Goal: Task Accomplishment & Management: Manage account settings

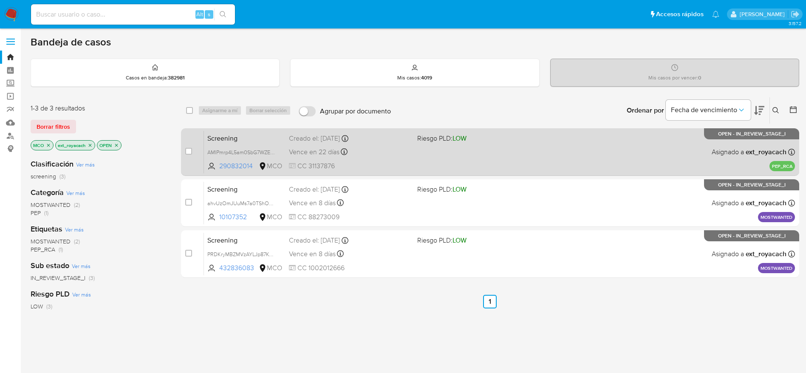
click at [611, 151] on div "Screening AMIPmrp4L5am0SbG7WZE9DGB 290832014 MCO Riesgo PLD: LOW Creado el: 26/…" at bounding box center [499, 151] width 591 height 43
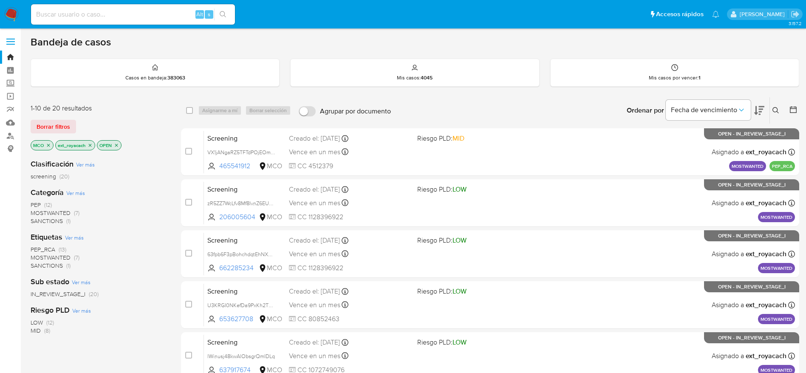
click at [44, 224] on span "SANCTIONS" at bounding box center [47, 221] width 32 height 9
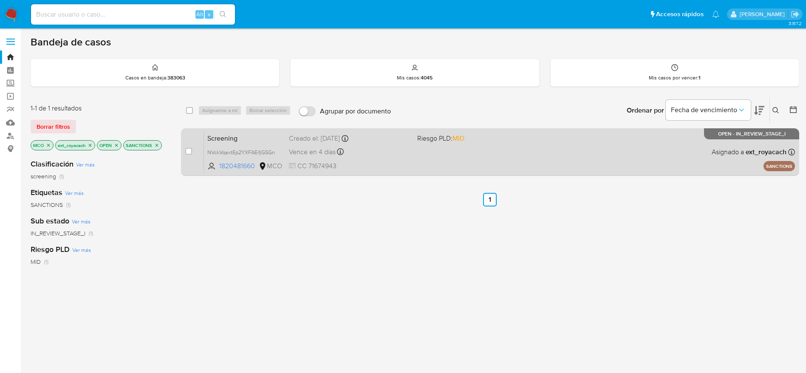
click at [424, 161] on div "Screening NVckVqaxtEp2YXFAEifjGSGn 1820481660 MCO Riesgo PLD: MID Creado el: 04…" at bounding box center [499, 151] width 591 height 43
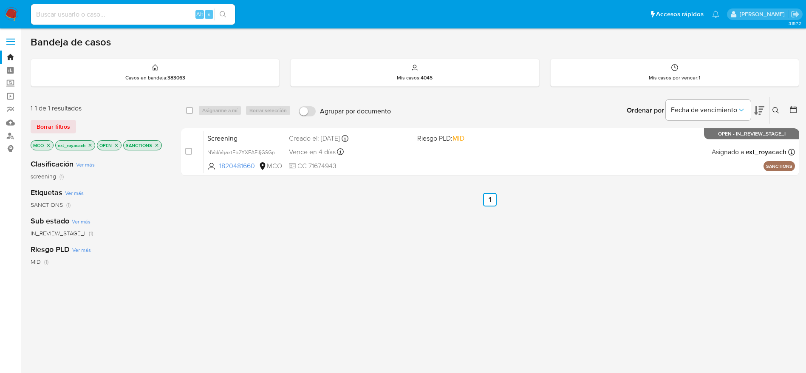
click at [51, 146] on icon "close-filter" at bounding box center [48, 145] width 5 height 5
click at [134, 145] on icon "close-filter" at bounding box center [132, 145] width 5 height 5
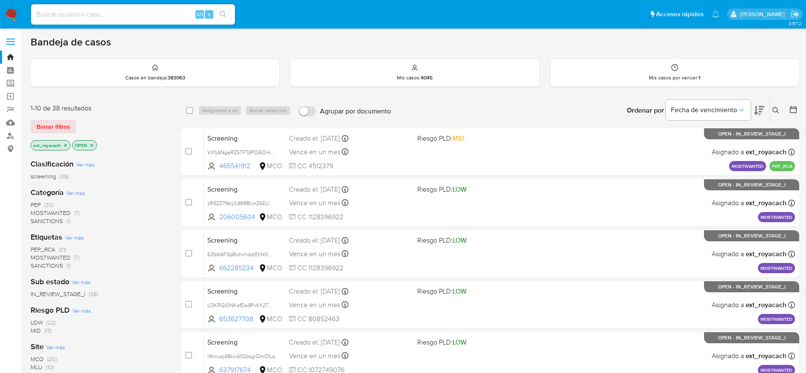
click at [10, 12] on img at bounding box center [11, 14] width 14 height 14
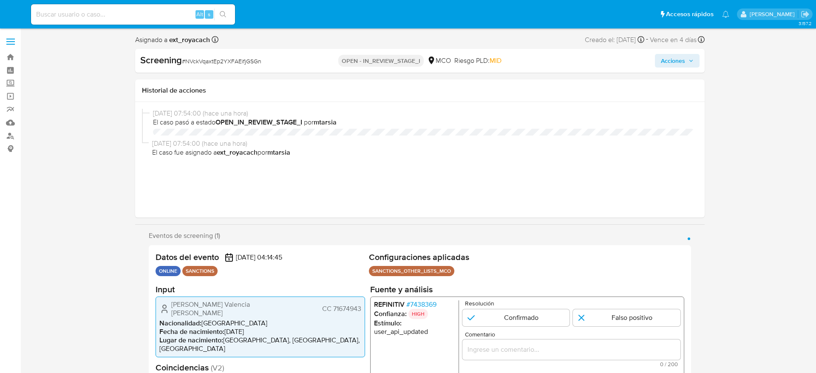
select select "10"
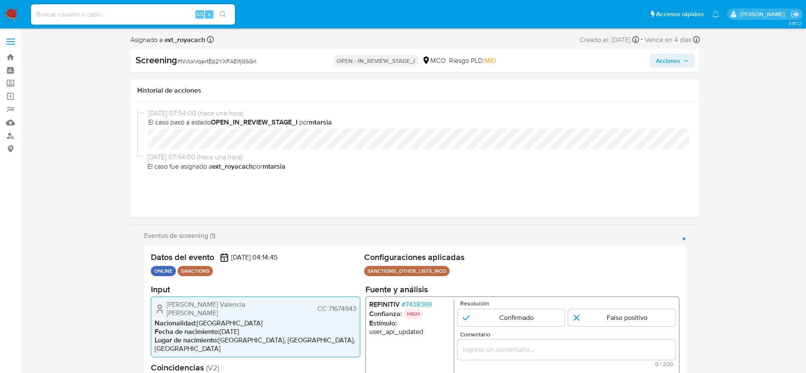
click at [195, 68] on div "Screening # NVckVqaxtEp2YXFAEifjGSGn OPEN - IN_REVIEW_STAGE_I MCO Riesgo PLD: M…" at bounding box center [415, 61] width 570 height 24
copy span "NVckVqaxtEp2YXFAEifjGSGn"
drag, startPoint x: 157, startPoint y: 303, endPoint x: 357, endPoint y: 306, distance: 200.6
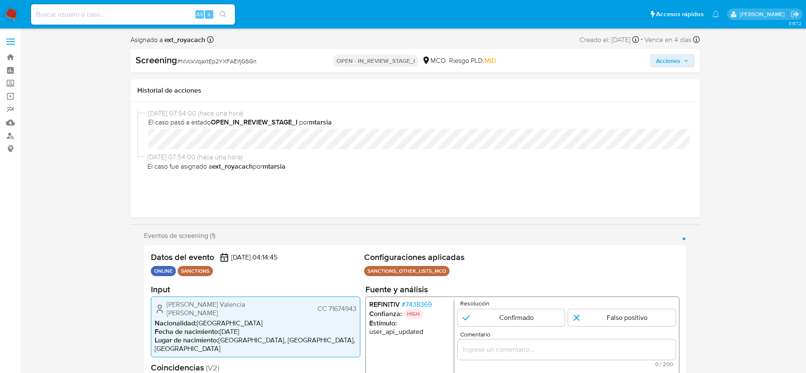
click at [357, 306] on div "Arboleda Valencia Francisco Luis CC 71674943 Nacionalidad : Colombia Fecha de n…" at bounding box center [256, 326] width 210 height 61
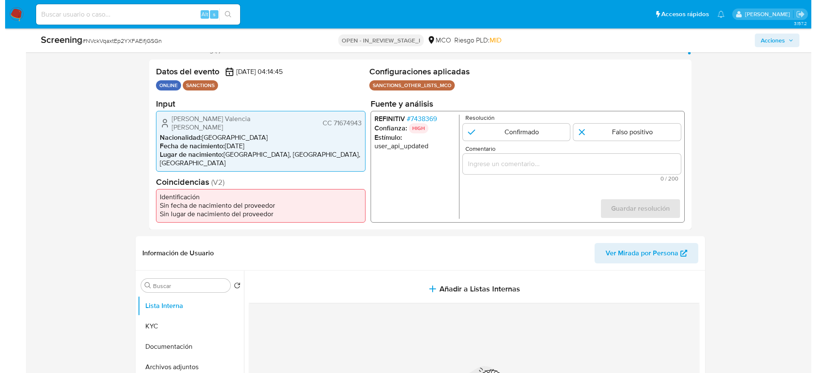
scroll to position [128, 0]
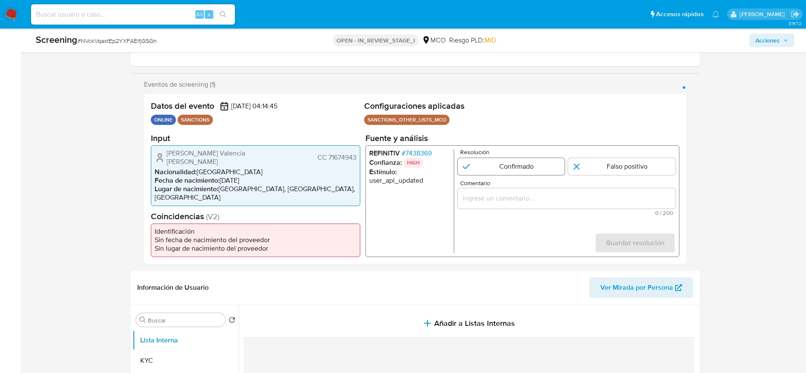
click at [502, 175] on input "1 de 1" at bounding box center [511, 166] width 108 height 17
radio input "true"
click at [417, 161] on p "HIGH" at bounding box center [413, 162] width 20 height 10
click at [420, 155] on span "# 7438369" at bounding box center [416, 153] width 30 height 9
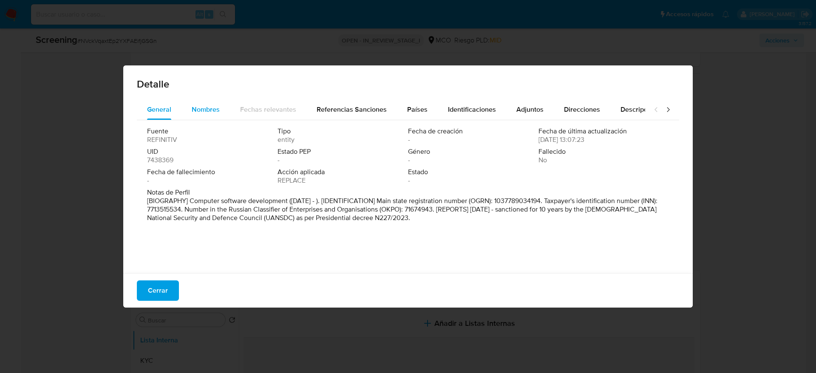
click at [201, 114] on span "Nombres" at bounding box center [206, 110] width 28 height 10
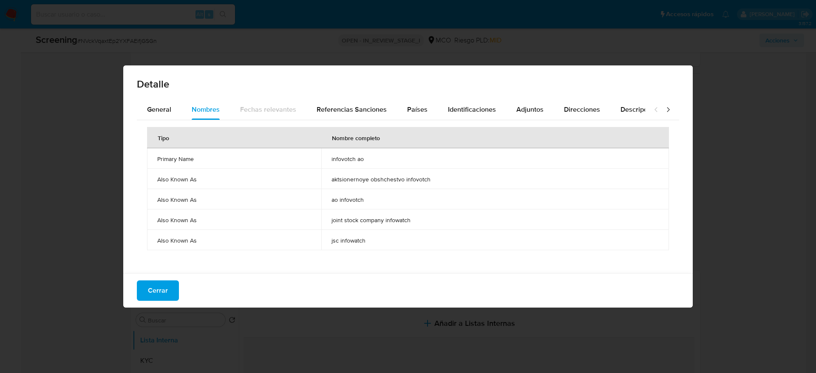
click at [369, 163] on td "infovotch ao" at bounding box center [495, 158] width 348 height 20
click at [368, 164] on td "infovotch ao" at bounding box center [495, 158] width 348 height 20
click at [396, 120] on div "Tipo Nombre completo Primary Name infovotch ao Also Known As aktsionernoye obsh…" at bounding box center [408, 194] width 542 height 149
click at [424, 101] on button "Países" at bounding box center [417, 109] width 41 height 20
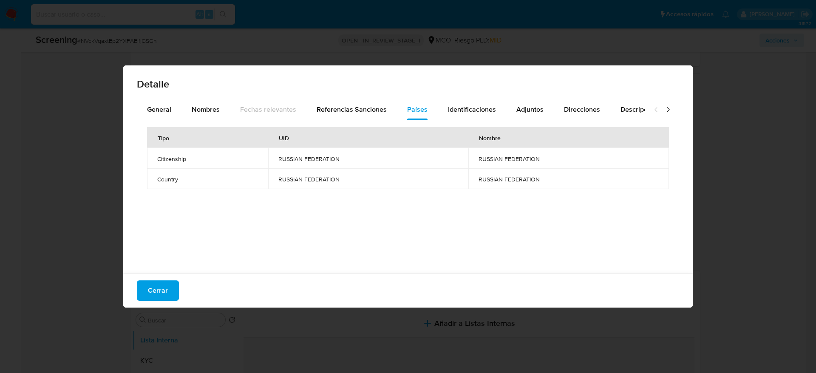
click at [152, 304] on div "Cerrar" at bounding box center [408, 290] width 570 height 34
click at [151, 303] on div "Cerrar" at bounding box center [408, 290] width 570 height 34
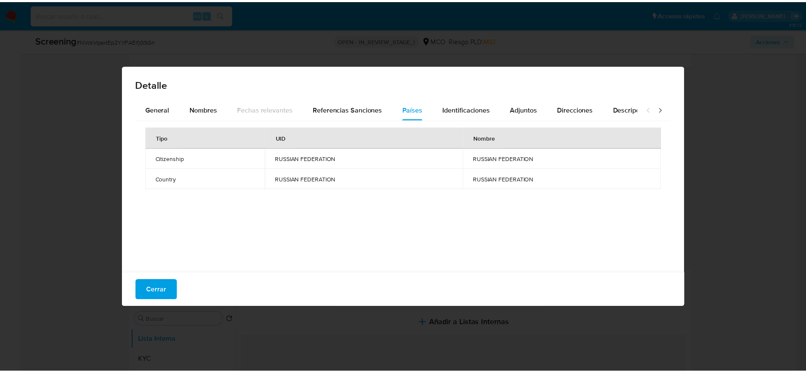
scroll to position [5, 0]
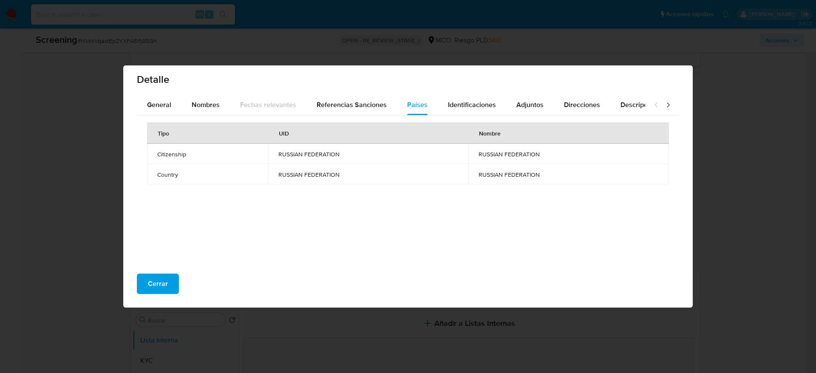
click at [154, 296] on div "Cerrar" at bounding box center [408, 287] width 570 height 41
click at [156, 287] on span "Cerrar" at bounding box center [158, 284] width 20 height 19
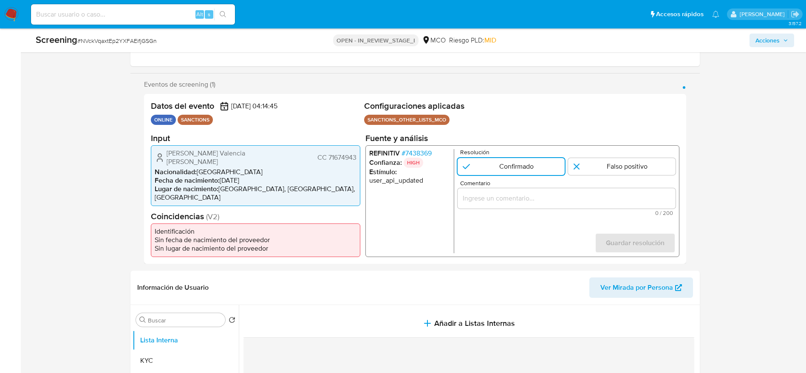
click at [559, 208] on div "1 de 1" at bounding box center [566, 198] width 218 height 20
click at [549, 203] on input "Comentario" at bounding box center [566, 198] width 218 height 11
paste input "Compara al usuario Arboleda Valencia Francisco Luis CC 71674943 con el sanciona…"
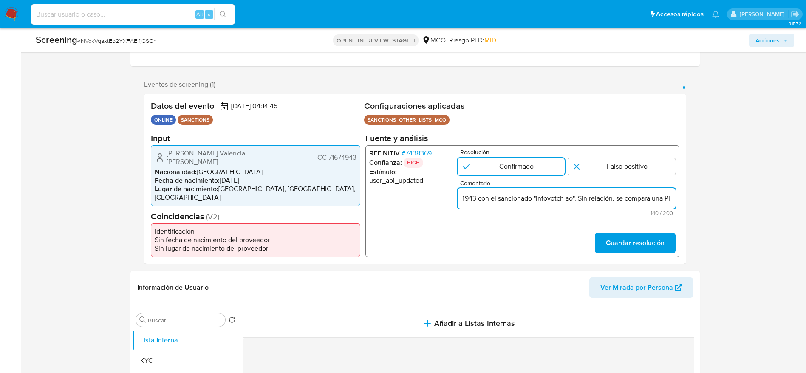
scroll to position [0, 219]
type input "Compara al usuario Arboleda Valencia Francisco Luis CC 71674943 con el sanciona…"
click at [579, 166] on input "1 de 1" at bounding box center [622, 166] width 108 height 17
radio input "true"
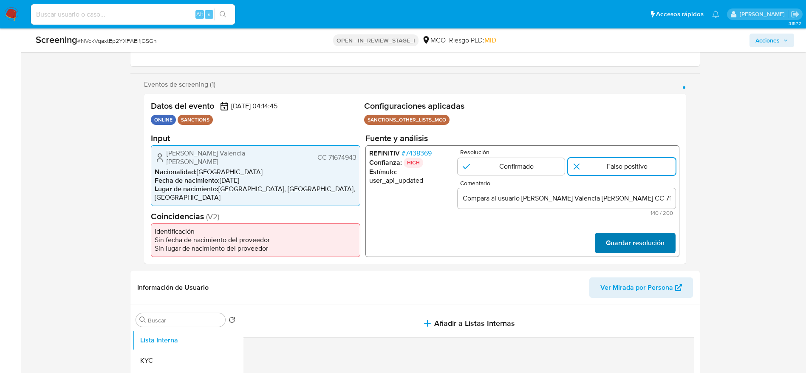
click at [638, 238] on span "Guardar resolución" at bounding box center [635, 243] width 59 height 19
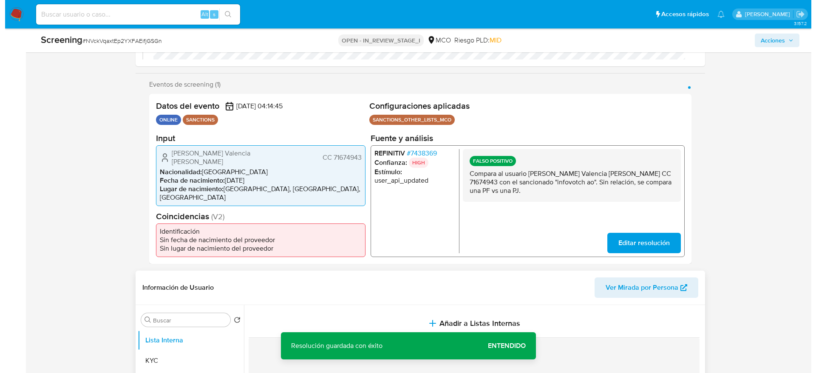
scroll to position [319, 0]
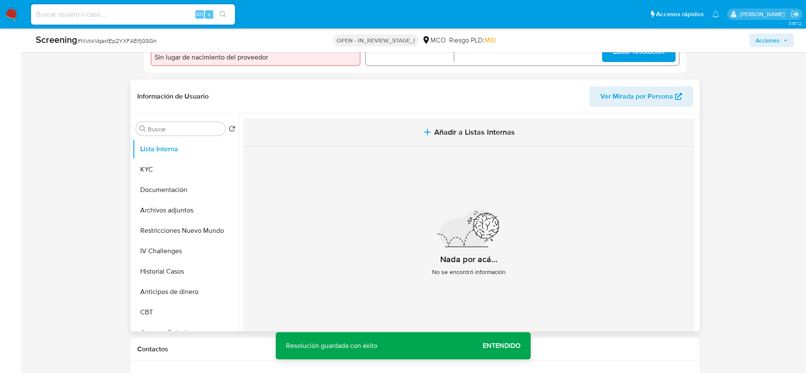
click at [374, 122] on button "Añadir a Listas Internas" at bounding box center [469, 132] width 451 height 28
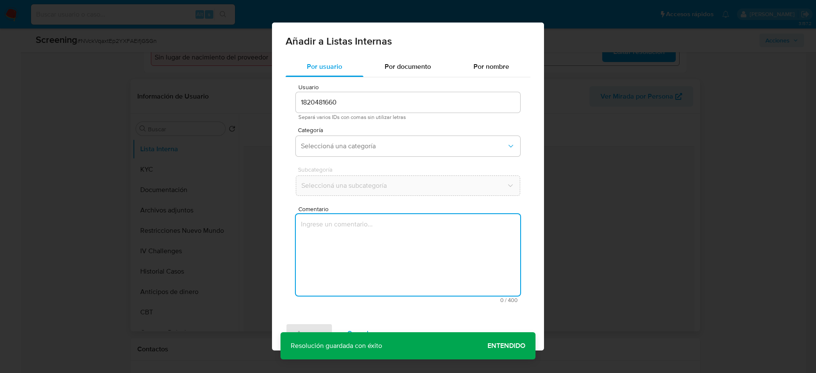
click at [380, 245] on textarea "Comentario" at bounding box center [408, 255] width 224 height 82
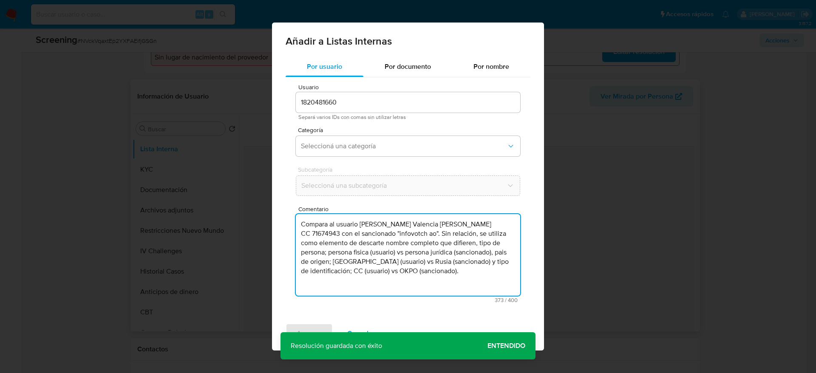
type textarea "Compara al usuario Arboleda Valencia Francisco Luis CC 71674943 con el sanciona…"
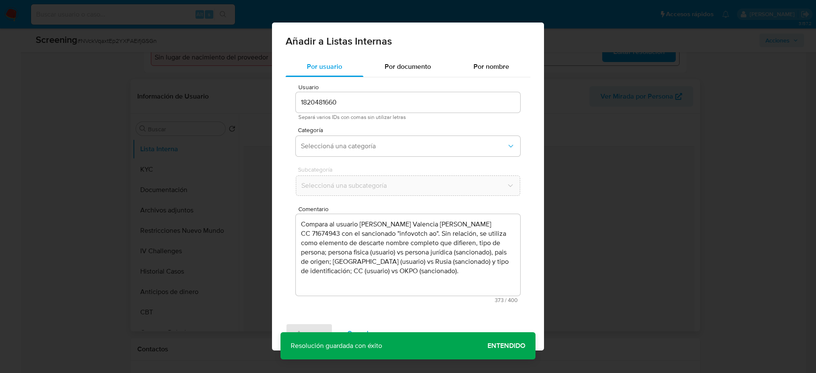
click at [343, 125] on div "Usuario 1820481660 Separá varios IDs con comas sin utilizar letras Categoría Se…" at bounding box center [408, 193] width 245 height 232
click at [362, 147] on span "Seleccioná una categoría" at bounding box center [404, 146] width 206 height 9
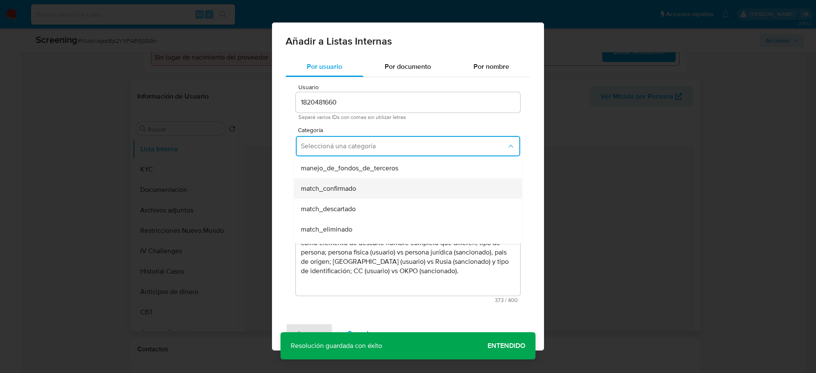
scroll to position [64, 0]
click at [343, 183] on span "match_descartado" at bounding box center [328, 187] width 55 height 9
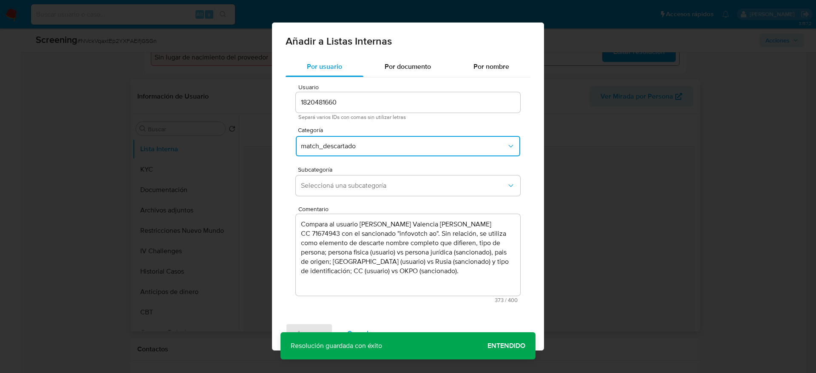
click at [343, 182] on span "Seleccioná una subcategoría" at bounding box center [404, 185] width 206 height 9
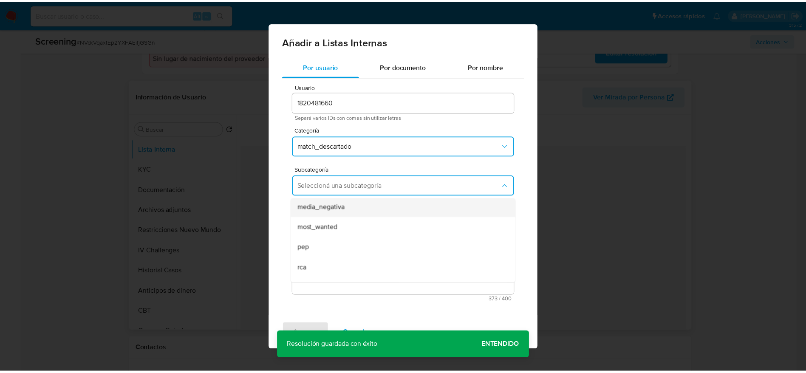
scroll to position [58, 0]
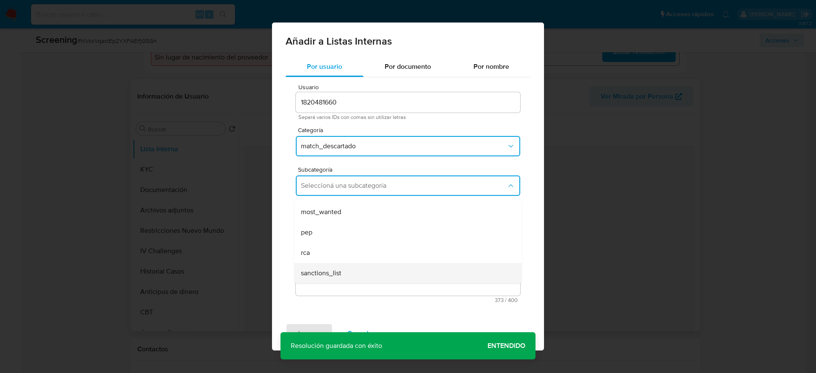
click at [343, 274] on div "sanctions_list" at bounding box center [405, 273] width 209 height 20
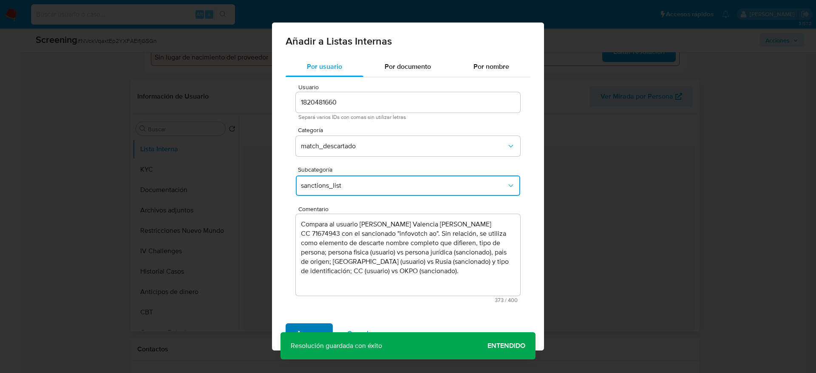
click at [314, 325] on span "Agregar" at bounding box center [309, 333] width 25 height 19
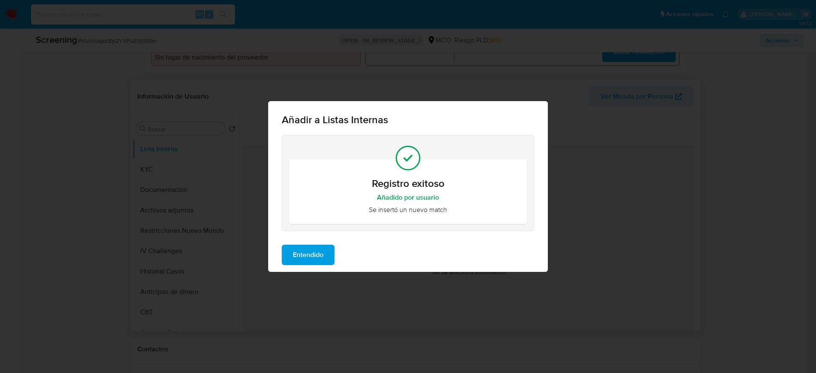
click at [318, 247] on span "Entendido" at bounding box center [308, 255] width 31 height 19
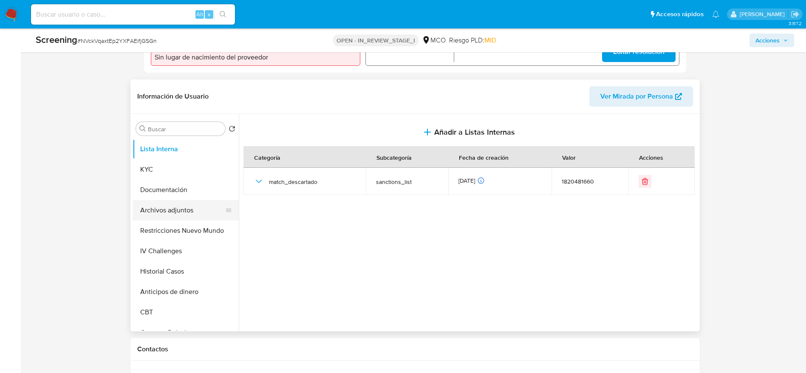
click at [174, 201] on button "Archivos adjuntos" at bounding box center [182, 210] width 99 height 20
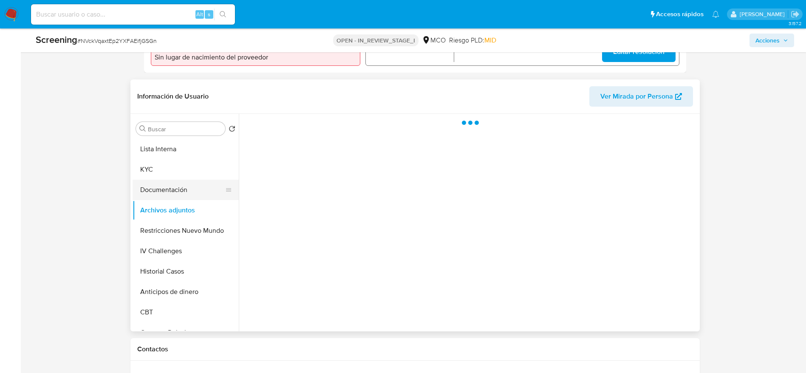
click at [178, 187] on button "Documentación" at bounding box center [182, 190] width 99 height 20
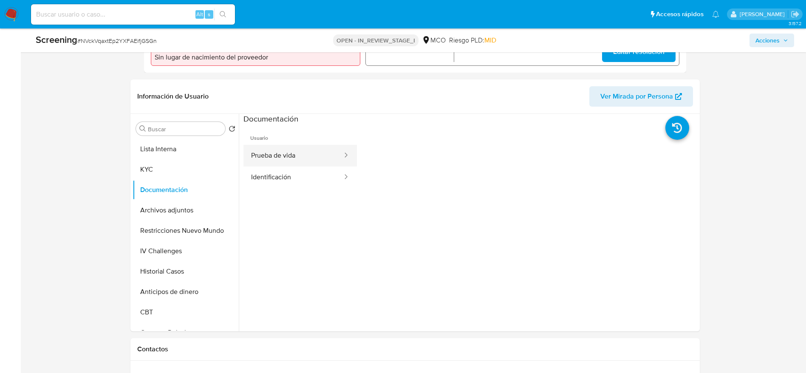
click at [281, 159] on button "Prueba de vida" at bounding box center [294, 156] width 100 height 22
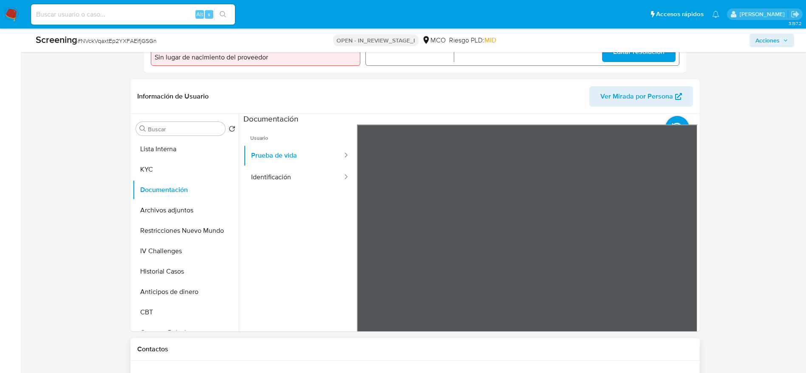
scroll to position [383, 0]
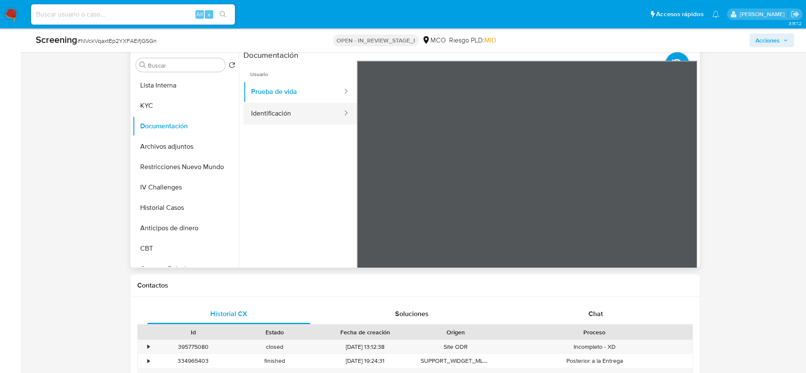
click at [257, 122] on button "Identificación" at bounding box center [294, 114] width 100 height 22
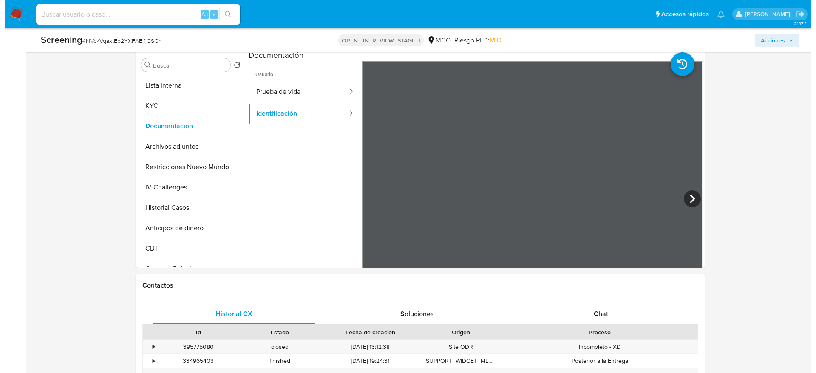
scroll to position [1443, 0]
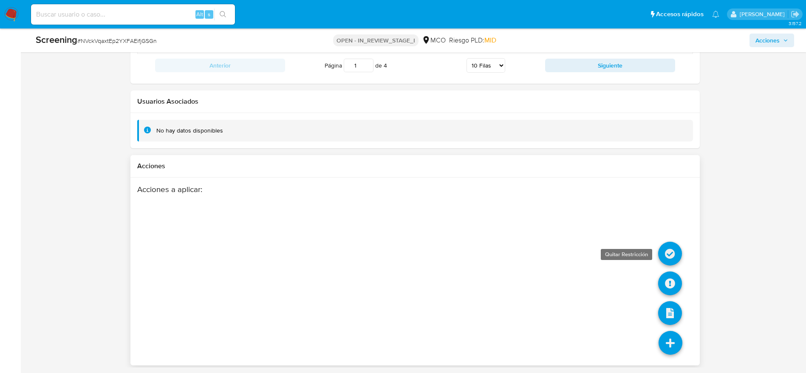
click at [668, 260] on icon at bounding box center [670, 254] width 24 height 24
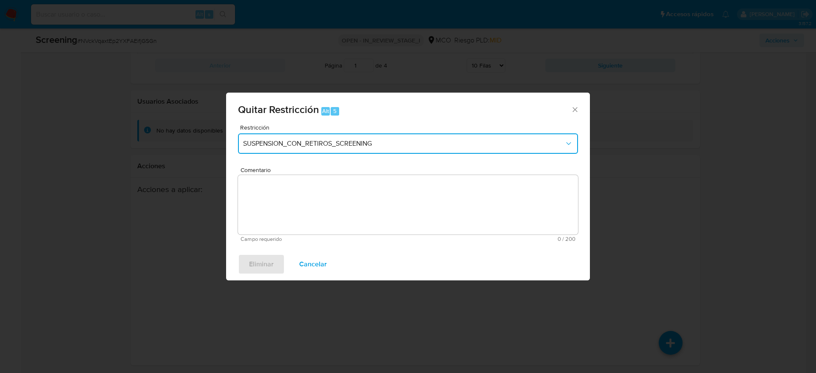
click at [371, 142] on span "SUSPENSION_CON_RETIROS_SCREENING" at bounding box center [403, 143] width 321 height 9
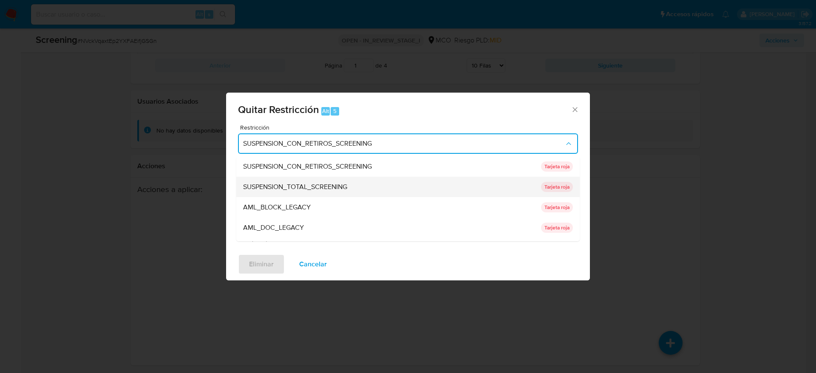
click at [343, 183] on span "SUSPENSION_TOTAL_SCREENING" at bounding box center [295, 187] width 104 height 9
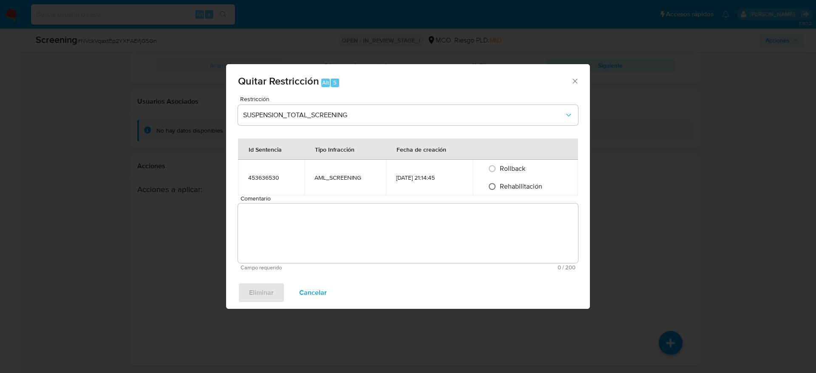
click at [493, 191] on input "Rehabilitación" at bounding box center [492, 187] width 14 height 14
radio input "true"
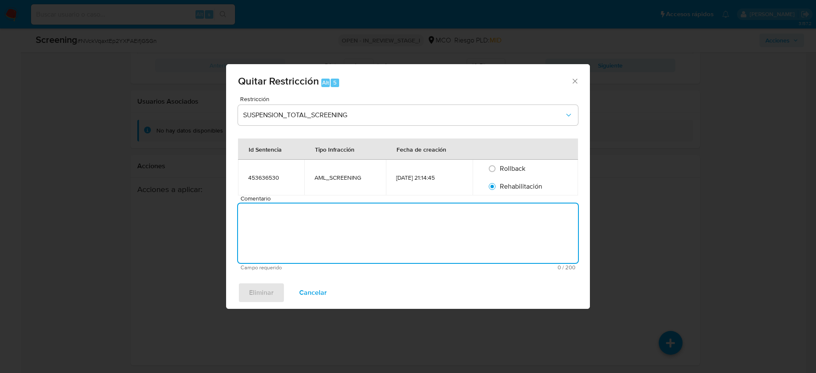
click at [495, 214] on textarea "Comentario" at bounding box center [408, 234] width 340 height 60
type textarea "SE DESESTIMA MATCH CON LISTAS DE SANCIONES"
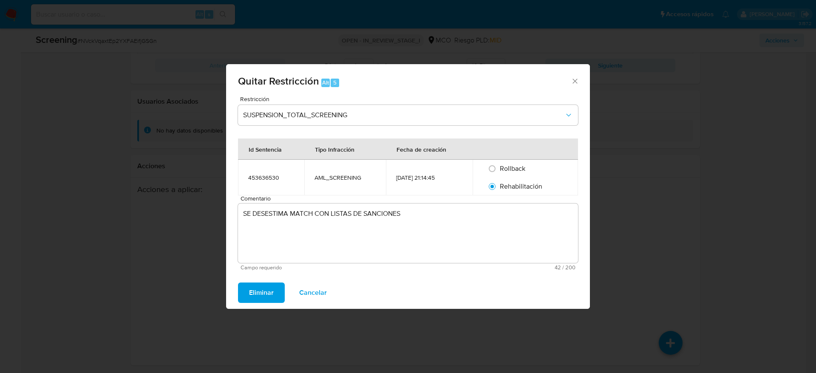
click at [270, 285] on span "Eliminar" at bounding box center [261, 293] width 25 height 19
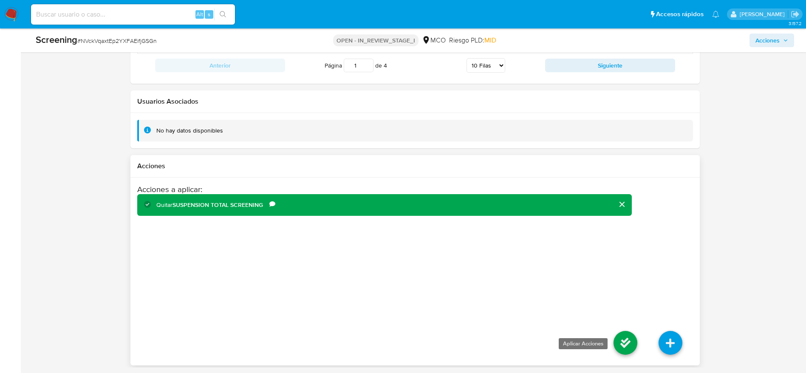
click at [629, 336] on icon at bounding box center [626, 343] width 24 height 24
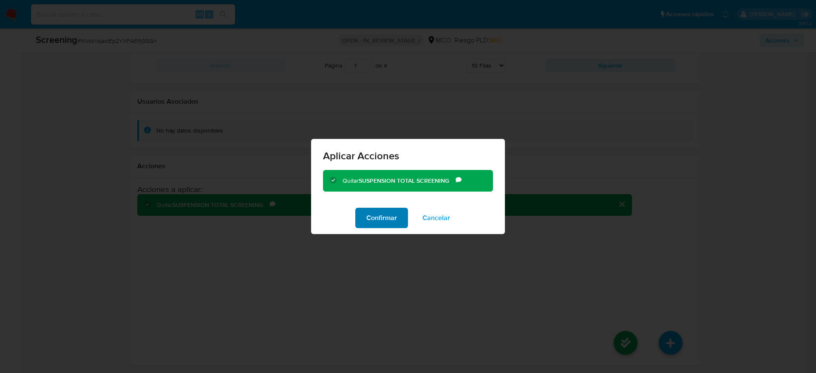
click at [390, 212] on span "Confirmar" at bounding box center [381, 218] width 31 height 19
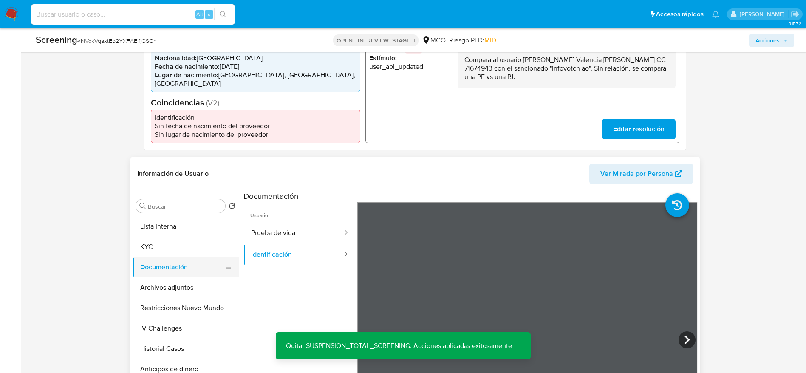
scroll to position [231, 0]
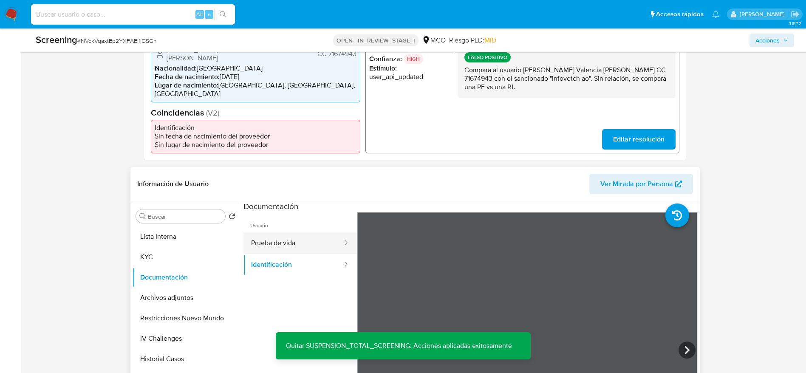
click at [268, 243] on button "Prueba de vida" at bounding box center [294, 243] width 100 height 22
click at [249, 265] on button "Identificación" at bounding box center [294, 265] width 100 height 22
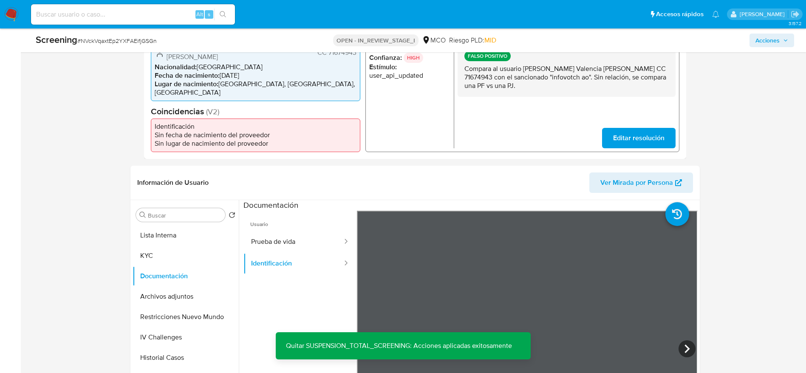
scroll to position [359, 0]
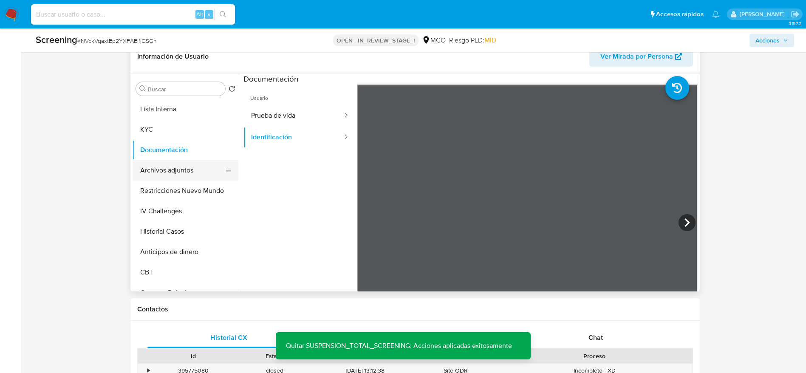
click at [197, 165] on button "Archivos adjuntos" at bounding box center [182, 170] width 99 height 20
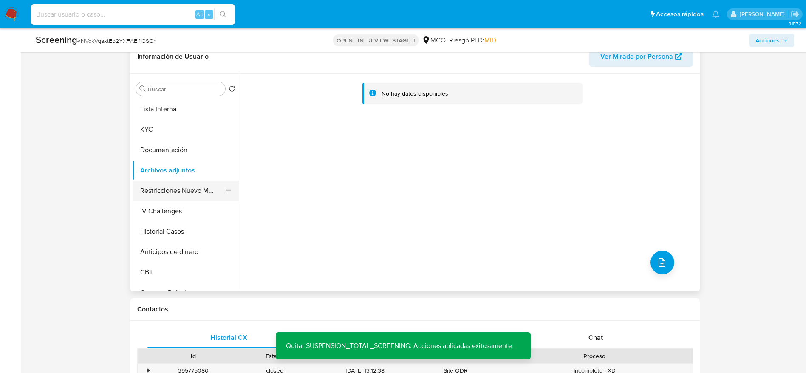
click at [177, 195] on button "Restricciones Nuevo Mundo" at bounding box center [182, 191] width 99 height 20
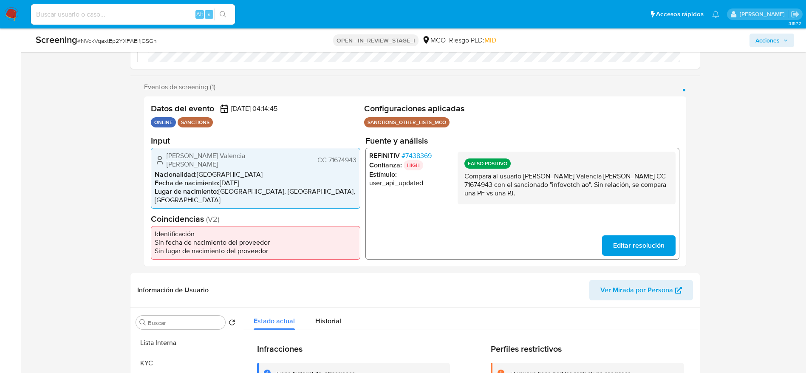
scroll to position [0, 0]
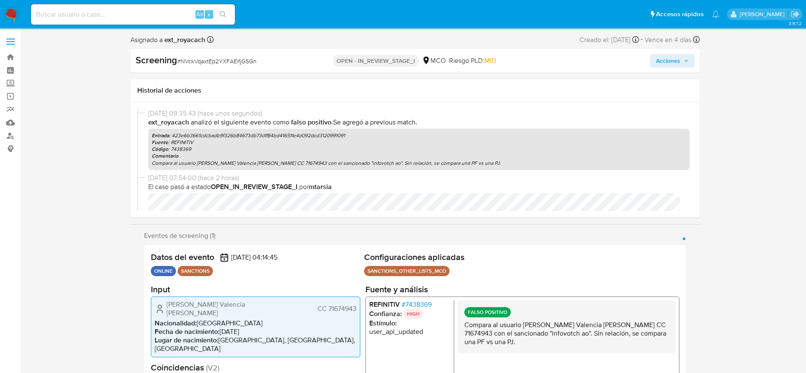
click at [689, 61] on button "Acciones" at bounding box center [672, 61] width 45 height 14
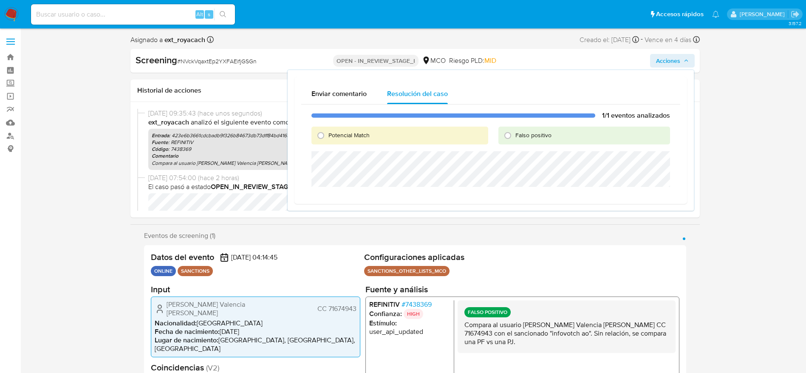
click at [519, 135] on span "Falso positivo" at bounding box center [534, 135] width 36 height 9
click at [515, 135] on input "Falso positivo" at bounding box center [508, 136] width 14 height 14
radio input "true"
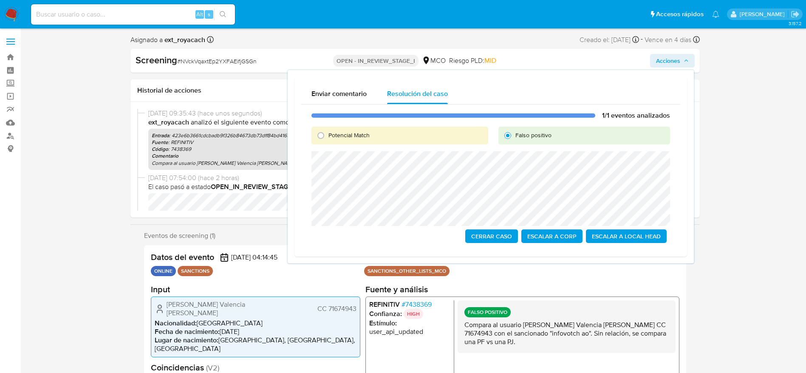
click at [479, 234] on span "Cerrar Caso" at bounding box center [491, 236] width 41 height 12
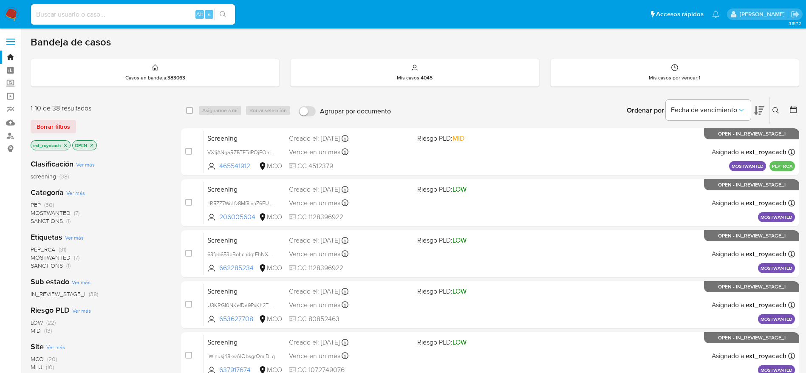
click at [60, 210] on span "MOSTWANTED" at bounding box center [51, 213] width 40 height 9
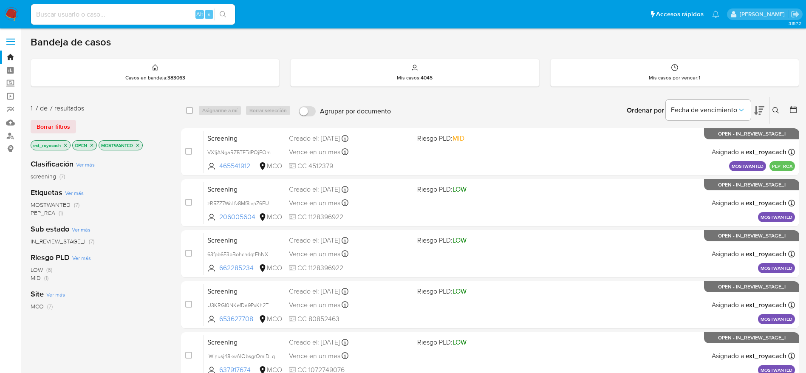
click at [137, 144] on icon "close-filter" at bounding box center [137, 145] width 3 height 3
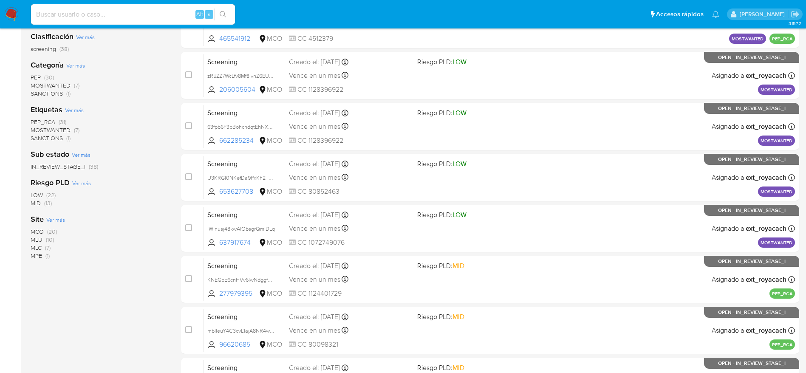
scroll to position [64, 0]
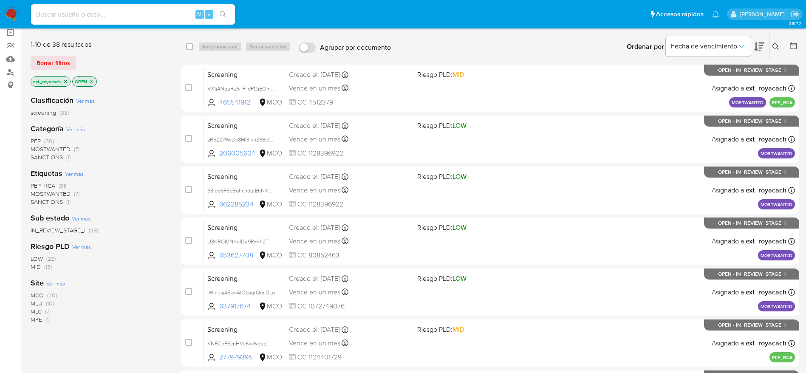
drag, startPoint x: 11, startPoint y: 9, endPoint x: 36, endPoint y: 0, distance: 25.8
click at [11, 9] on img at bounding box center [11, 14] width 14 height 14
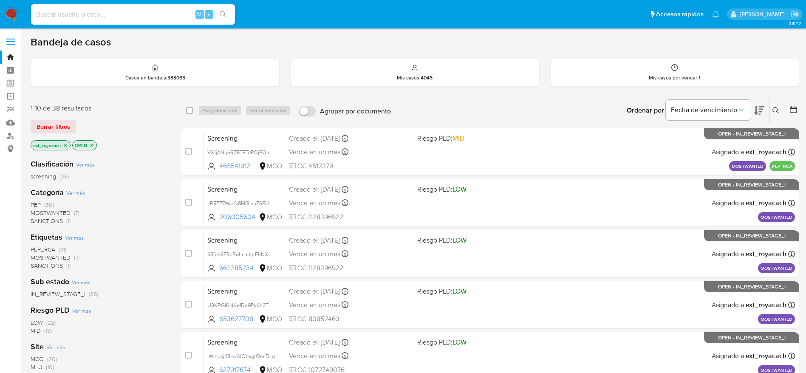
click at [15, 12] on img at bounding box center [11, 14] width 14 height 14
click at [54, 220] on span "SANCTIONS" at bounding box center [47, 221] width 32 height 9
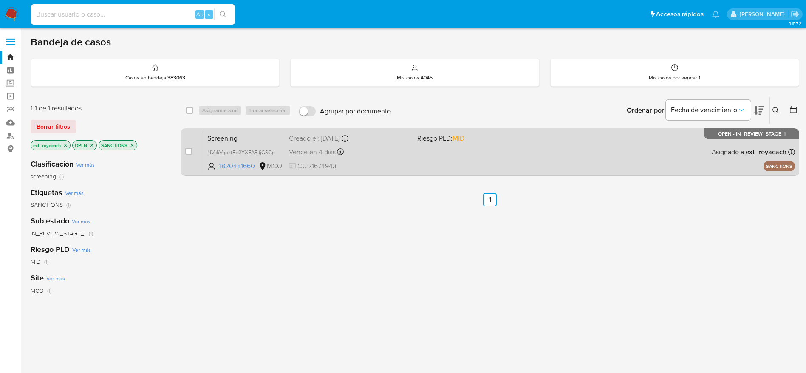
click at [388, 159] on div "Screening NVckVqaxtEp2YXFAEifjGSGn 1820481660 MCO Riesgo PLD: MID Creado el: 04…" at bounding box center [499, 151] width 591 height 43
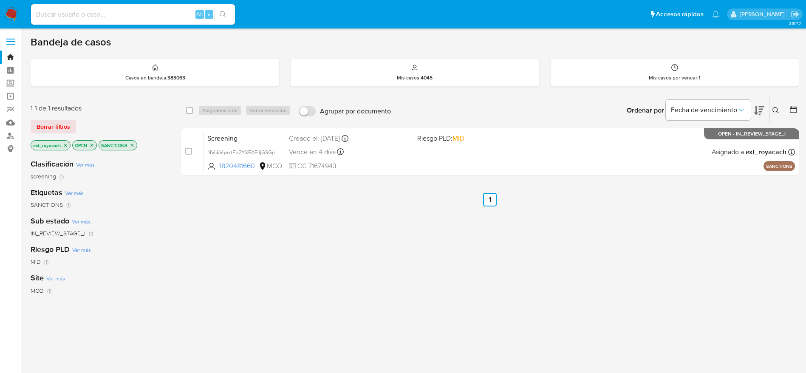
click at [18, 22] on nav "Pausado Ver notificaciones Alt s Accesos rápidos Presiona las siguientes teclas…" at bounding box center [403, 14] width 806 height 28
click at [18, 13] on img at bounding box center [11, 14] width 14 height 14
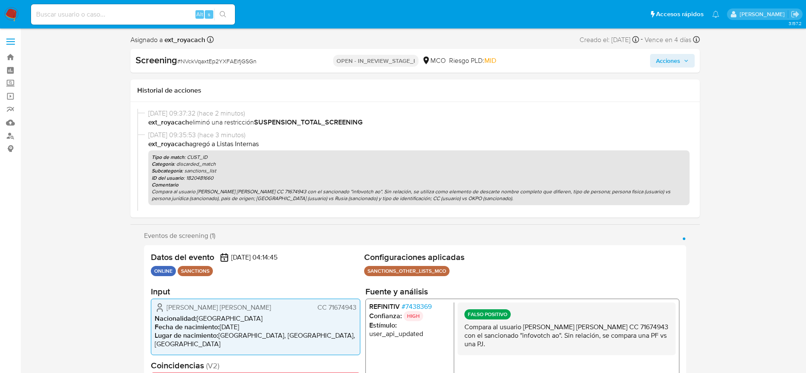
select select "10"
click at [669, 65] on span "Acciones" at bounding box center [668, 61] width 24 height 14
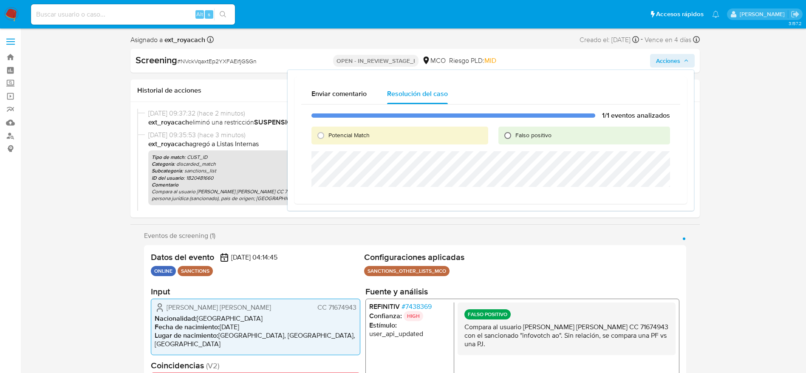
click at [508, 137] on input "Falso positivo" at bounding box center [508, 136] width 14 height 14
radio input "true"
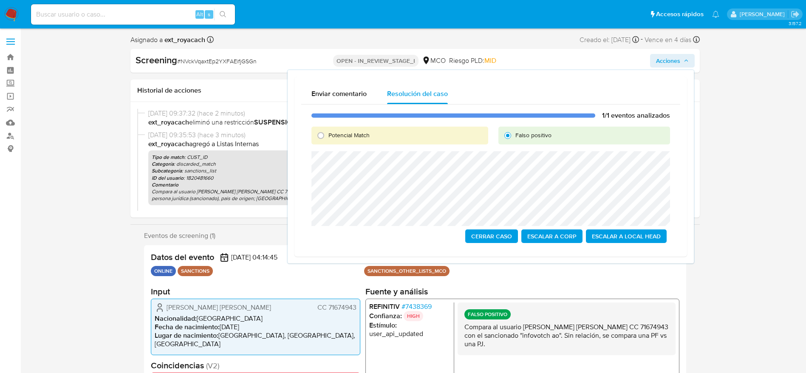
click at [490, 233] on span "Cerrar Caso" at bounding box center [491, 236] width 41 height 12
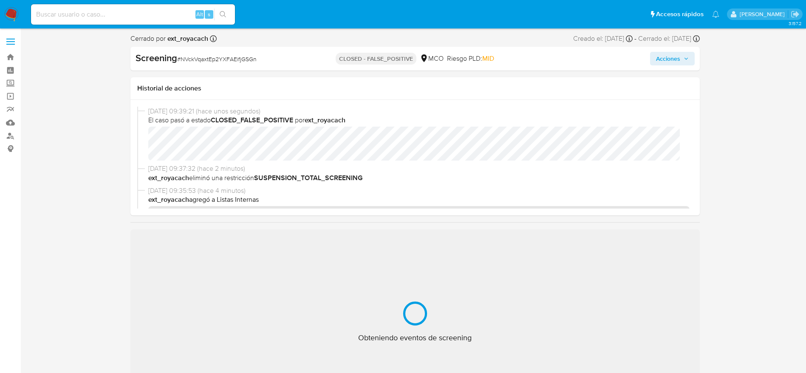
select select "10"
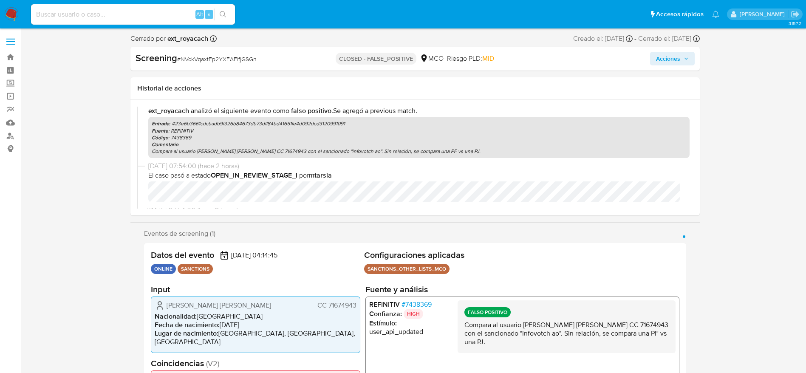
scroll to position [186, 0]
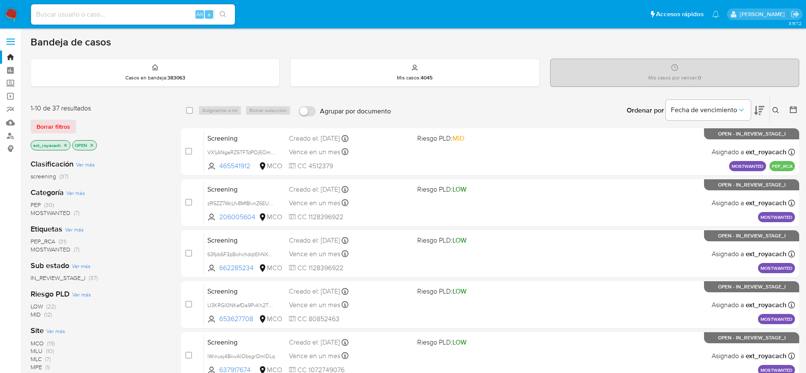
click at [57, 211] on span "MOSTWANTED" at bounding box center [51, 213] width 40 height 9
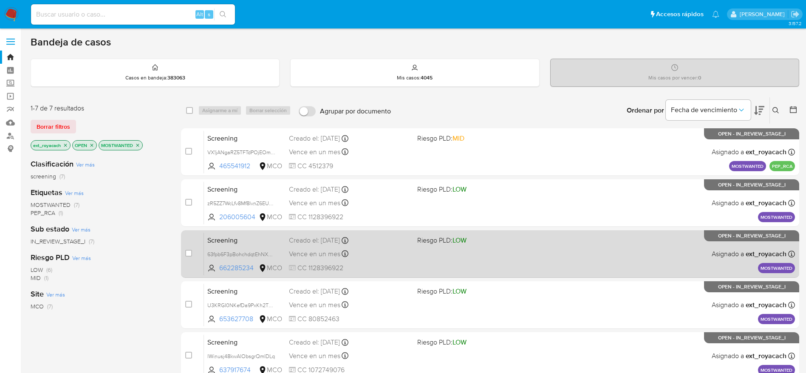
scroll to position [145, 0]
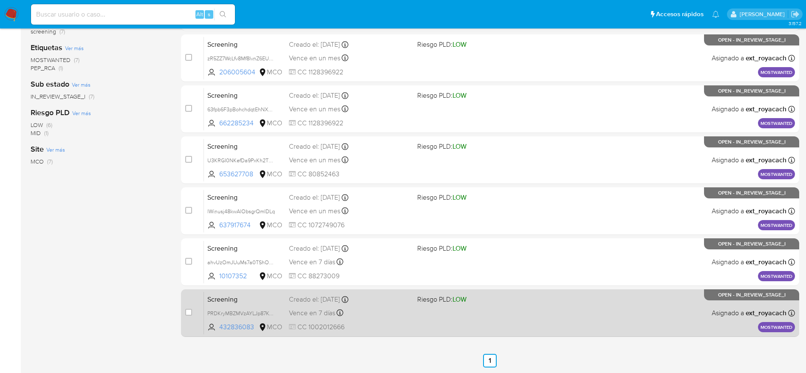
click at [400, 310] on div "Vence en 7 días Vence el 11/09/2025 07:06:49" at bounding box center [350, 312] width 122 height 11
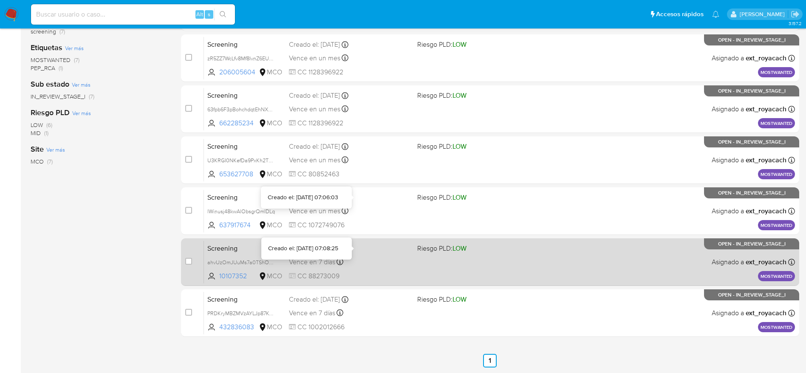
click at [366, 259] on div "Vence en 7 días Vence el 11/09/2025 07:08:26" at bounding box center [350, 261] width 122 height 11
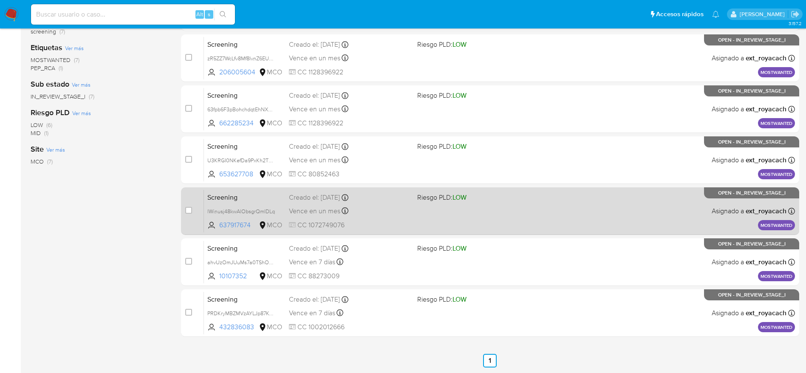
click at [337, 218] on div "Screening lWinusj48kwAlObsgrQmIDLq 637917674 MCO Riesgo PLD: LOW Creado el: 04/…" at bounding box center [499, 211] width 591 height 43
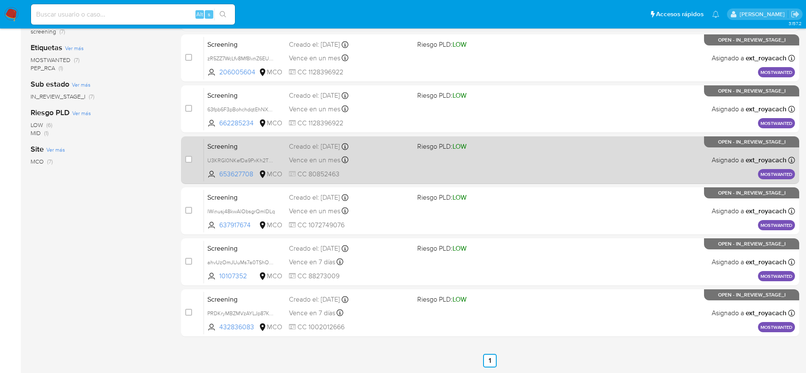
click at [328, 164] on div "Vence en un mes Vence el 04/10/2025 07:06:08" at bounding box center [350, 159] width 122 height 11
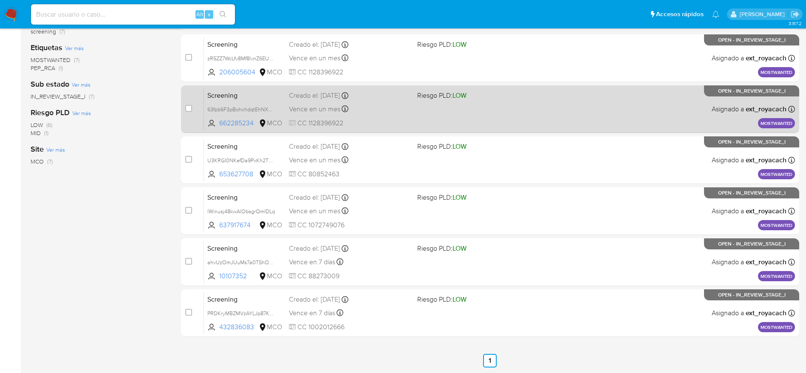
click at [321, 117] on div "Screening 63fpb6F3pBohchdqtEhNXgCL 662285234 MCO Riesgo PLD: LOW Creado el: 04/…" at bounding box center [499, 109] width 591 height 43
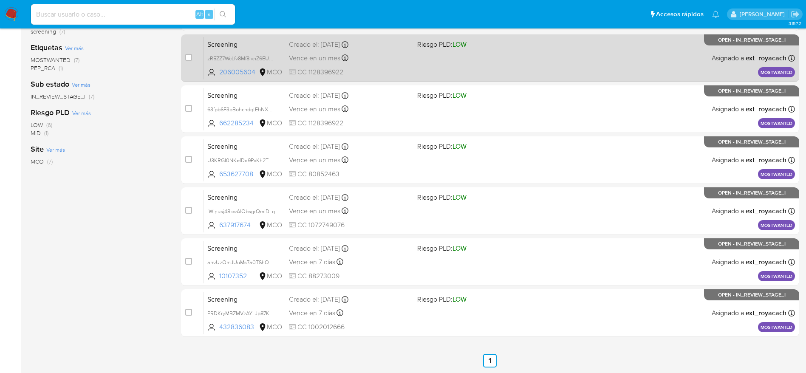
click at [354, 65] on div "Screening zR5ZZ7WcLfv8Mf8IvnZ6EUBV 206005604 MCO Riesgo PLD: LOW Creado el: 04/…" at bounding box center [499, 58] width 591 height 43
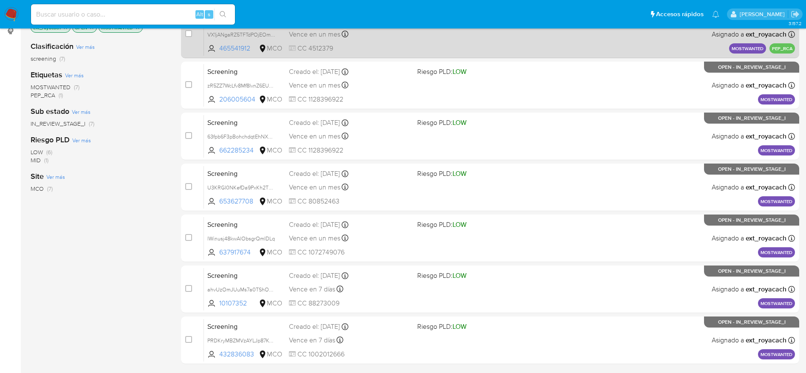
scroll to position [81, 0]
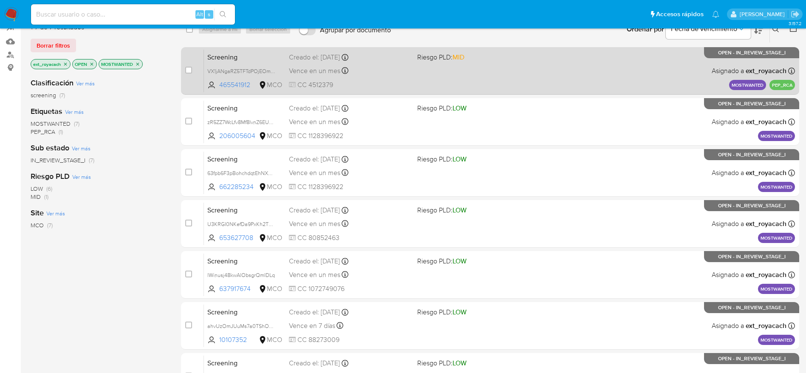
click at [357, 65] on div "Vence en un mes Vence el 04/10/2025 07:06:49" at bounding box center [350, 70] width 122 height 11
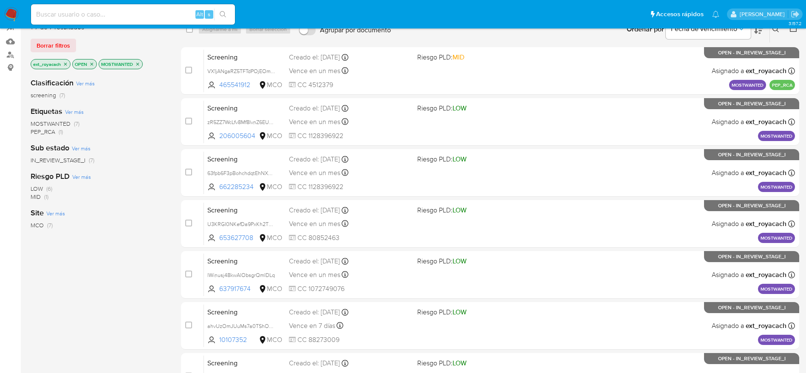
click at [138, 65] on icon "close-filter" at bounding box center [137, 64] width 5 height 5
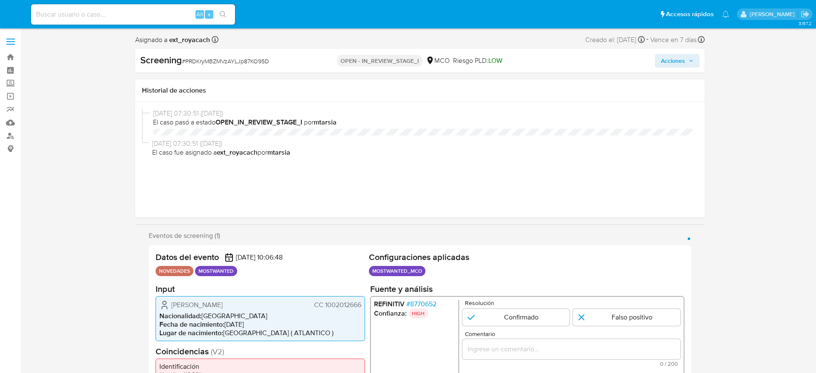
select select "10"
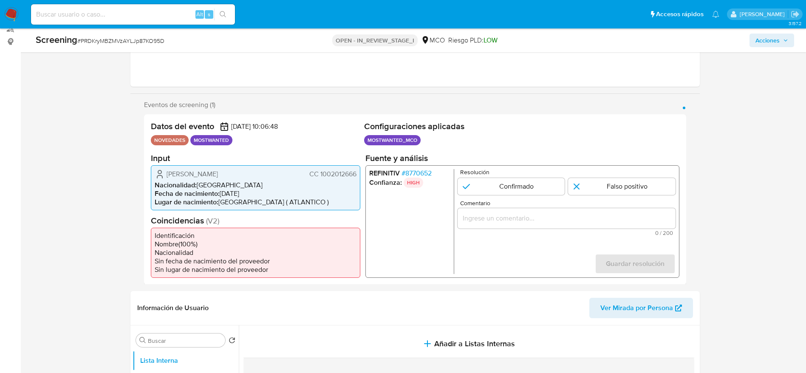
scroll to position [128, 0]
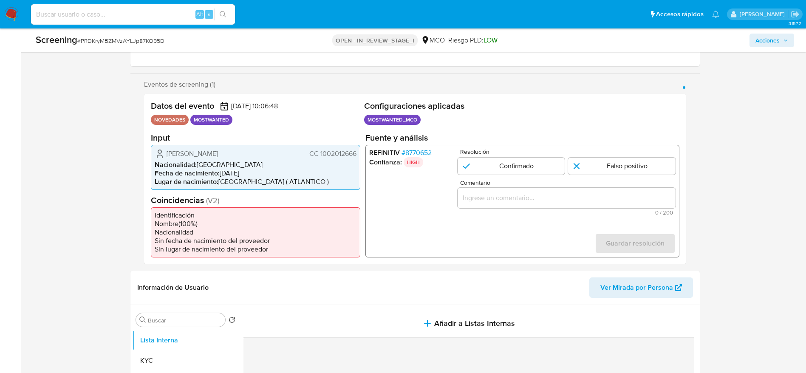
drag, startPoint x: 157, startPoint y: 150, endPoint x: 356, endPoint y: 158, distance: 198.6
click at [356, 158] on div "Juan Sebastian Cantillo Avila CC 1002012666" at bounding box center [256, 153] width 202 height 10
click at [428, 158] on li "Confianza: HIGH" at bounding box center [409, 162] width 81 height 10
click at [420, 150] on span "# 8770652" at bounding box center [416, 152] width 30 height 9
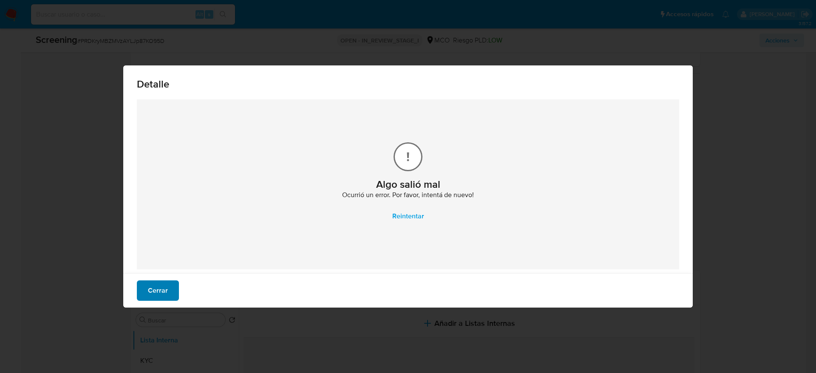
click at [151, 293] on span "Cerrar" at bounding box center [158, 290] width 20 height 19
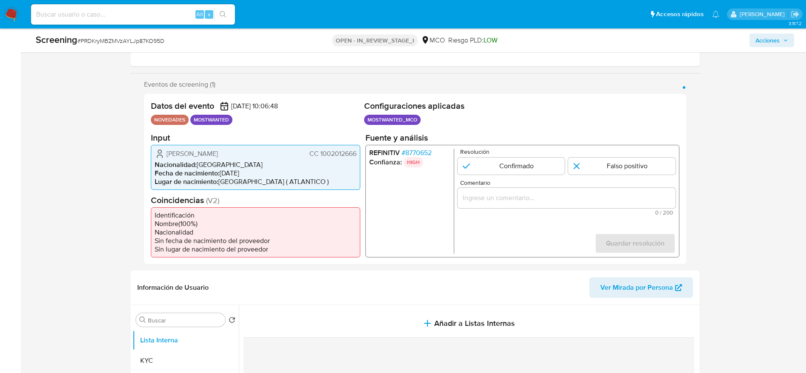
click at [420, 155] on span "# 8770652" at bounding box center [416, 152] width 30 height 9
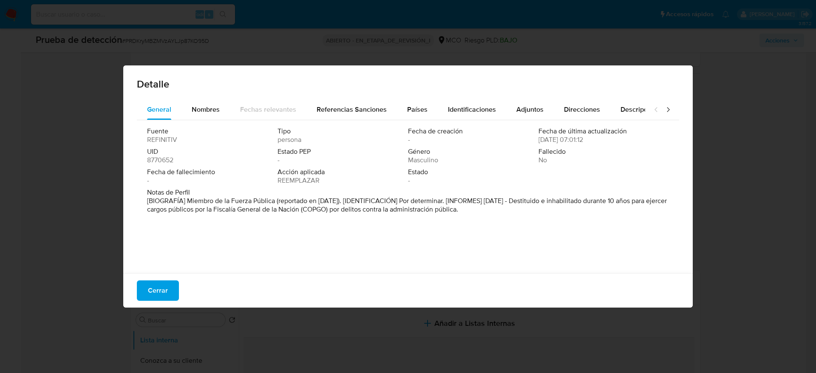
drag, startPoint x: 158, startPoint y: 288, endPoint x: 161, endPoint y: 38, distance: 250.4
click at [160, 289] on span "Cerrar" at bounding box center [158, 290] width 20 height 19
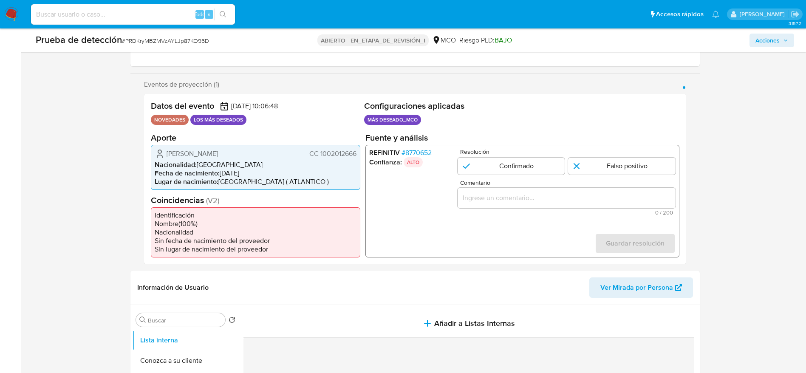
click at [160, 42] on font "PRDKryMBZMVzAYLJp87KO95D" at bounding box center [167, 41] width 84 height 9
copy font "PRDKryMBZMVzAYLJp87KO95D"
click at [217, 149] on span "Juan Sebastian Cantillo Avila" at bounding box center [192, 153] width 51 height 9
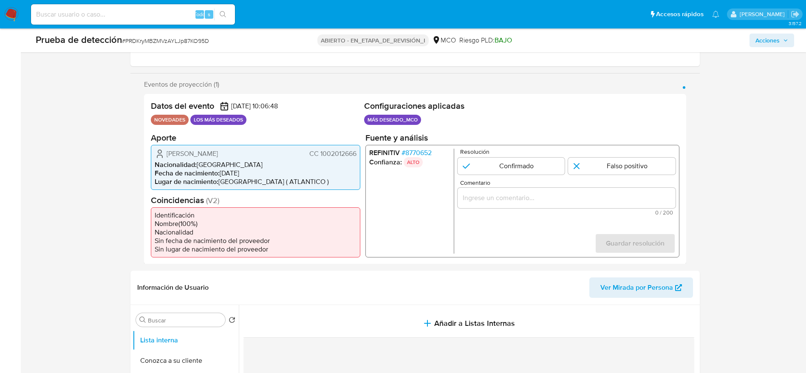
click at [217, 149] on span "Juan Sebastian Cantillo Avila" at bounding box center [192, 153] width 51 height 9
click at [326, 157] on font "CC 1002012666" at bounding box center [332, 153] width 47 height 10
drag, startPoint x: 326, startPoint y: 157, endPoint x: 556, endPoint y: 26, distance: 265.2
click at [327, 156] on font "CC 1002012666" at bounding box center [332, 153] width 47 height 10
click at [586, 194] on input "Comentario" at bounding box center [566, 197] width 218 height 11
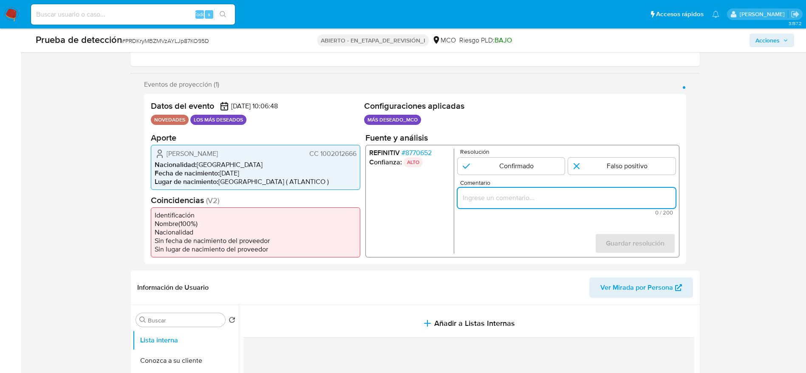
paste input "Usuario Juan Sebastian Cantillo Avila, fue Destituido e inhabilitado en mayo de…"
type input "Usuario Juan Sebastian Cantillo Avila, fue Destituido e inhabilitado en mayo de…"
click at [544, 175] on form "Resolución Confirmado Falso positivo Comentario Usuario Juan Sebastian Cantillo…" at bounding box center [566, 200] width 218 height 105
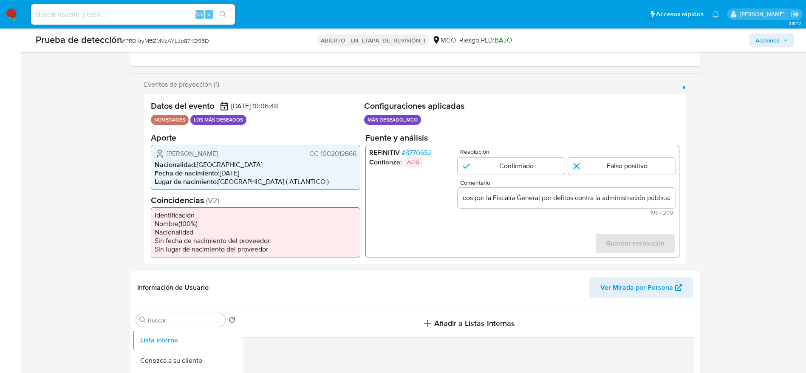
scroll to position [0, 0]
click at [533, 176] on form "Resolución Confirmado Falso positivo Comentario Usuario Juan Sebastian Cantillo…" at bounding box center [566, 200] width 218 height 105
drag, startPoint x: 527, startPoint y: 168, endPoint x: 548, endPoint y: 182, distance: 25.1
click at [526, 167] on input "1 de 1" at bounding box center [511, 165] width 108 height 17
radio input "true"
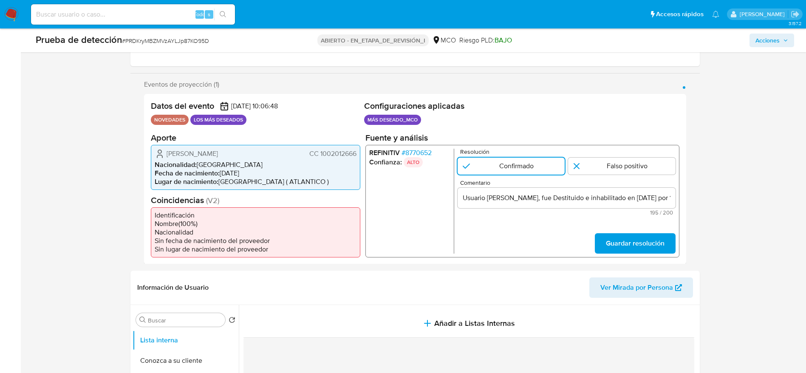
click at [622, 221] on form "Resolución Confirmado Falso positivo Comentario Usuario Juan Sebastian Cantillo…" at bounding box center [566, 200] width 218 height 105
click at [626, 232] on form "Resolución Confirmado Falso positivo Comentario Usuario Juan Sebastian Cantillo…" at bounding box center [566, 200] width 218 height 105
click at [618, 247] on span "Guardar resolución" at bounding box center [635, 243] width 59 height 19
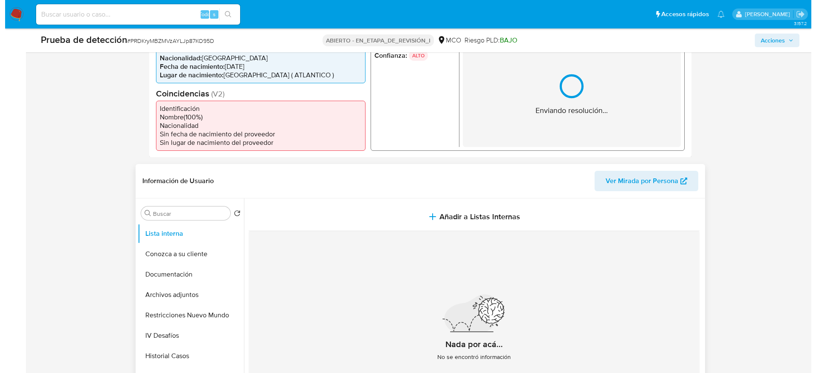
scroll to position [255, 0]
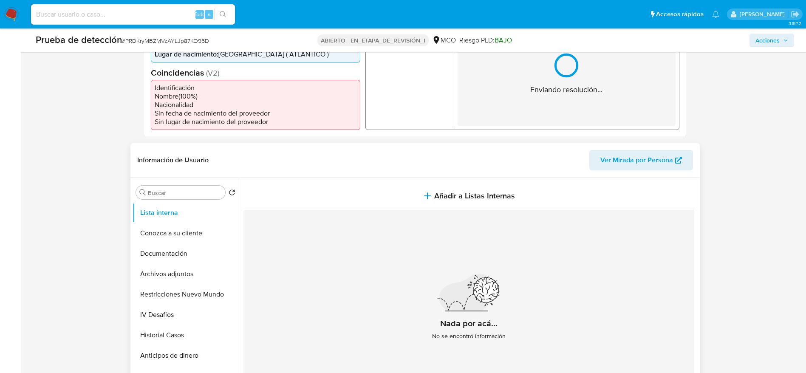
click at [336, 176] on div "Información de Usuario Ver Mirada por Persona" at bounding box center [415, 160] width 570 height 34
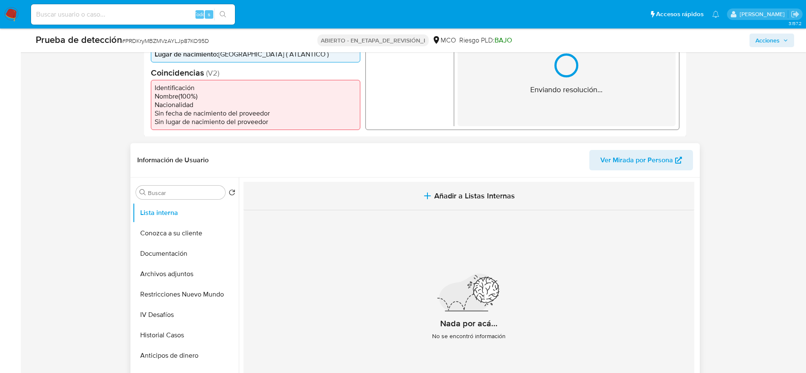
click at [361, 192] on button "Añadir a Listas Internas" at bounding box center [469, 196] width 451 height 28
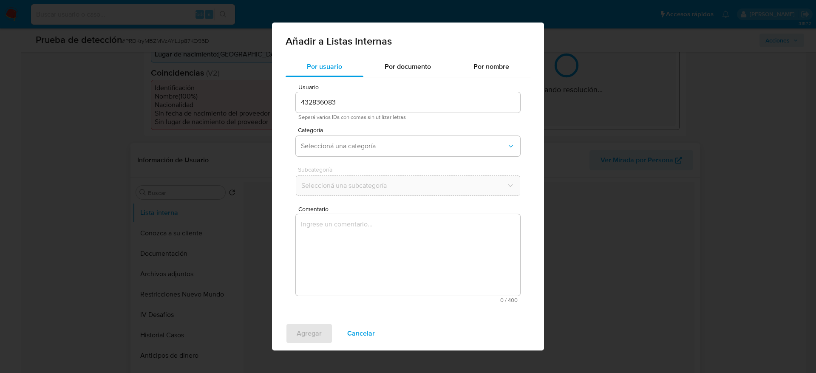
click at [367, 211] on div "Usuario 432836083 Separá varios IDs con comas sin utilizar letras Categoría Sel…" at bounding box center [408, 193] width 245 height 232
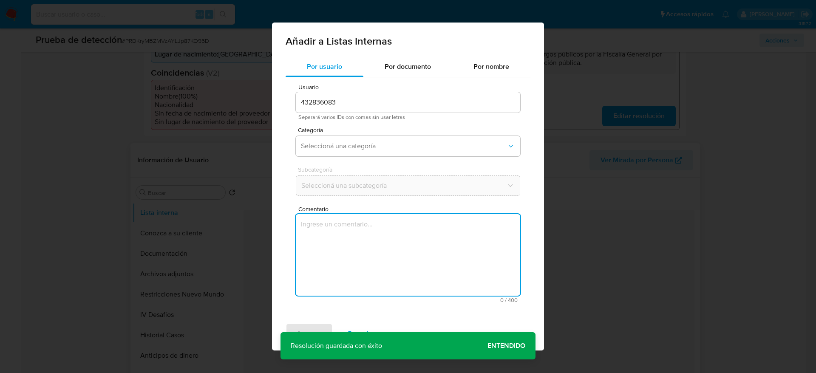
click at [382, 248] on textarea "Comentario" at bounding box center [408, 255] width 224 height 82
type textarea "Usuario Juan Sebastian Cantillo Avila, fue Destituido e inhabilitado en mayo de…"
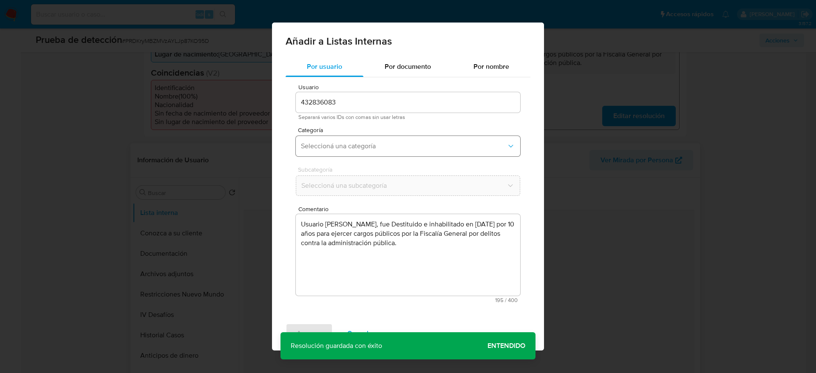
click at [350, 154] on button "Seleccioná una categoría" at bounding box center [408, 146] width 224 height 20
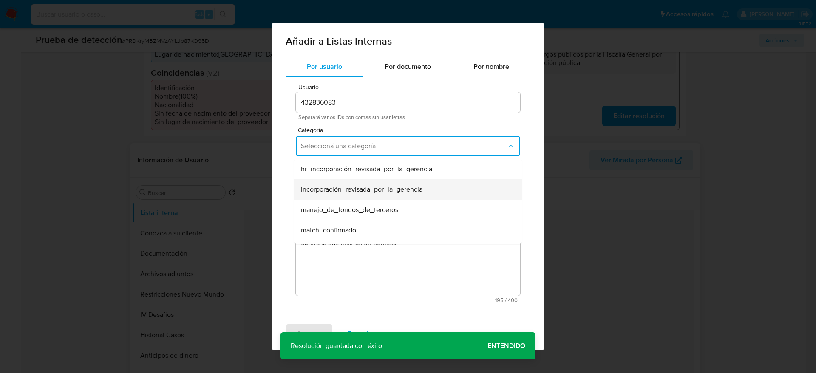
scroll to position [64, 0]
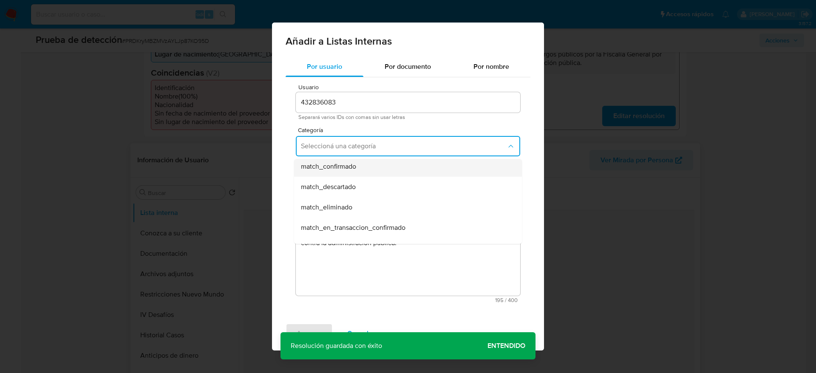
click at [345, 170] on span "match_confirmado" at bounding box center [328, 166] width 55 height 9
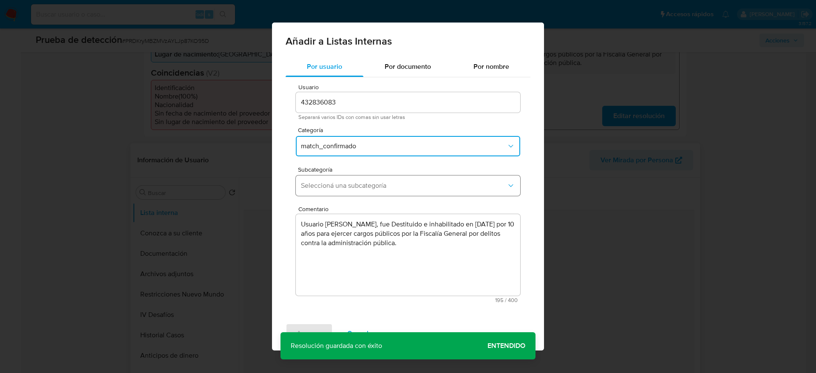
click at [347, 190] on span "Seleccioná una subcategoría" at bounding box center [404, 185] width 206 height 9
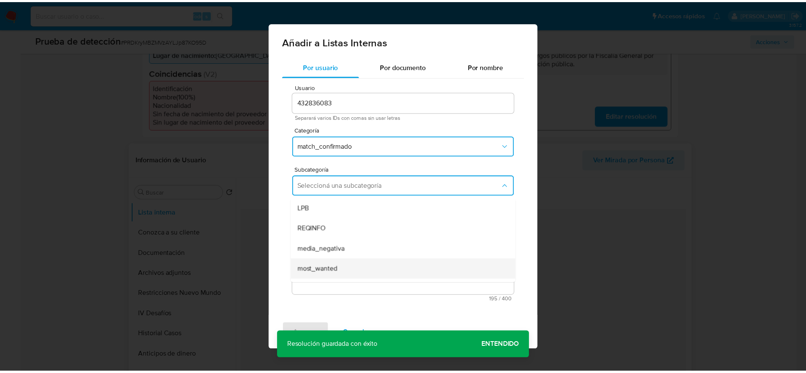
scroll to position [58, 0]
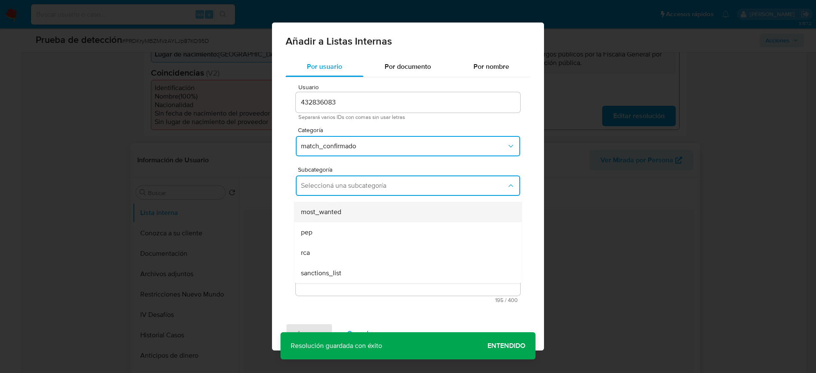
click at [340, 210] on span "most_wanted" at bounding box center [321, 212] width 40 height 9
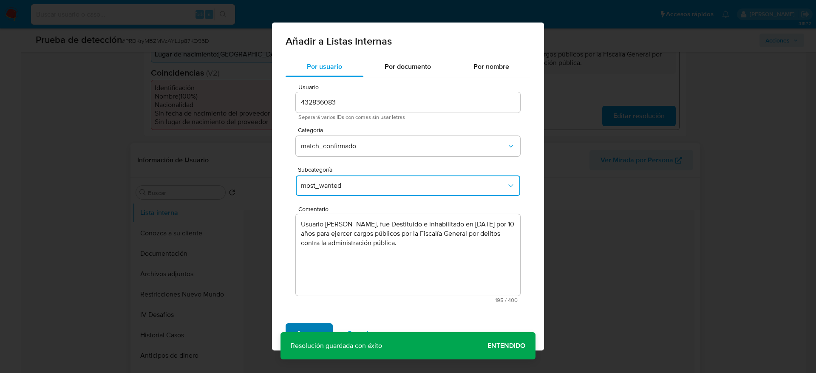
click at [321, 329] on button "Agregar" at bounding box center [309, 333] width 47 height 20
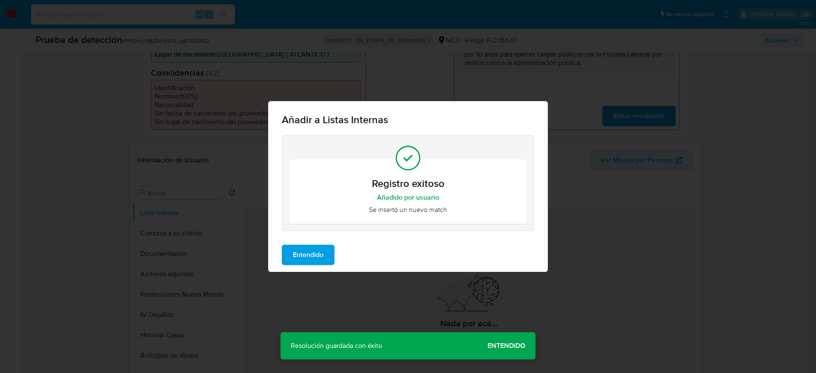
click at [291, 262] on button "Entendido" at bounding box center [308, 255] width 53 height 20
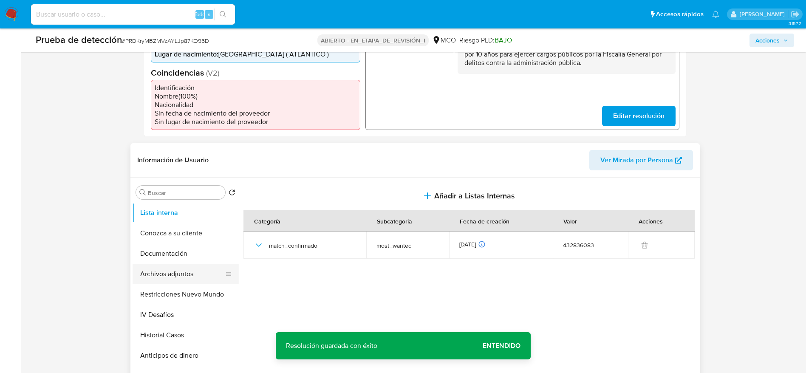
click at [154, 283] on button "Archivos adjuntos" at bounding box center [182, 274] width 99 height 20
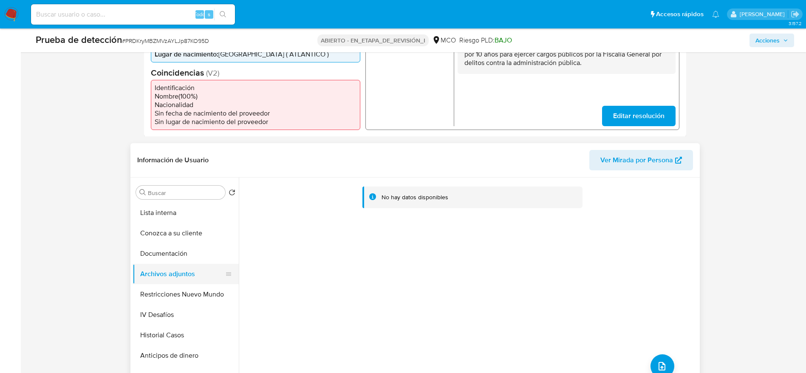
drag, startPoint x: 151, startPoint y: 286, endPoint x: 153, endPoint y: 280, distance: 6.1
click at [151, 285] on button "Restricciones Nuevo Mundo" at bounding box center [186, 294] width 106 height 20
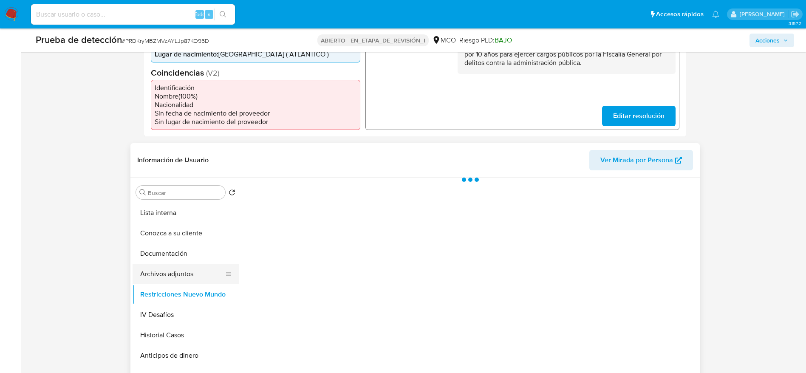
click at [156, 276] on button "Archivos adjuntos" at bounding box center [182, 274] width 99 height 20
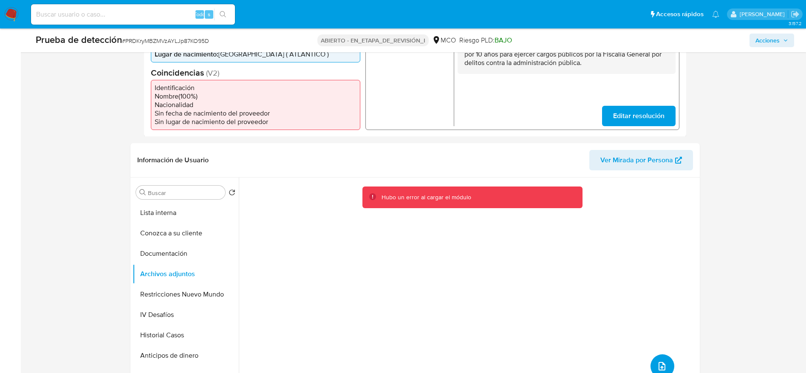
click at [651, 366] on button "subir archivo" at bounding box center [663, 366] width 24 height 24
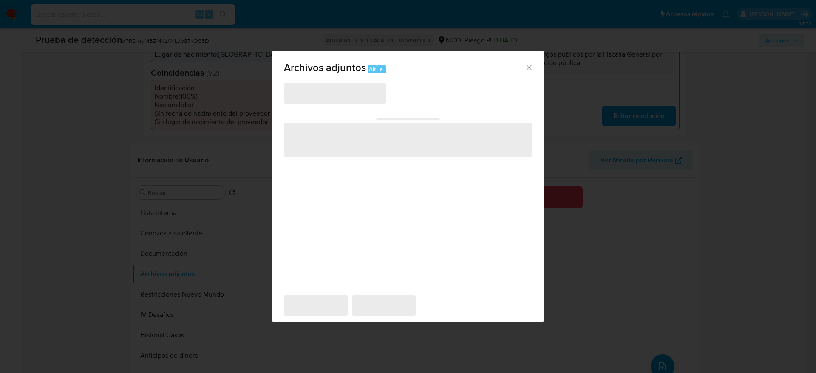
click at [347, 93] on span "‌" at bounding box center [335, 93] width 102 height 20
click at [519, 65] on span "Archivos adjuntos Todo a" at bounding box center [404, 67] width 241 height 11
click at [531, 65] on icon "Cerrar" at bounding box center [529, 67] width 9 height 9
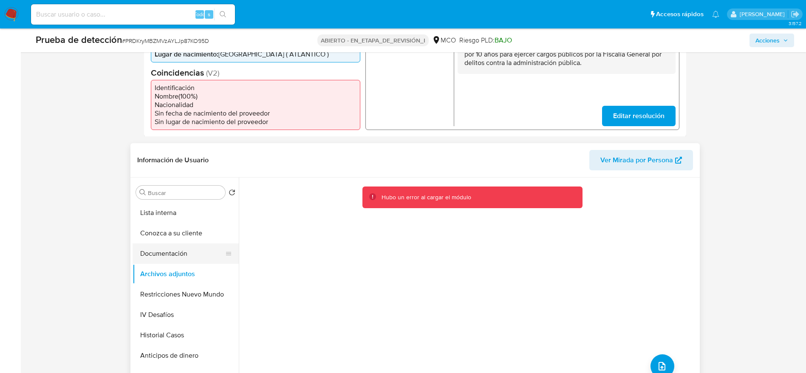
click at [202, 262] on button "Documentación" at bounding box center [182, 254] width 99 height 20
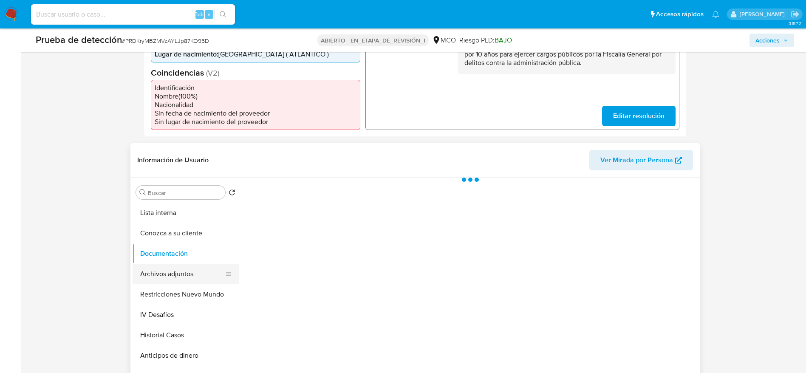
click at [205, 268] on button "Archivos adjuntos" at bounding box center [182, 274] width 99 height 20
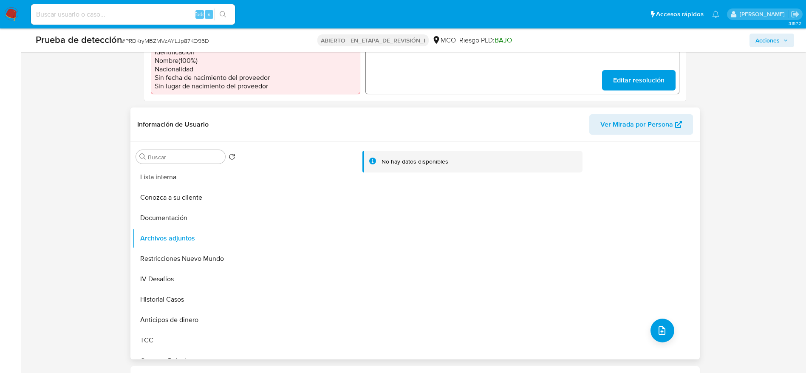
scroll to position [319, 0]
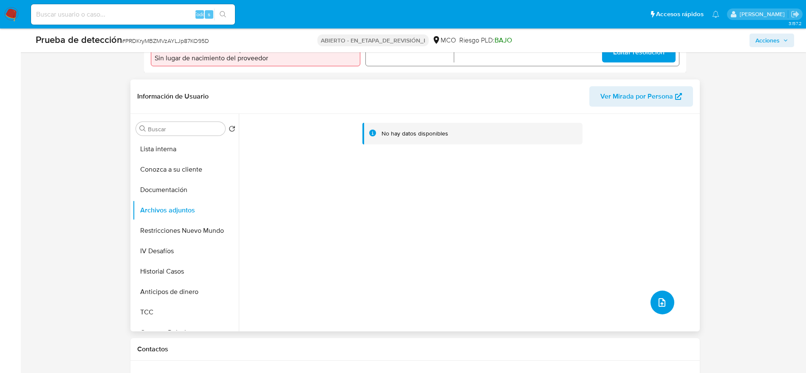
click at [668, 298] on button "subir archivo" at bounding box center [663, 303] width 24 height 24
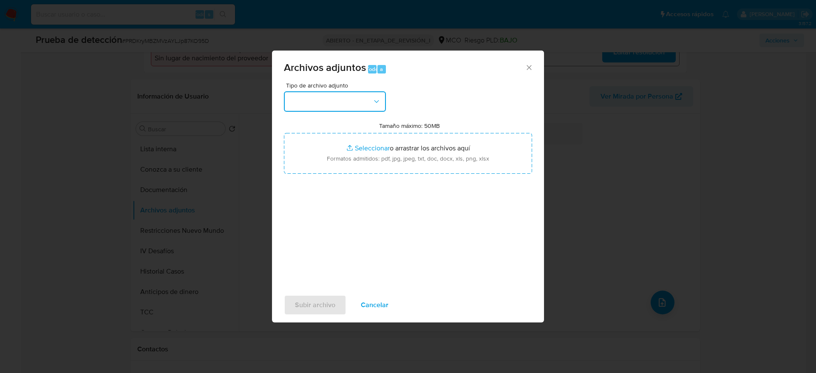
click at [359, 103] on button "button" at bounding box center [335, 101] width 102 height 20
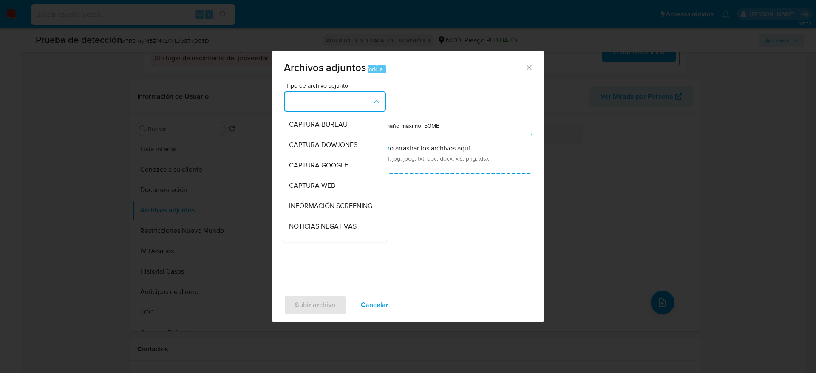
click at [377, 211] on li "INFORMACIÓN SCREENING" at bounding box center [334, 206] width 105 height 20
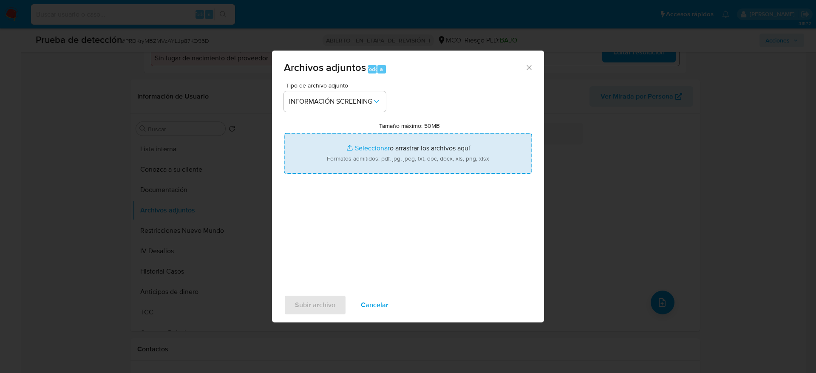
click at [384, 149] on input "Tamaño máximo: 50MB Seleccionar archivos" at bounding box center [408, 153] width 248 height 41
type input "C:\fakepath\_Juan Sebastian Cantillo Avila_ - Buscar con Google.pdf"
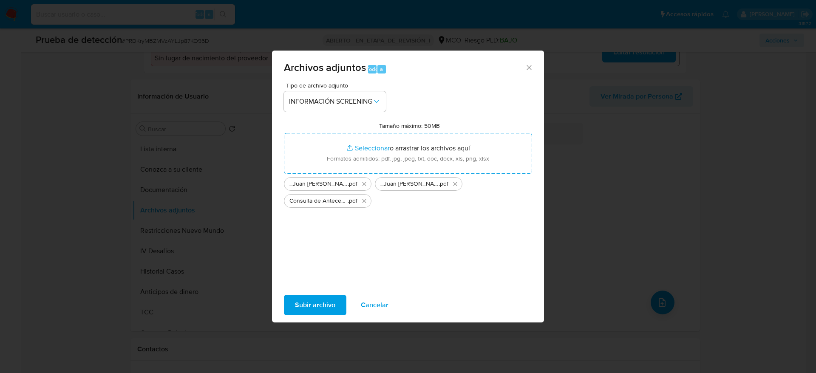
click at [322, 318] on div "Subir archivo Cancelar" at bounding box center [408, 305] width 272 height 32
drag, startPoint x: 319, startPoint y: 315, endPoint x: 315, endPoint y: 313, distance: 5.0
click at [315, 313] on div "Subir archivo Cancelar" at bounding box center [408, 305] width 272 height 32
click at [307, 300] on span "Subir archivo" at bounding box center [315, 305] width 40 height 19
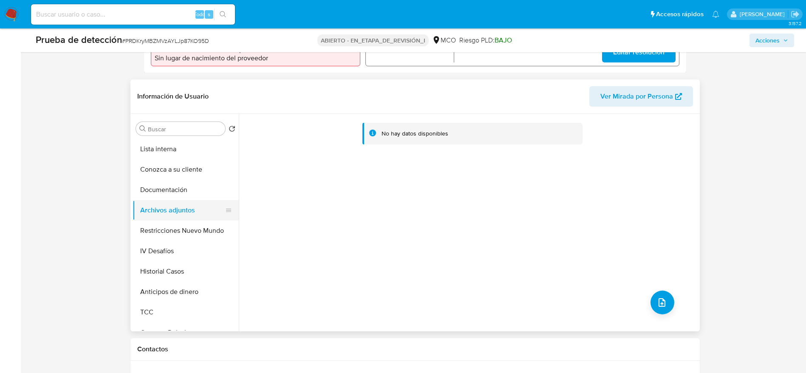
drag, startPoint x: 187, startPoint y: 234, endPoint x: 172, endPoint y: 212, distance: 27.5
click at [185, 232] on button "Restricciones Nuevo Mundo" at bounding box center [186, 231] width 106 height 20
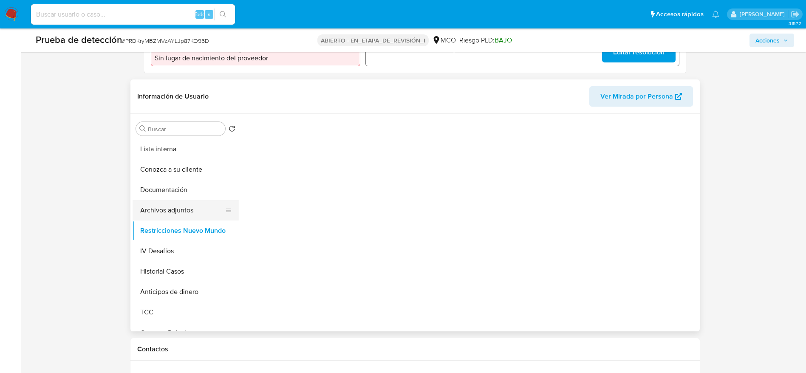
click at [172, 212] on button "Archivos adjuntos" at bounding box center [182, 210] width 99 height 20
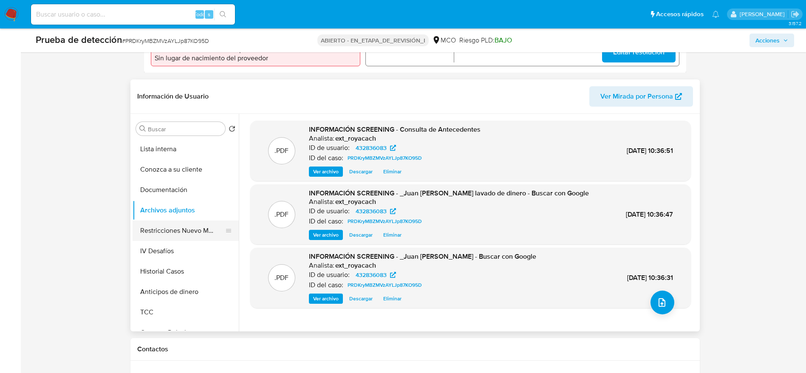
click at [199, 225] on button "Restricciones Nuevo Mundo" at bounding box center [182, 231] width 99 height 20
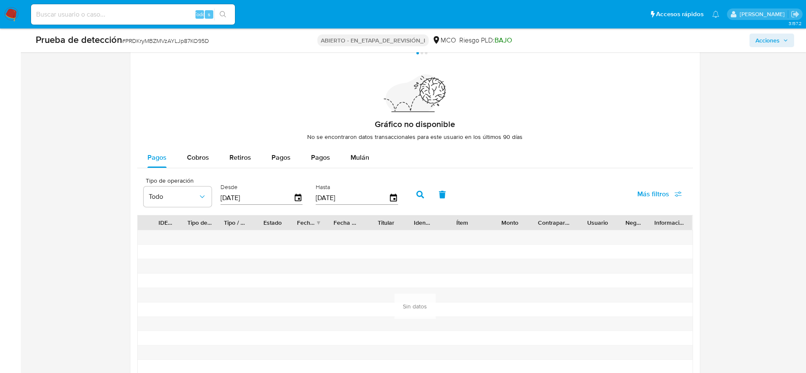
scroll to position [1261, 0]
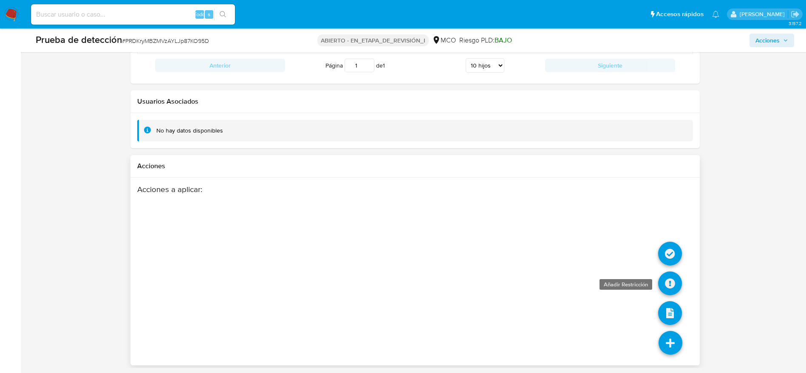
click at [668, 281] on icon at bounding box center [670, 284] width 24 height 24
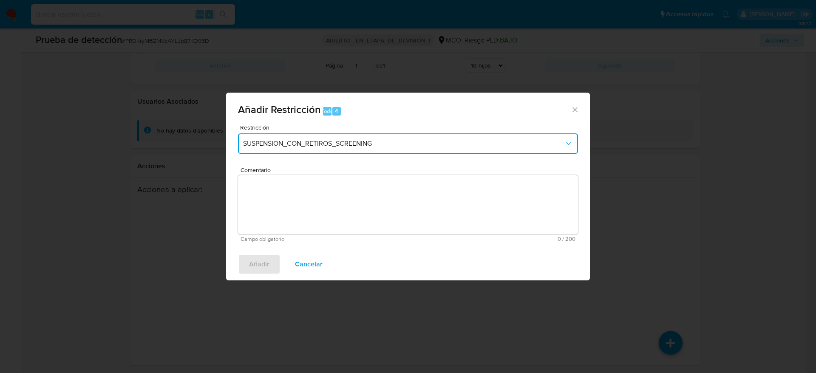
click at [389, 136] on button "SUSPENSION_CON_RETIROS_SCREENING" at bounding box center [408, 143] width 340 height 20
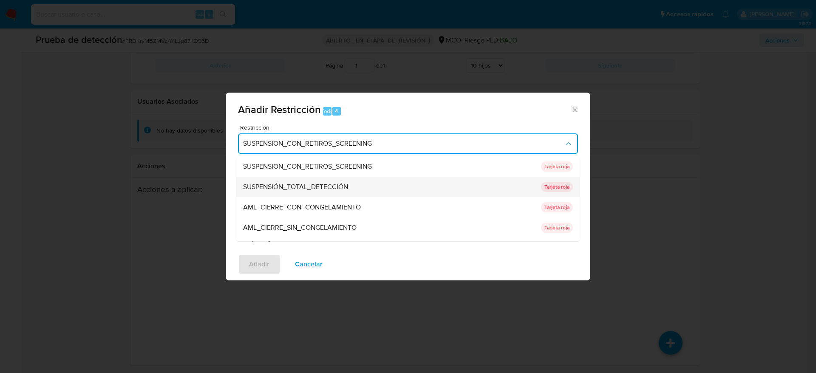
click at [383, 179] on div "SUSPENSIÓN_TOTAL_DETECCIÓN" at bounding box center [389, 187] width 293 height 20
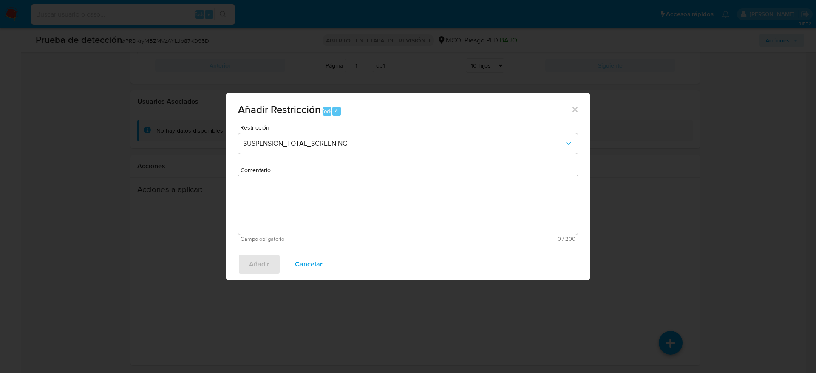
click at [387, 179] on textarea "Comentario" at bounding box center [408, 205] width 340 height 60
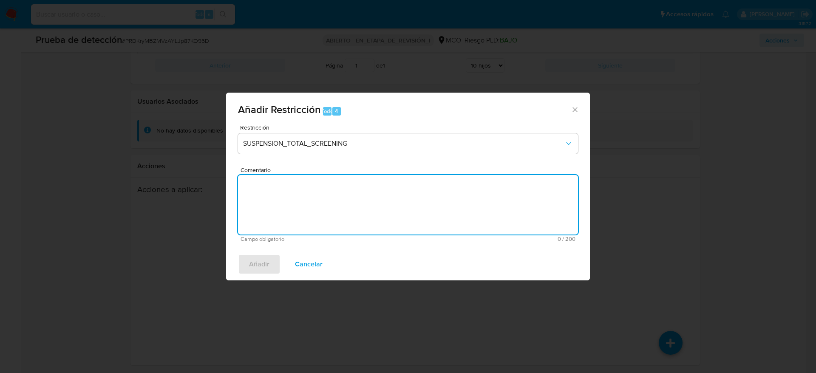
paste textarea ""Alarma generada por regla Novedades MOSTWANTED. El titular de la cuenta es Jua…"
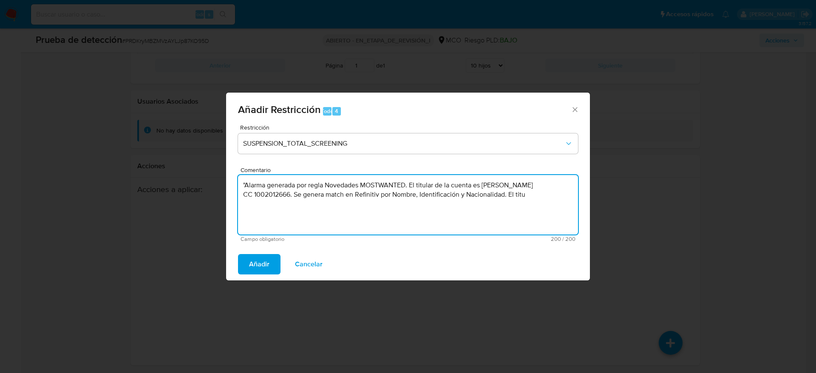
paste textarea "Usuario Juan Sebastian Cantillo Avila, fue Destituido e inhabilitado en mayo de…"
type textarea "Usuario Juan Sebastian Cantillo Avila, fue Destituido e inhabilitado en mayo de…"
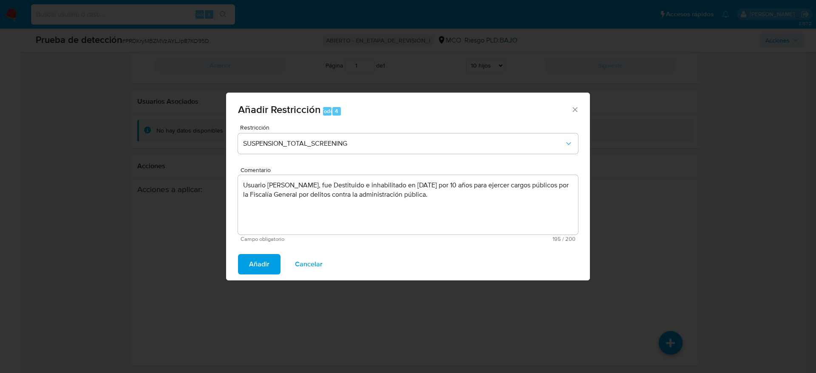
drag, startPoint x: 275, startPoint y: 271, endPoint x: 267, endPoint y: 269, distance: 7.8
click at [274, 271] on button "Añadir" at bounding box center [259, 264] width 43 height 20
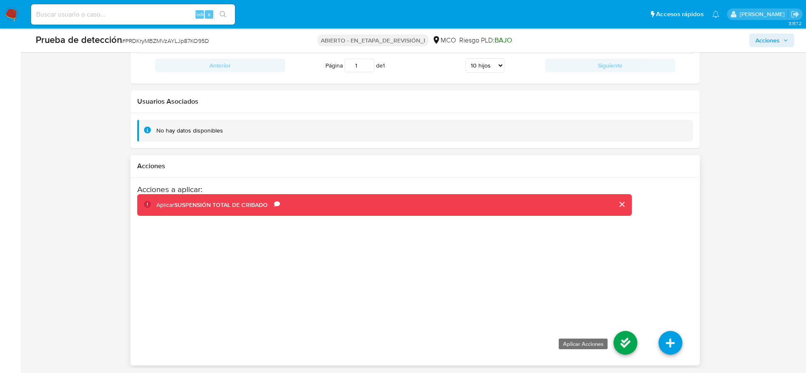
click at [626, 337] on icon at bounding box center [626, 343] width 24 height 24
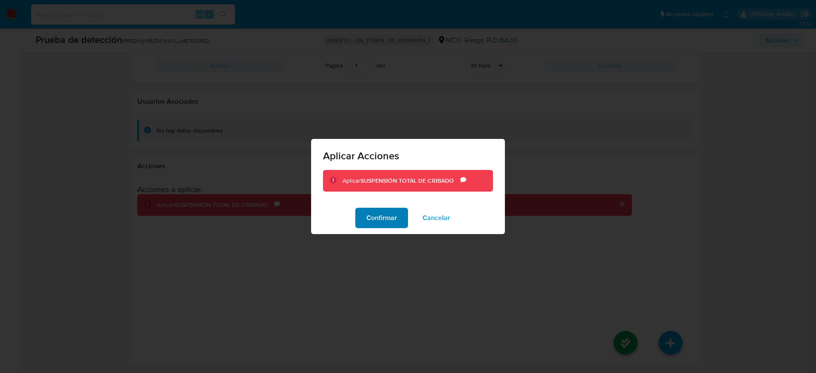
click at [360, 213] on button "Confirmar" at bounding box center [381, 218] width 53 height 20
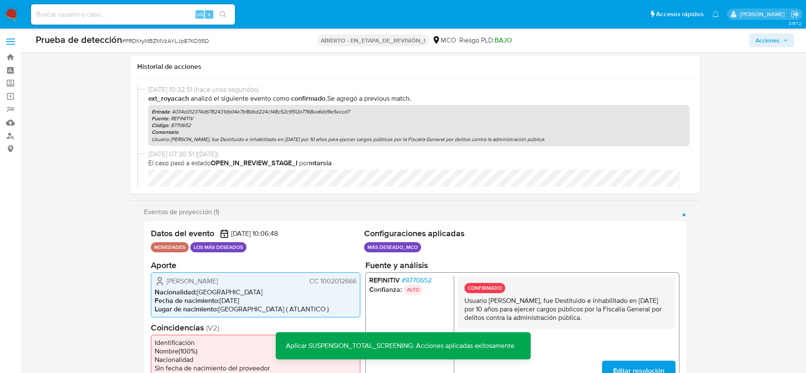
scroll to position [255, 0]
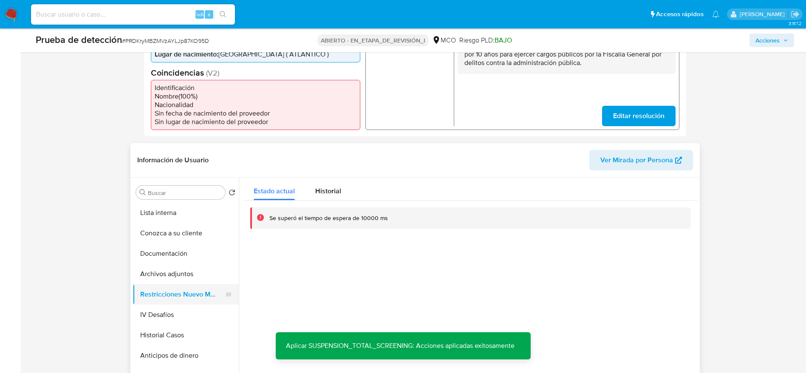
click at [186, 301] on button "Restricciones Nuevo Mundo" at bounding box center [182, 294] width 99 height 20
click at [200, 314] on button "IV Desafíos" at bounding box center [182, 315] width 99 height 20
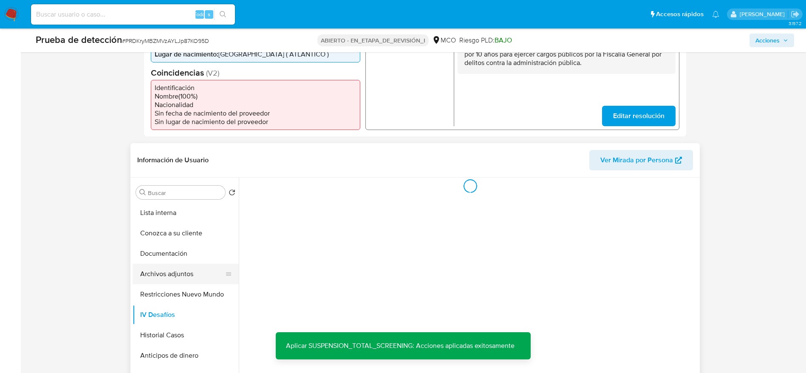
click at [187, 283] on button "Archivos adjuntos" at bounding box center [182, 274] width 99 height 20
click at [193, 289] on button "Restricciones Nuevo Mundo" at bounding box center [182, 294] width 99 height 20
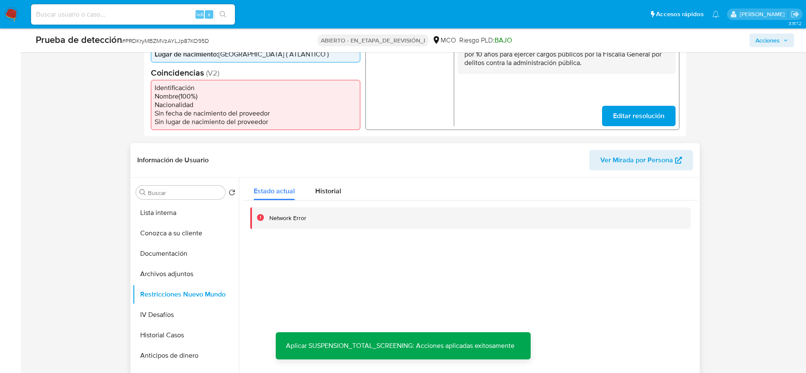
click at [500, 264] on div at bounding box center [468, 287] width 459 height 218
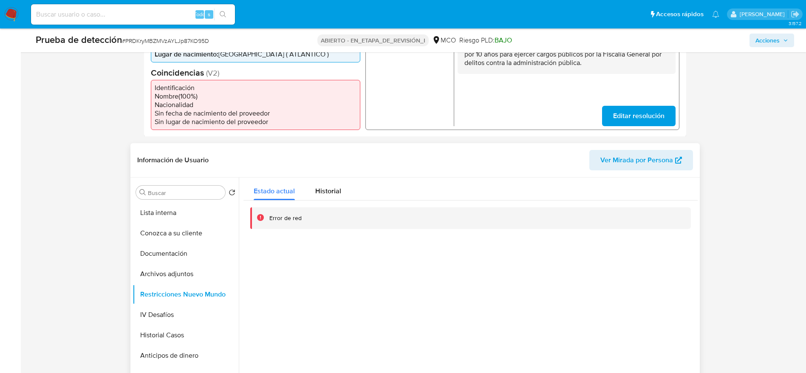
drag, startPoint x: 622, startPoint y: 278, endPoint x: 590, endPoint y: 288, distance: 33.6
click at [621, 278] on div at bounding box center [468, 287] width 459 height 218
click at [159, 312] on button "IV Desafíos" at bounding box center [182, 315] width 99 height 20
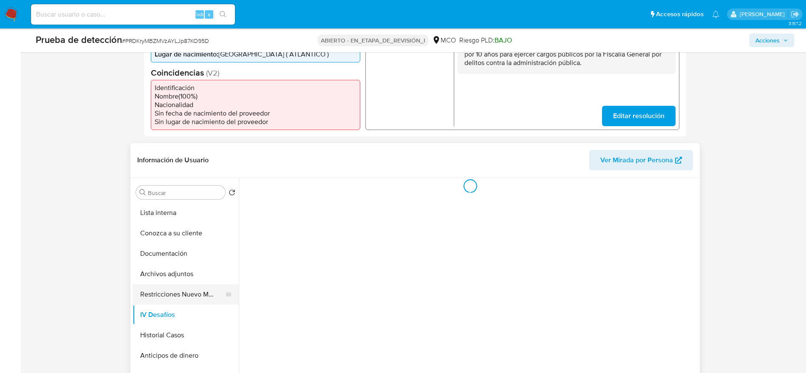
click at [156, 297] on button "Restricciones Nuevo Mundo" at bounding box center [182, 294] width 99 height 20
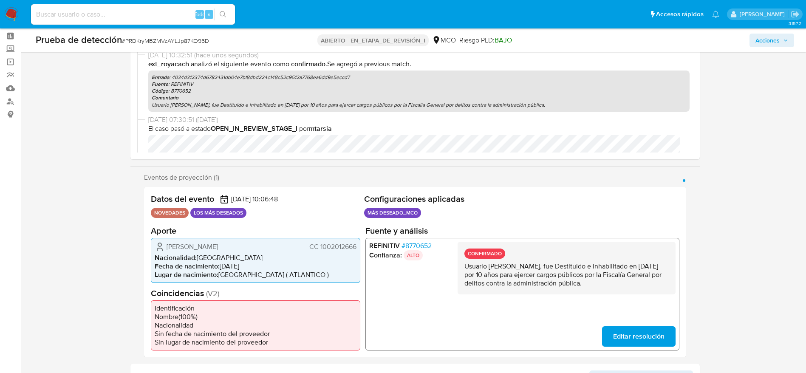
scroll to position [0, 0]
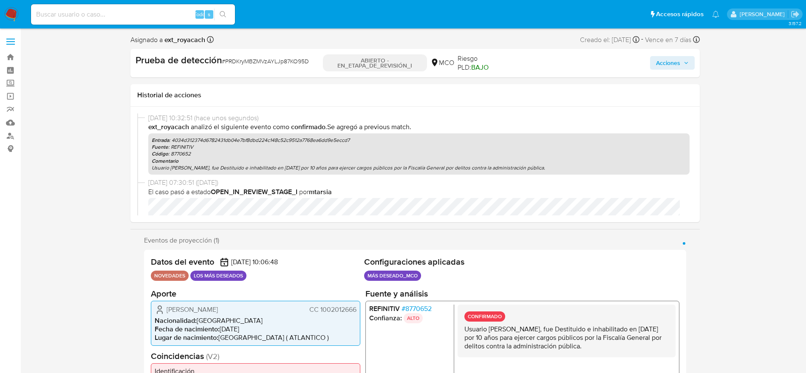
click at [678, 65] on span "Acciones" at bounding box center [668, 63] width 24 height 14
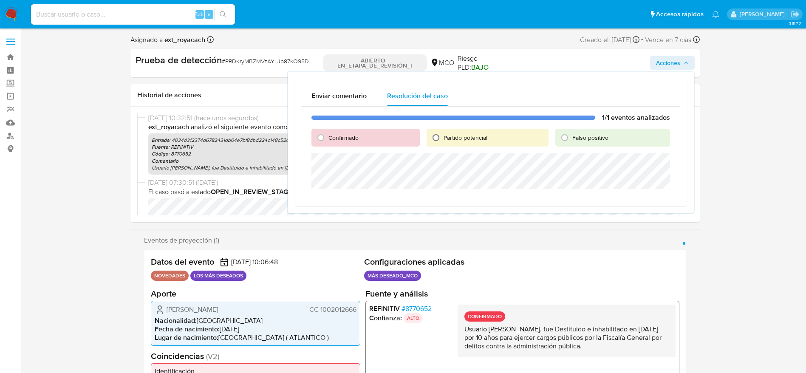
click at [430, 139] on input "Partido potencial" at bounding box center [436, 138] width 14 height 14
radio input "true"
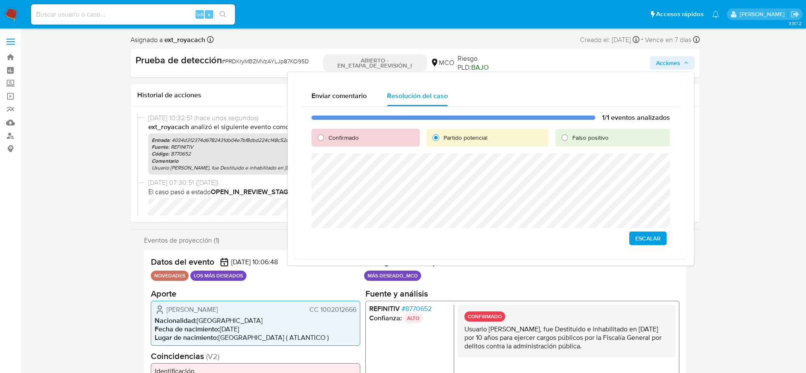
click at [639, 232] on span "Escalar" at bounding box center [648, 238] width 26 height 12
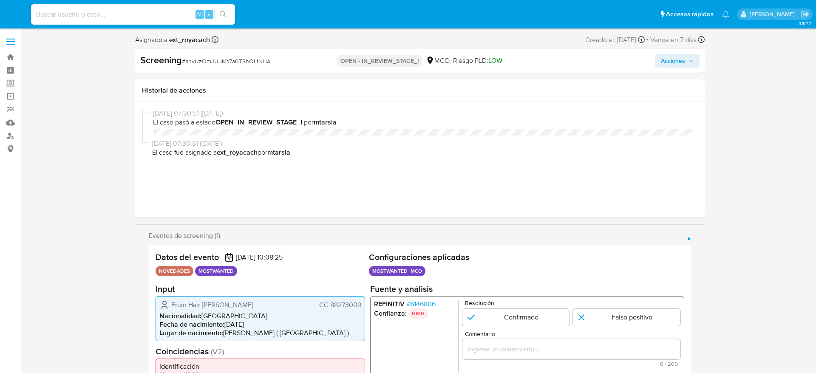
select select "10"
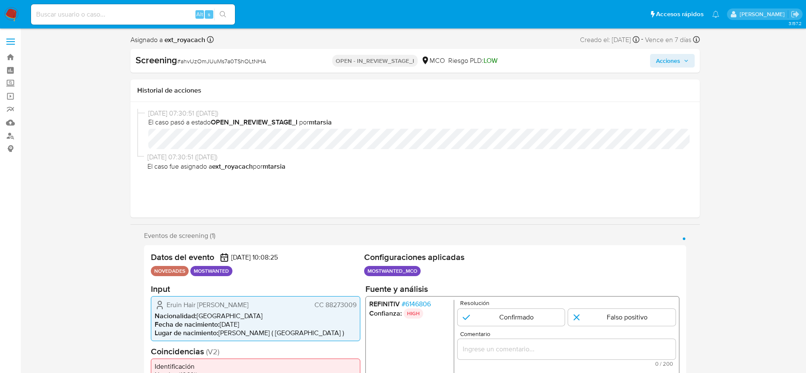
click at [237, 63] on span "# ahvUzOmJUuMs7a0TShOLtNHA" at bounding box center [221, 61] width 89 height 9
copy span "ahvUzOmJUuMs7a0TShOLtNHA"
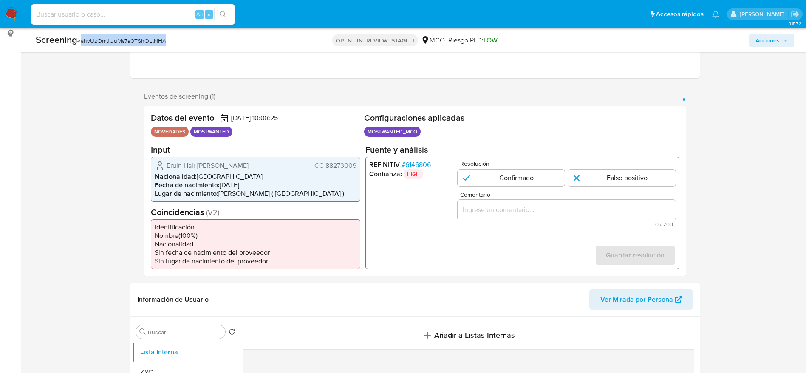
scroll to position [128, 0]
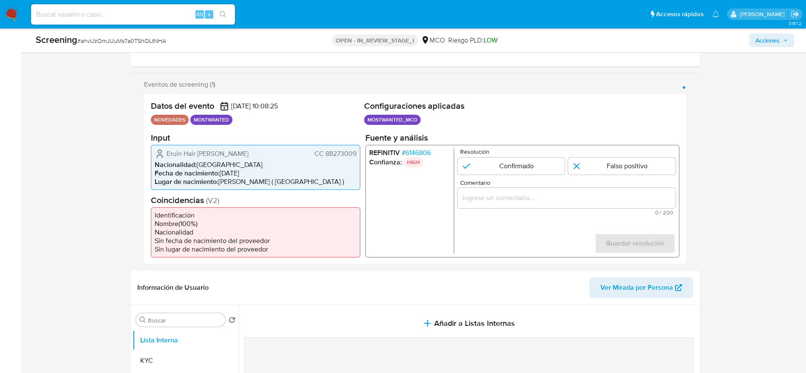
drag, startPoint x: 153, startPoint y: 147, endPoint x: 357, endPoint y: 156, distance: 203.8
click at [357, 156] on div "Eruin Hair [PERSON_NAME] CC 88273009 Nacionalidad : [DEMOGRAPHIC_DATA] Fecha de…" at bounding box center [256, 167] width 210 height 45
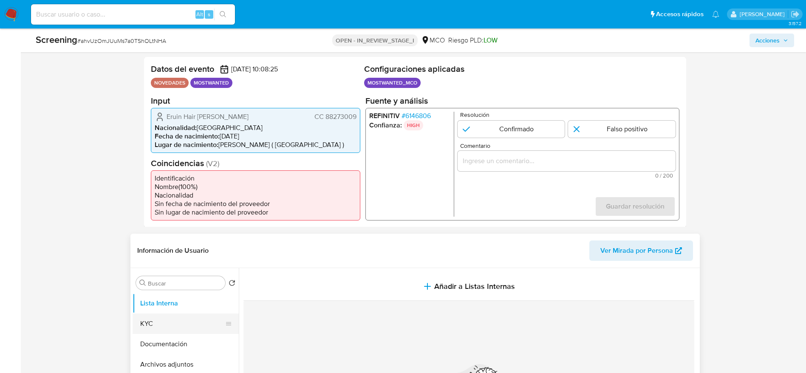
scroll to position [255, 0]
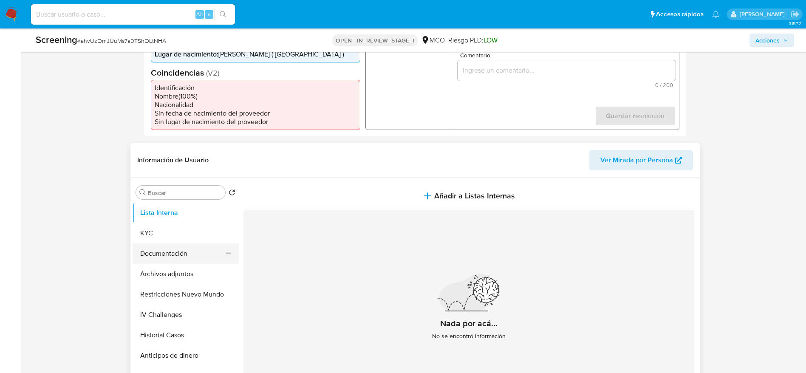
click at [192, 258] on button "Documentación" at bounding box center [182, 254] width 99 height 20
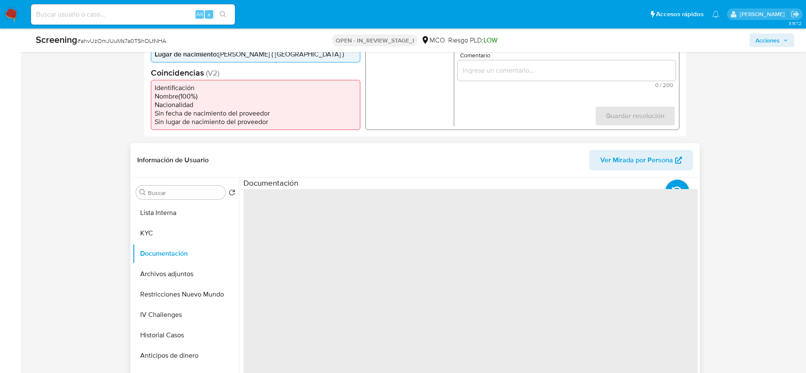
click at [292, 227] on span "‌" at bounding box center [471, 325] width 454 height 272
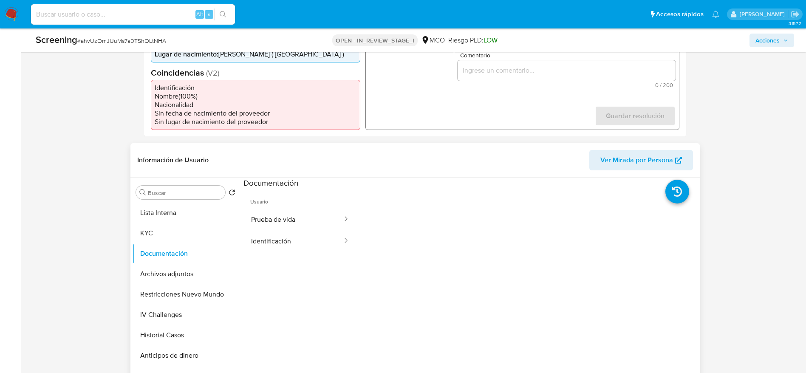
click at [292, 227] on button "Prueba de vida" at bounding box center [294, 220] width 100 height 22
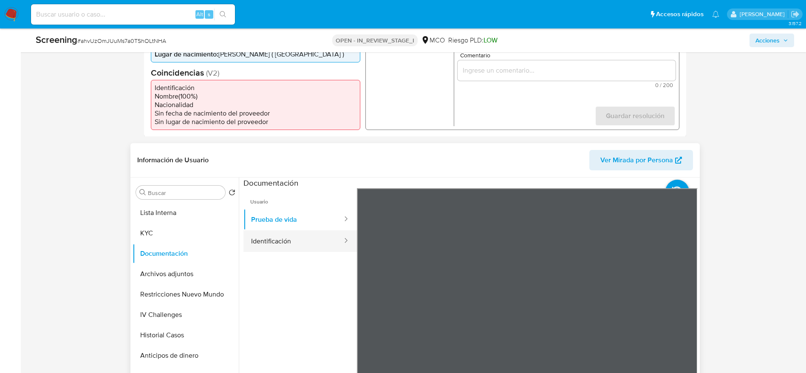
drag, startPoint x: 301, startPoint y: 239, endPoint x: 325, endPoint y: 235, distance: 24.5
click at [302, 235] on button "Identificación" at bounding box center [294, 241] width 100 height 22
click at [285, 239] on button "Identificación" at bounding box center [294, 241] width 100 height 22
click at [283, 211] on button "Prueba de vida" at bounding box center [294, 220] width 100 height 22
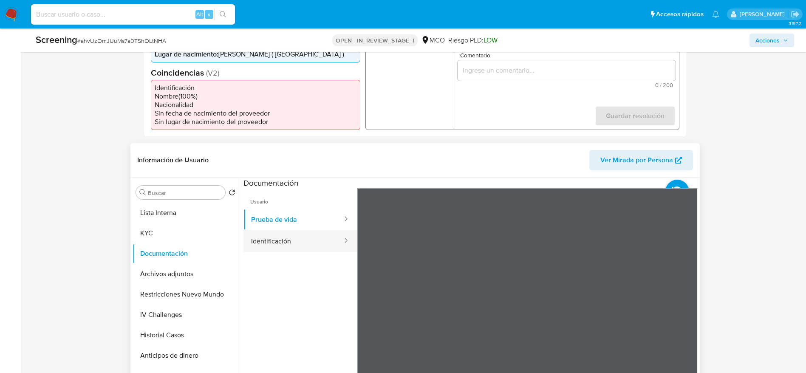
click at [290, 241] on button "Identificación" at bounding box center [294, 241] width 100 height 22
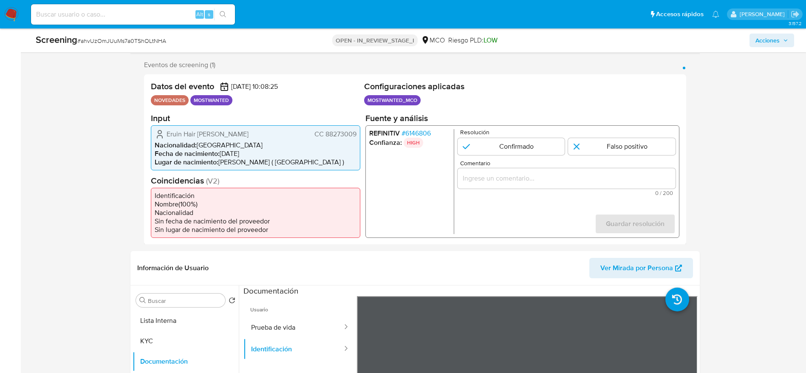
scroll to position [128, 0]
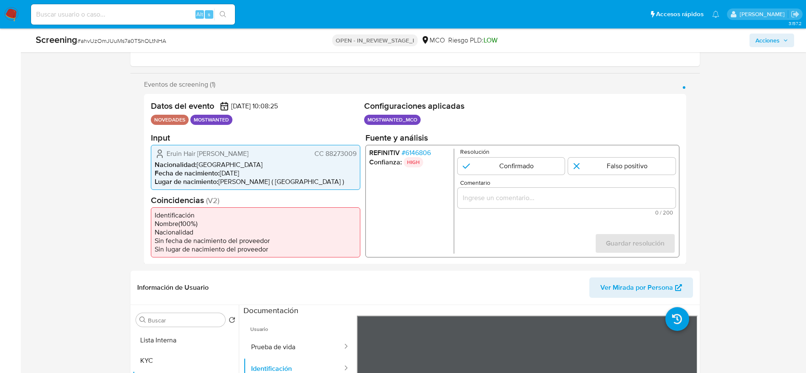
click at [415, 153] on span "# 6146806" at bounding box center [415, 152] width 29 height 9
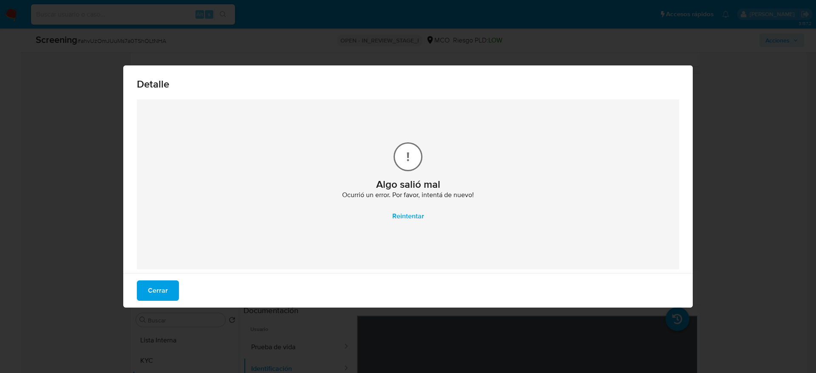
drag, startPoint x: 173, startPoint y: 294, endPoint x: 181, endPoint y: 210, distance: 84.2
click at [173, 293] on button "Cerrar" at bounding box center [158, 291] width 42 height 20
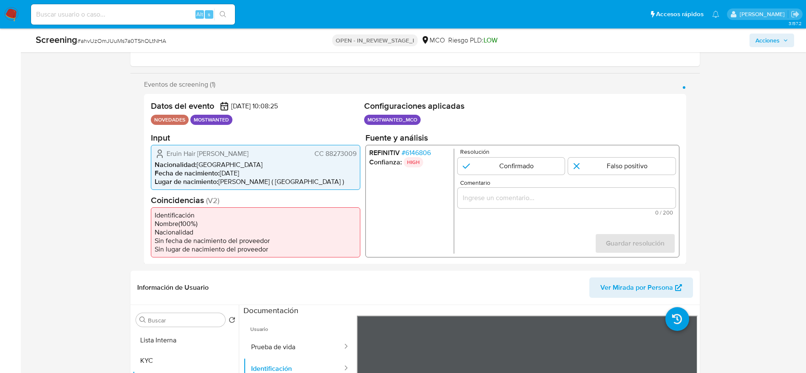
drag, startPoint x: 166, startPoint y: 150, endPoint x: 355, endPoint y: 148, distance: 188.7
click at [355, 148] on div "Eruin Hair Villamizar Vargas CC 88273009" at bounding box center [256, 153] width 202 height 10
click at [419, 153] on span "# 6146806" at bounding box center [415, 152] width 29 height 9
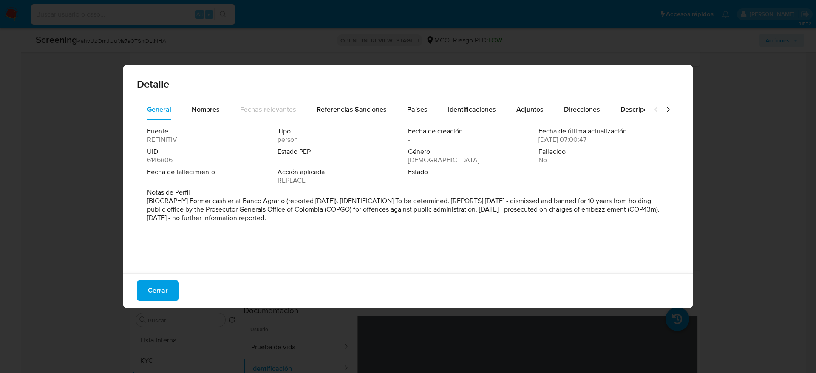
drag, startPoint x: 159, startPoint y: 297, endPoint x: 168, endPoint y: 240, distance: 57.3
click at [157, 298] on span "Cerrar" at bounding box center [158, 290] width 20 height 19
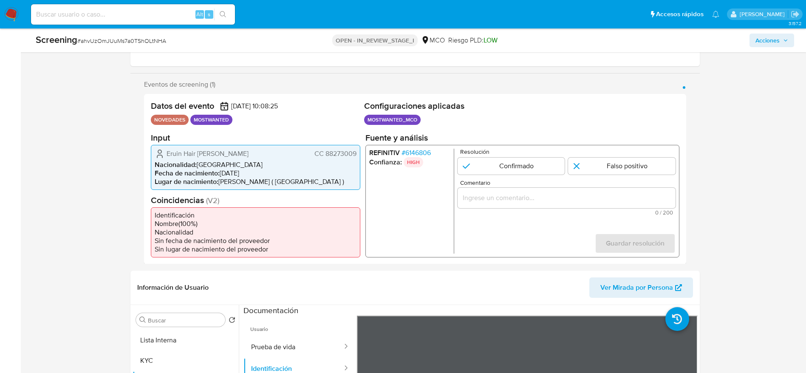
click at [227, 147] on div "Eruin Hair Villamizar Vargas CC 88273009 Nacionalidad : Colombia Fecha de nacim…" at bounding box center [256, 167] width 210 height 45
click at [238, 150] on span "Eruin Hair Villamizar Vargas" at bounding box center [208, 153] width 82 height 9
click at [341, 146] on div "Eruin Hair Villamizar Vargas CC 88273009 Nacionalidad : Colombia Fecha de nacim…" at bounding box center [256, 167] width 210 height 45
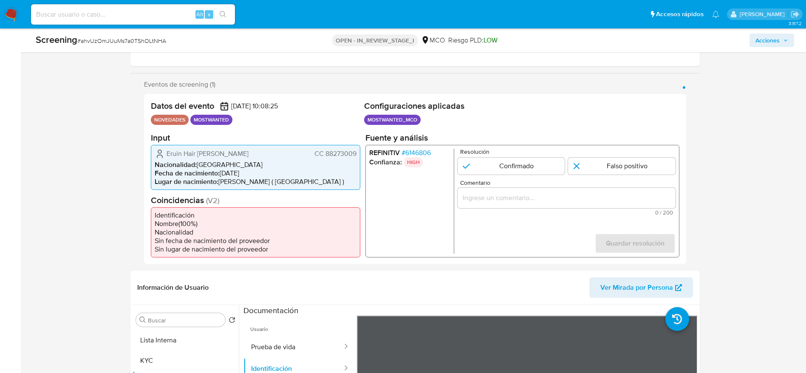
click at [341, 146] on div "Eruin Hair Villamizar Vargas CC 88273009 Nacionalidad : Colombia Fecha de nacim…" at bounding box center [256, 167] width 210 height 45
click at [558, 207] on div "1 de 1" at bounding box center [566, 197] width 218 height 20
click at [556, 201] on input "Comentario" at bounding box center [566, 197] width 218 height 11
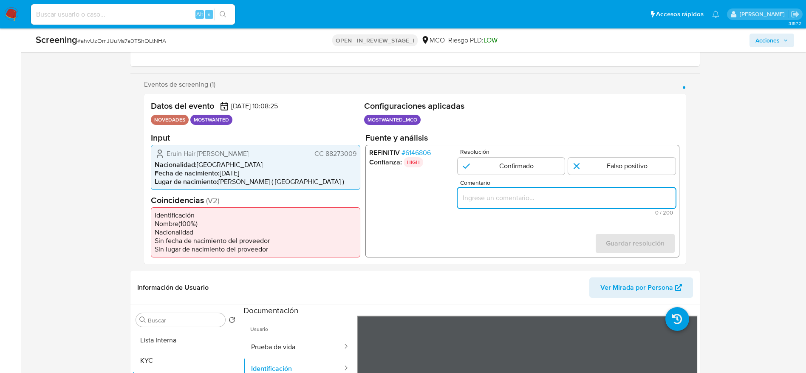
paste input "Usuario Eruin Hair Villamizar Vargas, fue Destituido e inhabilitado en febrero …"
type input "Usuario Eruin Hair Villamizar Vargas, fue Destituido e inhabilitado en febrero …"
click at [522, 163] on input "1 de 1" at bounding box center [511, 165] width 108 height 17
radio input "true"
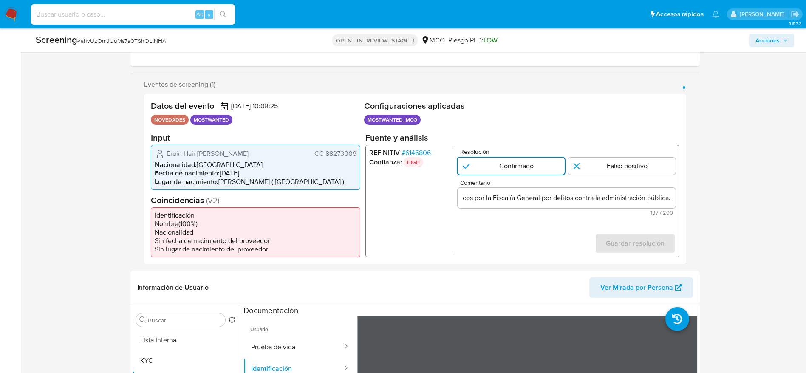
scroll to position [0, 0]
click at [664, 237] on span "Guardar resolución" at bounding box center [635, 243] width 59 height 19
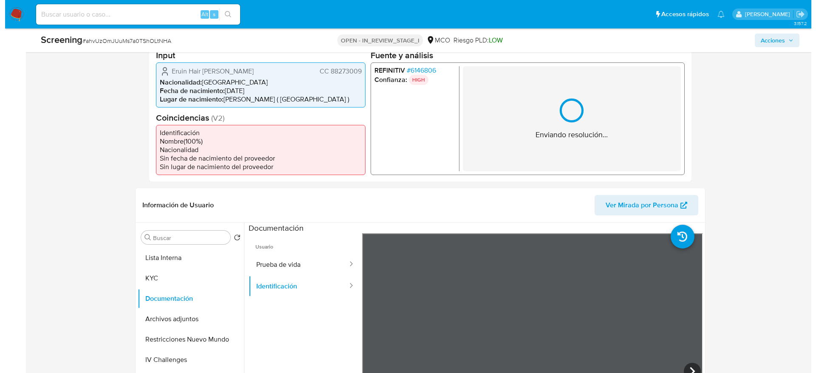
scroll to position [255, 0]
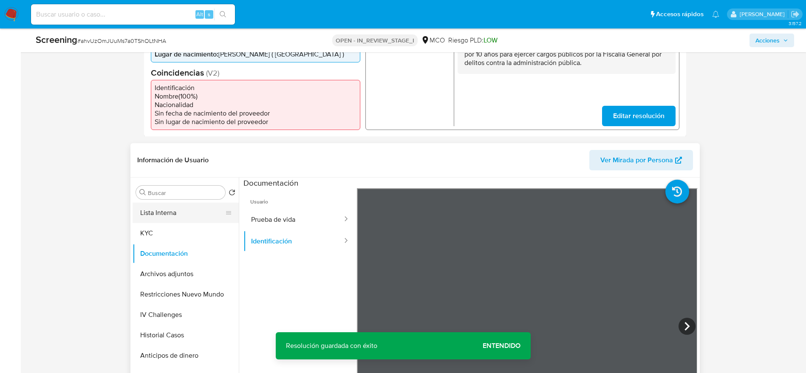
click at [193, 211] on button "Lista Interna" at bounding box center [182, 213] width 99 height 20
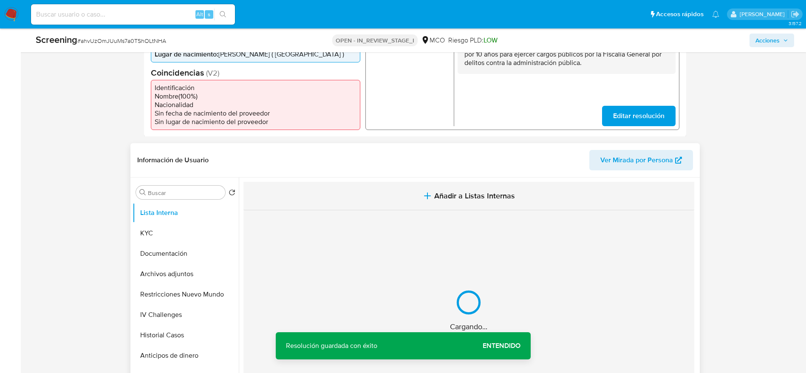
click at [388, 197] on button "Añadir a Listas Internas" at bounding box center [469, 196] width 451 height 28
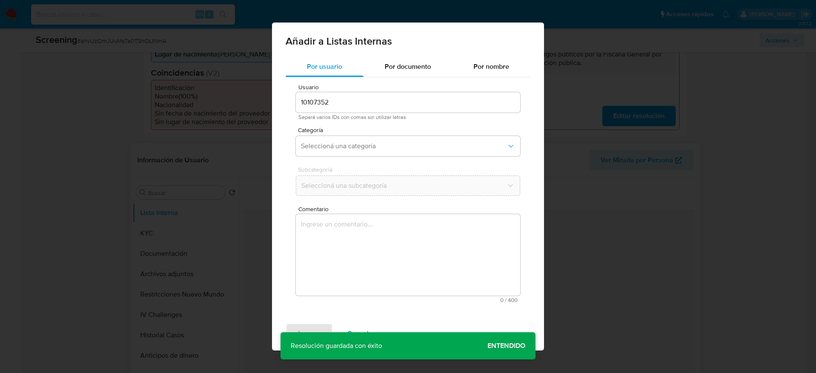
click at [401, 260] on textarea "Comentario" at bounding box center [408, 255] width 224 height 82
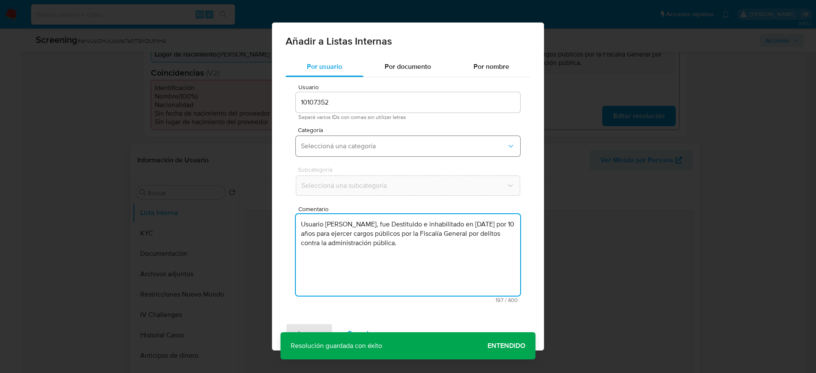
type textarea "Usuario Eruin Hair Villamizar Vargas, fue Destituido e inhabilitado en febrero …"
click at [377, 151] on button "Seleccioná una categoría" at bounding box center [408, 146] width 224 height 20
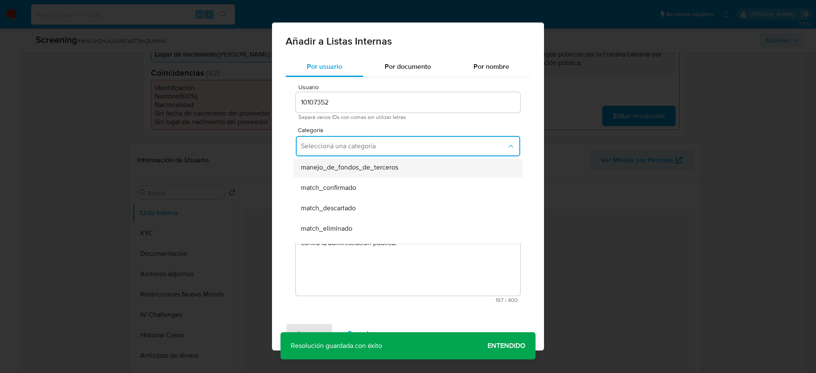
scroll to position [0, 0]
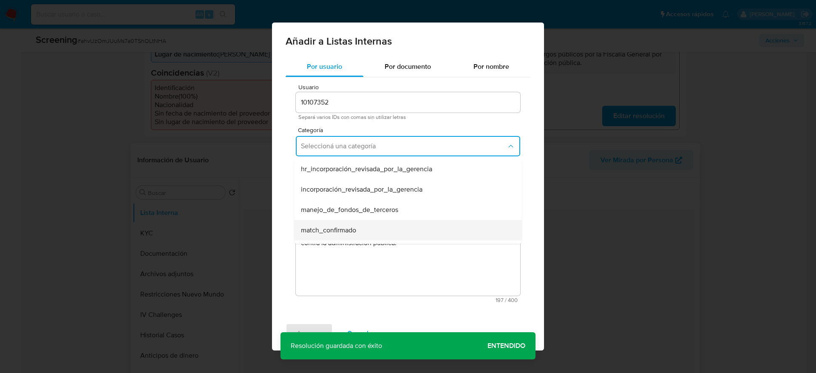
click at [368, 226] on div "match_confirmado" at bounding box center [405, 230] width 209 height 20
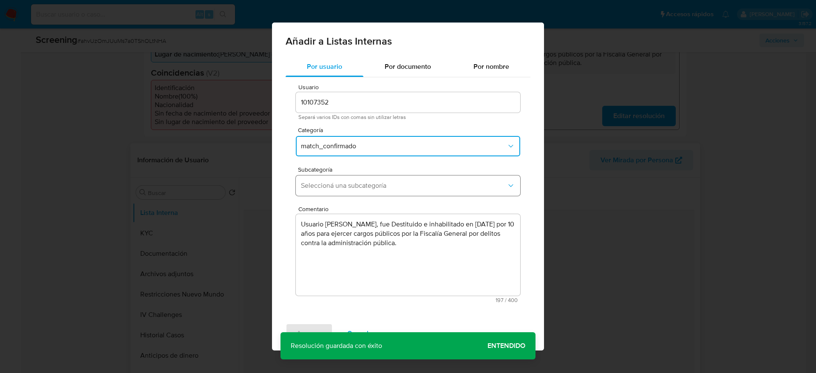
click at [372, 181] on span "Seleccioná una subcategoría" at bounding box center [404, 185] width 206 height 9
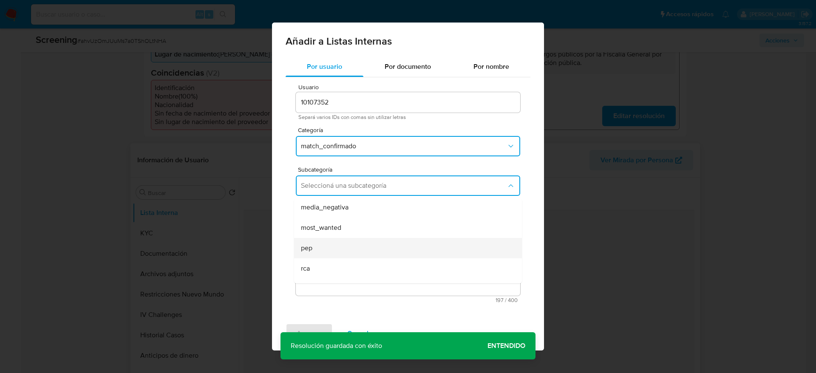
scroll to position [58, 0]
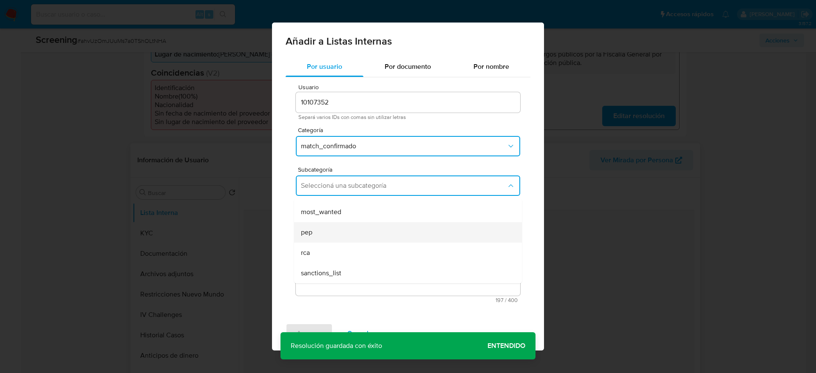
click at [354, 235] on div "pep" at bounding box center [405, 232] width 209 height 20
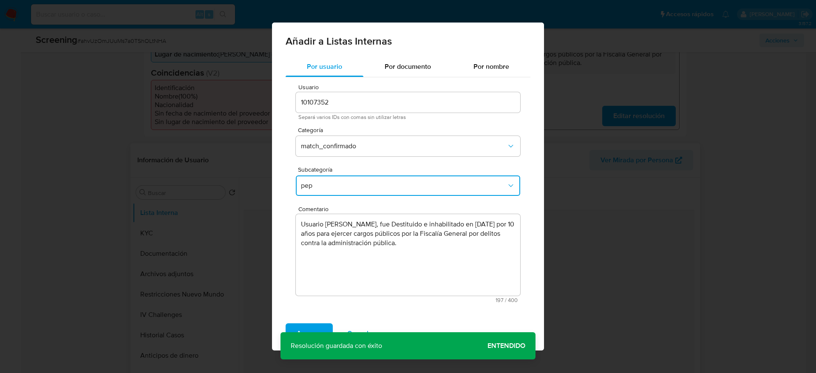
click at [346, 190] on span "pep" at bounding box center [404, 185] width 206 height 9
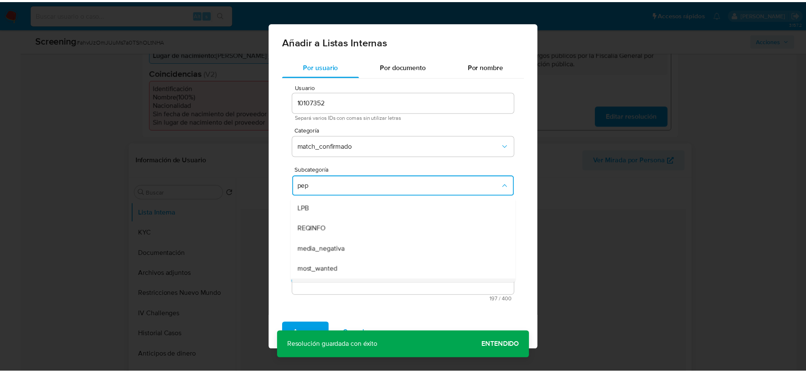
scroll to position [17, 0]
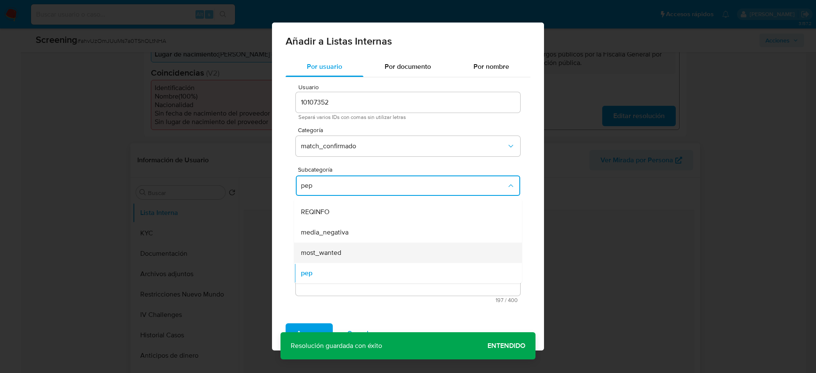
click at [333, 249] on span "most_wanted" at bounding box center [321, 253] width 40 height 9
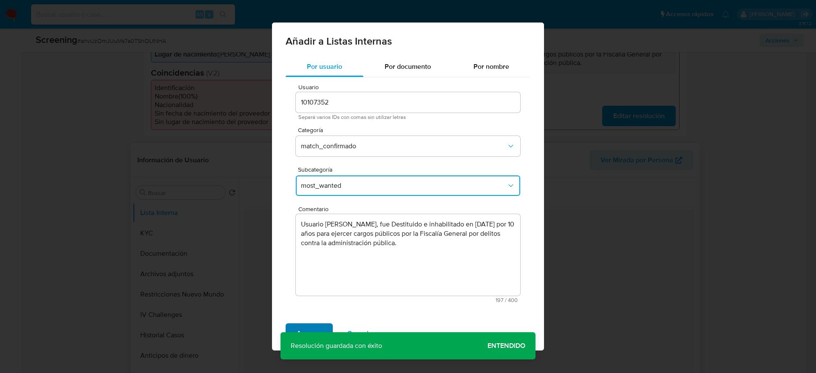
click at [318, 325] on span "Agregar" at bounding box center [309, 333] width 25 height 19
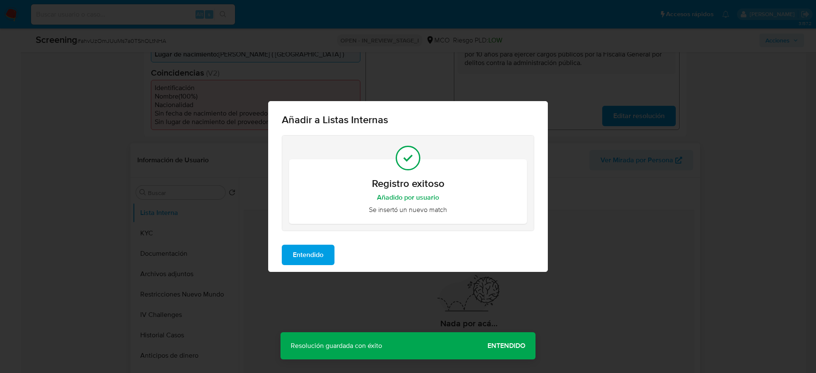
click at [308, 258] on span "Entendido" at bounding box center [308, 255] width 31 height 19
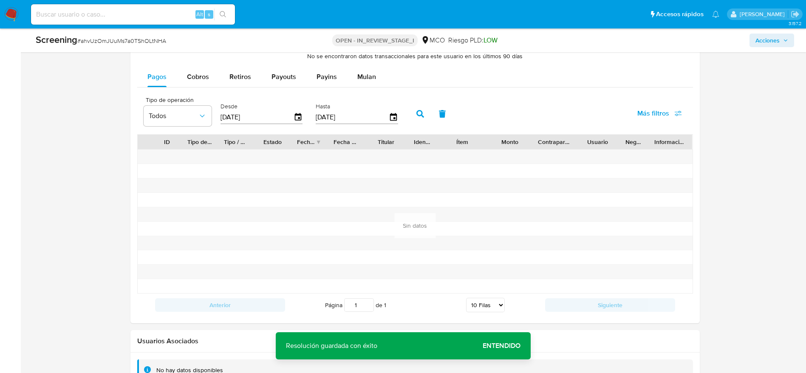
scroll to position [1261, 0]
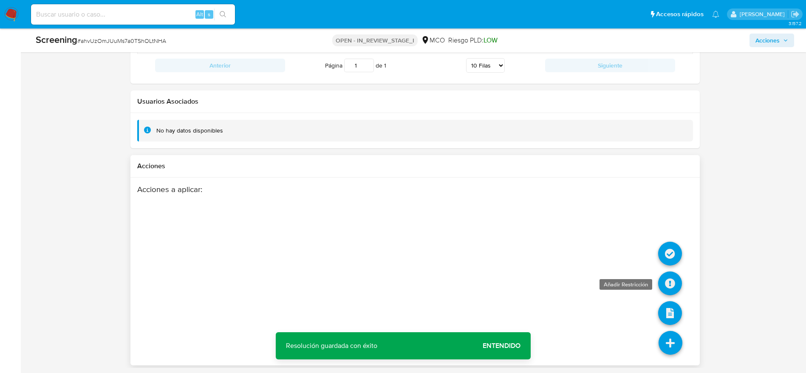
click at [665, 276] on icon at bounding box center [670, 284] width 24 height 24
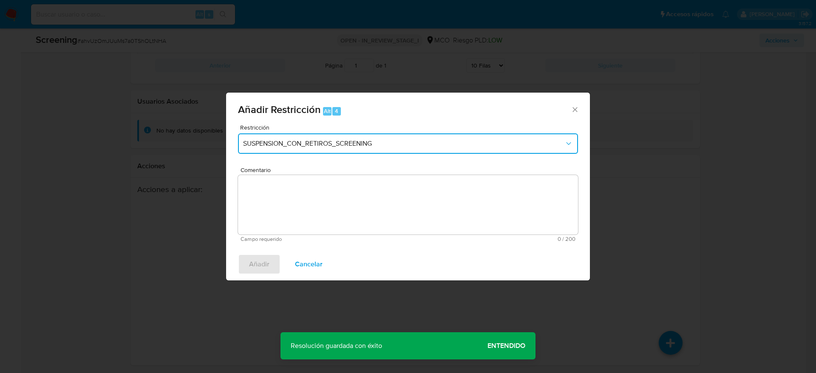
drag, startPoint x: 432, startPoint y: 141, endPoint x: 419, endPoint y: 150, distance: 15.9
click at [431, 141] on span "SUSPENSION_CON_RETIROS_SCREENING" at bounding box center [403, 143] width 321 height 9
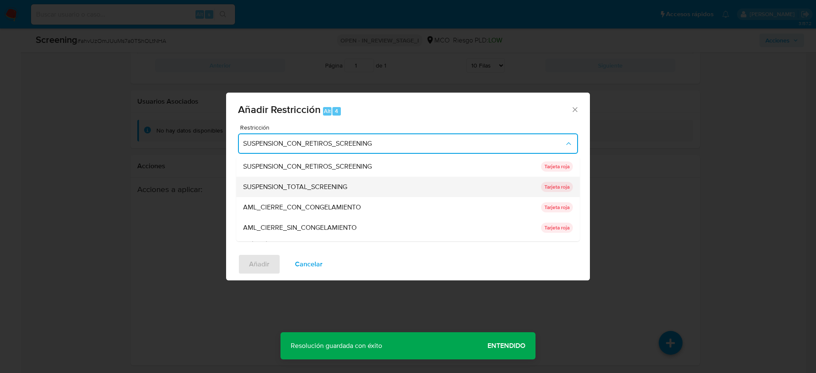
drag, startPoint x: 326, startPoint y: 197, endPoint x: 320, endPoint y: 187, distance: 11.0
click at [320, 187] on ul "SUSPENSION_CON_RETIROS_SCREENING SUSPENSION_CON_RETIROS_SCREENING Tarjeta roja …" at bounding box center [407, 237] width 343 height 163
click at [320, 187] on span "SUSPENSION_TOTAL_SCREENING" at bounding box center [295, 187] width 104 height 9
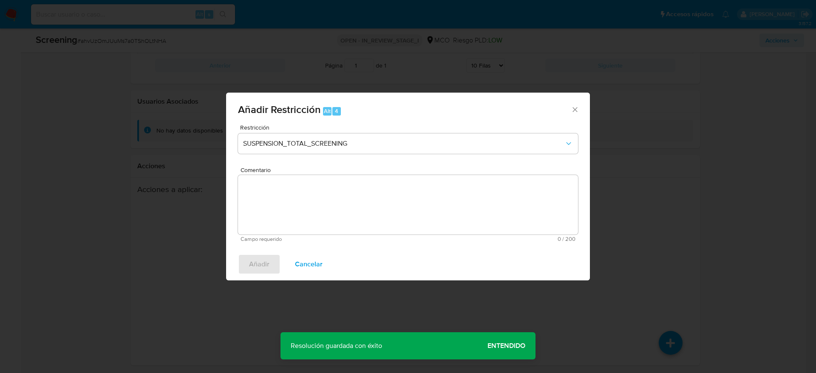
click at [321, 187] on textarea "Comentario" at bounding box center [408, 205] width 340 height 60
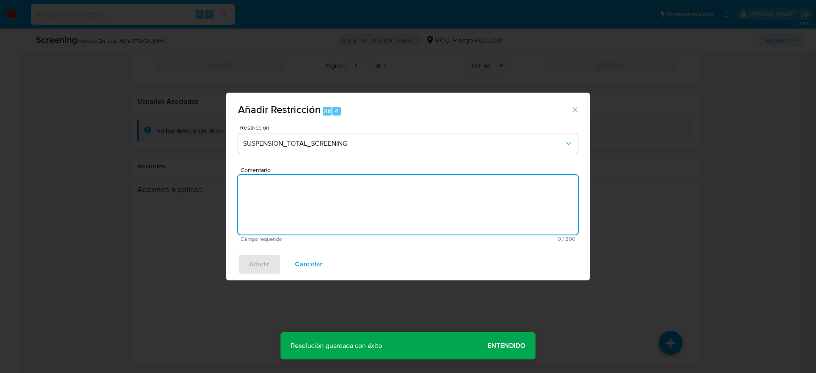
paste textarea "Usuario Eruin Hair Villamizar Vargas, fue Destituido e inhabilitado en febrero …"
type textarea "Usuario Eruin Hair Villamizar Vargas, fue Destituido e inhabilitado en febrero …"
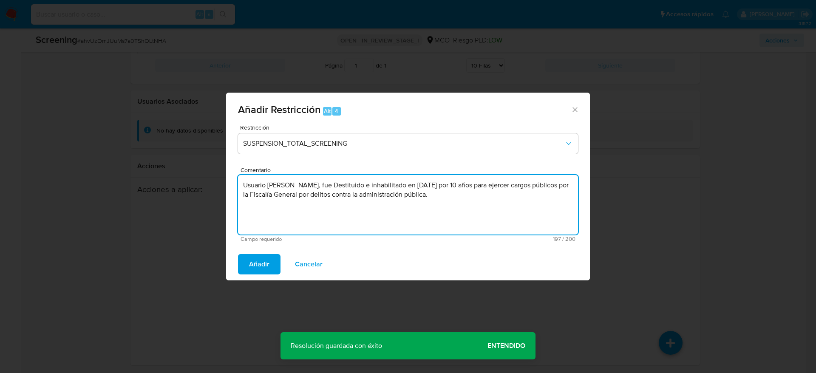
click at [285, 283] on div "Añadir Restricción Alt 4 Restricción SUSPENSION_TOTAL_SCREENING Comentario Usua…" at bounding box center [408, 186] width 816 height 373
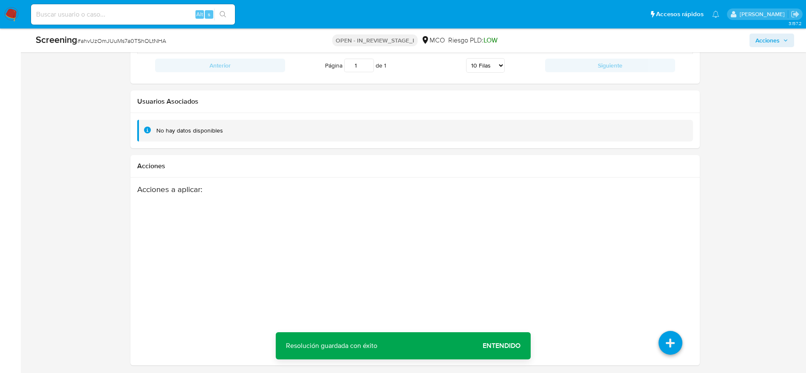
click at [251, 248] on div "Acciones a aplicar :" at bounding box center [384, 252] width 495 height 136
click at [659, 344] on icon at bounding box center [671, 343] width 24 height 24
click at [672, 277] on icon at bounding box center [670, 284] width 24 height 24
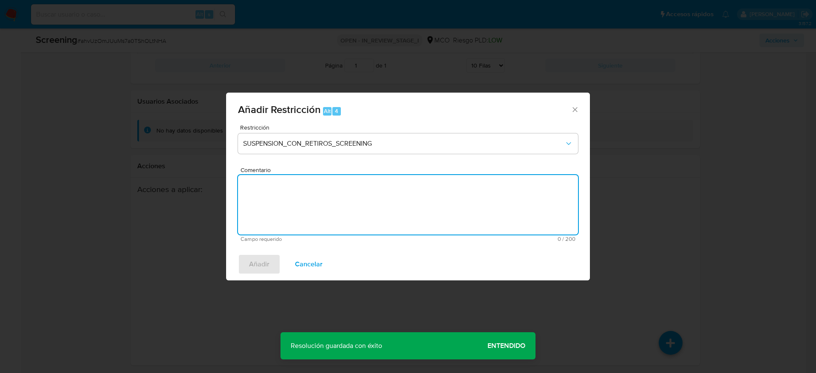
click at [435, 203] on textarea "Comentario" at bounding box center [408, 205] width 340 height 60
paste textarea "Usuario Eruin Hair Villamizar Vargas, fue Destituido e inhabilitado en febrero …"
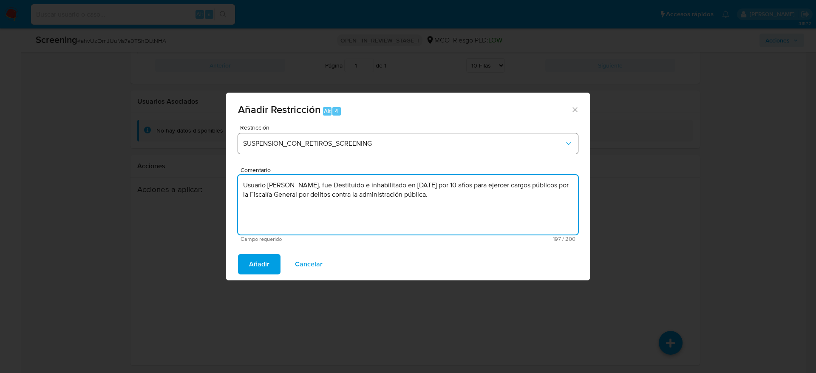
type textarea "Usuario Eruin Hair Villamizar Vargas, fue Destituido e inhabilitado en febrero …"
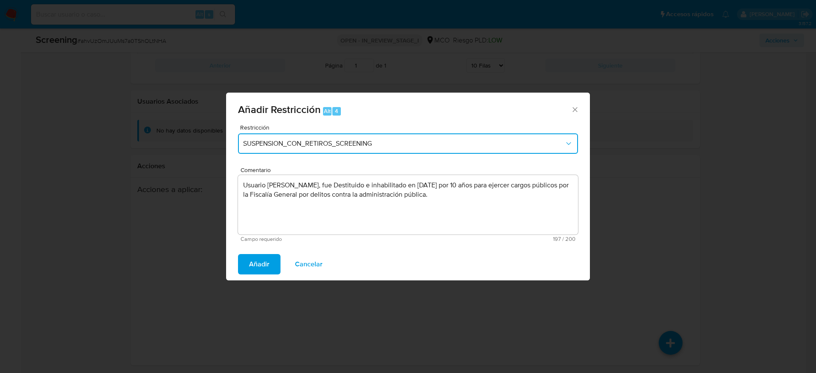
click at [393, 144] on span "SUSPENSION_CON_RETIROS_SCREENING" at bounding box center [403, 143] width 321 height 9
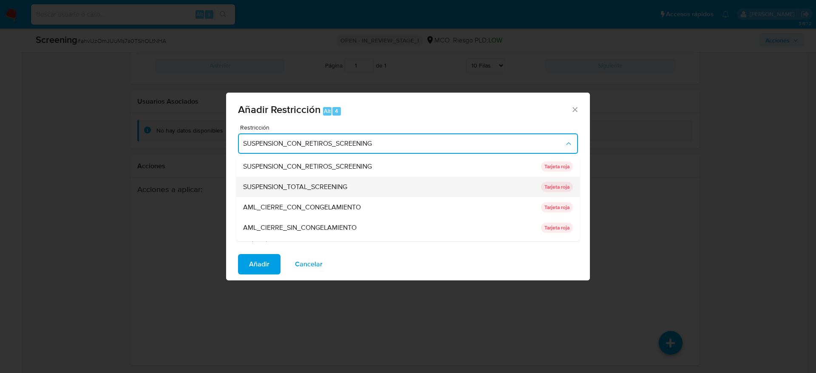
click at [380, 180] on div "SUSPENSION_TOTAL_SCREENING" at bounding box center [389, 187] width 293 height 20
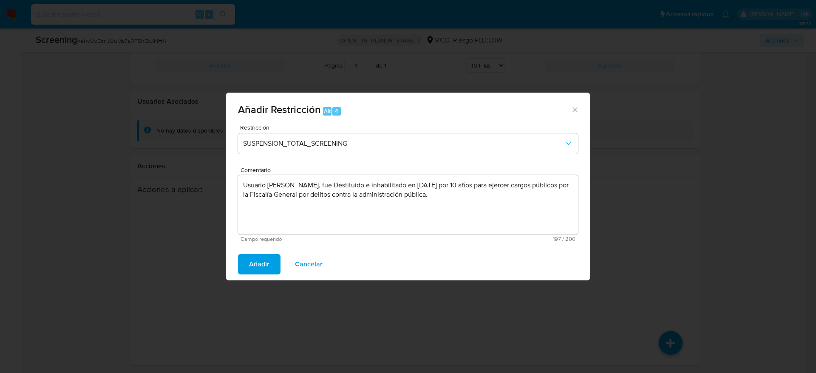
click at [264, 253] on div "Añadir Cancelar" at bounding box center [408, 264] width 364 height 32
click at [268, 256] on span "Añadir" at bounding box center [259, 264] width 20 height 19
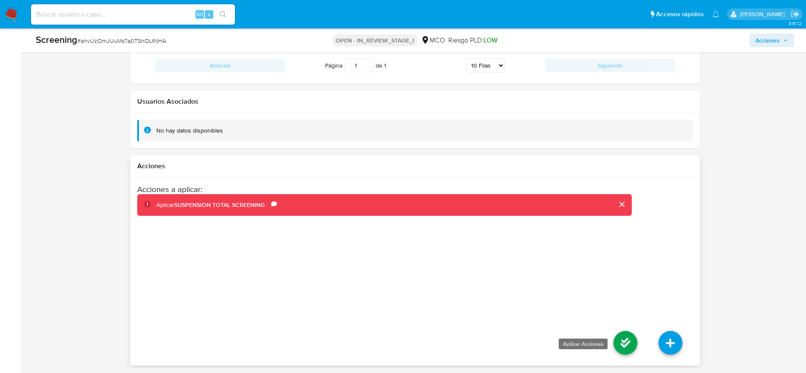
click at [634, 334] on icon at bounding box center [626, 343] width 24 height 24
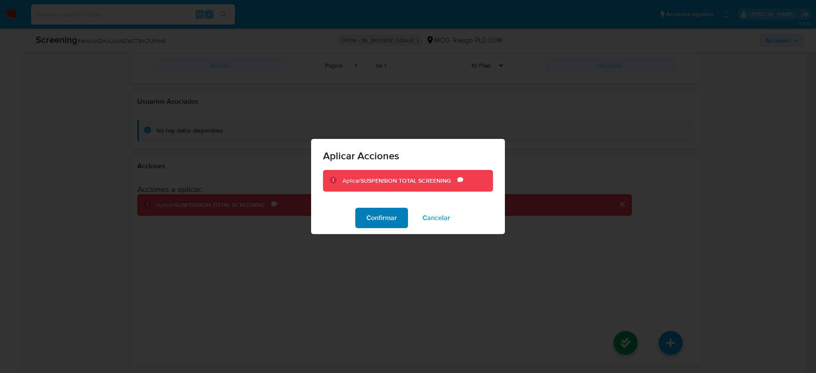
click at [397, 215] on button "Confirmar" at bounding box center [381, 218] width 53 height 20
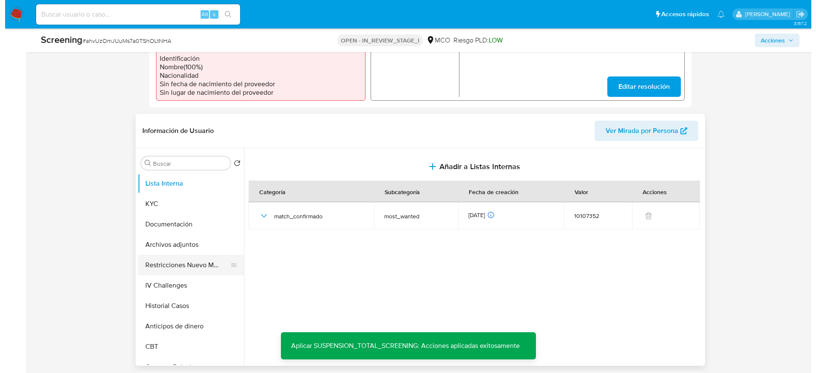
scroll to position [369, 0]
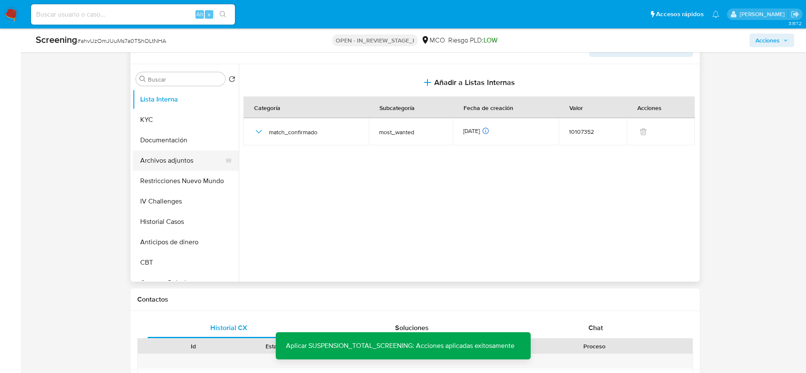
click at [179, 167] on button "Archivos adjuntos" at bounding box center [182, 160] width 99 height 20
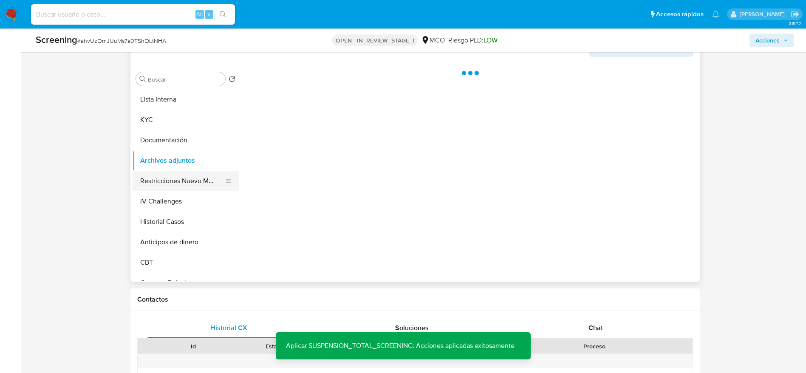
click at [191, 184] on button "Restricciones Nuevo Mundo" at bounding box center [182, 181] width 99 height 20
click at [174, 155] on button "Archivos adjuntos" at bounding box center [182, 160] width 99 height 20
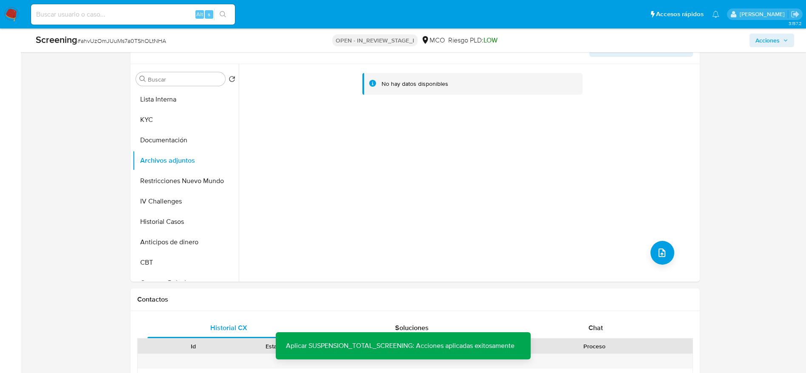
click at [649, 260] on div "No hay datos disponibles" at bounding box center [468, 173] width 459 height 218
drag, startPoint x: 657, startPoint y: 253, endPoint x: 662, endPoint y: 253, distance: 4.7
click at [662, 253] on icon "upload-file" at bounding box center [662, 253] width 10 height 10
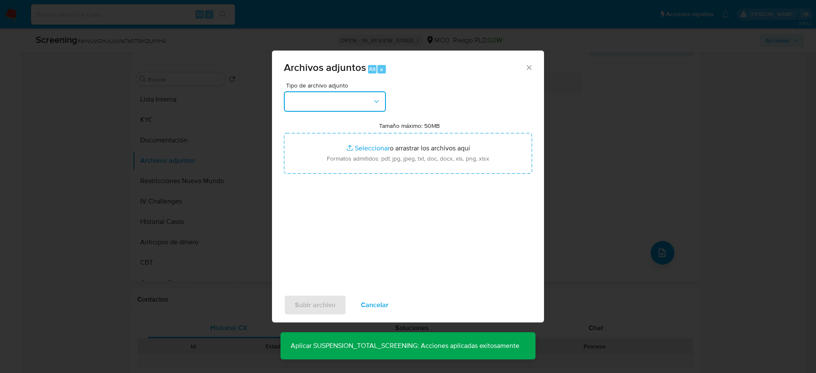
click at [368, 110] on button "button" at bounding box center [335, 101] width 102 height 20
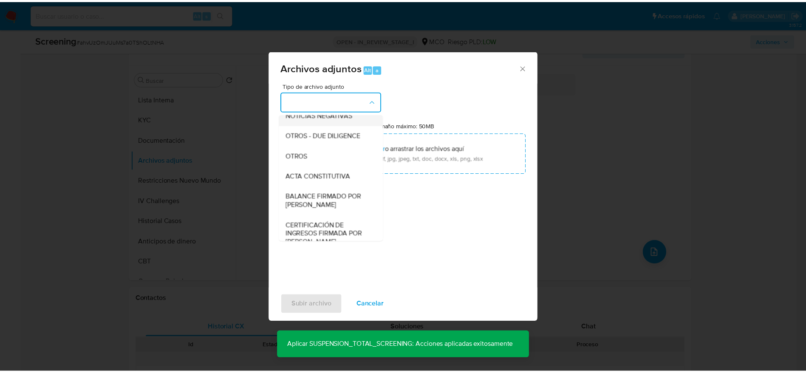
scroll to position [0, 0]
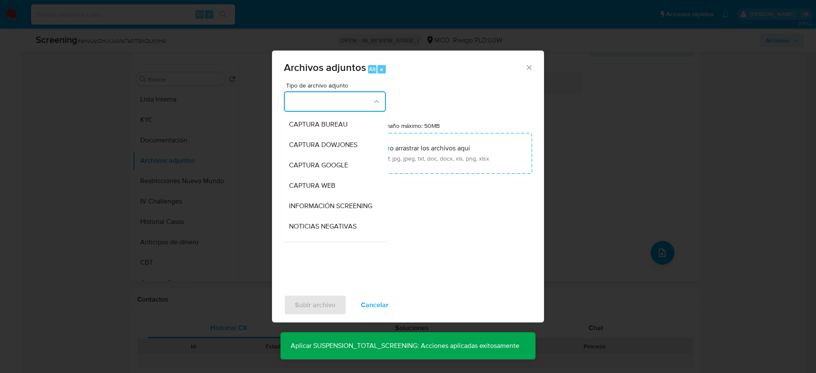
drag, startPoint x: 310, startPoint y: 213, endPoint x: 332, endPoint y: 173, distance: 45.9
click at [310, 210] on span "INFORMACIÓN SCREENING" at bounding box center [330, 206] width 83 height 9
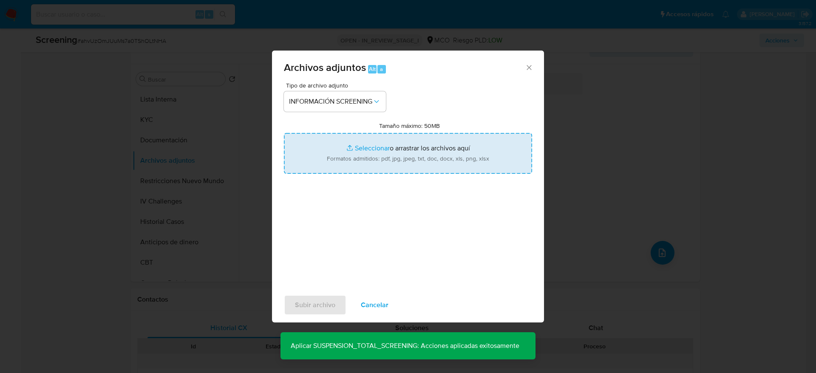
click at [340, 160] on input "Tamaño máximo: 50MB Seleccionar archivos" at bounding box center [408, 153] width 248 height 41
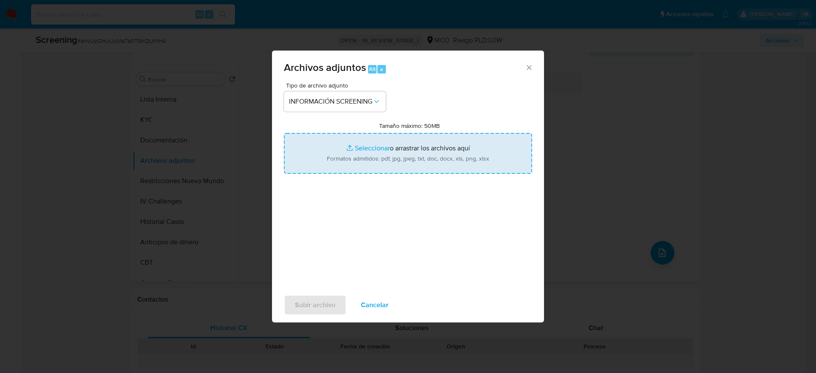
type input "C:\fakepath\_Eruin Hair Villamizar Vargas_ - Buscar con Google.pdf"
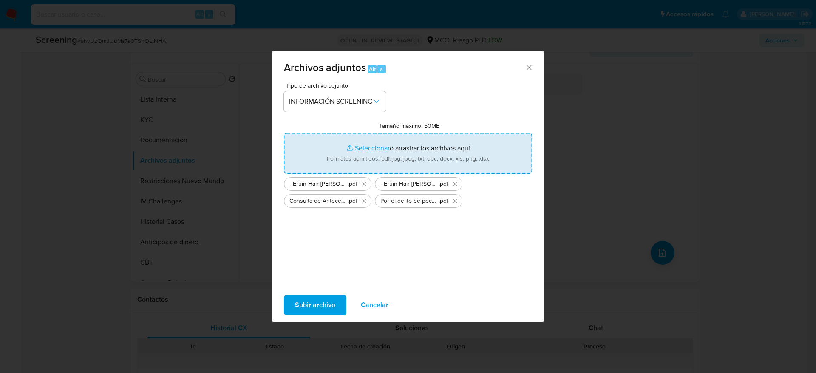
click at [312, 303] on span "Subir archivo" at bounding box center [315, 305] width 40 height 19
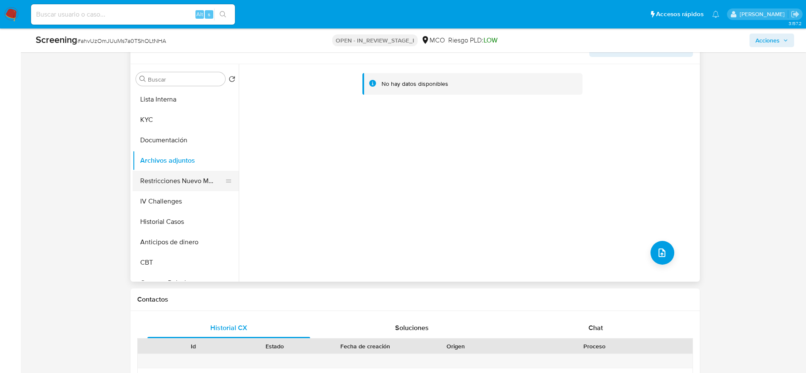
click at [188, 179] on button "Restricciones Nuevo Mundo" at bounding box center [182, 181] width 99 height 20
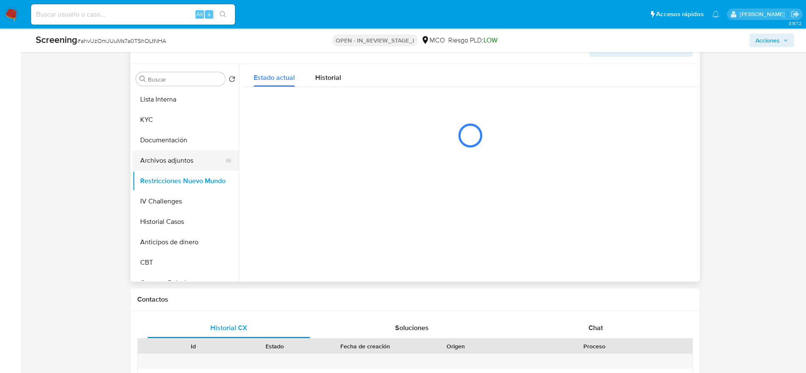
click at [182, 159] on button "Archivos adjuntos" at bounding box center [182, 160] width 99 height 20
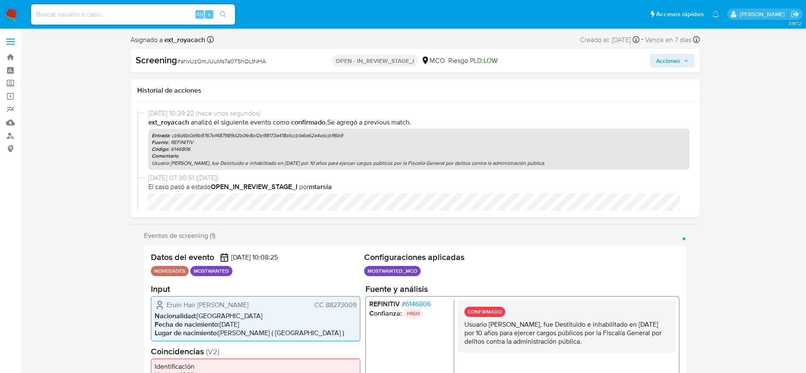
click at [669, 62] on span "Acciones" at bounding box center [668, 61] width 24 height 14
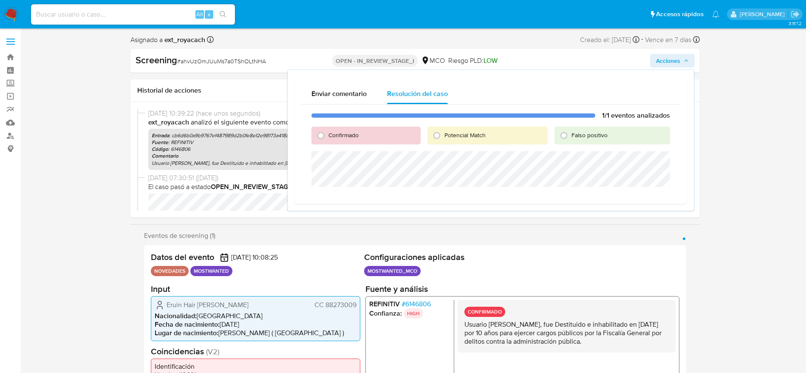
click at [461, 136] on span "Potencial Match" at bounding box center [465, 135] width 41 height 9
click at [444, 136] on input "Potencial Match" at bounding box center [437, 136] width 14 height 14
radio input "true"
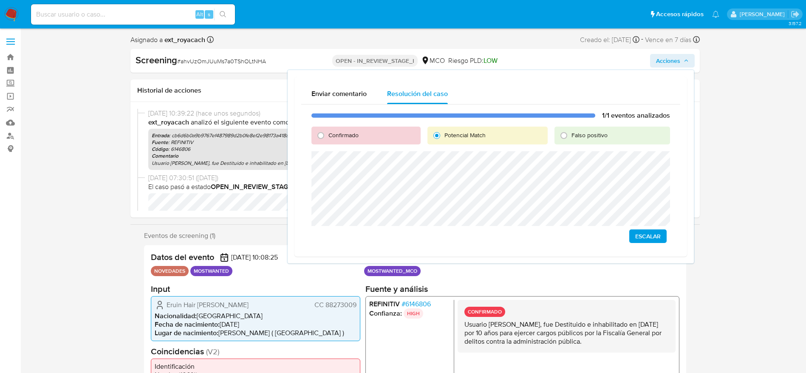
click at [646, 238] on span "Escalar" at bounding box center [648, 236] width 26 height 12
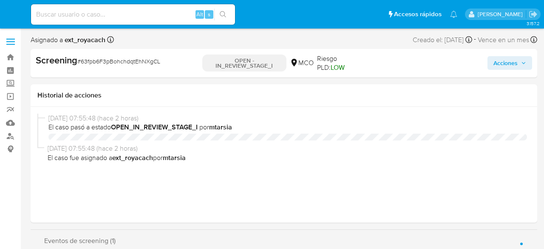
select select "10"
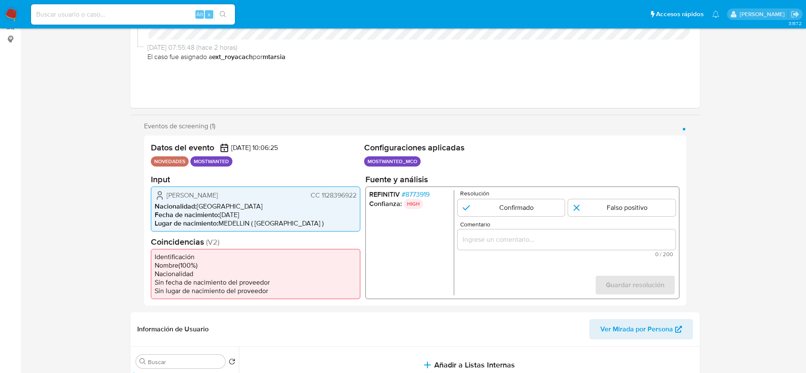
scroll to position [191, 0]
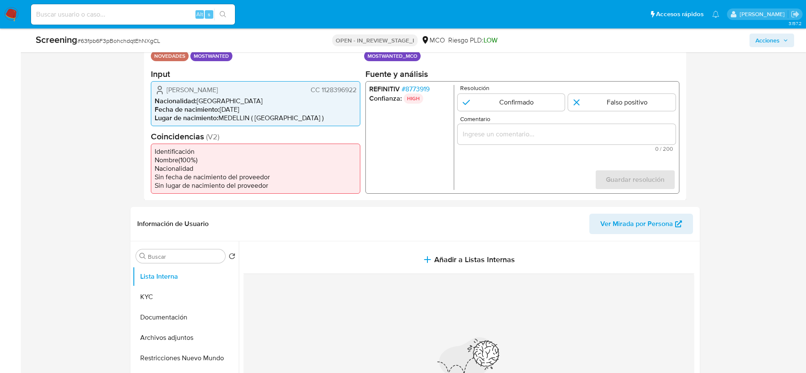
drag, startPoint x: 163, startPoint y: 84, endPoint x: 355, endPoint y: 92, distance: 191.9
click at [355, 92] on div "[PERSON_NAME] CC 1128396922 Nacionalidad : [DEMOGRAPHIC_DATA] Fecha de nacimien…" at bounding box center [256, 103] width 210 height 45
click at [411, 90] on span "# 8773919" at bounding box center [415, 89] width 28 height 9
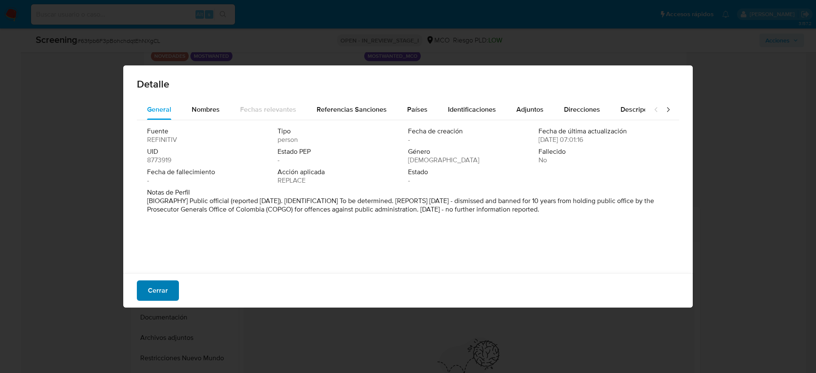
click at [155, 248] on span "Cerrar" at bounding box center [158, 290] width 20 height 19
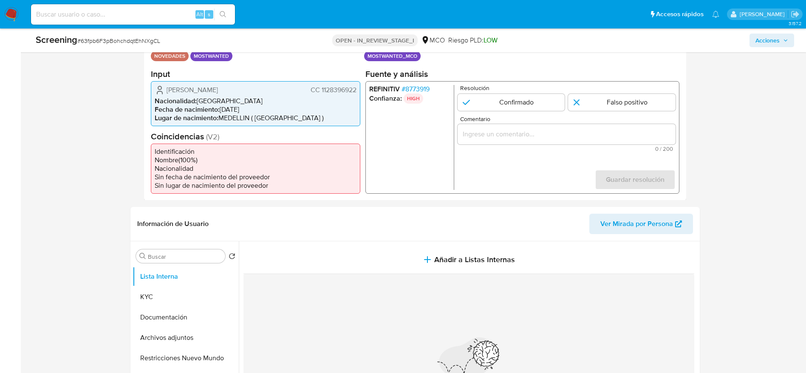
click at [138, 43] on span "# 63fpb6F3pBohchdqtEhNXgCL" at bounding box center [118, 41] width 83 height 9
click at [147, 38] on span "# 63fpb6F3pBohchdqtEhNXgCL" at bounding box center [118, 41] width 83 height 9
copy span "63fpb6F3pBohchdqtEhNXgCL"
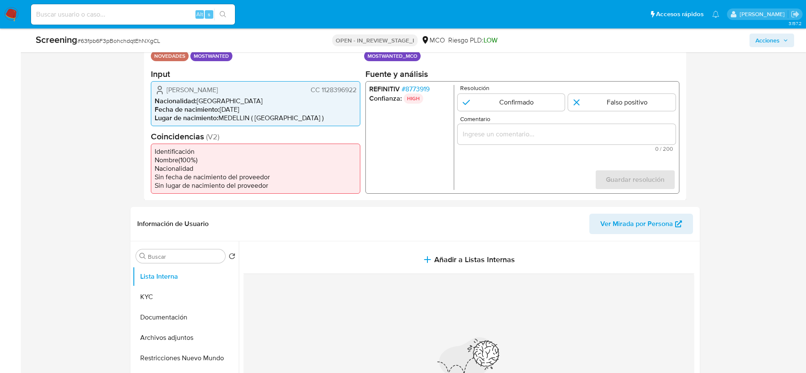
click at [192, 92] on span "[PERSON_NAME]" at bounding box center [192, 89] width 51 height 9
click at [341, 98] on li "Nacionalidad : [DEMOGRAPHIC_DATA]" at bounding box center [256, 100] width 202 height 9
click at [341, 97] on li "Nacionalidad : [DEMOGRAPHIC_DATA]" at bounding box center [256, 100] width 202 height 9
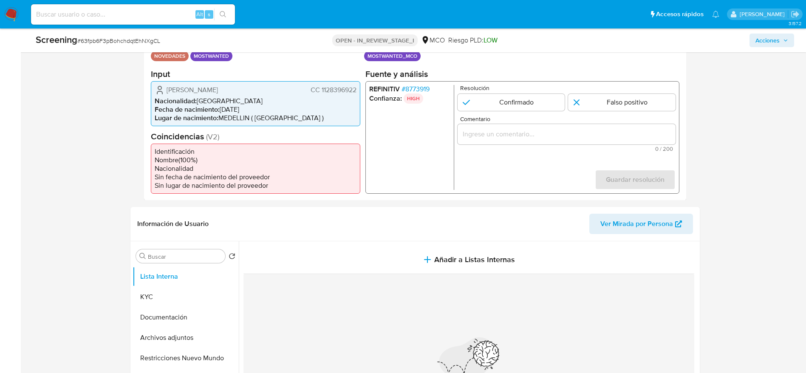
click at [339, 88] on span "CC 1128396922" at bounding box center [333, 89] width 46 height 9
click at [519, 139] on input "Comentario" at bounding box center [566, 133] width 218 height 11
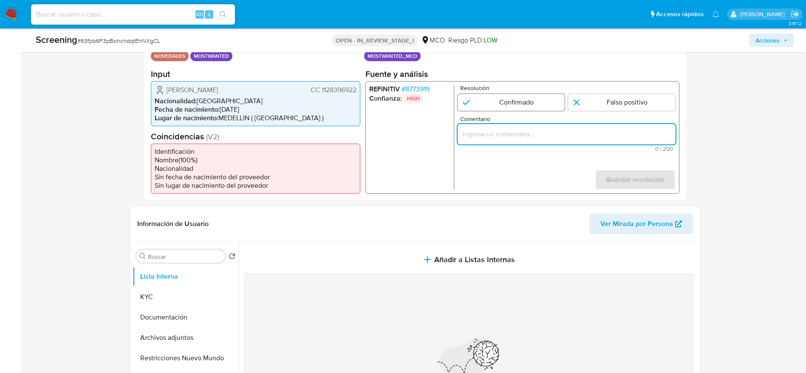
paste input "Usuario [PERSON_NAME], fue Destituido e inhabilitado en [DATE] por 10 años para…"
type input "Usuario [PERSON_NAME], fue Destituido e inhabilitado en [DATE] por 10 años para…"
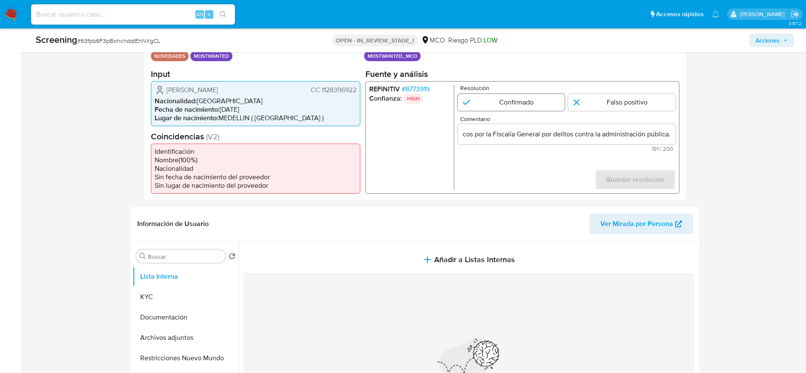
click at [510, 104] on input "1 de 1" at bounding box center [511, 102] width 108 height 17
radio input "true"
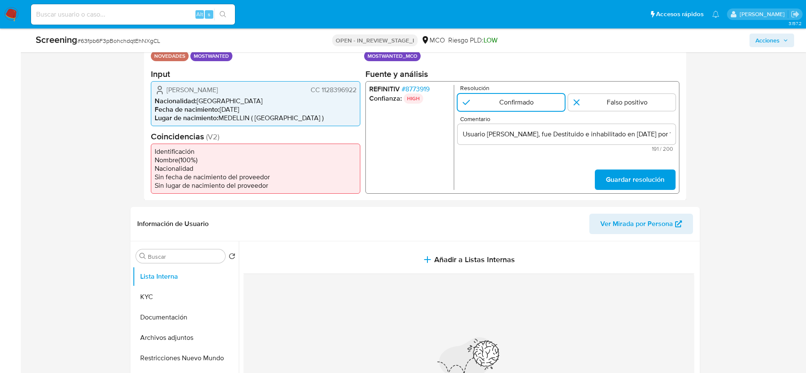
drag, startPoint x: 587, startPoint y: 162, endPoint x: 593, endPoint y: 166, distance: 7.9
click at [544, 165] on form "Resolución Confirmado Falso positivo Comentario Usuario [PERSON_NAME], fue Dest…" at bounding box center [566, 137] width 218 height 105
click at [544, 189] on span "Guardar resolución" at bounding box center [635, 179] width 59 height 19
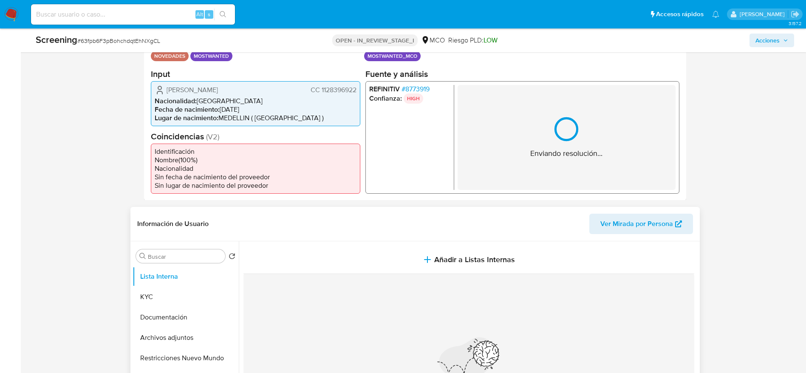
click at [544, 233] on header "Información de Usuario Ver Mirada por Persona" at bounding box center [415, 224] width 556 height 20
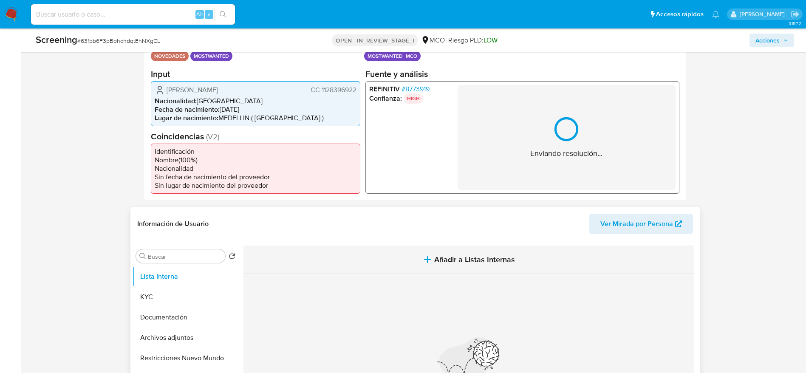
click at [544, 248] on button "Añadir a Listas Internas" at bounding box center [469, 260] width 451 height 28
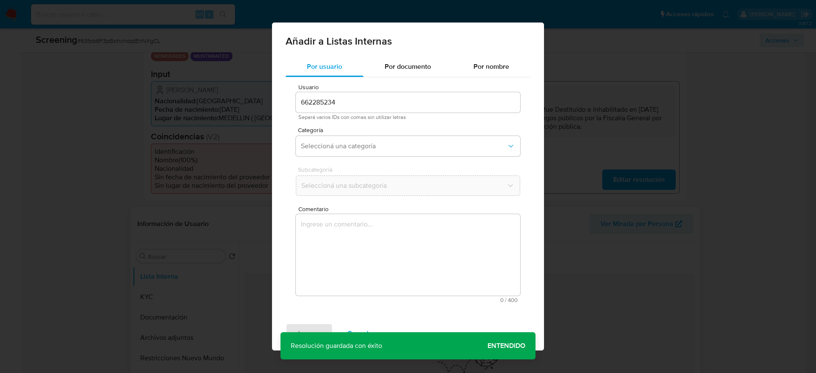
click at [530, 248] on div "Usuario 662285234 Separá varios IDs con comas sin utilizar letras Categoría Sel…" at bounding box center [408, 193] width 245 height 232
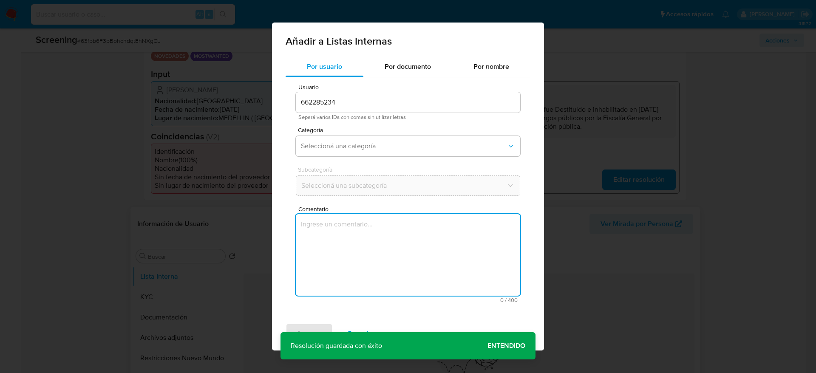
click at [414, 221] on textarea "Comentario" at bounding box center [408, 255] width 224 height 82
type textarea "Usuario [PERSON_NAME], fue Destituido e inhabilitado en [DATE] por 10 años para…"
click at [357, 147] on span "Seleccioná una categoría" at bounding box center [404, 146] width 206 height 9
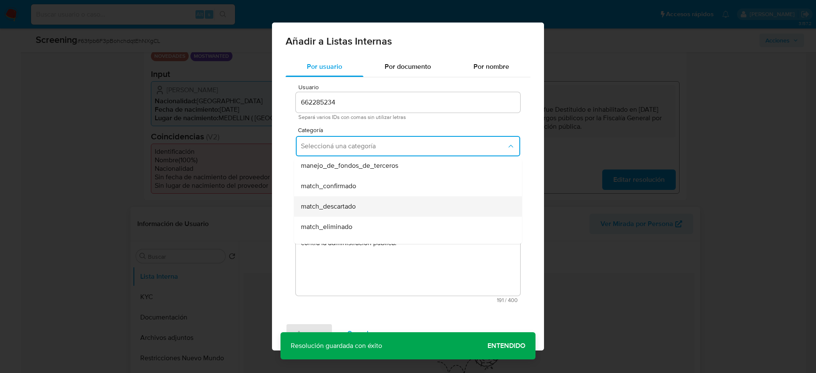
scroll to position [64, 0]
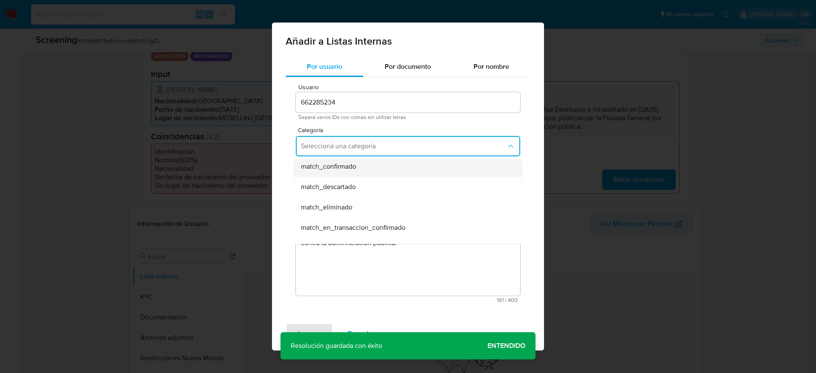
click at [366, 171] on div "match_confirmado" at bounding box center [405, 166] width 209 height 20
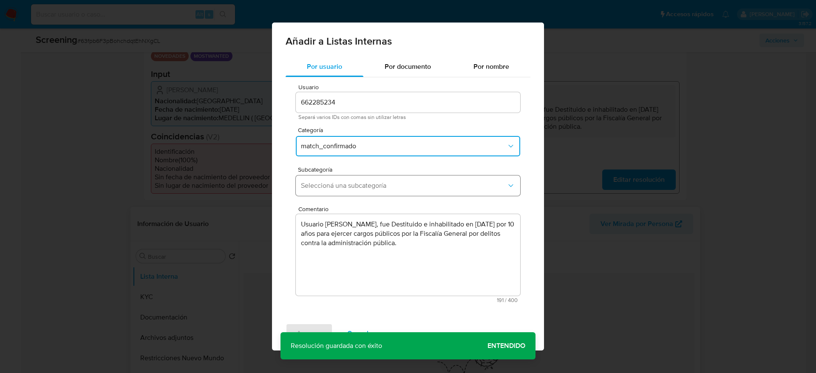
click at [369, 179] on button "Seleccioná una subcategoría" at bounding box center [408, 186] width 224 height 20
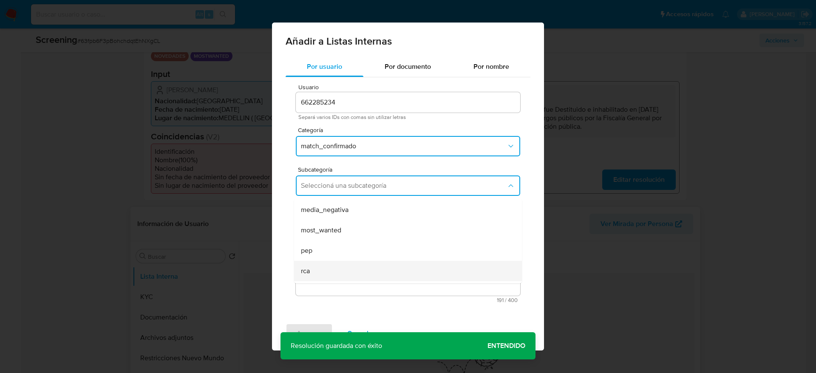
scroll to position [58, 0]
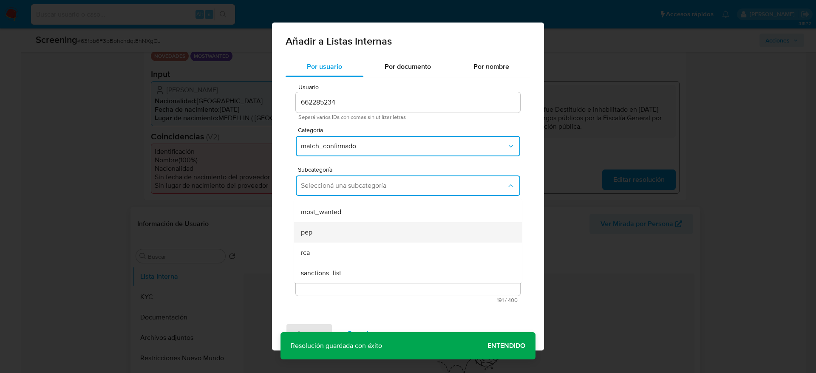
click at [341, 222] on div "pep" at bounding box center [405, 232] width 209 height 20
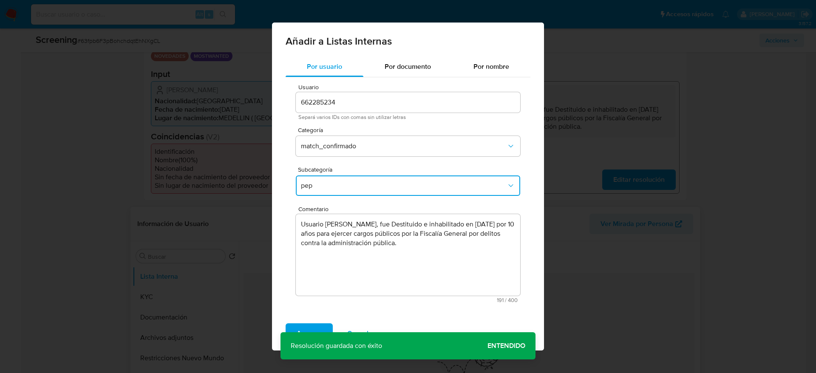
click at [343, 170] on span "Subcategoría" at bounding box center [410, 170] width 224 height 6
click at [346, 183] on span "pep" at bounding box center [404, 185] width 206 height 9
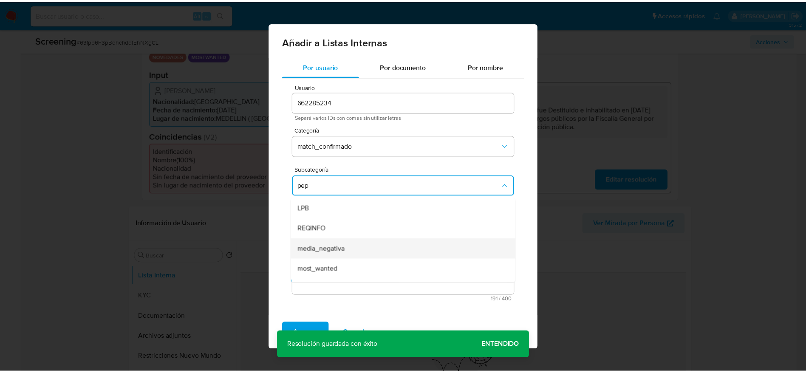
scroll to position [17, 0]
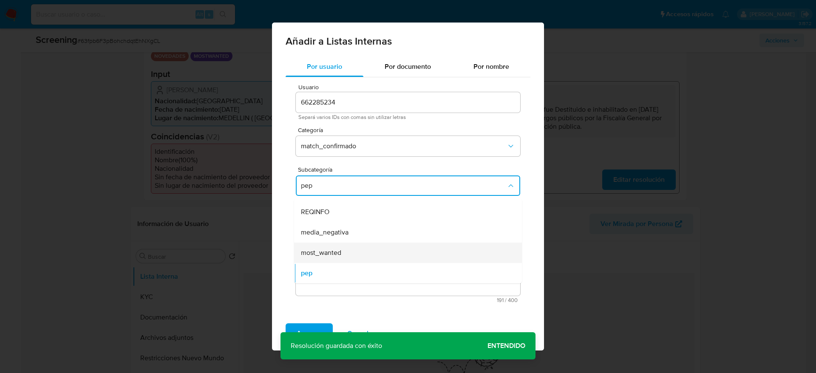
click at [356, 248] on div "most_wanted" at bounding box center [405, 253] width 209 height 20
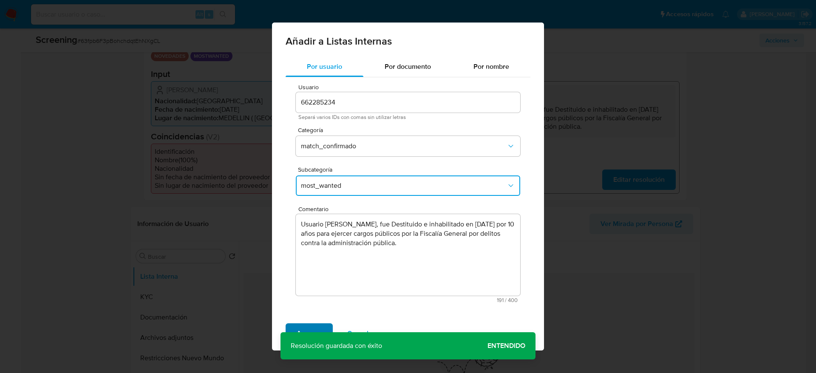
click at [318, 248] on span "Agregar" at bounding box center [309, 333] width 25 height 19
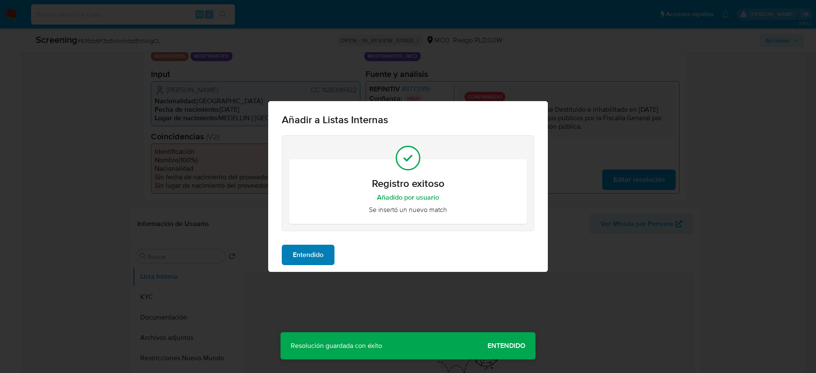
drag, startPoint x: 311, startPoint y: 236, endPoint x: 319, endPoint y: 247, distance: 13.1
click at [312, 236] on div "Registro exitoso Añadido por usuario Se insertó un nuevo match" at bounding box center [408, 186] width 280 height 103
click at [320, 248] on span "Entendido" at bounding box center [308, 255] width 31 height 19
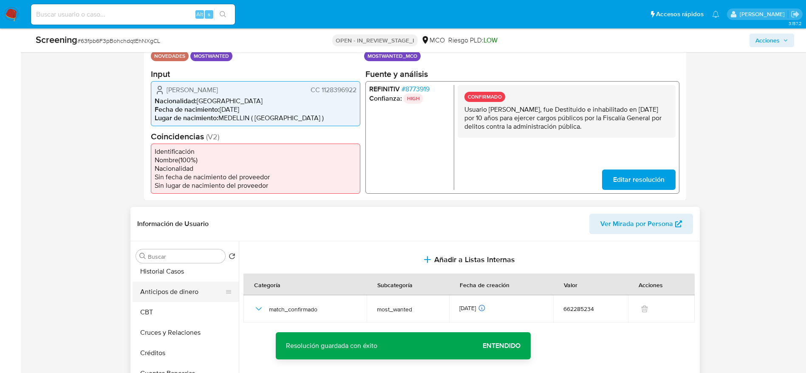
scroll to position [0, 0]
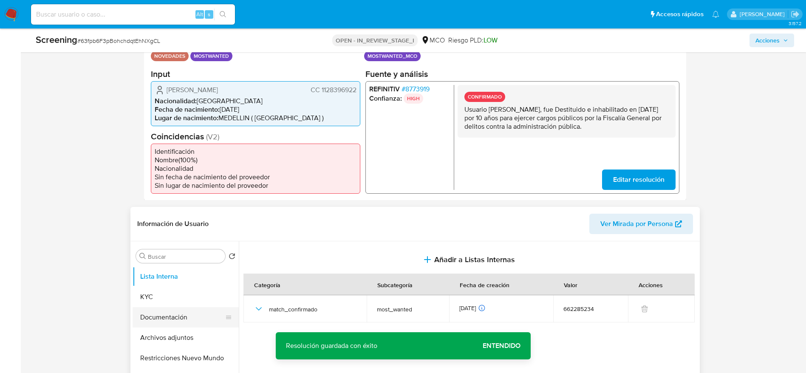
click at [152, 248] on button "Documentación" at bounding box center [182, 317] width 99 height 20
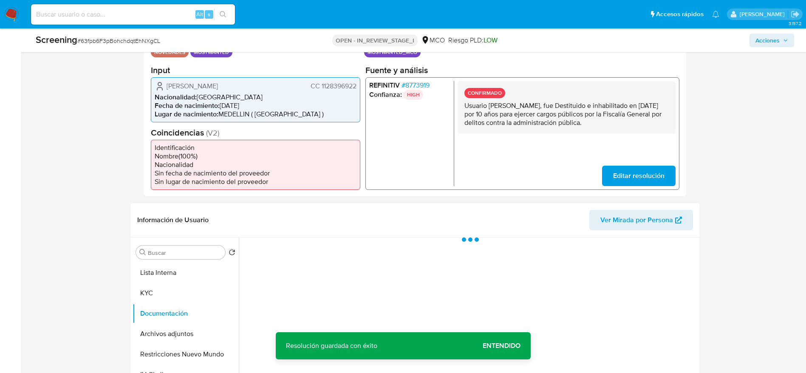
scroll to position [255, 0]
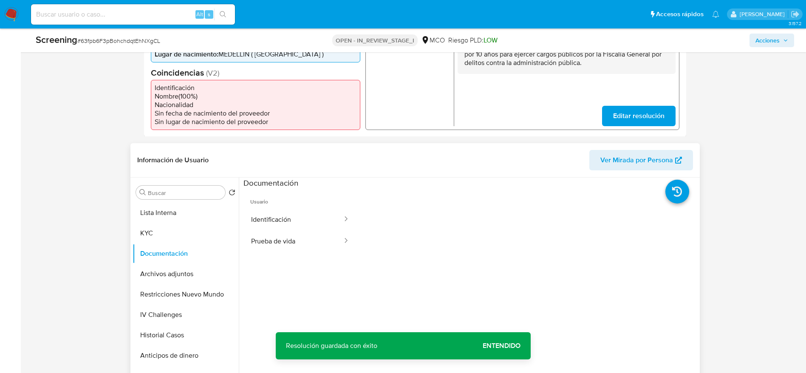
drag, startPoint x: 332, startPoint y: 232, endPoint x: 355, endPoint y: 232, distance: 23.8
click at [329, 230] on ul "Identificación Prueba de vida" at bounding box center [300, 230] width 113 height 43
click at [341, 248] on button "Prueba de vida" at bounding box center [294, 241] width 100 height 22
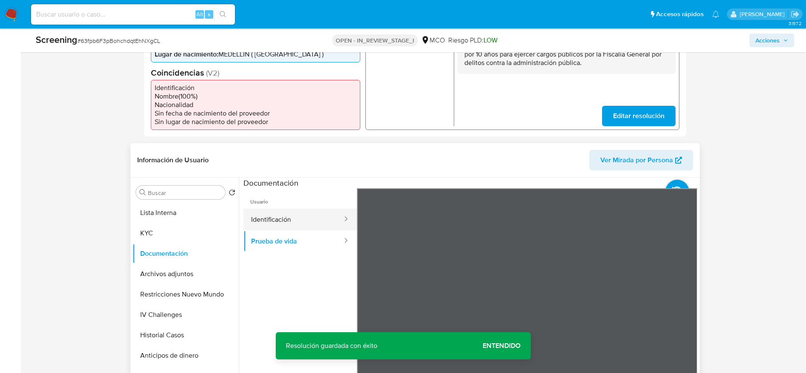
click at [269, 224] on button "Identificación" at bounding box center [294, 220] width 100 height 22
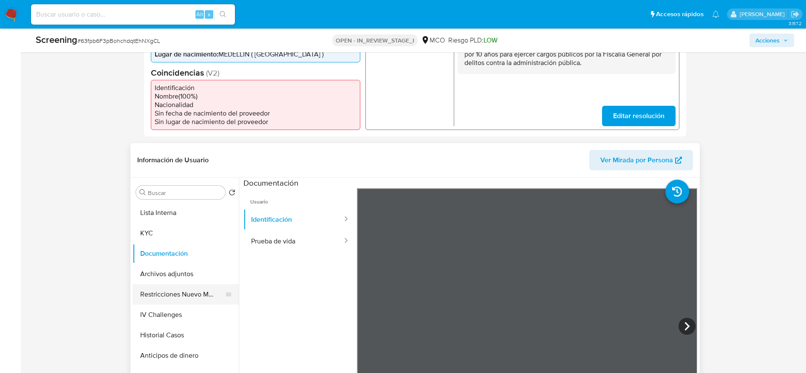
click at [183, 248] on button "Restricciones Nuevo Mundo" at bounding box center [182, 294] width 99 height 20
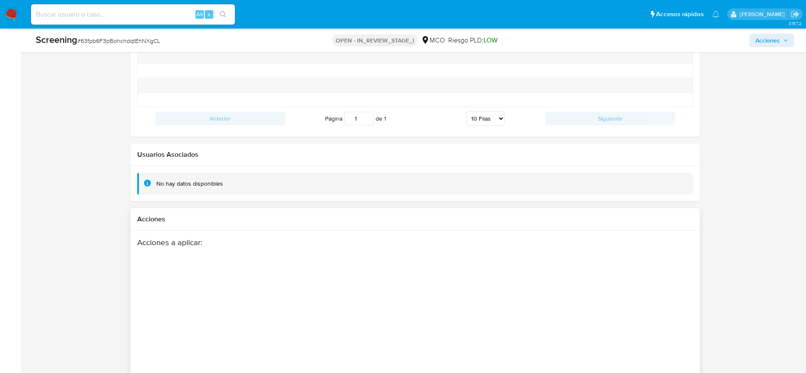
scroll to position [1230, 0]
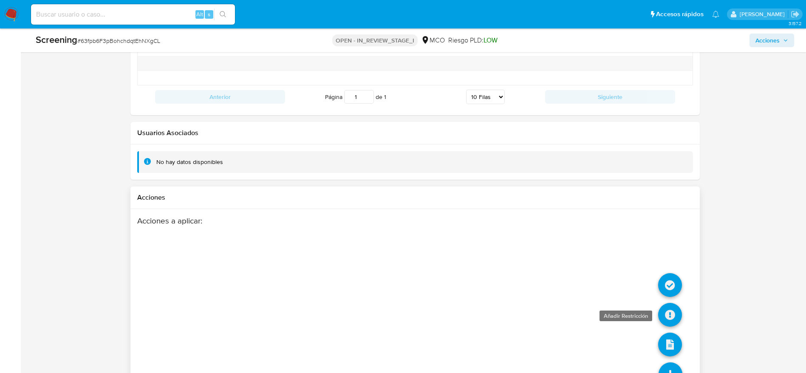
click at [544, 248] on icon at bounding box center [670, 315] width 24 height 24
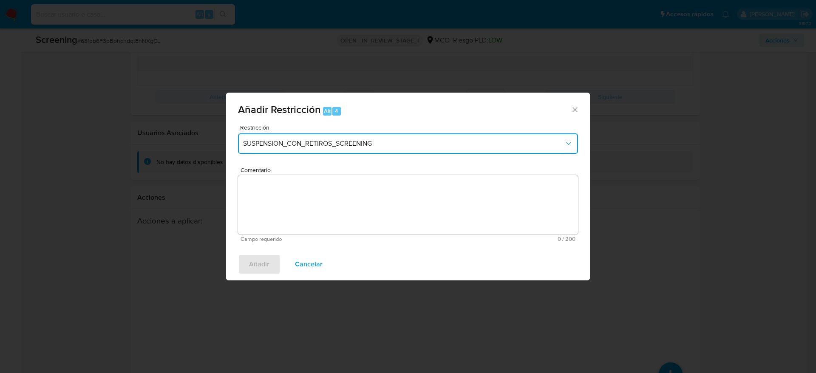
click at [430, 139] on button "SUSPENSION_CON_RETIROS_SCREENING" at bounding box center [408, 143] width 340 height 20
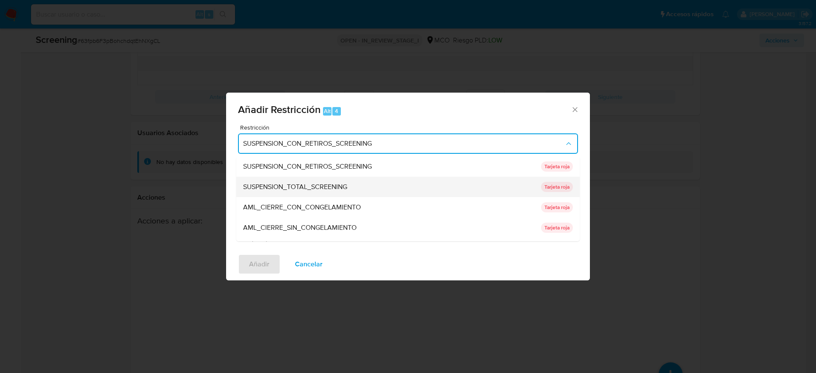
click at [415, 194] on div "SUSPENSION_TOTAL_SCREENING" at bounding box center [389, 187] width 293 height 20
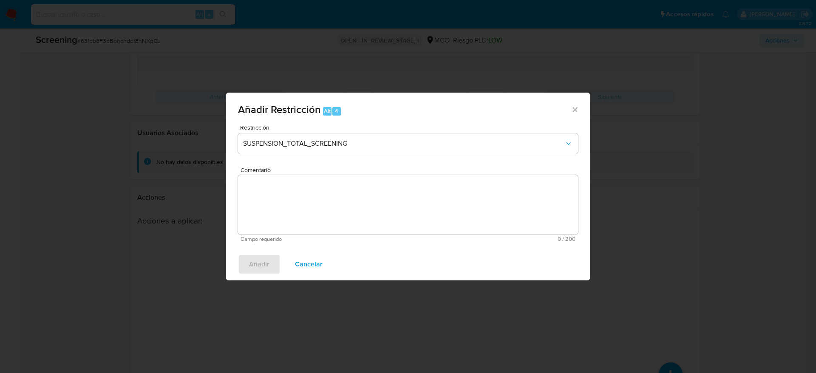
click at [410, 193] on textarea "Comentario" at bounding box center [408, 205] width 340 height 60
paste textarea "Usuario [PERSON_NAME], fue Destituido e inhabilitado en [DATE] por 10 años para…"
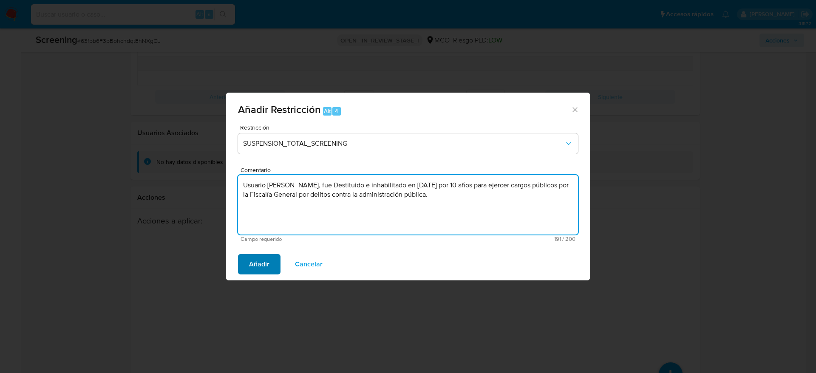
type textarea "Usuario [PERSON_NAME], fue Destituido e inhabilitado en [DATE] por 10 años para…"
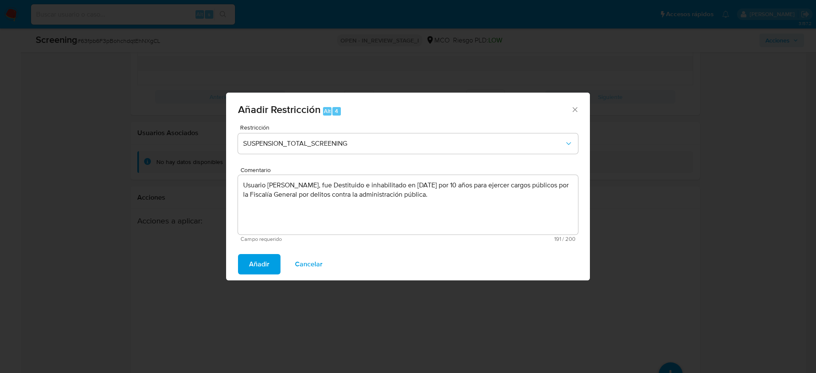
click at [257, 248] on span "Añadir" at bounding box center [259, 264] width 20 height 19
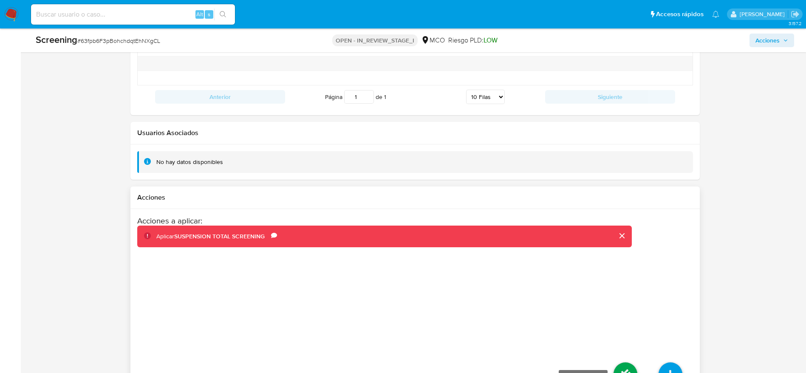
click at [544, 248] on icon at bounding box center [626, 375] width 24 height 24
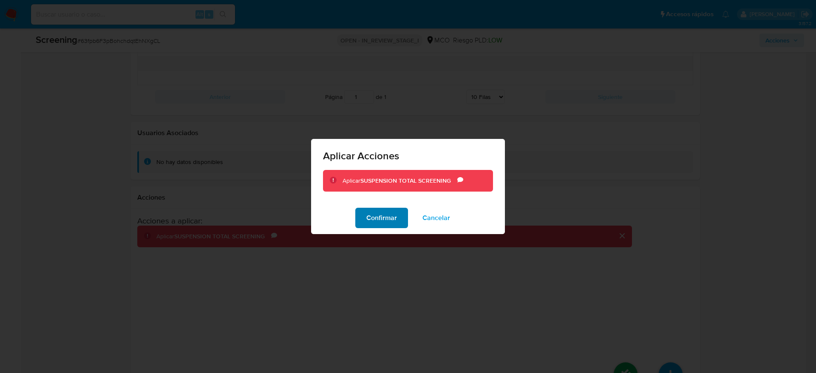
click at [367, 209] on span "Confirmar" at bounding box center [381, 218] width 31 height 19
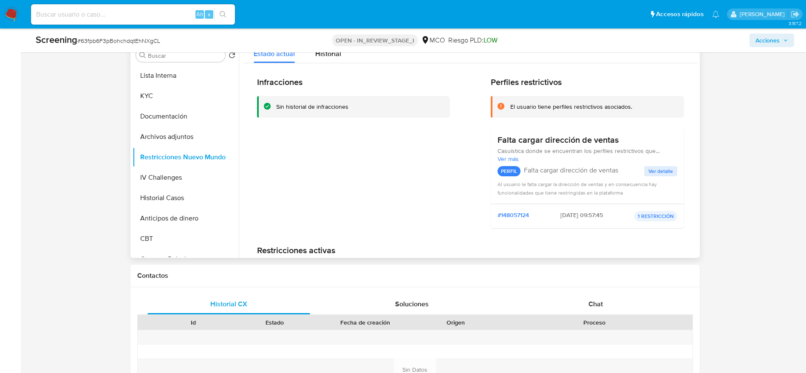
scroll to position [337, 0]
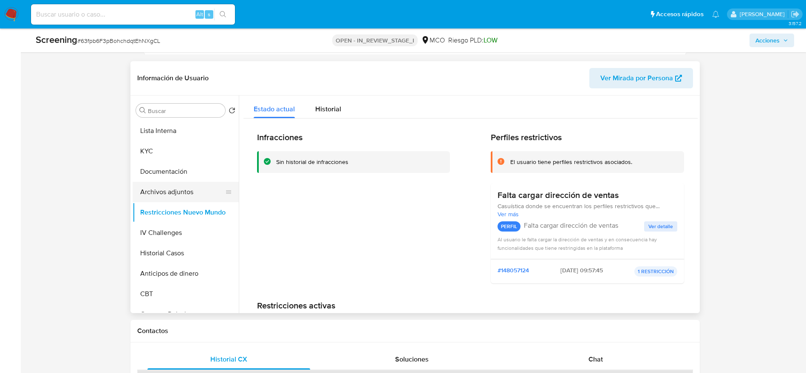
click at [183, 193] on button "Archivos adjuntos" at bounding box center [182, 192] width 99 height 20
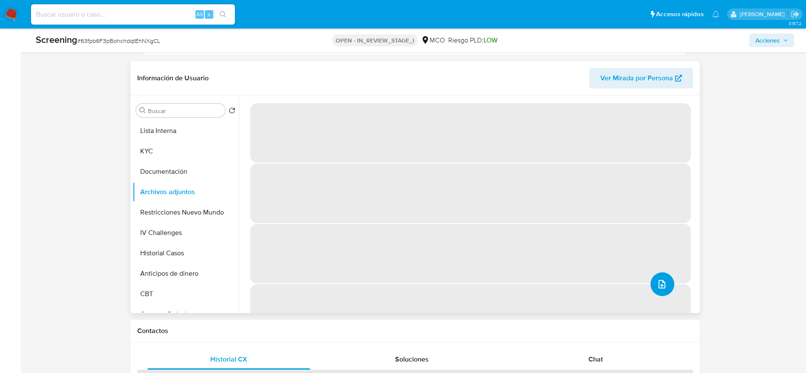
click at [544, 248] on button "upload-file" at bounding box center [663, 284] width 24 height 24
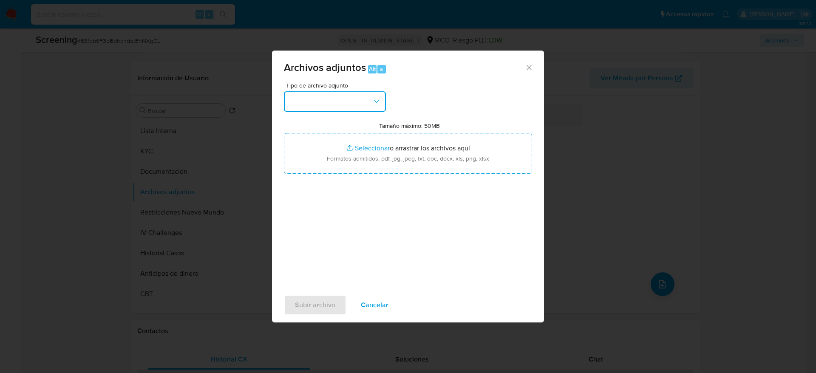
click at [370, 95] on button "button" at bounding box center [335, 101] width 102 height 20
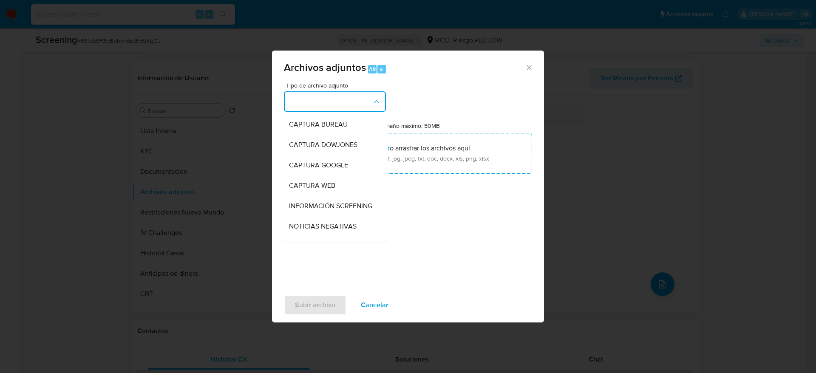
drag, startPoint x: 341, startPoint y: 207, endPoint x: 344, endPoint y: 190, distance: 17.2
click at [340, 204] on span "INFORMACIÓN SCREENING" at bounding box center [330, 206] width 83 height 9
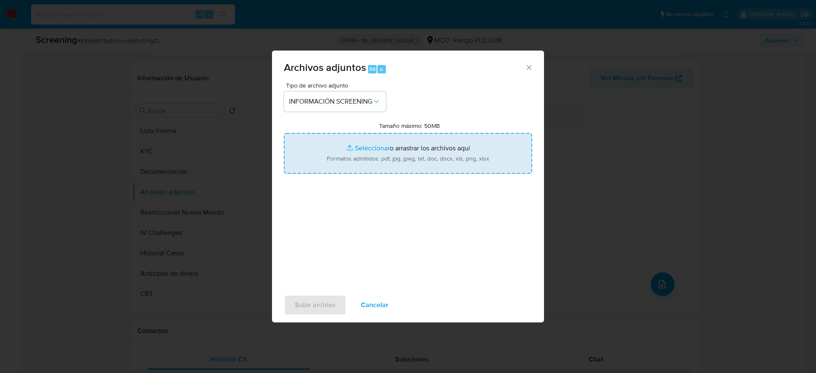
click at [353, 161] on input "Tamaño máximo: 50MB Seleccionar archivos" at bounding box center [408, 153] width 248 height 41
type input "C:\fakepath\_Juan Diego Cortes Osorio_ - Buscar con Google.pdf"
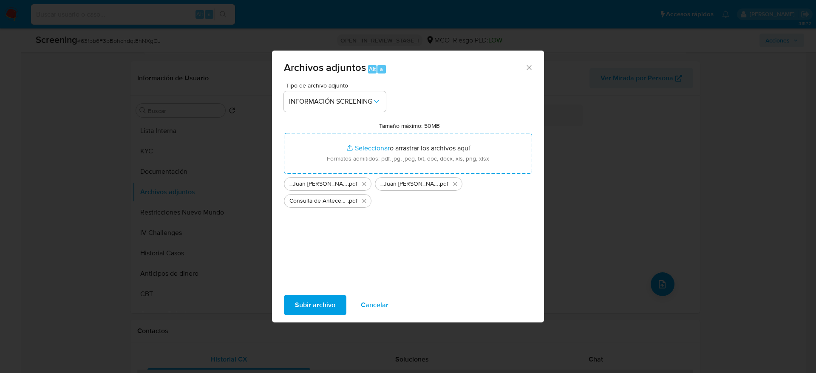
click at [322, 248] on span "Subir archivo" at bounding box center [315, 305] width 40 height 19
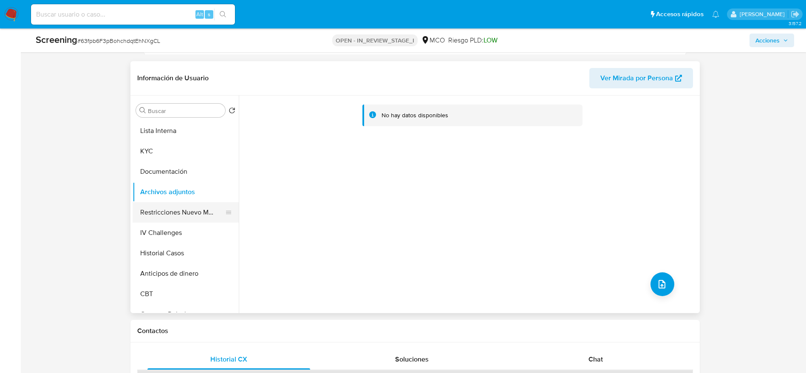
click at [184, 203] on button "Restricciones Nuevo Mundo" at bounding box center [182, 212] width 99 height 20
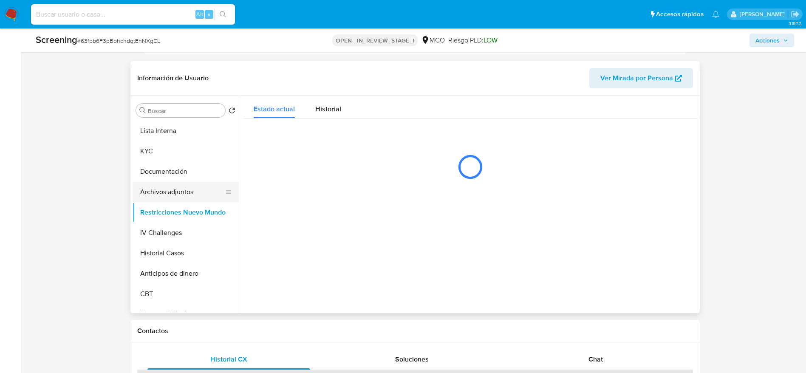
click at [177, 196] on button "Archivos adjuntos" at bounding box center [182, 192] width 99 height 20
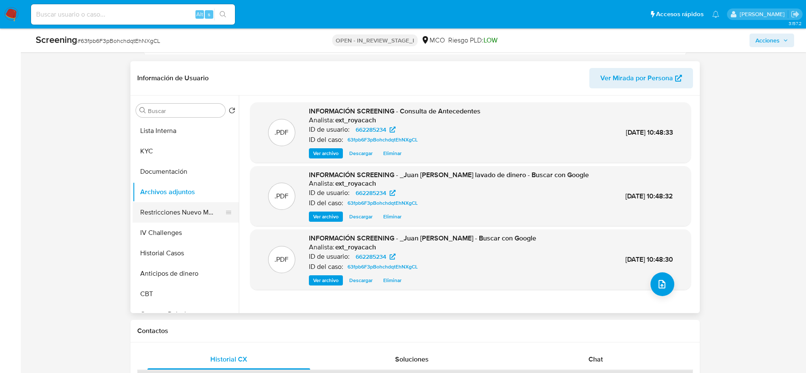
drag, startPoint x: 210, startPoint y: 199, endPoint x: 206, endPoint y: 204, distance: 7.0
click at [210, 201] on button "Archivos adjuntos" at bounding box center [186, 192] width 106 height 20
click at [201, 214] on button "Restricciones Nuevo Mundo" at bounding box center [182, 212] width 99 height 20
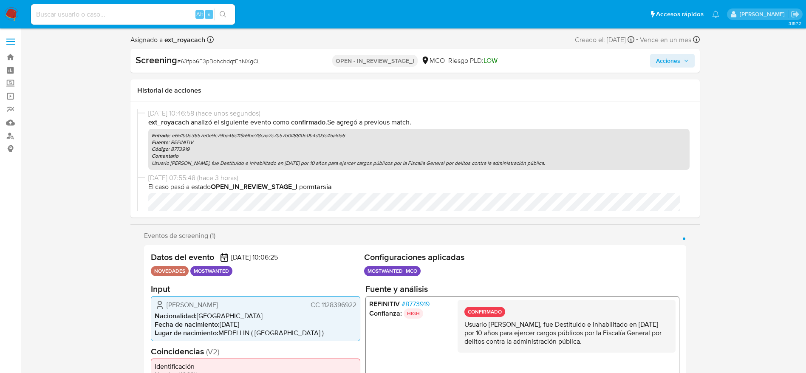
click at [544, 57] on span "Acciones" at bounding box center [668, 61] width 24 height 14
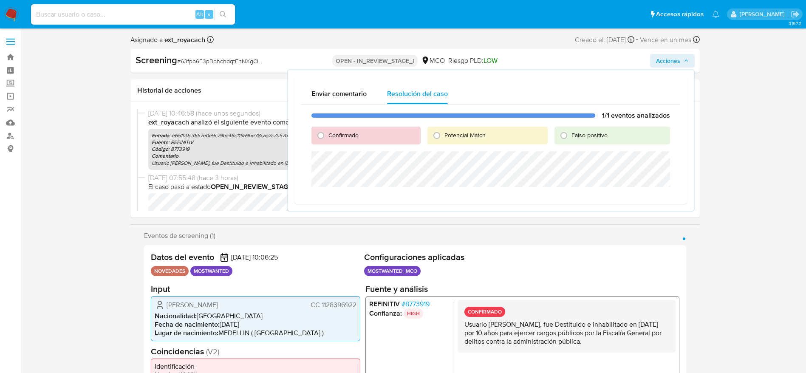
click at [461, 134] on span "Potencial Match" at bounding box center [465, 135] width 41 height 9
click at [444, 134] on input "Potencial Match" at bounding box center [437, 136] width 14 height 14
radio input "true"
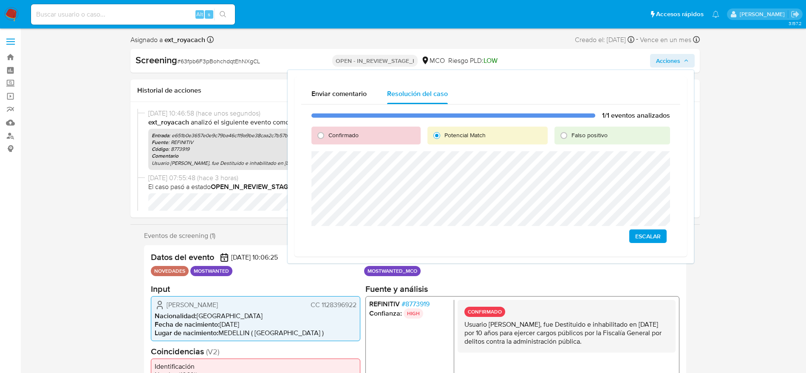
click at [544, 233] on button "Escalar" at bounding box center [647, 237] width 37 height 14
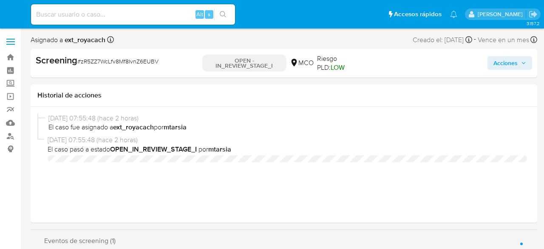
select select "10"
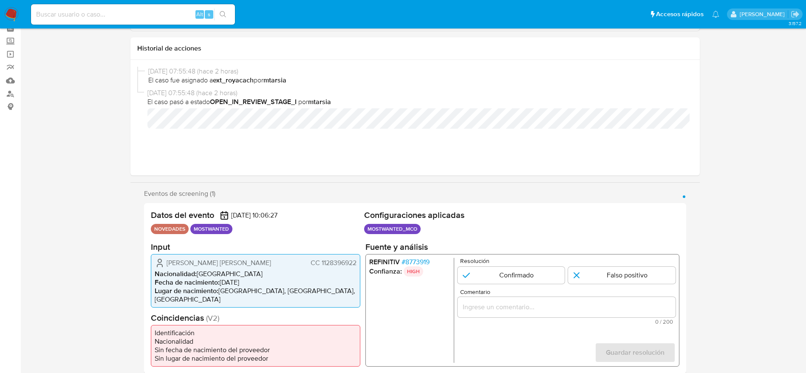
scroll to position [128, 0]
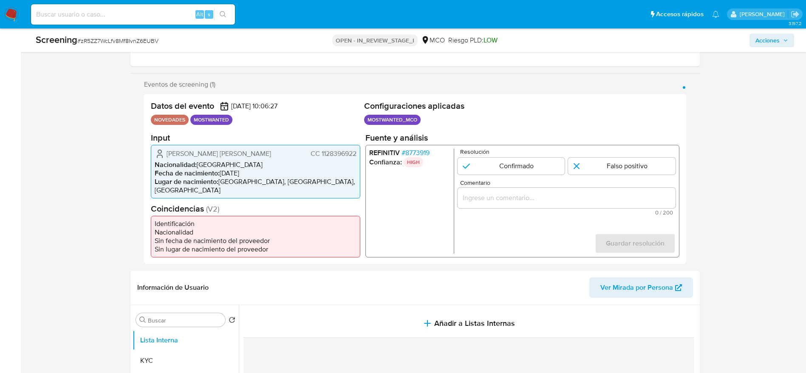
click at [408, 160] on p "HIGH" at bounding box center [413, 162] width 20 height 10
click at [406, 157] on span "# 8773919" at bounding box center [415, 152] width 28 height 9
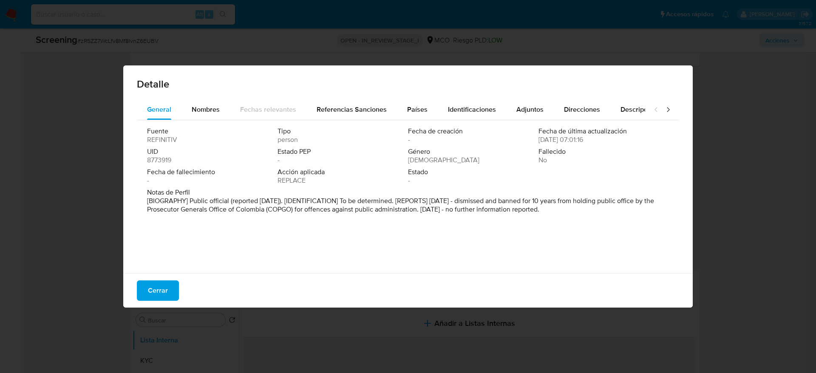
click at [159, 248] on div "Cerrar" at bounding box center [408, 290] width 570 height 34
click at [156, 248] on span "Cerrar" at bounding box center [158, 290] width 20 height 19
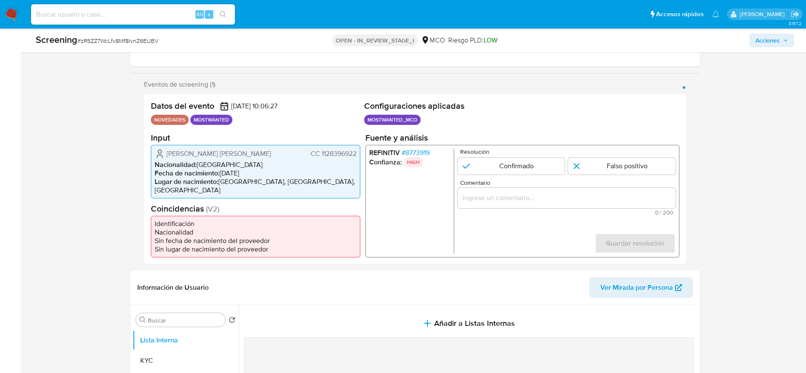
click at [155, 37] on span "# zR5ZZ7WcLfv8Mf8IvnZ6EUBV" at bounding box center [117, 41] width 81 height 9
copy span "zR5ZZ7WcLfv8Mf8IvnZ6EUBV"
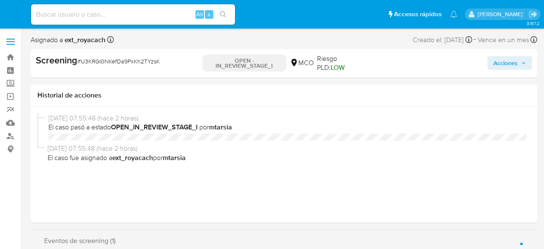
select select "10"
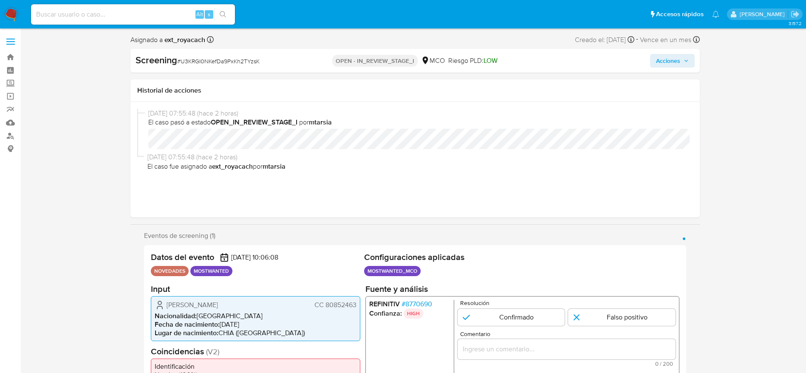
drag, startPoint x: 166, startPoint y: 299, endPoint x: 356, endPoint y: 312, distance: 190.9
click at [356, 248] on div "[PERSON_NAME] CC 80852463 Nacionalidad : [DEMOGRAPHIC_DATA] Fecha de nacimiento…" at bounding box center [256, 318] width 210 height 45
click at [410, 248] on span "# 8770690" at bounding box center [416, 304] width 31 height 9
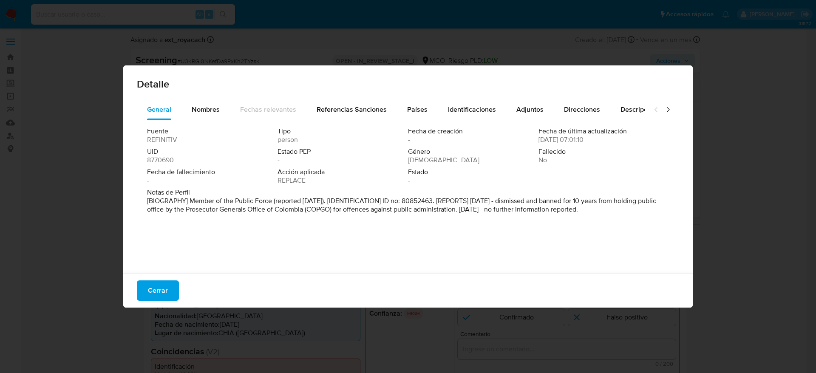
click at [164, 248] on span "Cerrar" at bounding box center [158, 290] width 20 height 19
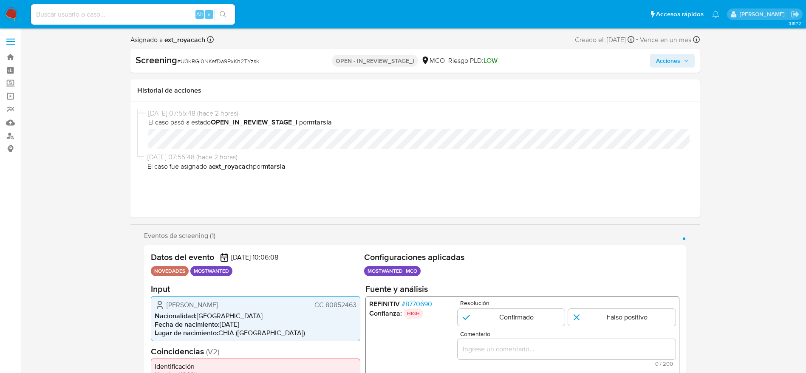
click at [217, 58] on span "# U3KRGI0NKefDa9PxKh2TYzsK" at bounding box center [218, 61] width 82 height 9
copy span "U3KRGI0NKefDa9PxKh2TYzsK"
click at [218, 248] on span "[PERSON_NAME]" at bounding box center [192, 305] width 51 height 9
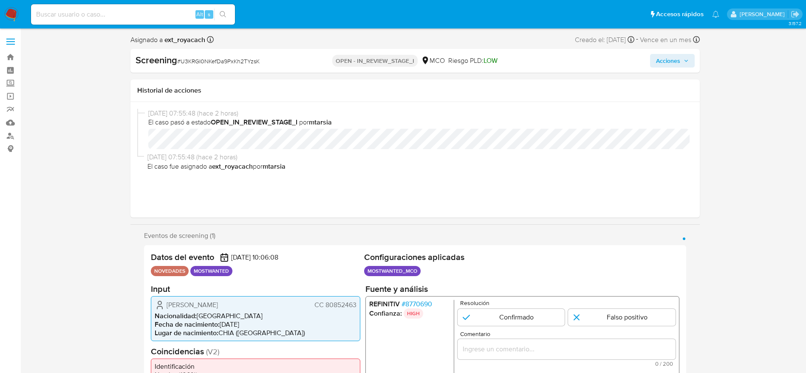
click at [218, 248] on span "[PERSON_NAME]" at bounding box center [192, 305] width 51 height 9
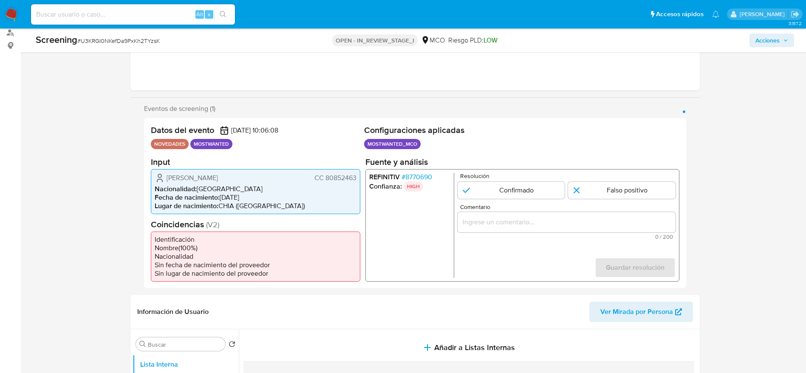
scroll to position [128, 0]
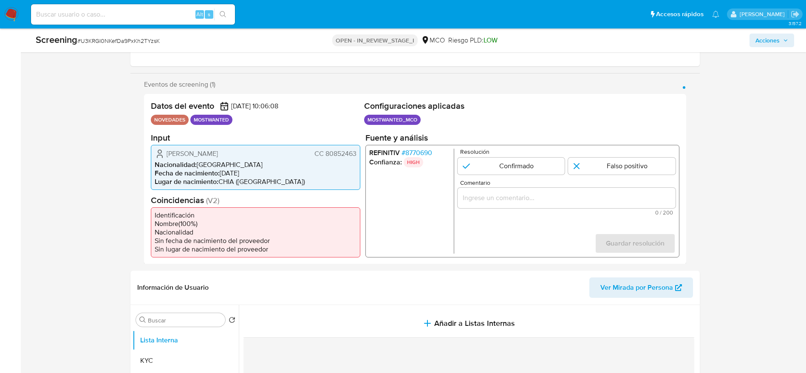
click at [343, 156] on span "CC 80852463" at bounding box center [335, 153] width 42 height 9
click at [544, 201] on input "Comentario" at bounding box center [566, 197] width 218 height 11
paste input "Usuario [PERSON_NAME], fue Destituido e inhabilitado en [DATE] por 10 años para…"
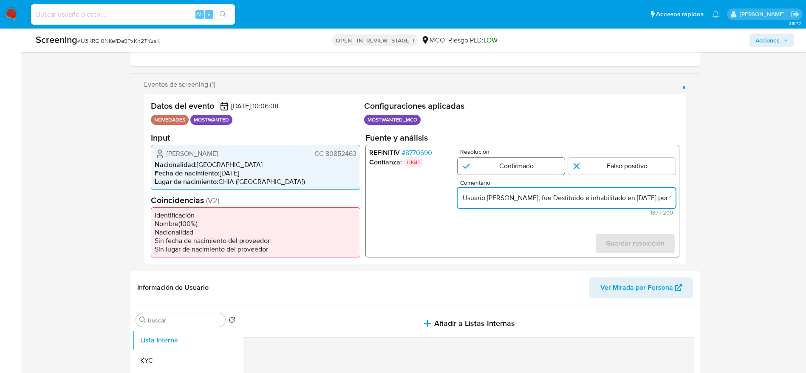
scroll to position [0, 343]
type input "Usuario [PERSON_NAME], fue Destituido e inhabilitado en [DATE] por 10 años para…"
click at [521, 171] on input "1 de 1" at bounding box center [511, 165] width 108 height 17
radio input "true"
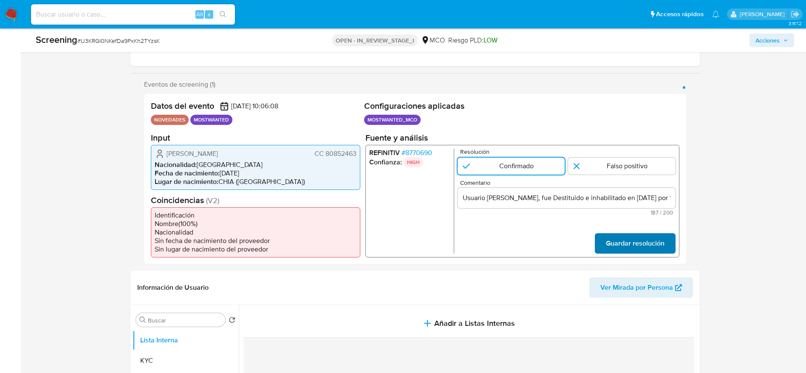
click at [544, 239] on span "Guardar resolución" at bounding box center [635, 243] width 59 height 19
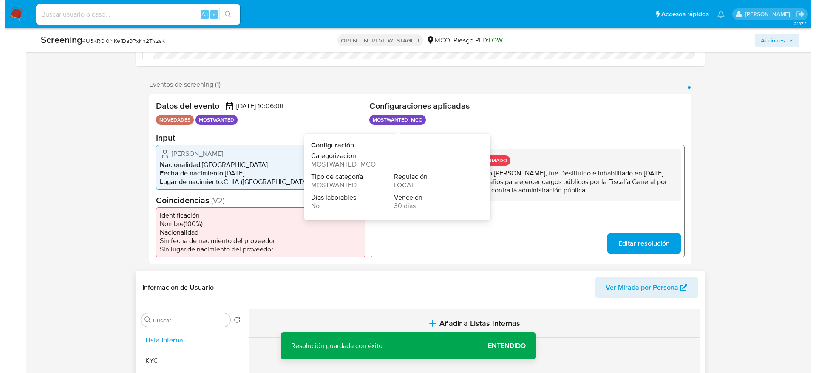
scroll to position [255, 0]
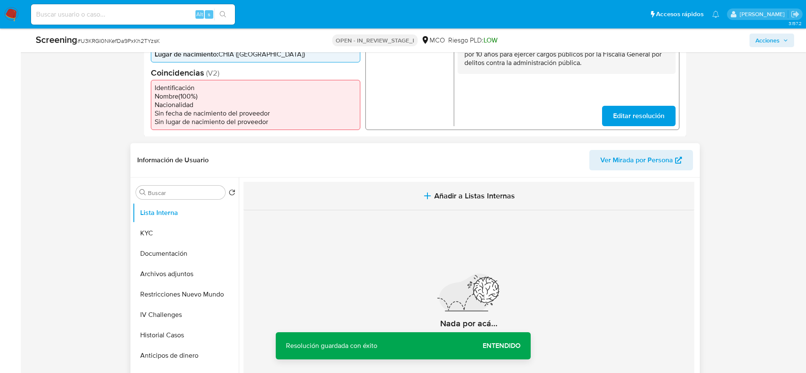
click at [388, 182] on button "Añadir a Listas Internas" at bounding box center [469, 196] width 451 height 28
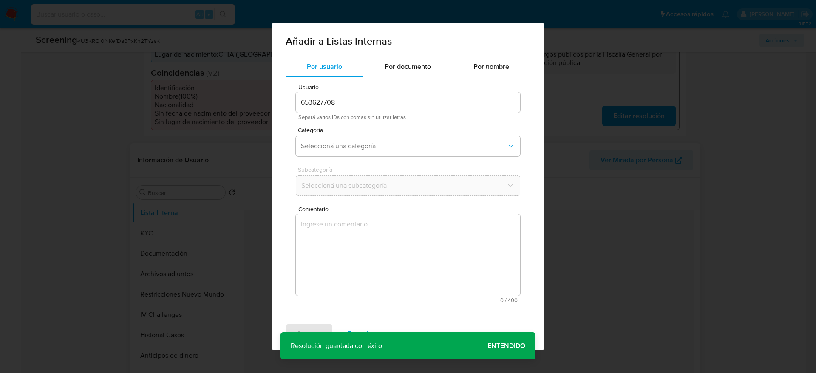
click at [421, 239] on textarea "Comentario" at bounding box center [408, 255] width 224 height 82
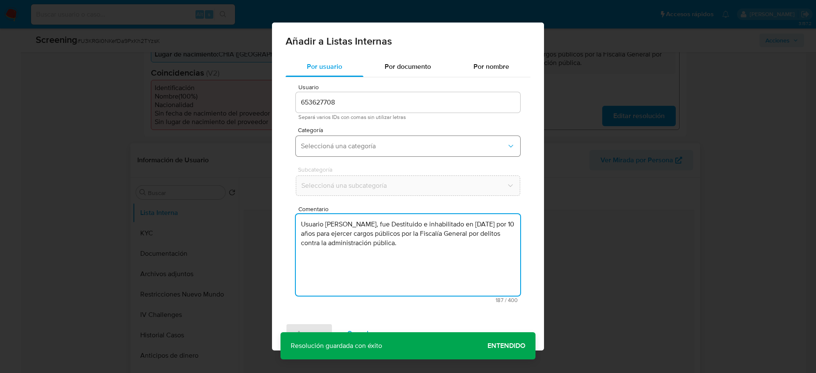
type textarea "Usuario [PERSON_NAME], fue Destituido e inhabilitado en [DATE] por 10 años para…"
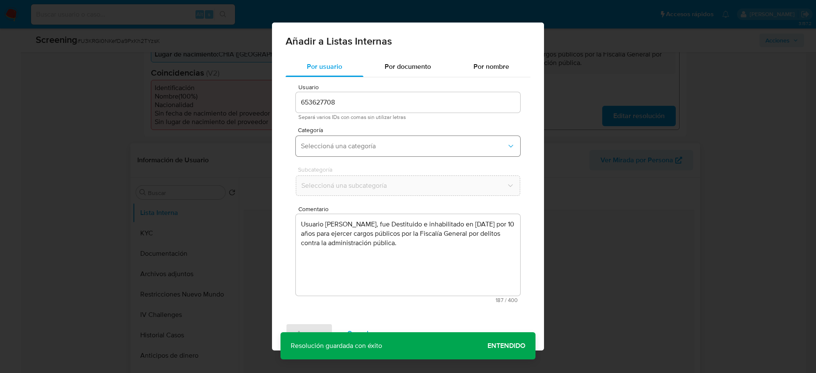
click at [412, 152] on button "Seleccioná una categoría" at bounding box center [408, 146] width 224 height 20
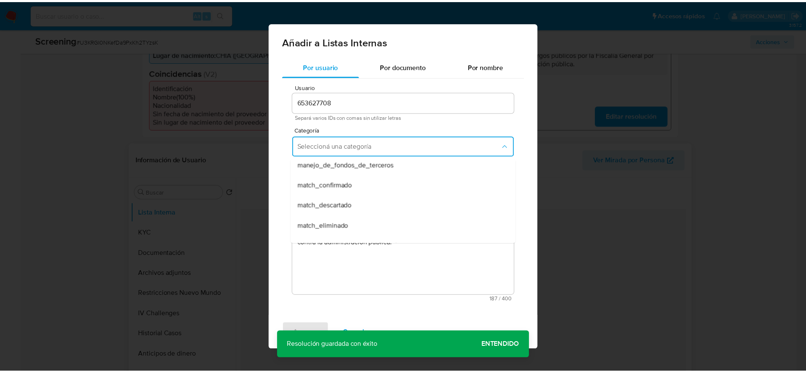
scroll to position [64, 0]
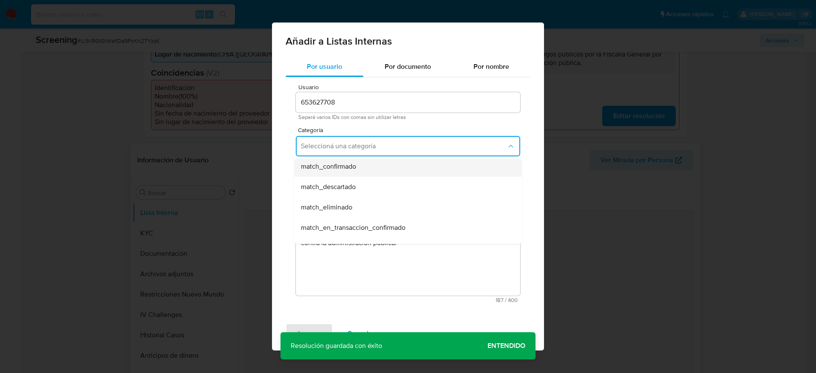
click at [400, 173] on div "match_confirmado" at bounding box center [405, 166] width 209 height 20
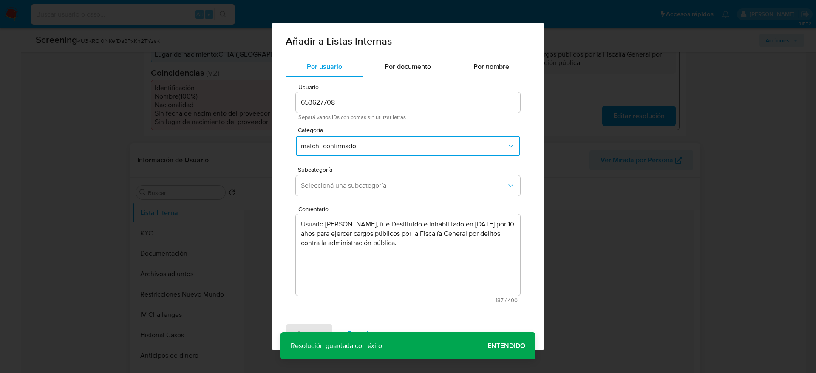
click at [400, 173] on div "Subcategoría Seleccioná una subcategoría" at bounding box center [408, 183] width 224 height 33
click at [404, 189] on span "Seleccioná una subcategoría" at bounding box center [404, 185] width 206 height 9
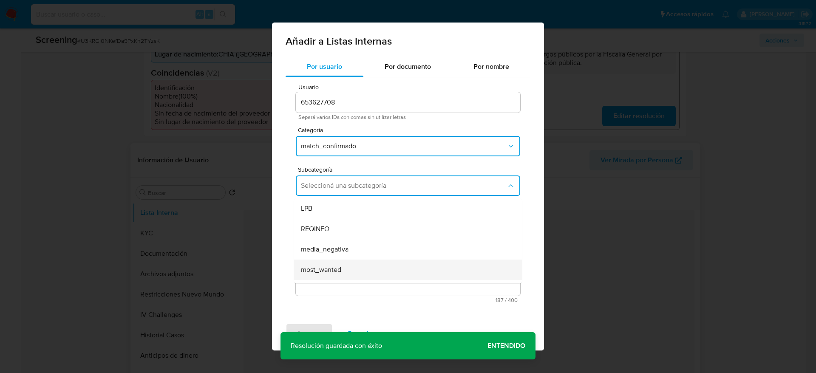
click at [365, 248] on div "most_wanted" at bounding box center [405, 270] width 209 height 20
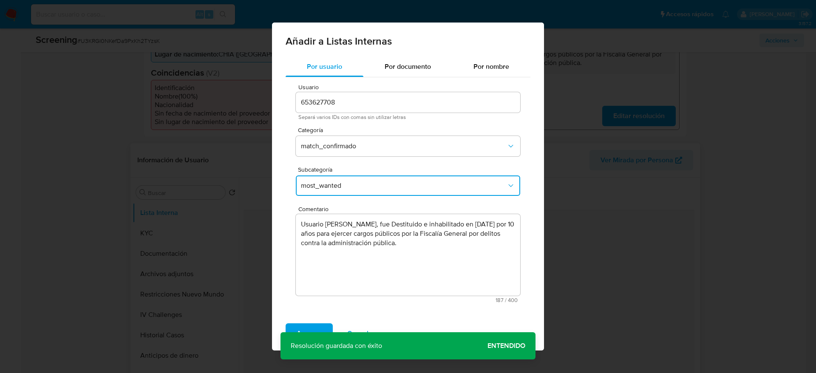
click at [311, 248] on div "Agregar Cancelar" at bounding box center [408, 334] width 272 height 34
click at [320, 248] on span "Agregar" at bounding box center [309, 333] width 25 height 19
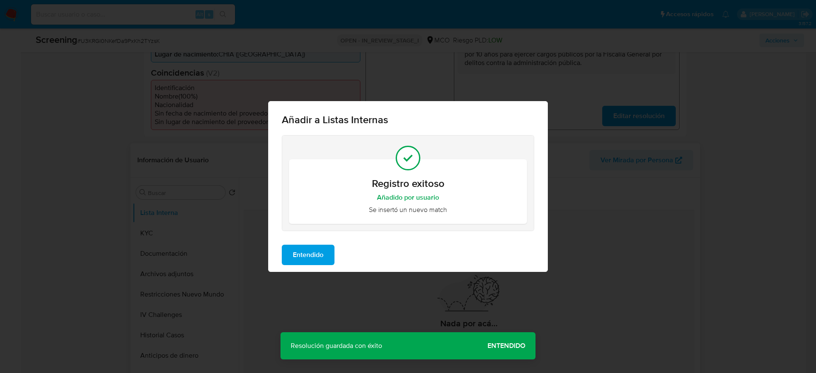
click at [321, 242] on div "Entendido" at bounding box center [408, 255] width 280 height 34
click at [328, 248] on button "Entendido" at bounding box center [308, 255] width 53 height 20
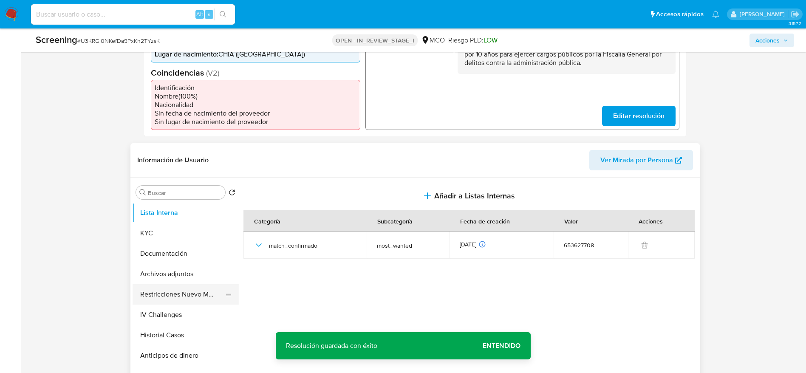
click at [176, 248] on button "Restricciones Nuevo Mundo" at bounding box center [182, 294] width 99 height 20
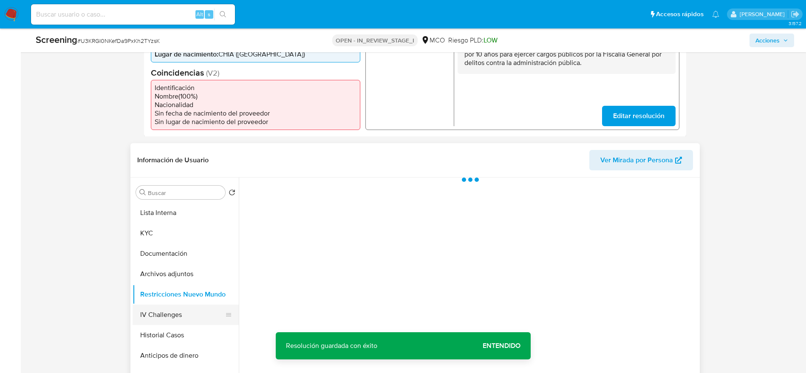
click at [177, 248] on button "IV Challenges" at bounding box center [182, 315] width 99 height 20
click at [176, 248] on button "Archivos adjuntos" at bounding box center [182, 274] width 99 height 20
click at [189, 239] on button "KYC" at bounding box center [182, 233] width 99 height 20
click at [194, 244] on button "Documentación" at bounding box center [182, 254] width 99 height 20
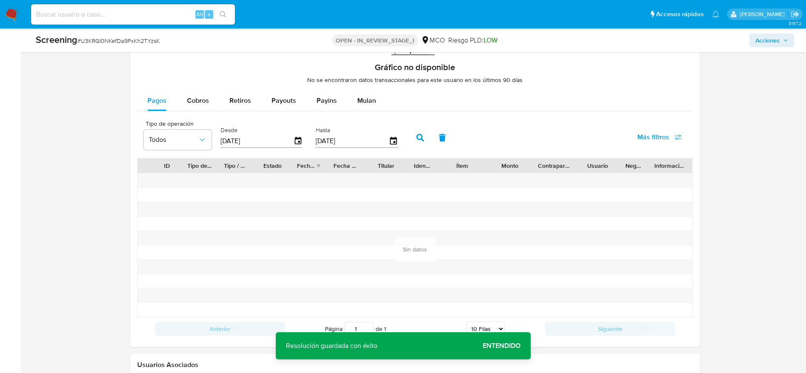
scroll to position [1261, 0]
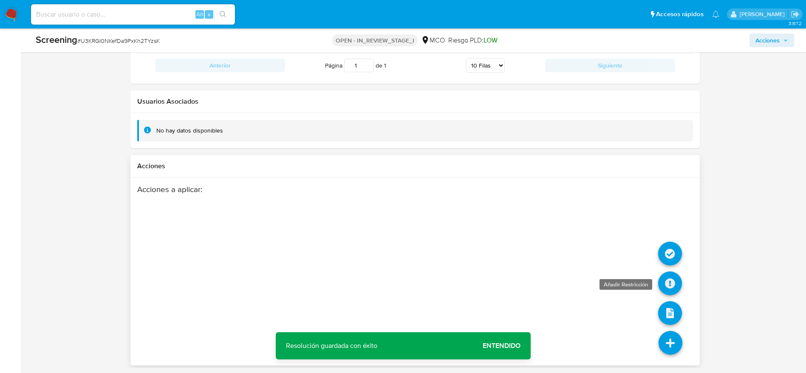
click at [544, 248] on icon at bounding box center [670, 284] width 24 height 24
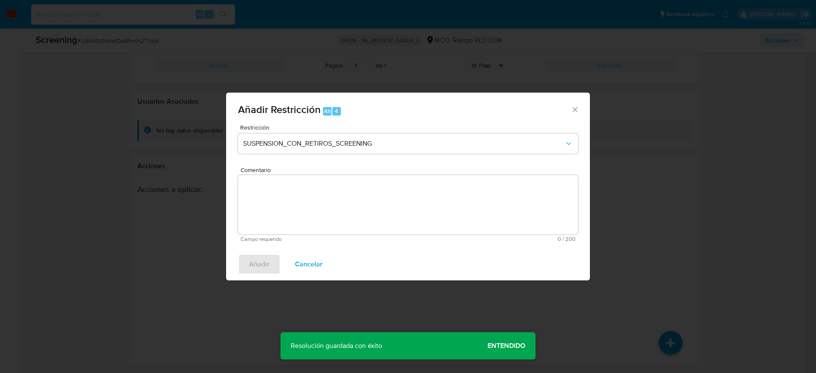
click at [435, 232] on textarea "Comentario" at bounding box center [408, 205] width 340 height 60
paste textarea "Usuario Yezid Fajardo Gamboa, fue Destituido e inhabilitado en julio de 2024 po…"
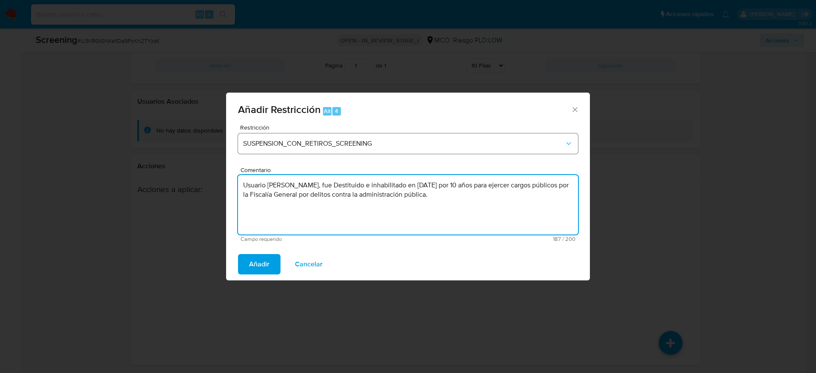
type textarea "Usuario Yezid Fajardo Gamboa, fue Destituido e inhabilitado en julio de 2024 po…"
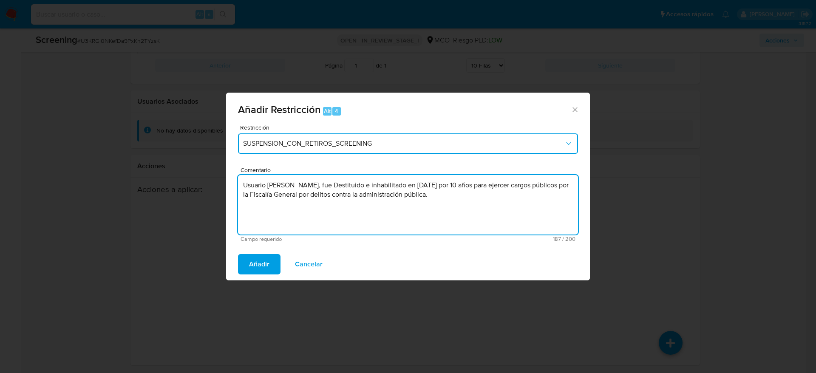
click at [405, 144] on span "SUSPENSION_CON_RETIROS_SCREENING" at bounding box center [403, 143] width 321 height 9
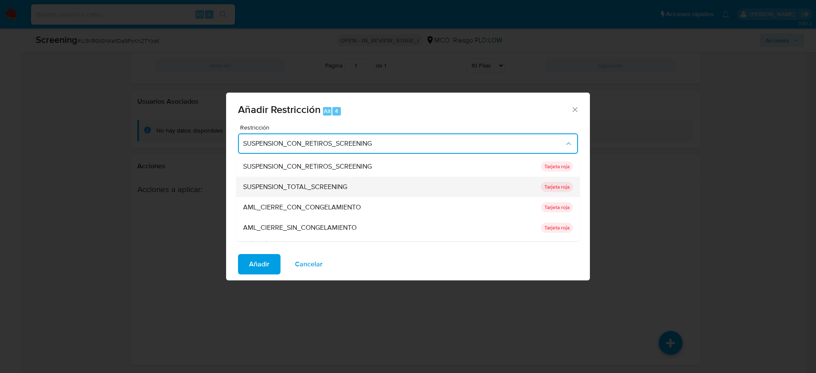
click at [401, 184] on div "SUSPENSION_TOTAL_SCREENING" at bounding box center [389, 187] width 293 height 20
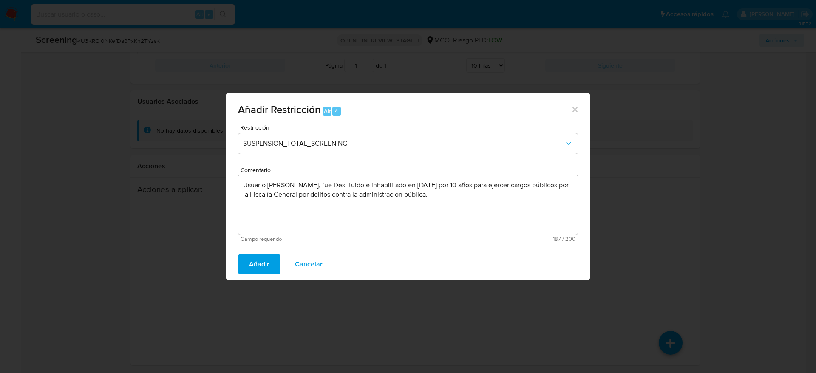
click at [265, 248] on span "Añadir" at bounding box center [259, 264] width 20 height 19
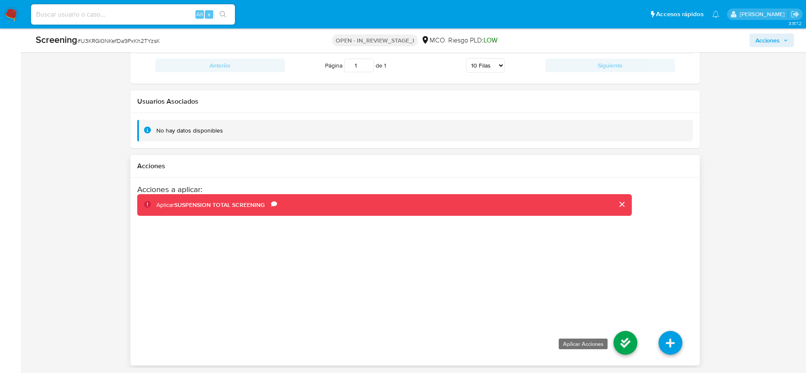
click at [544, 248] on icon at bounding box center [626, 343] width 24 height 24
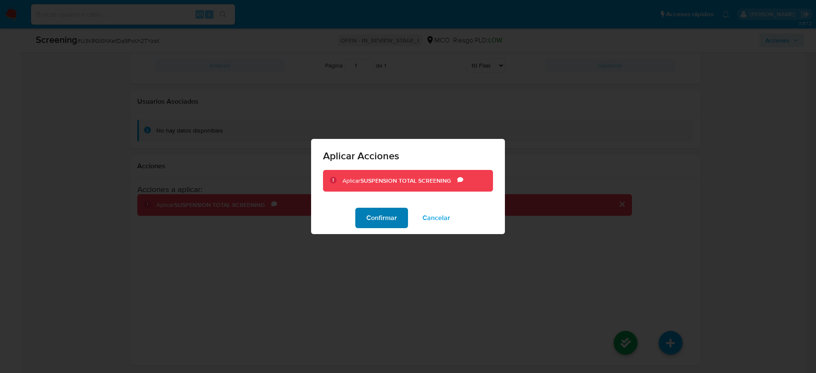
click at [377, 218] on span "Confirmar" at bounding box center [381, 218] width 31 height 19
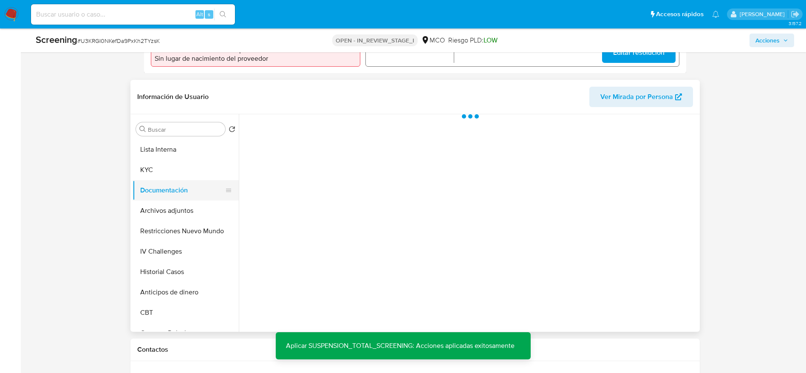
scroll to position [319, 0]
click at [151, 215] on button "Archivos adjuntos" at bounding box center [182, 210] width 99 height 20
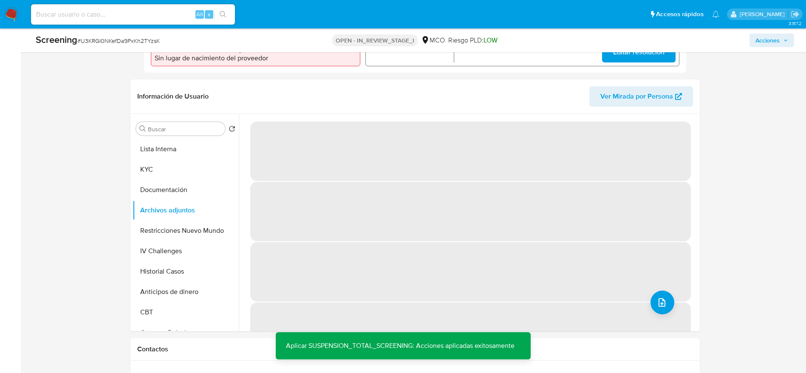
click at [544, 248] on span "‌" at bounding box center [470, 333] width 441 height 60
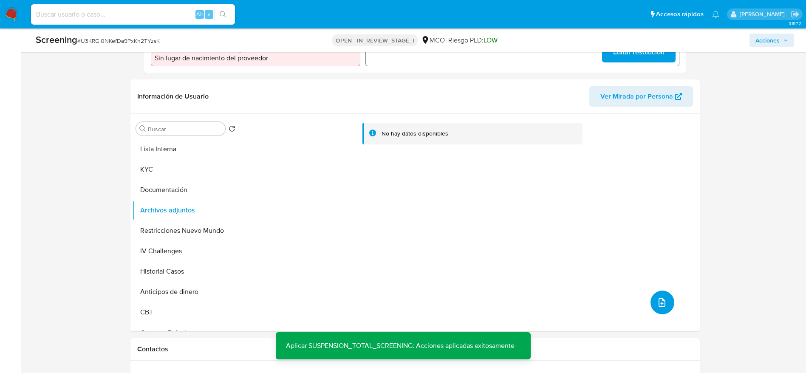
click at [544, 248] on button "upload-file" at bounding box center [663, 303] width 24 height 24
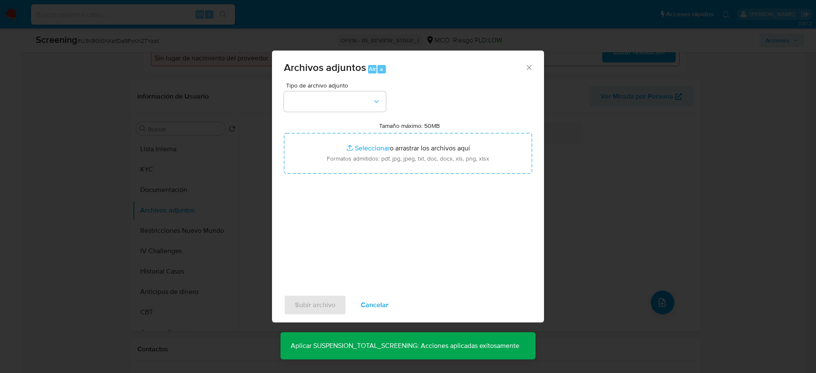
drag, startPoint x: 364, startPoint y: 112, endPoint x: 357, endPoint y: 113, distance: 6.6
click at [362, 112] on div "Tipo de archivo adjunto Tamaño máximo: 50MB Seleccionar archivos Seleccionar o …" at bounding box center [408, 182] width 248 height 201
click at [357, 113] on div "Tipo de archivo adjunto Tamaño máximo: 50MB Seleccionar archivos Seleccionar o …" at bounding box center [408, 182] width 248 height 201
click at [349, 109] on button "button" at bounding box center [335, 101] width 102 height 20
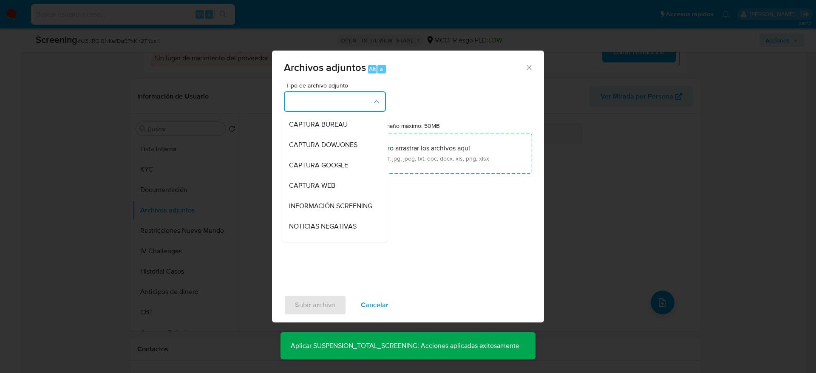
click at [336, 202] on span "INFORMACIÓN SCREENING" at bounding box center [330, 206] width 83 height 9
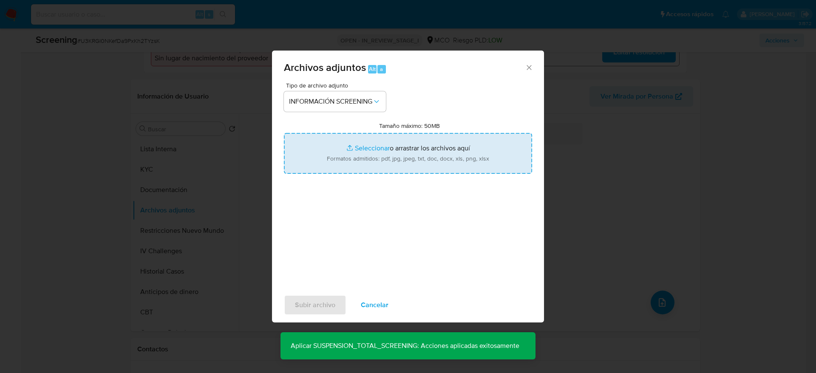
click at [336, 166] on input "Tamaño máximo: 50MB Seleccionar archivos" at bounding box center [408, 153] width 248 height 41
type input "C:\fakepath\_Yezid Fajardo Gamboa_ - Buscar con Google.pdf"
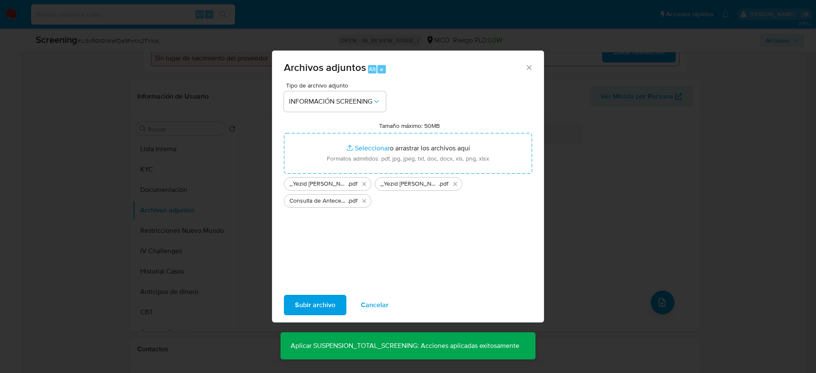
click at [332, 248] on span "Subir archivo" at bounding box center [315, 305] width 40 height 19
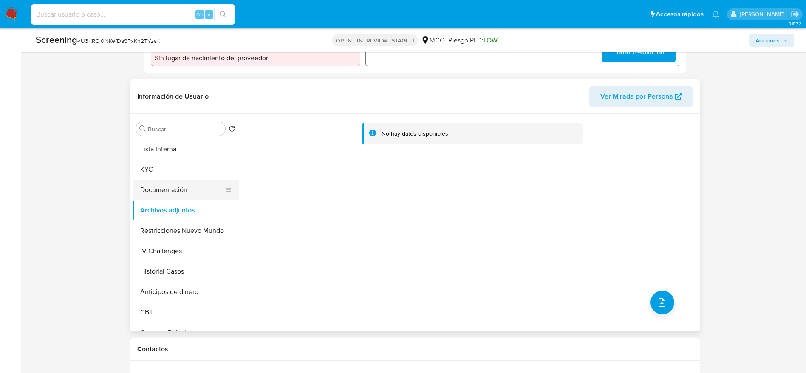
drag, startPoint x: 178, startPoint y: 203, endPoint x: 167, endPoint y: 194, distance: 13.6
click at [177, 203] on button "Archivos adjuntos" at bounding box center [186, 210] width 106 height 20
click at [168, 188] on button "Documentación" at bounding box center [182, 190] width 99 height 20
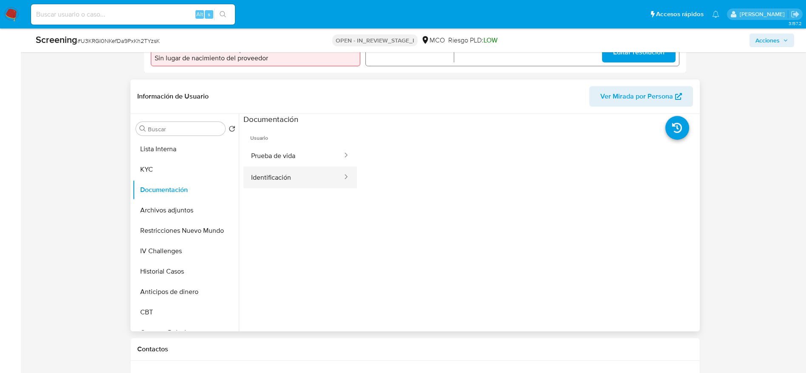
click at [303, 176] on button "Identificación" at bounding box center [294, 178] width 100 height 22
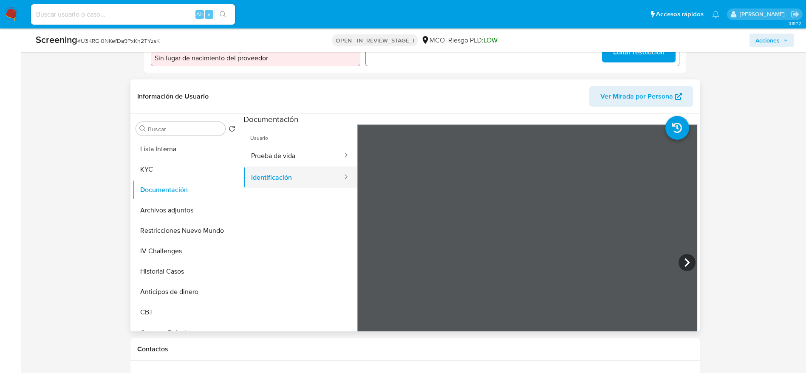
click at [275, 170] on button "Identificación" at bounding box center [294, 178] width 100 height 22
click at [280, 162] on button "Prueba de vida" at bounding box center [294, 156] width 100 height 22
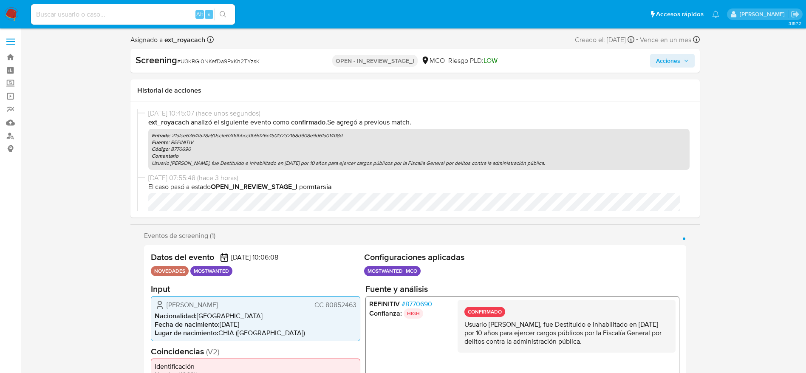
click at [544, 65] on span "Acciones" at bounding box center [668, 61] width 24 height 14
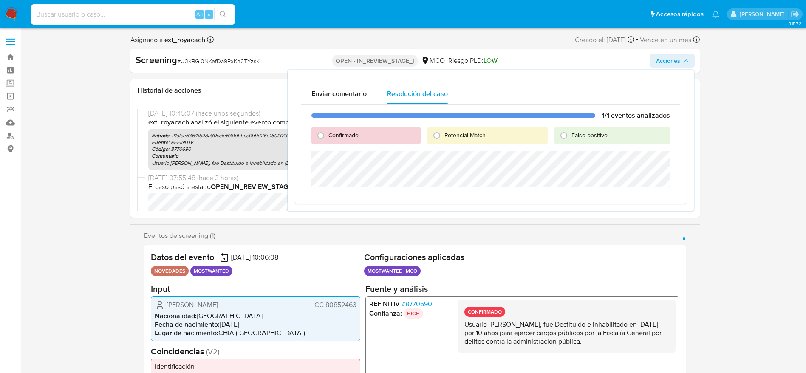
click at [447, 133] on span "Potencial Match" at bounding box center [465, 135] width 41 height 9
click at [444, 133] on input "Potencial Match" at bounding box center [437, 136] width 14 height 14
radio input "true"
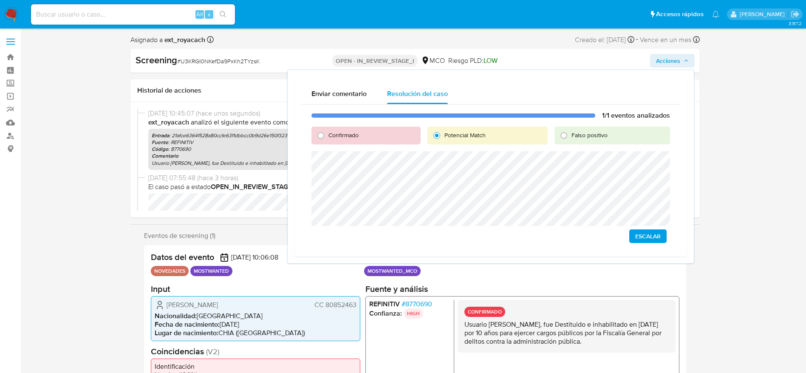
click at [544, 239] on span "Escalar" at bounding box center [648, 236] width 26 height 12
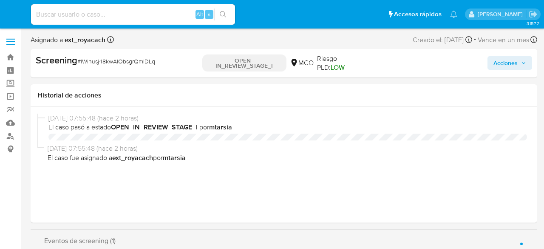
select select "10"
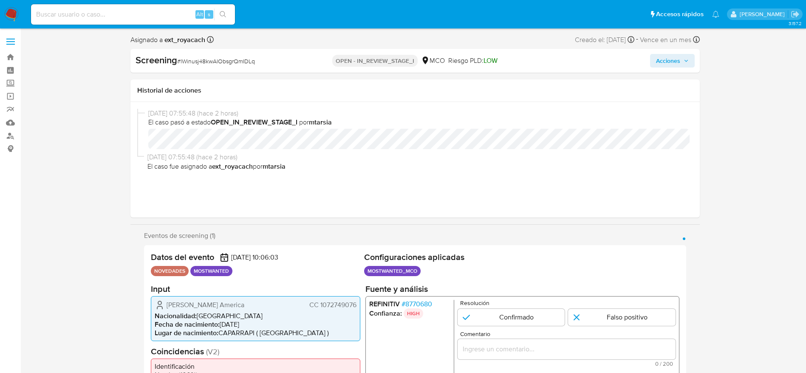
click at [217, 69] on div "Screening # lWinusj48kwAlObsgrQmIDLq OPEN - IN_REVIEW_STAGE_I MCO Riesgo PLD: L…" at bounding box center [415, 61] width 570 height 24
copy span "lWinusj48kwAlObsgrQmIDLq"
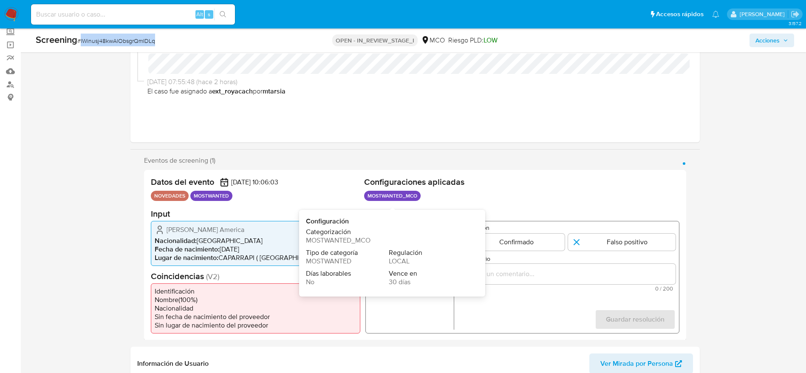
scroll to position [128, 0]
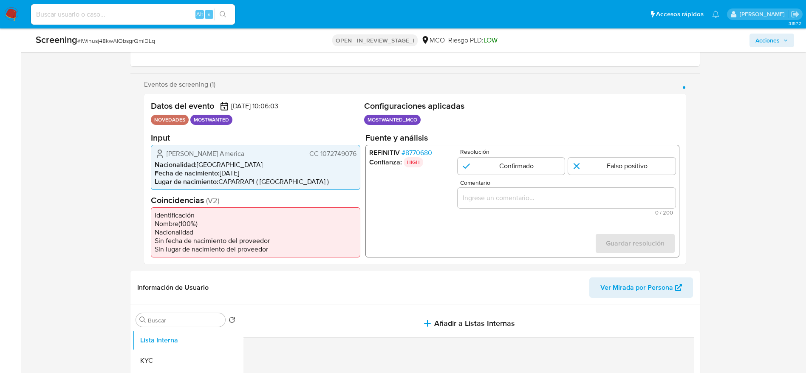
drag, startPoint x: 164, startPoint y: 147, endPoint x: 360, endPoint y: 153, distance: 196.4
click at [360, 153] on div "[PERSON_NAME] America CC 1072749076 Nacionalidad : [DEMOGRAPHIC_DATA] Fecha de …" at bounding box center [256, 167] width 210 height 45
click at [422, 150] on span "# 8770680" at bounding box center [416, 152] width 31 height 9
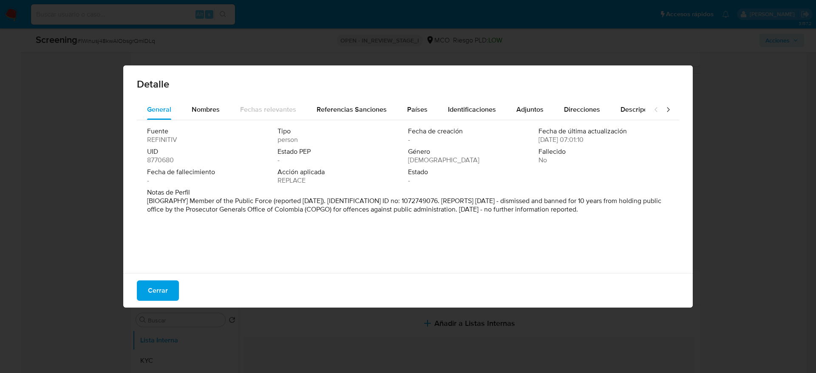
click at [156, 248] on span "Cerrar" at bounding box center [158, 290] width 20 height 19
click at [154, 248] on h1 "Información de Usuario" at bounding box center [172, 288] width 71 height 9
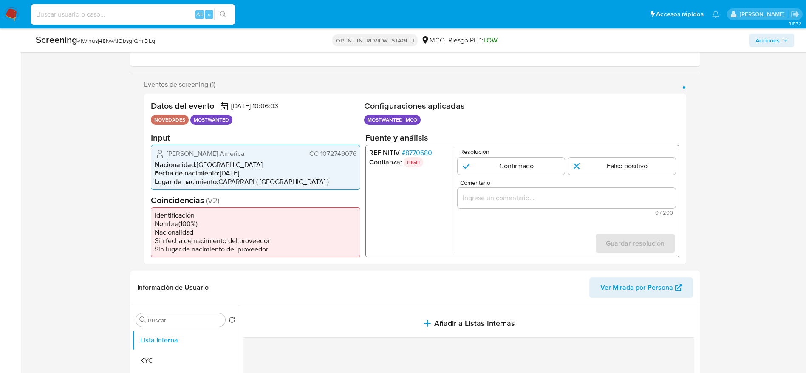
click at [208, 158] on span "[PERSON_NAME] America" at bounding box center [206, 153] width 78 height 9
click at [346, 159] on div "[PERSON_NAME] America CC 1072749076" at bounding box center [256, 153] width 202 height 10
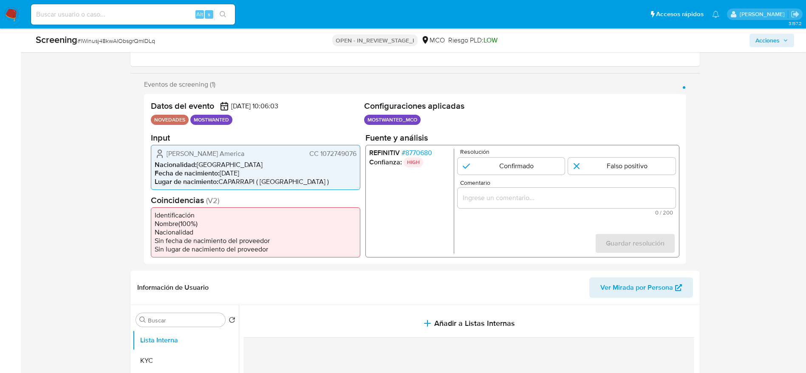
click at [152, 40] on span "# lWinusj48kwAlObsgrQmIDLq" at bounding box center [116, 41] width 78 height 9
copy span "lWinusj48kwAlObsgrQmIDLq"
click at [523, 193] on input "Comentario" at bounding box center [566, 197] width 218 height 11
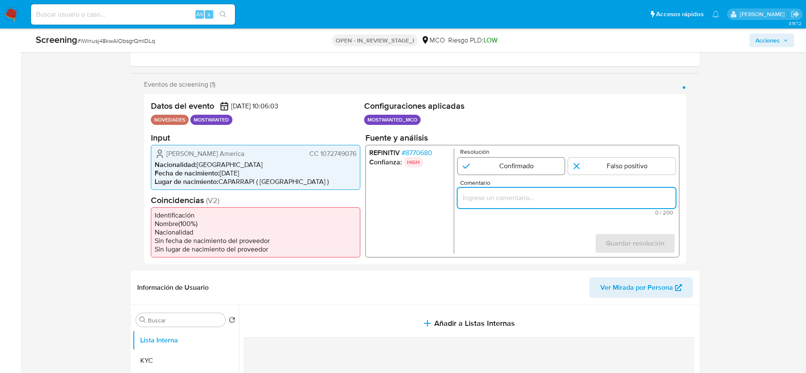
paste input "Usuario Jorge Andres Montenegro America, fue Destituido e inhabilitado en julio…"
type input "Usuario Jorge Andres Montenegro America, fue Destituido e inhabilitado en julio…"
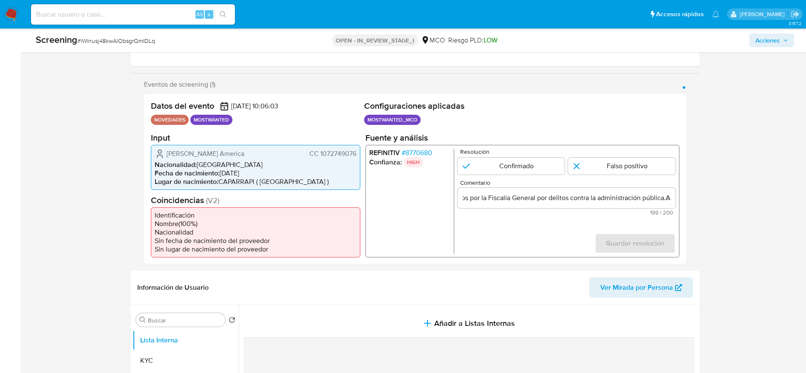
scroll to position [0, 0]
click at [487, 155] on div "Resolución Confirmado Falso positivo" at bounding box center [566, 161] width 218 height 26
click at [523, 162] on input "1 de 1" at bounding box center [511, 165] width 108 height 17
radio input "true"
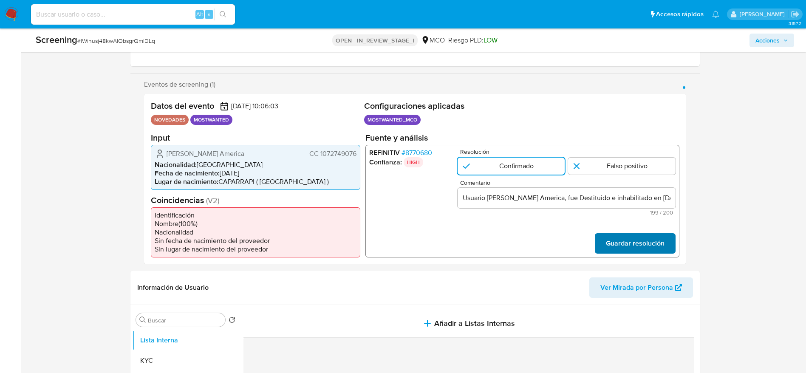
click at [544, 247] on span "Guardar resolución" at bounding box center [635, 243] width 59 height 19
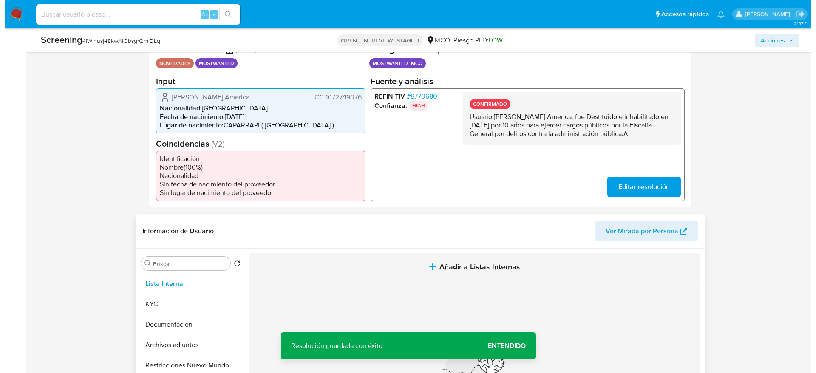
scroll to position [255, 0]
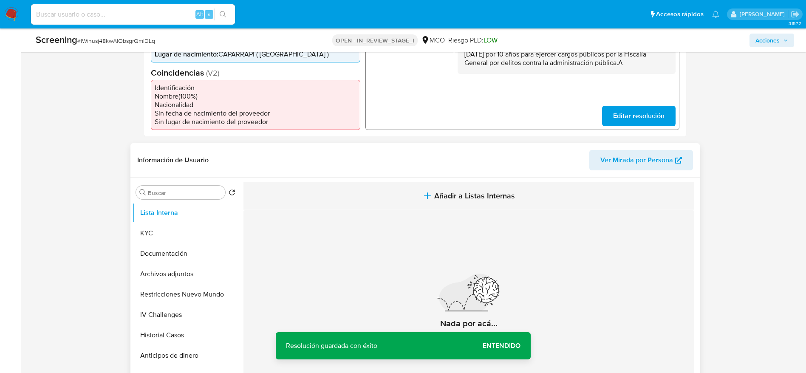
click at [399, 194] on button "Añadir a Listas Internas" at bounding box center [469, 196] width 451 height 28
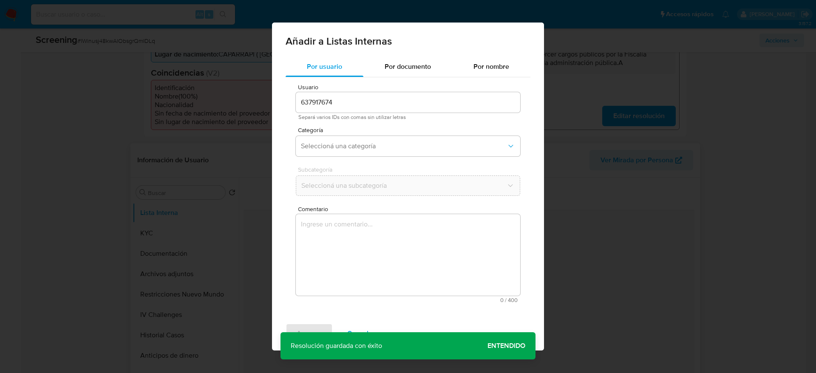
click at [451, 248] on textarea "Comentario" at bounding box center [408, 255] width 224 height 82
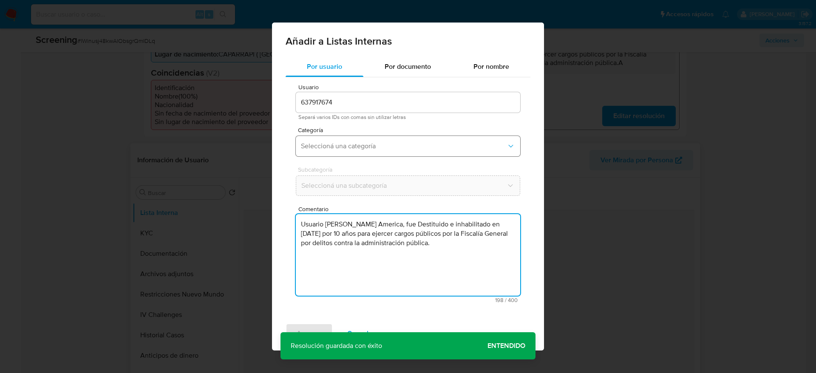
type textarea "Usuario [PERSON_NAME] America, fue Destituido e inhabilitado en [DATE] por 10 a…"
click at [331, 150] on span "Seleccioná una categoría" at bounding box center [404, 146] width 206 height 9
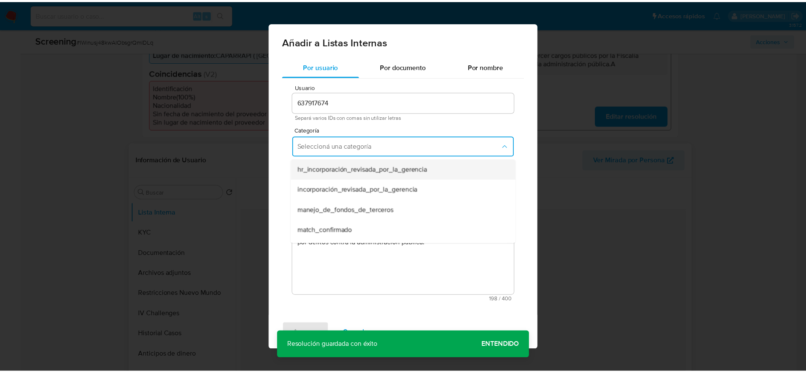
scroll to position [64, 0]
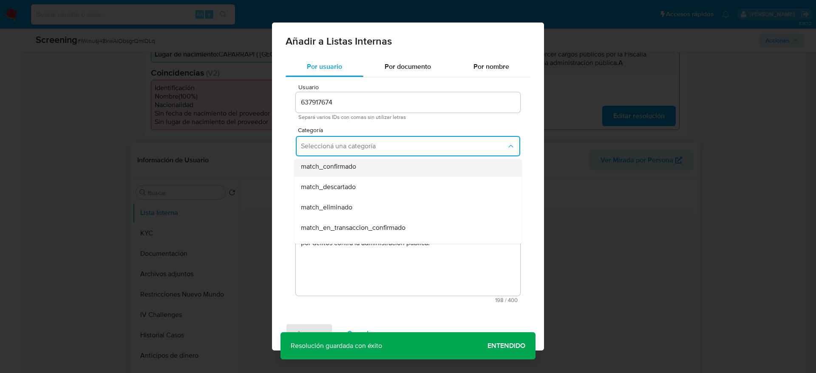
click at [360, 172] on div "match_confirmado" at bounding box center [405, 166] width 209 height 20
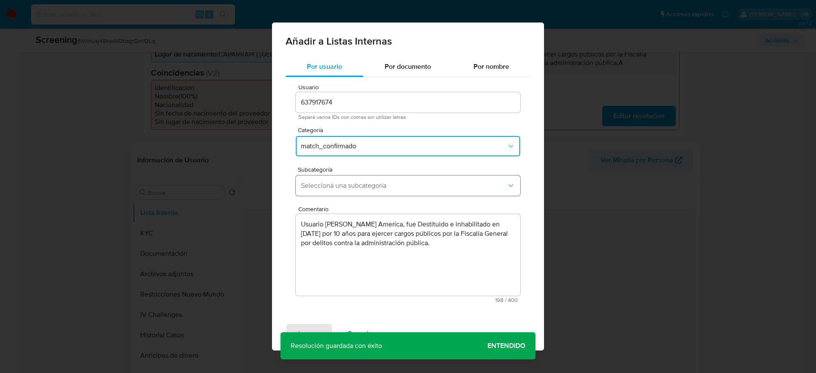
click at [358, 192] on button "Seleccioná una subcategoría" at bounding box center [408, 186] width 224 height 20
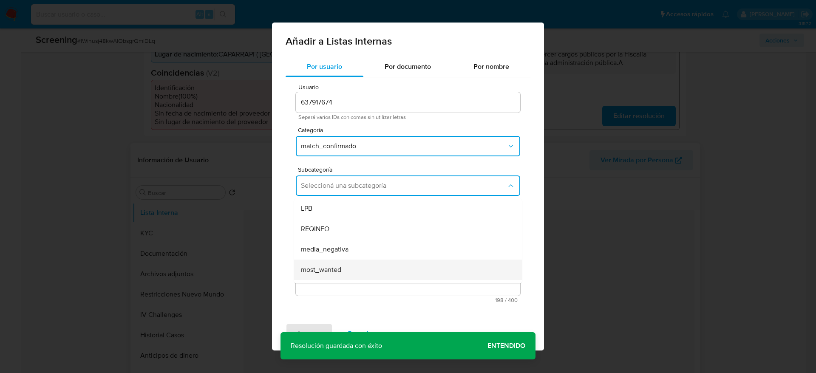
click at [319, 248] on span "most_wanted" at bounding box center [321, 270] width 40 height 9
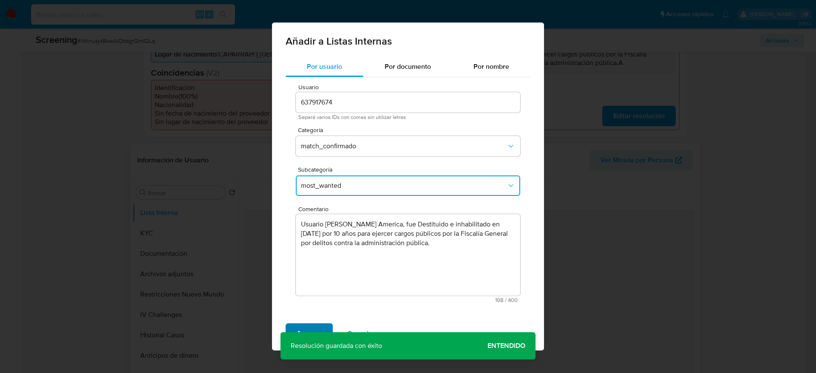
click at [318, 248] on span "Agregar" at bounding box center [309, 333] width 25 height 19
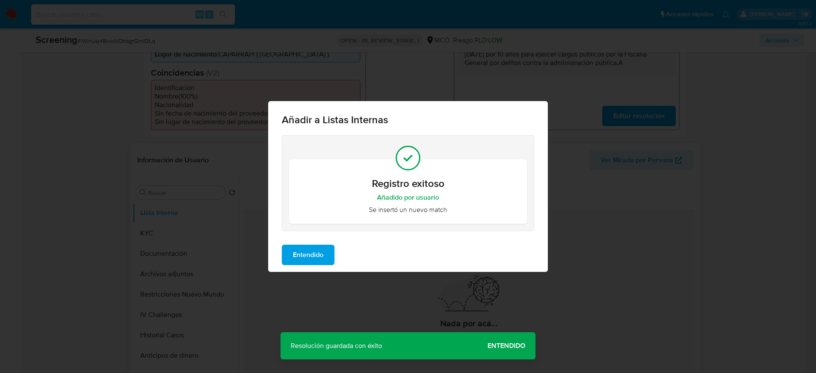
click at [315, 248] on span "Entendido" at bounding box center [308, 255] width 31 height 19
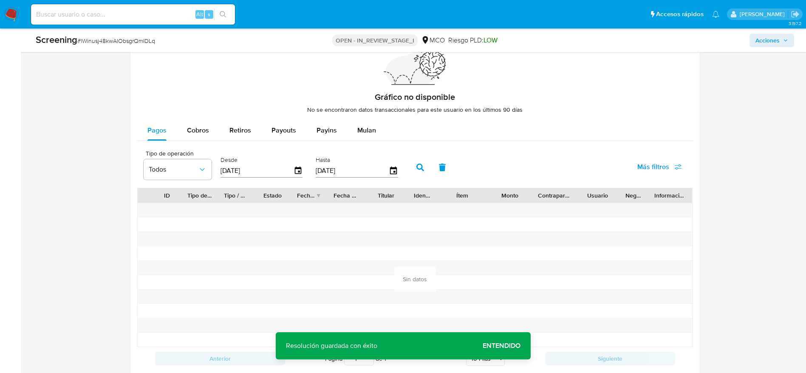
scroll to position [1261, 0]
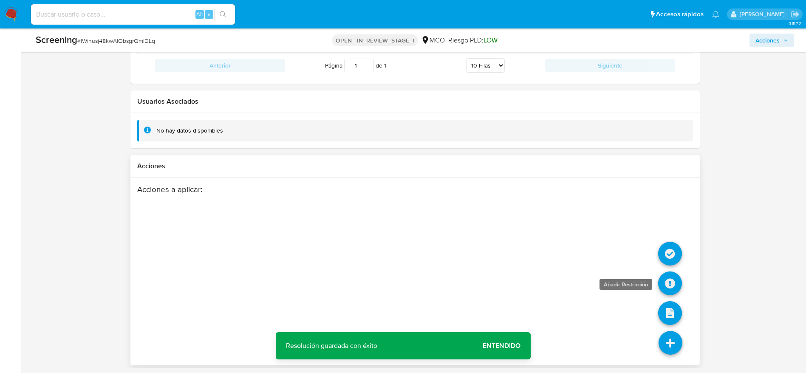
click at [544, 248] on icon at bounding box center [670, 284] width 24 height 24
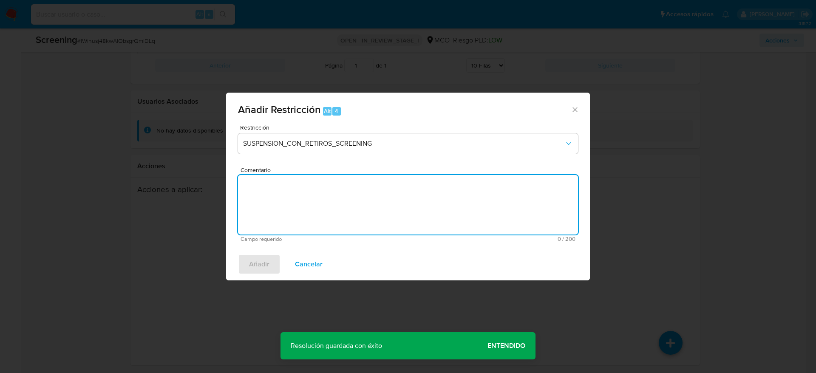
drag, startPoint x: 414, startPoint y: 201, endPoint x: 403, endPoint y: 186, distance: 18.6
click at [414, 203] on textarea "Comentario" at bounding box center [408, 205] width 340 height 60
paste textarea "Usuario Jorge Andres Montenegro America, fue Destituido e inhabilitado en julio…"
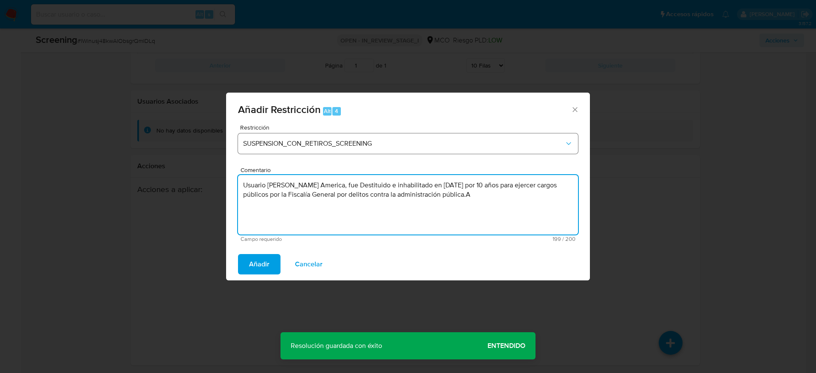
type textarea "Usuario Jorge Andres Montenegro America, fue Destituido e inhabilitado en julio…"
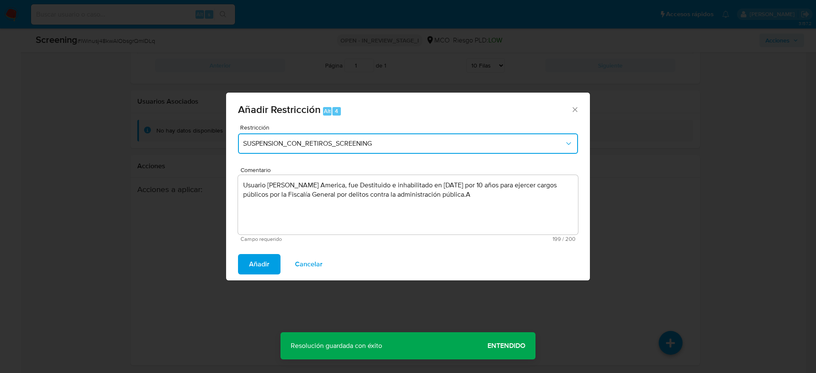
click at [380, 147] on span "SUSPENSION_CON_RETIROS_SCREENING" at bounding box center [403, 143] width 321 height 9
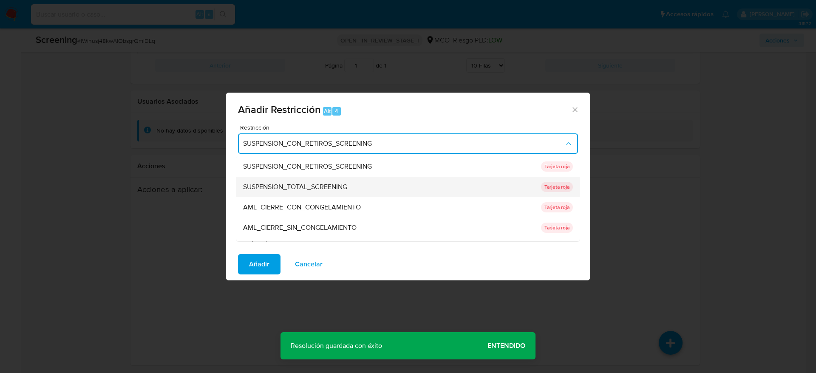
click at [368, 189] on div "SUSPENSION_TOTAL_SCREENING" at bounding box center [389, 187] width 293 height 20
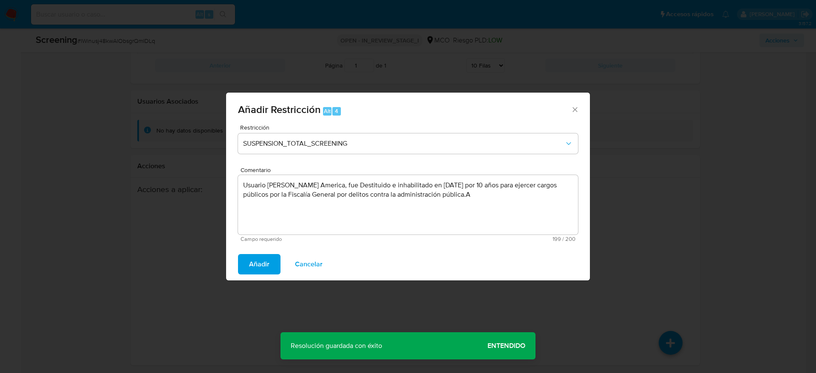
click at [253, 248] on span "Añadir" at bounding box center [259, 264] width 20 height 19
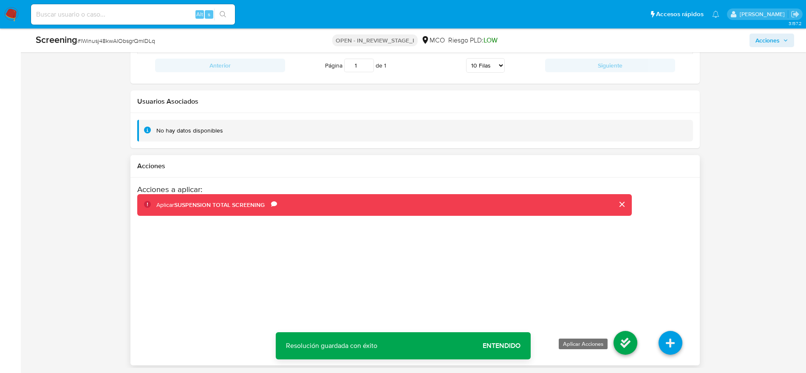
click at [544, 248] on icon at bounding box center [626, 343] width 24 height 24
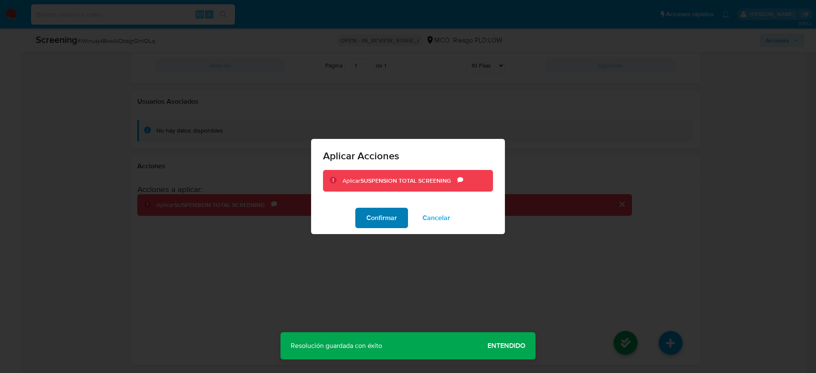
click at [399, 223] on button "Confirmar" at bounding box center [381, 218] width 53 height 20
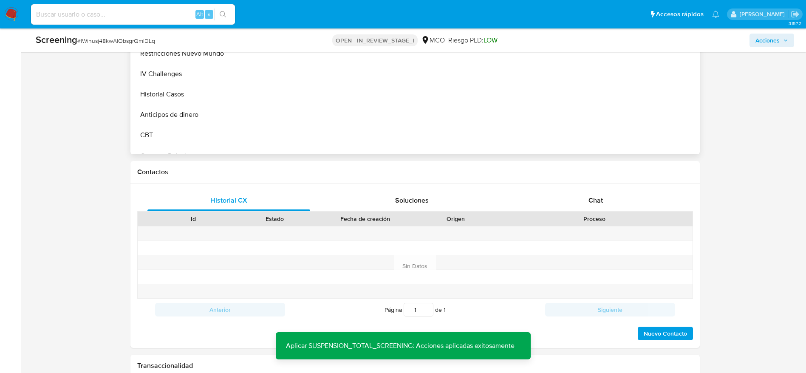
scroll to position [241, 0]
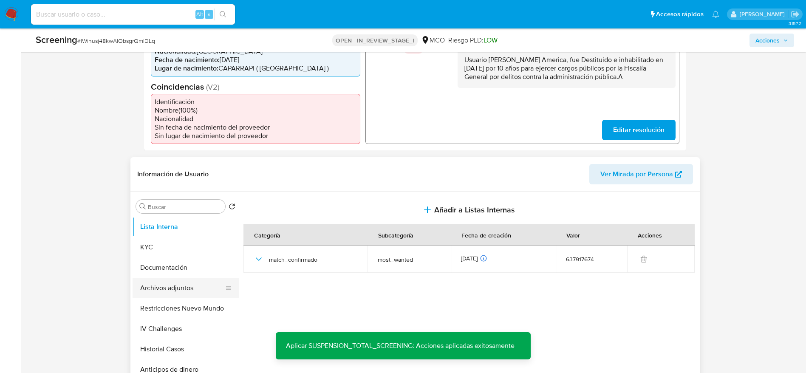
click at [163, 248] on button "Archivos adjuntos" at bounding box center [182, 288] width 99 height 20
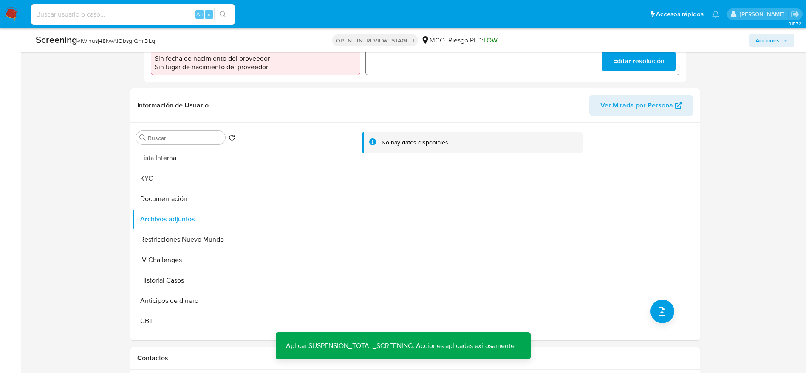
scroll to position [369, 0]
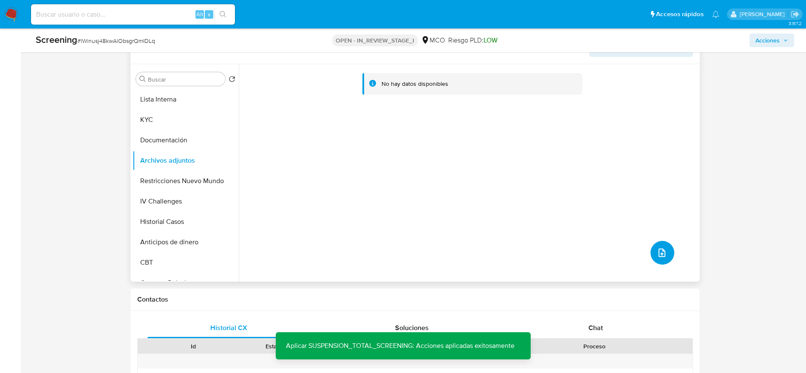
click at [544, 246] on button "upload-file" at bounding box center [663, 253] width 24 height 24
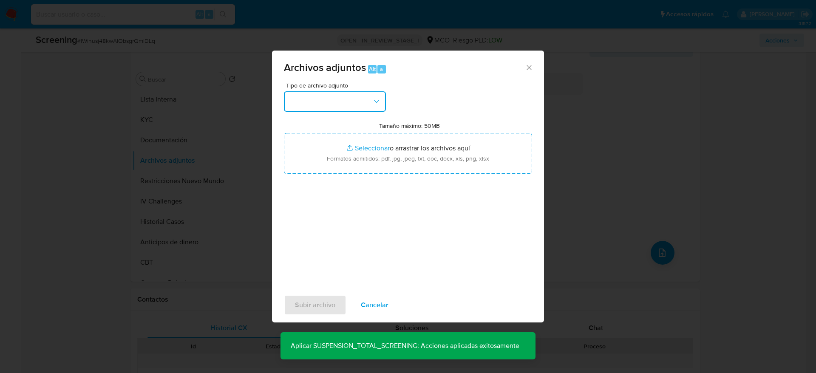
click at [371, 104] on button "button" at bounding box center [335, 101] width 102 height 20
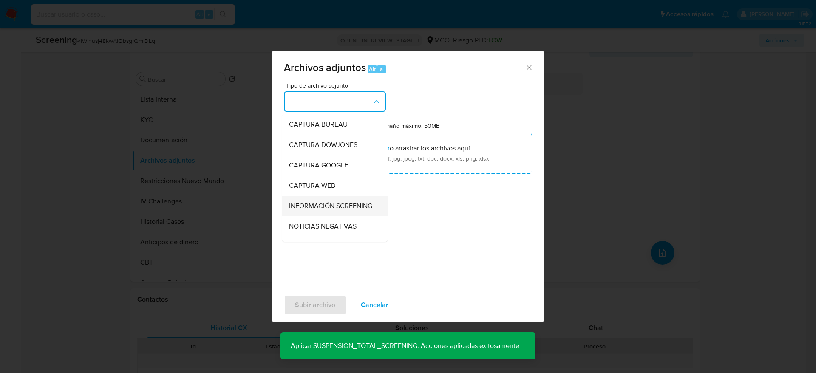
click at [337, 204] on span "INFORMACIÓN SCREENING" at bounding box center [330, 206] width 83 height 9
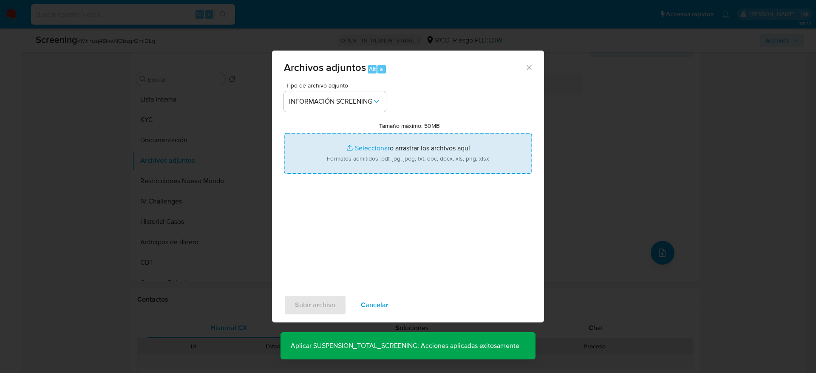
click at [346, 158] on input "Tamaño máximo: 50MB Seleccionar archivos" at bounding box center [408, 153] width 248 height 41
type input "C:\fakepath\_Jorge Andres Montenegro America_ - Buscar con Google.pdf"
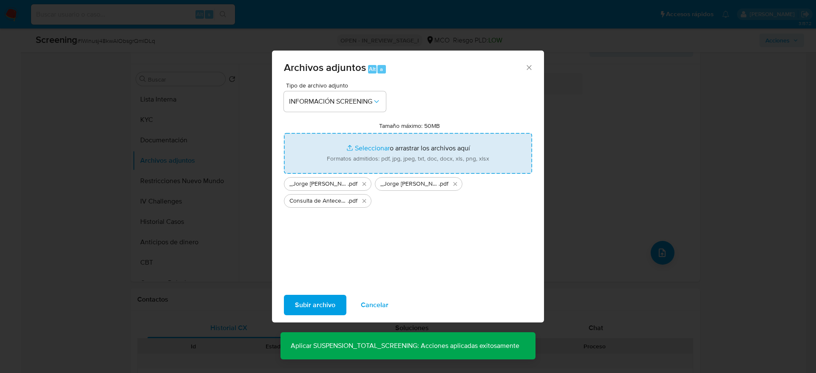
click at [320, 248] on span "Subir archivo" at bounding box center [315, 305] width 40 height 19
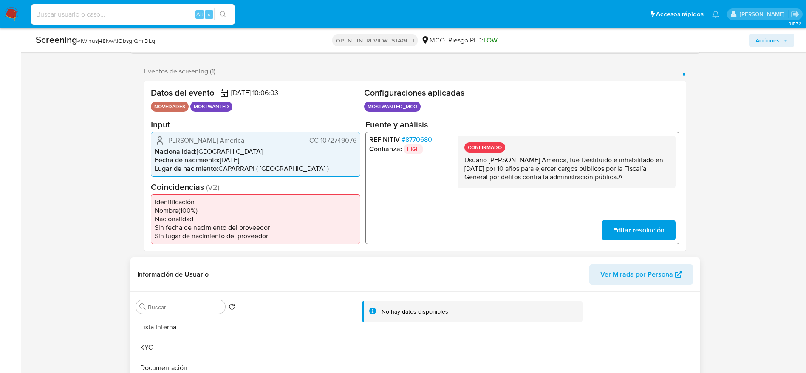
scroll to position [0, 0]
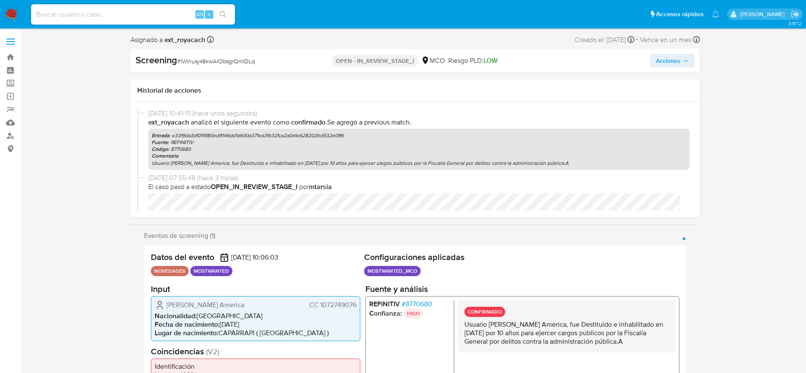
click at [544, 45] on div "Vence en un mes Vence el 04/10/2025 07:06:04" at bounding box center [670, 39] width 60 height 11
click at [544, 55] on span "Acciones" at bounding box center [668, 61] width 24 height 14
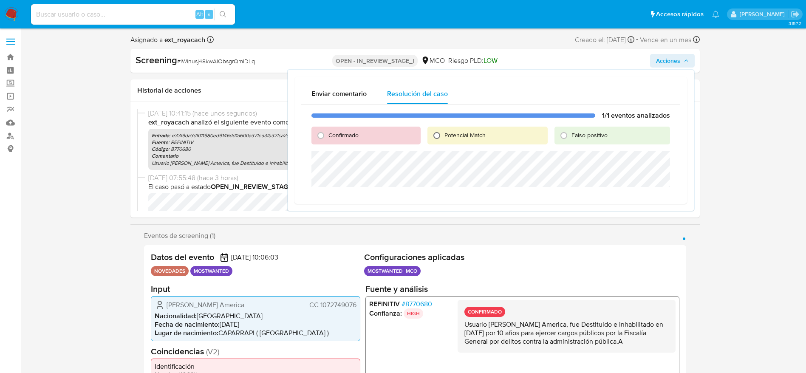
drag, startPoint x: 448, startPoint y: 144, endPoint x: 442, endPoint y: 139, distance: 6.9
click at [443, 139] on div "Potencial Match" at bounding box center [488, 136] width 120 height 18
click at [442, 139] on input "Potencial Match" at bounding box center [437, 136] width 14 height 14
radio input "true"
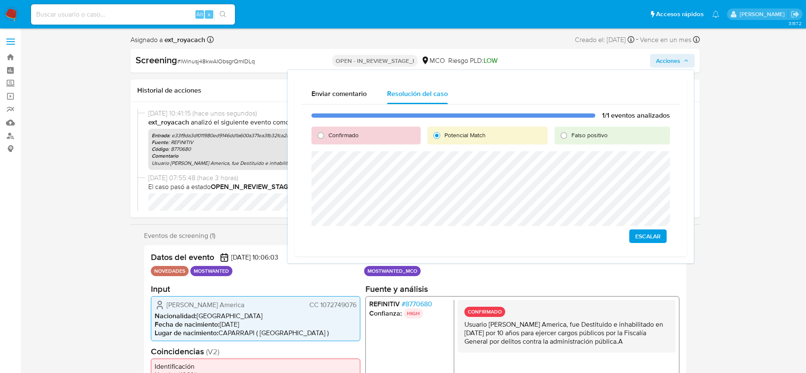
click at [544, 243] on button "Escalar" at bounding box center [647, 237] width 37 height 14
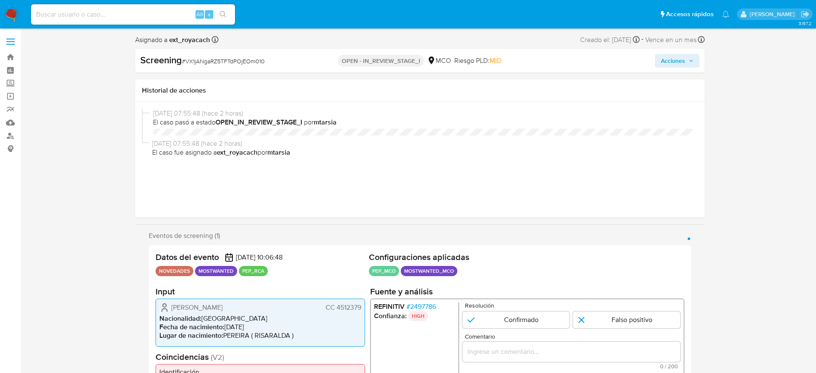
select select "10"
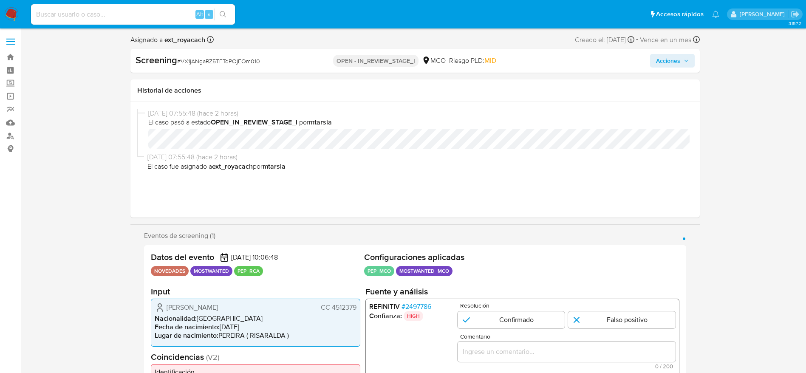
click at [145, 297] on div "Datos del evento [DATE] 10:06:48 NOVEDADES MOSTWANTED PEP_RCA Configuraciones a…" at bounding box center [415, 330] width 542 height 170
drag, startPoint x: 161, startPoint y: 313, endPoint x: 168, endPoint y: 310, distance: 7.3
click at [168, 310] on div "[PERSON_NAME] CC 4512379 Nacionalidad : [DEMOGRAPHIC_DATA] Fecha de nacimiento …" at bounding box center [256, 323] width 210 height 48
drag, startPoint x: 165, startPoint y: 306, endPoint x: 356, endPoint y: 309, distance: 190.4
click at [356, 309] on div "[PERSON_NAME] CC 4512379" at bounding box center [256, 308] width 202 height 10
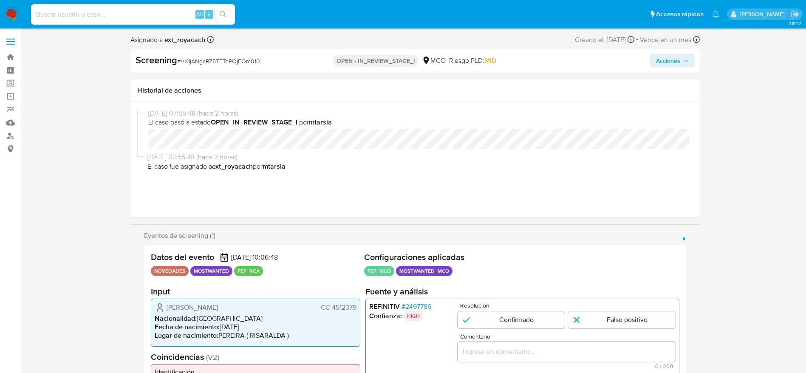
click at [418, 306] on span "# 2497786" at bounding box center [416, 307] width 30 height 9
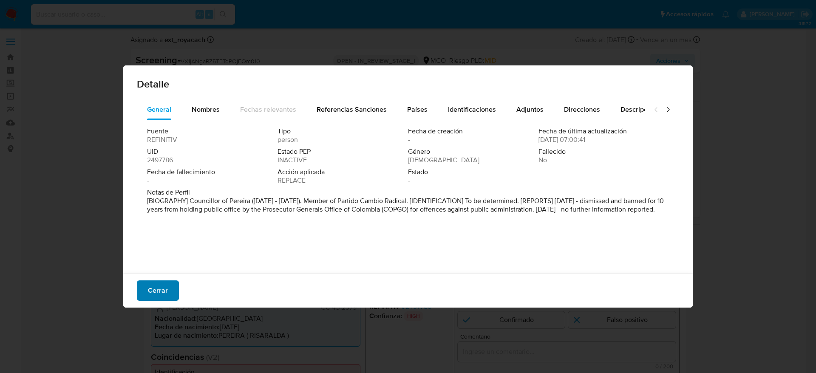
click at [147, 286] on button "Cerrar" at bounding box center [158, 291] width 42 height 20
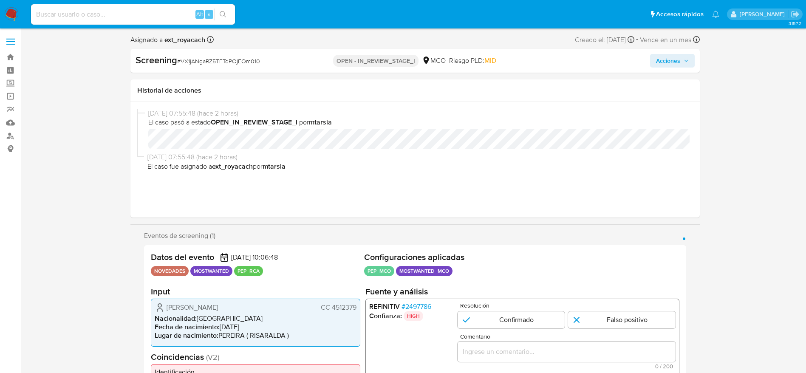
click at [203, 61] on span "# VX1jANgaRZ5TFTdPOjEOm010" at bounding box center [218, 61] width 83 height 9
copy span "VX1jANgaRZ5TFTdPOjEOm010"
click at [218, 307] on span "[PERSON_NAME]" at bounding box center [192, 307] width 51 height 9
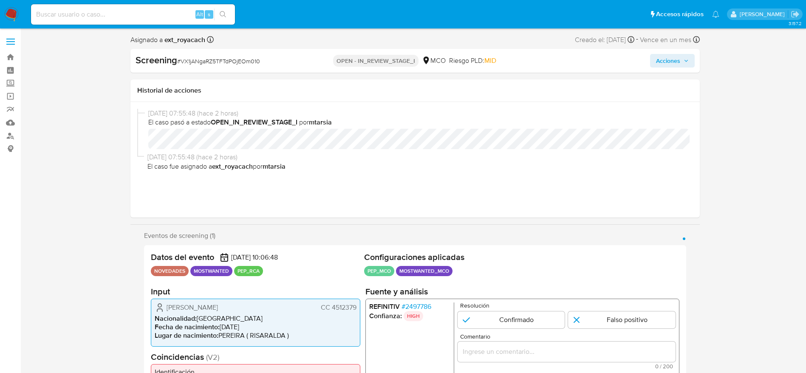
click at [218, 307] on span "[PERSON_NAME]" at bounding box center [192, 307] width 51 height 9
click at [333, 313] on div "Fernando Antonio Pineda Tamayo CC 4512379 Nacionalidad : Colombia Fecha de naci…" at bounding box center [256, 323] width 210 height 48
click at [343, 315] on li "Nacionalidad : Colombia" at bounding box center [256, 319] width 202 height 9
click at [344, 305] on span "CC 4512379" at bounding box center [338, 307] width 36 height 9
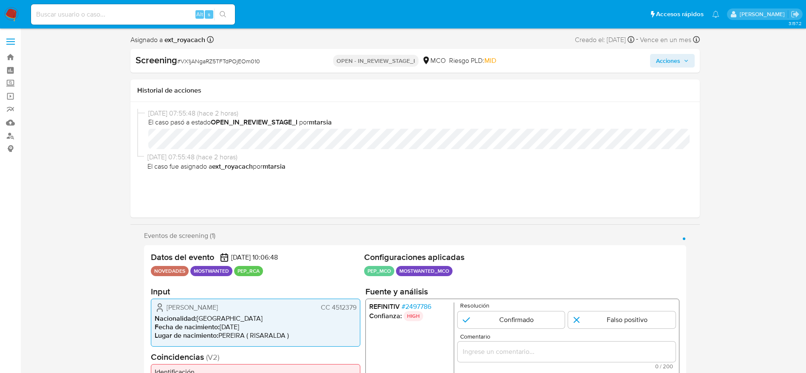
click at [344, 305] on span "CC 4512379" at bounding box center [338, 307] width 36 height 9
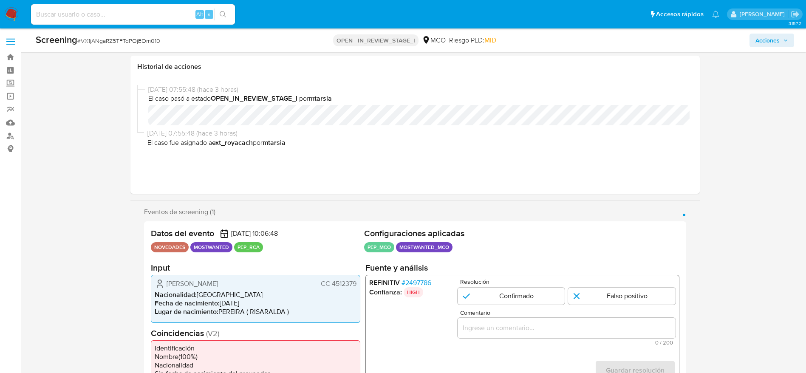
scroll to position [191, 0]
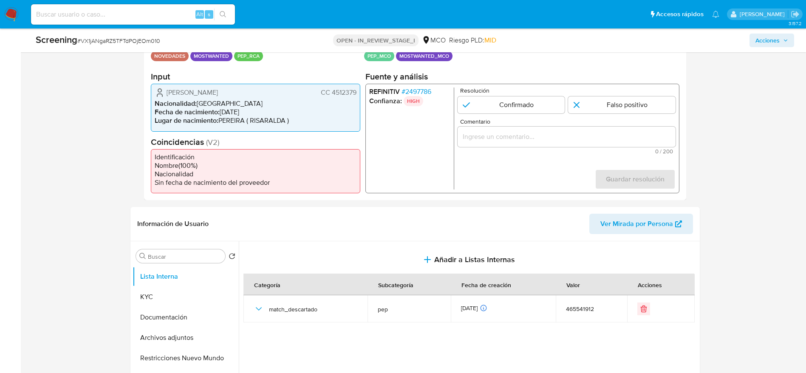
click at [539, 127] on div "1 de 1" at bounding box center [566, 137] width 218 height 20
click at [539, 138] on input "Comentario" at bounding box center [566, 136] width 218 height 11
paste input "Usuario Fernando Antonio Pineda Tamayo, fue Destituido e inhabilitado en marzo …"
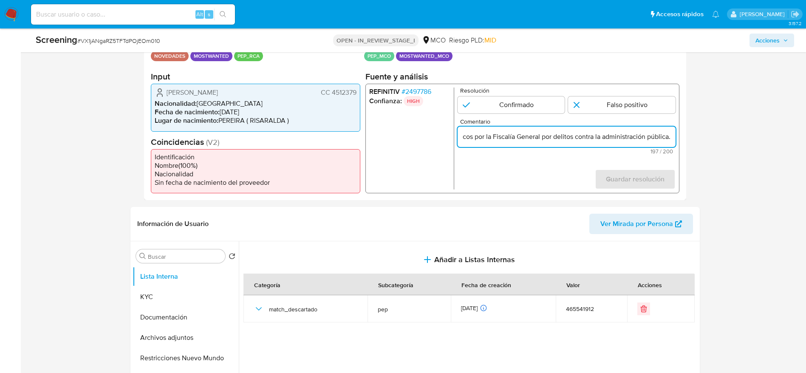
scroll to position [0, 383]
type input "Usuario Fernando Antonio Pineda Tamayo, fue Destituido e inhabilitado en marzo …"
click at [492, 88] on p "Resolución" at bounding box center [567, 91] width 215 height 6
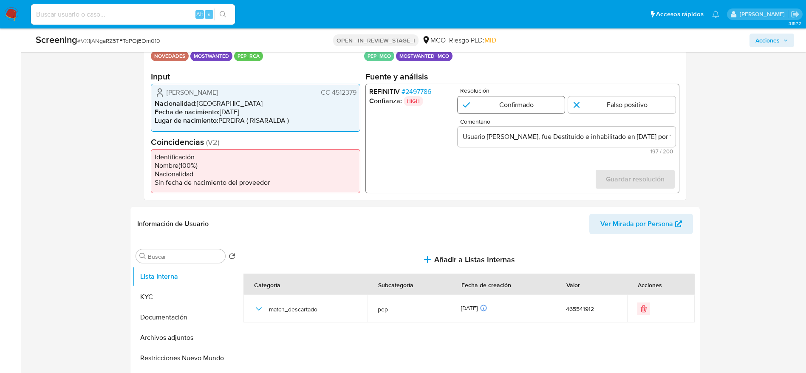
click at [533, 110] on input "1 de 1" at bounding box center [511, 104] width 108 height 17
radio input "true"
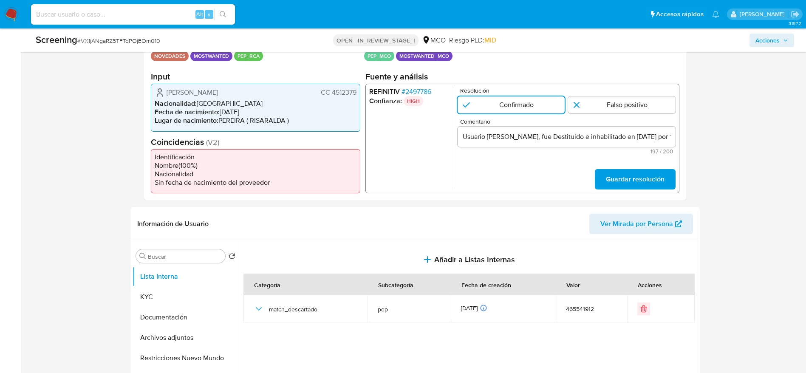
click at [646, 162] on form "Resolución Confirmado Falso positivo Comentario Usuario Fernando Antonio Pineda…" at bounding box center [566, 139] width 218 height 102
click at [627, 168] on form "Resolución Confirmado Falso positivo Comentario Usuario Fernando Antonio Pineda…" at bounding box center [566, 139] width 218 height 102
click at [647, 184] on span "Guardar resolución" at bounding box center [635, 179] width 59 height 19
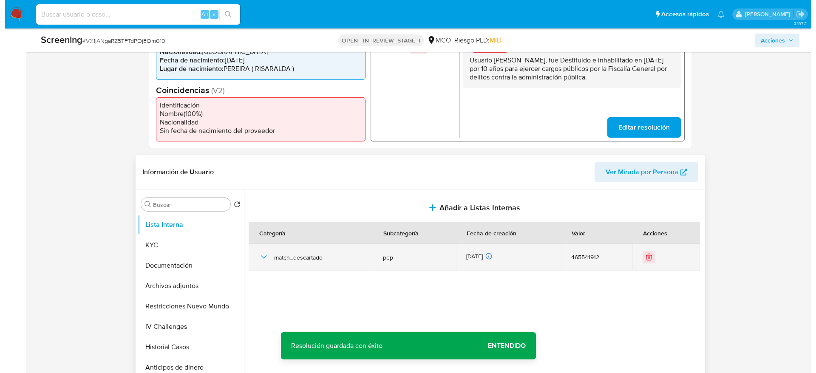
scroll to position [255, 0]
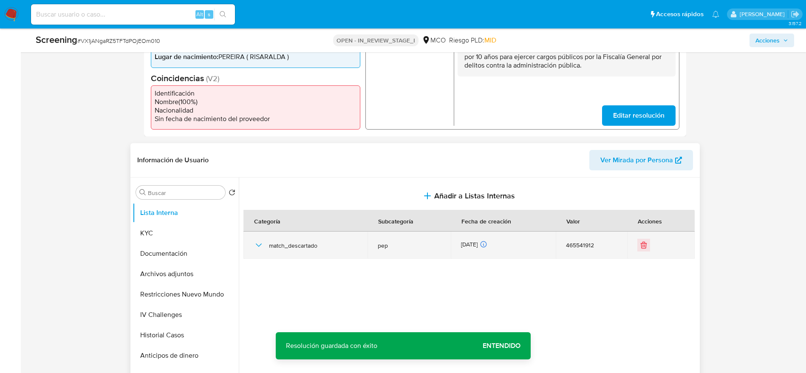
click at [261, 248] on icon "button" at bounding box center [259, 245] width 10 height 10
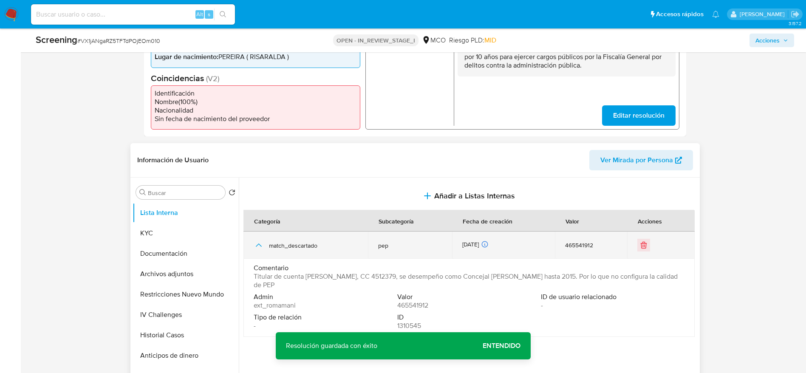
click at [261, 248] on icon "button" at bounding box center [259, 245] width 10 height 10
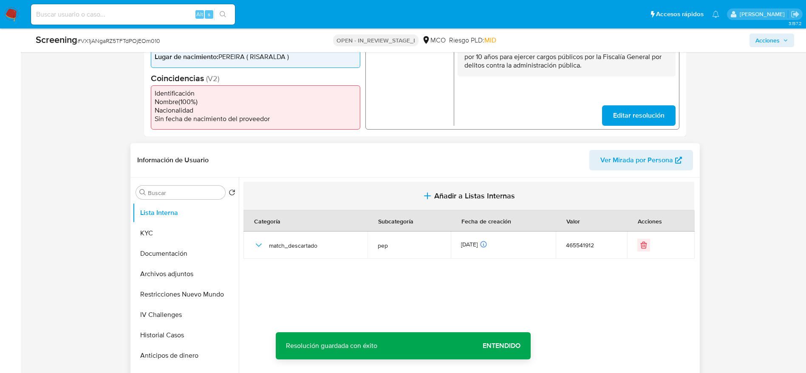
click at [405, 195] on button "Añadir a Listas Internas" at bounding box center [469, 196] width 451 height 28
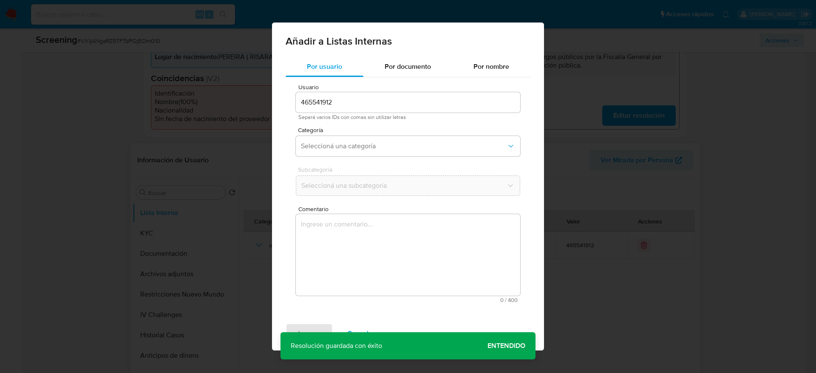
click at [392, 269] on textarea "Comentario" at bounding box center [408, 255] width 224 height 82
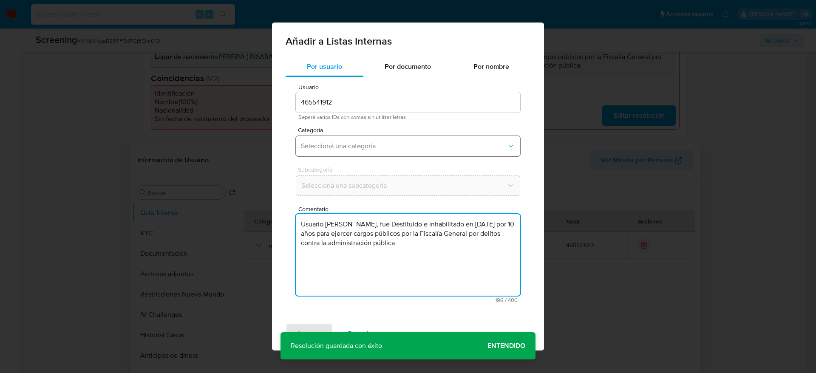
type textarea "Usuario Fernando Antonio Pineda Tamayo, fue Destituido e inhabilitado en marzo …"
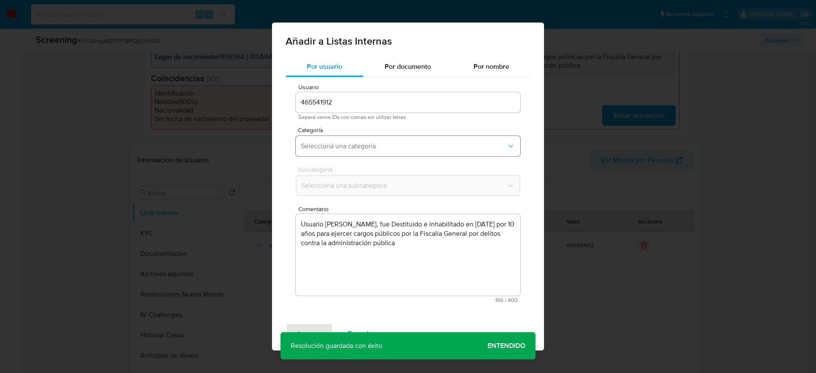
click at [374, 147] on span "Seleccioná una categoría" at bounding box center [404, 146] width 206 height 9
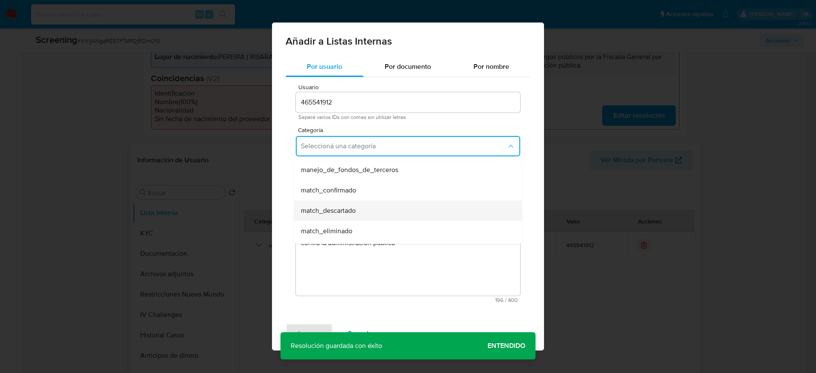
scroll to position [64, 0]
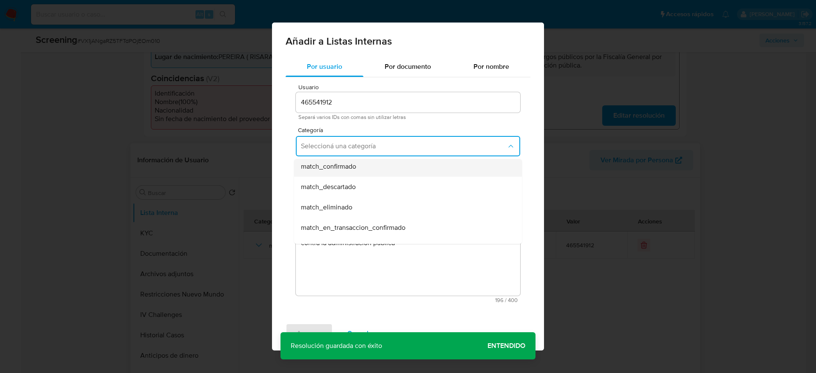
drag, startPoint x: 358, startPoint y: 181, endPoint x: 353, endPoint y: 160, distance: 22.0
click at [353, 160] on ul "hr_incorporación_revisada_por_la_gerencia incorporación_revisada_por_la_gerenci…" at bounding box center [408, 248] width 228 height 306
click at [353, 162] on span "match_confirmado" at bounding box center [328, 166] width 55 height 9
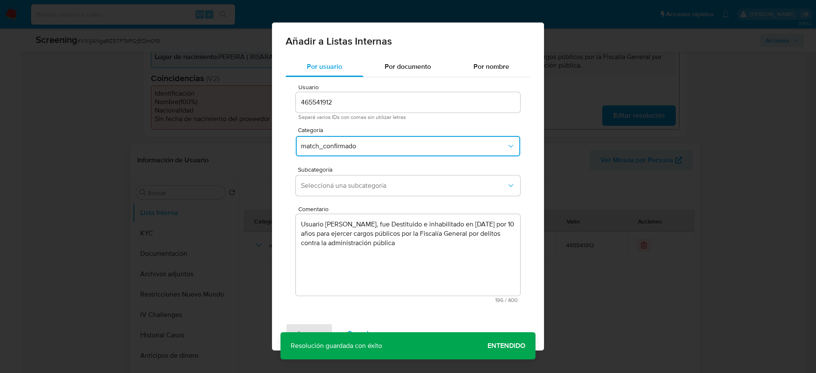
click at [356, 170] on span "Subcategoría" at bounding box center [410, 170] width 224 height 6
click at [357, 184] on span "Seleccioná una subcategoría" at bounding box center [404, 185] width 206 height 9
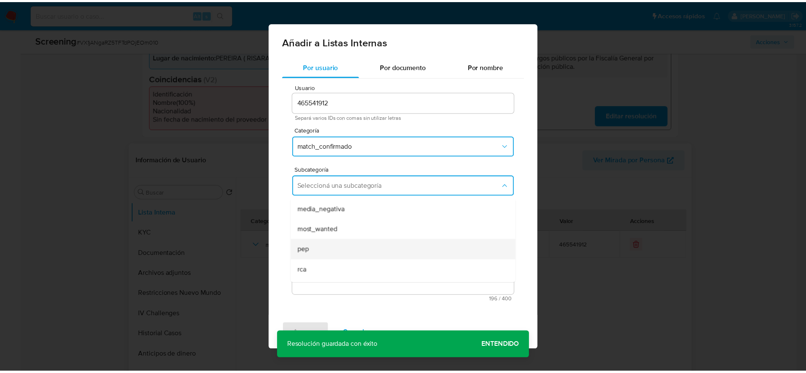
scroll to position [58, 0]
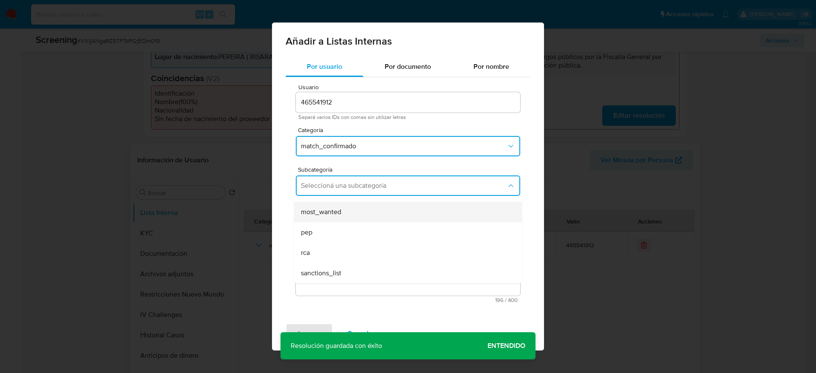
click at [339, 214] on span "most_wanted" at bounding box center [321, 212] width 40 height 9
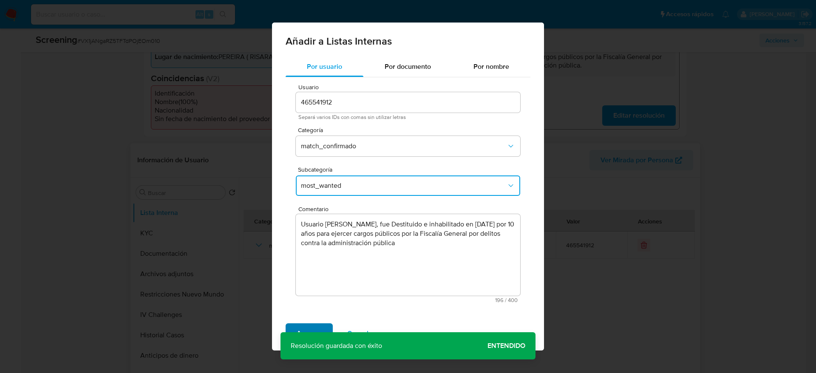
click at [298, 328] on span "Agregar" at bounding box center [309, 333] width 25 height 19
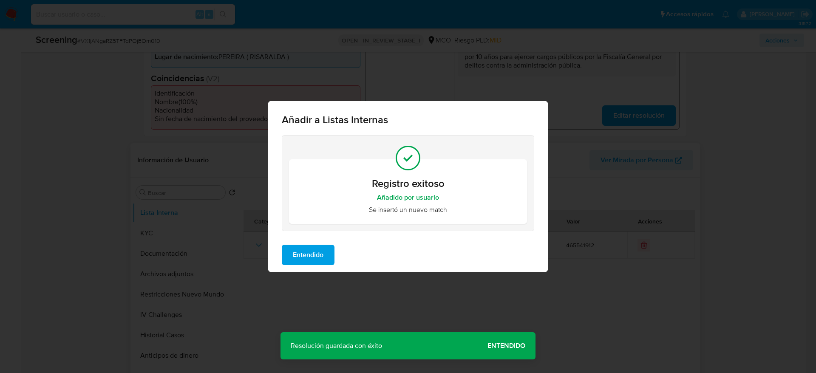
click at [332, 256] on button "Entendido" at bounding box center [308, 255] width 53 height 20
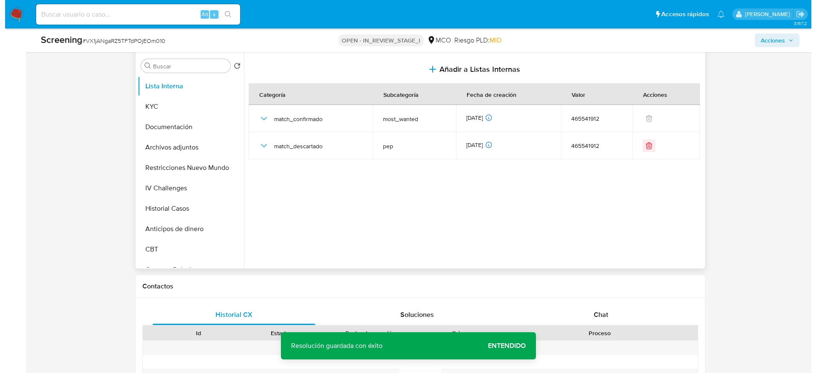
scroll to position [383, 0]
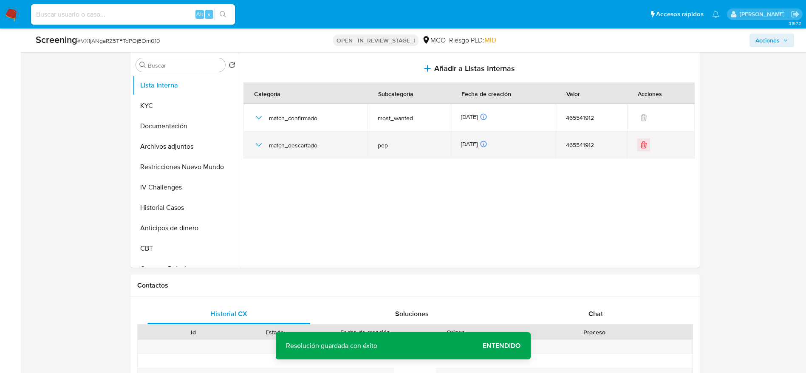
click at [259, 142] on icon "button" at bounding box center [259, 145] width 10 height 10
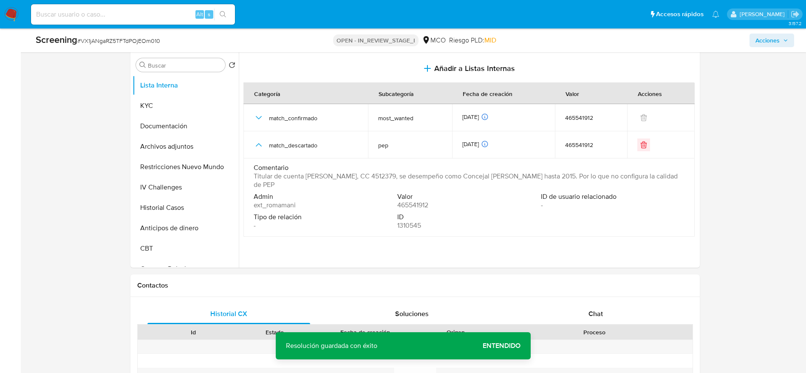
click at [357, 184] on span "Titular de cuenta Fernando Antonio Pineda Tamayo, CC 4512379, se desempeño como…" at bounding box center [468, 180] width 429 height 17
click at [355, 181] on span "Titular de cuenta Fernando Antonio Pineda Tamayo, CC 4512379, se desempeño como…" at bounding box center [468, 180] width 429 height 17
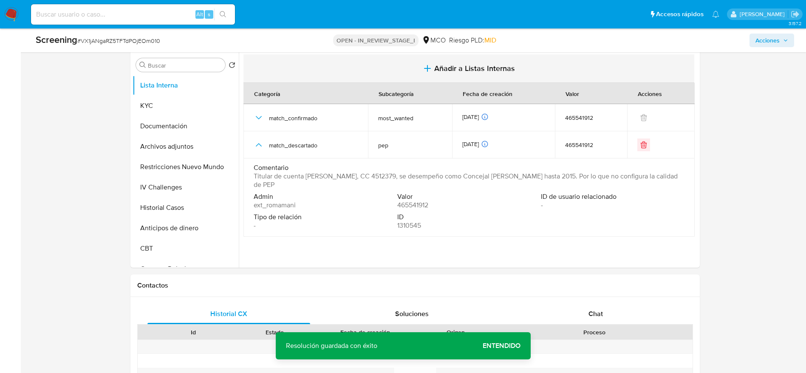
click at [448, 66] on span "Añadir a Listas Internas" at bounding box center [474, 68] width 81 height 9
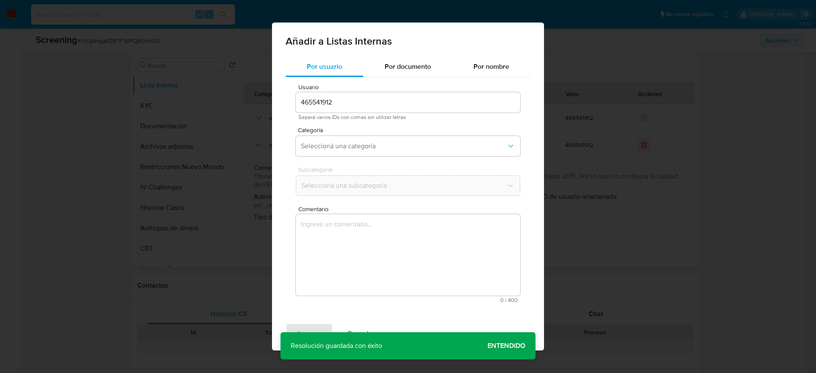
drag, startPoint x: 400, startPoint y: 212, endPoint x: 399, endPoint y: 222, distance: 10.8
click at [400, 219] on div "Comentario 0 / 400 400 caracteres restantes" at bounding box center [408, 254] width 224 height 97
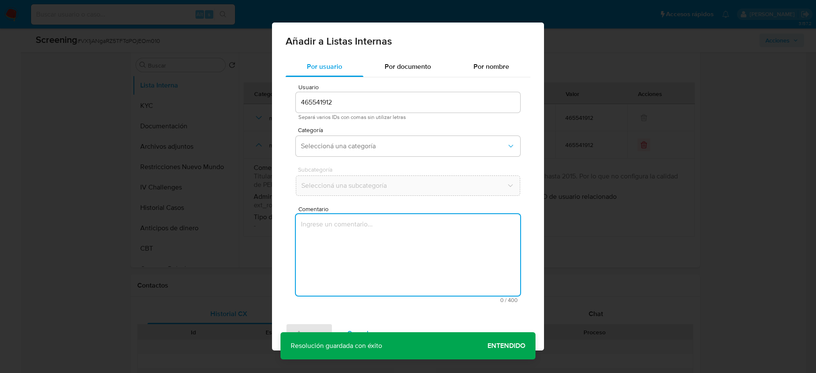
click at [393, 230] on textarea "Comentario" at bounding box center [408, 255] width 224 height 82
type textarea "Titular de cuenta Fernando Antonio Pineda Tamayo, CC 4512379, se desempeño como…"
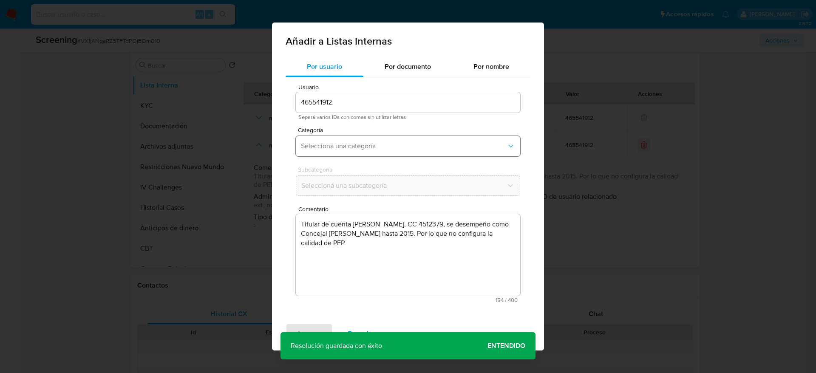
click at [387, 140] on button "Seleccioná una categoría" at bounding box center [408, 146] width 224 height 20
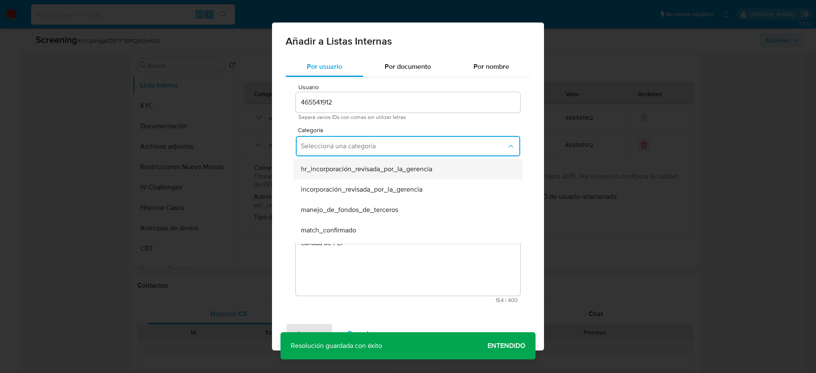
scroll to position [64, 0]
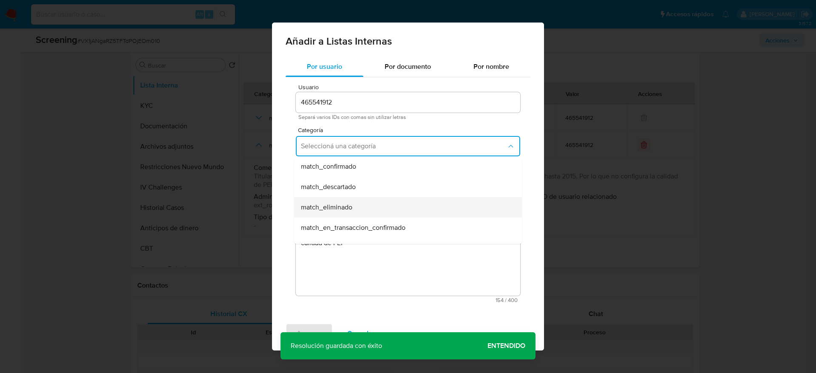
click at [379, 197] on div "match_eliminado" at bounding box center [405, 207] width 209 height 20
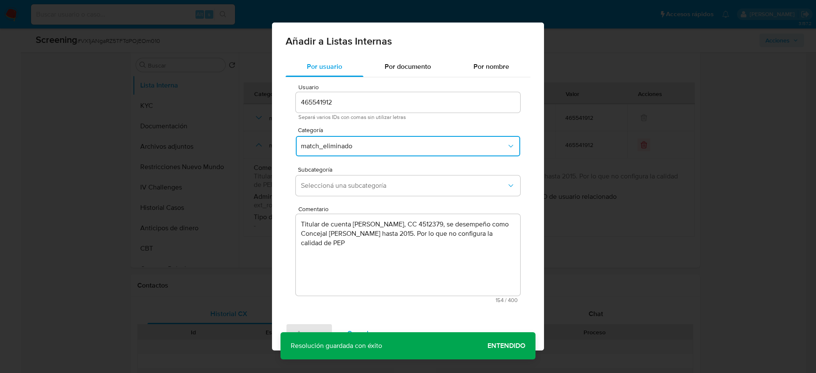
click at [379, 133] on div "Categoría match_eliminado" at bounding box center [408, 143] width 224 height 33
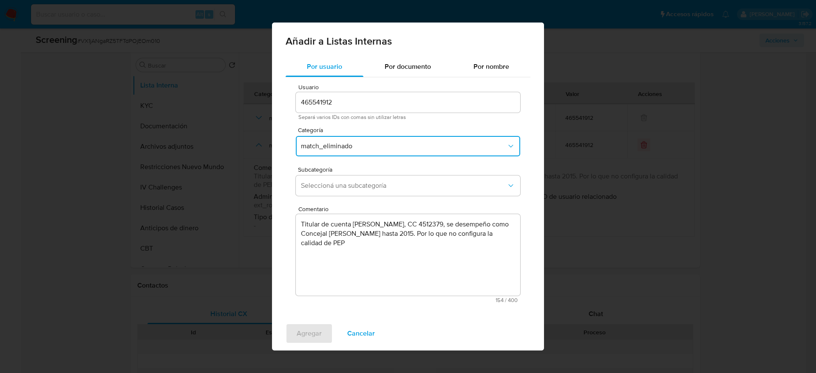
click at [383, 140] on button "match_eliminado" at bounding box center [408, 146] width 224 height 20
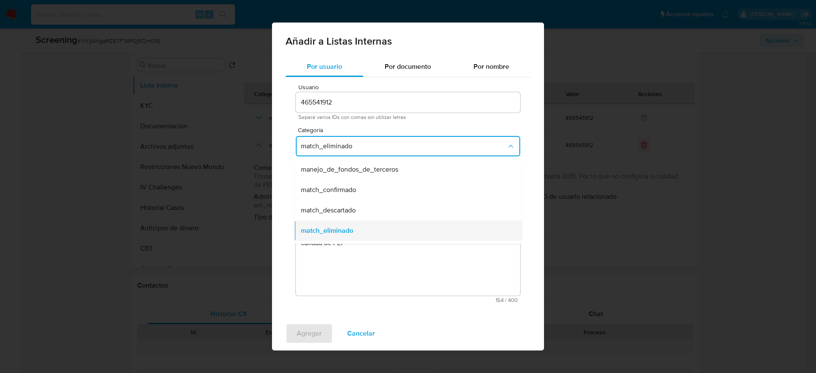
scroll to position [70, 0]
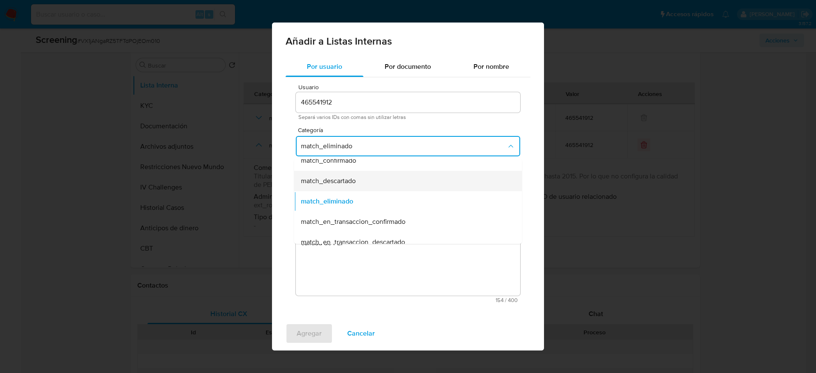
click at [355, 189] on div "match_descartado" at bounding box center [405, 181] width 209 height 20
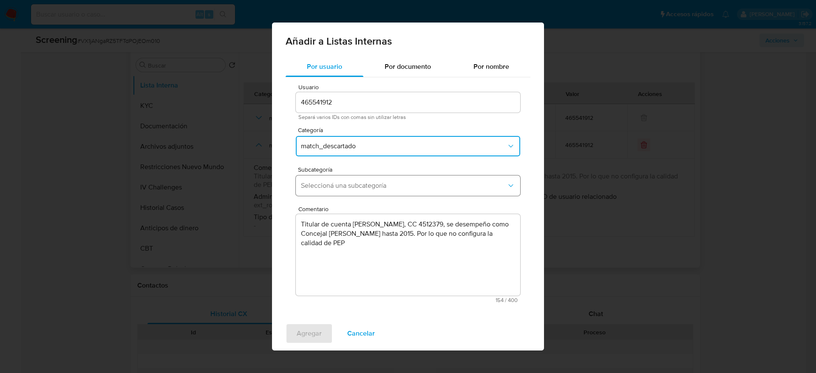
click at [356, 190] on button "Seleccioná una subcategoría" at bounding box center [408, 186] width 224 height 20
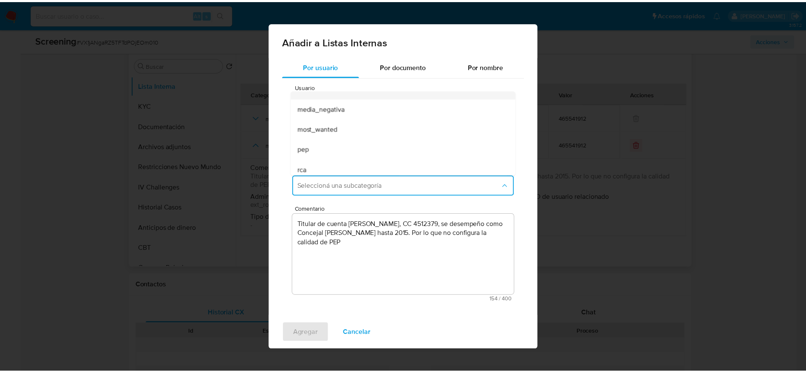
scroll to position [58, 0]
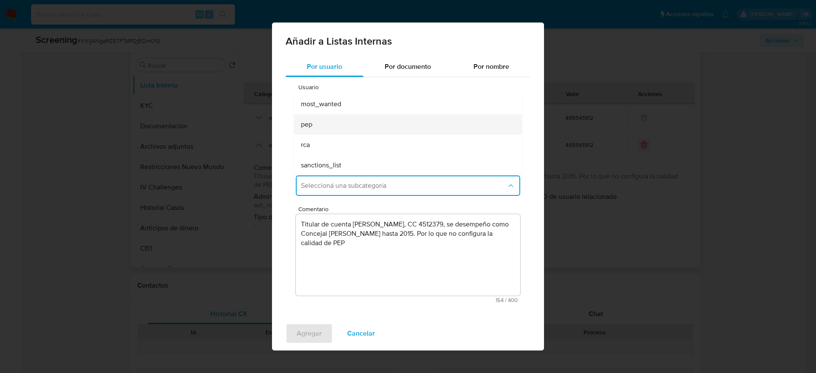
click at [332, 127] on div "pep" at bounding box center [405, 124] width 209 height 20
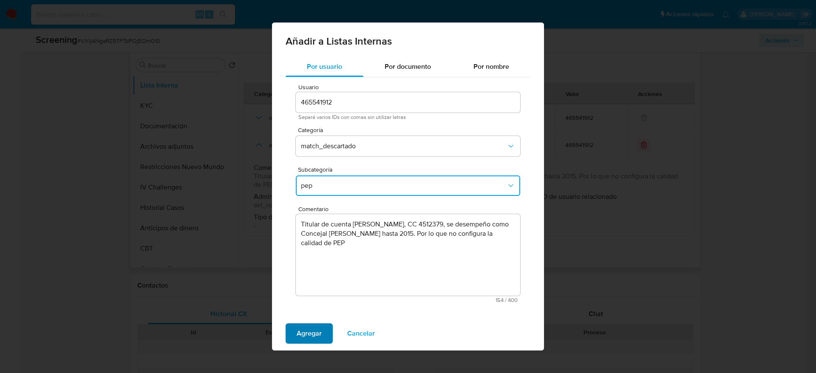
click at [316, 326] on span "Agregar" at bounding box center [309, 333] width 25 height 19
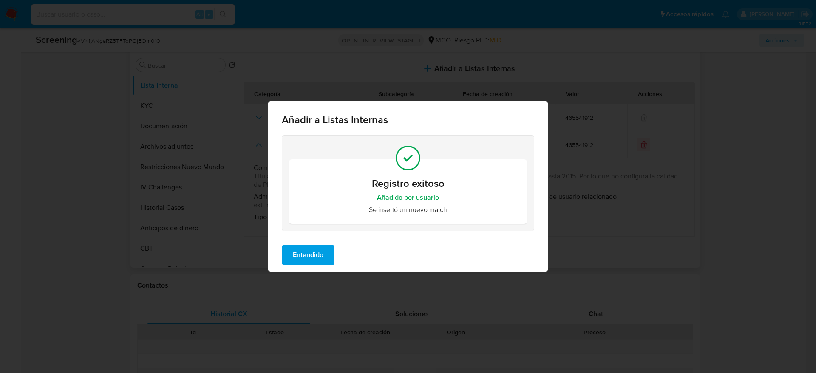
click at [295, 253] on span "Entendido" at bounding box center [308, 255] width 31 height 19
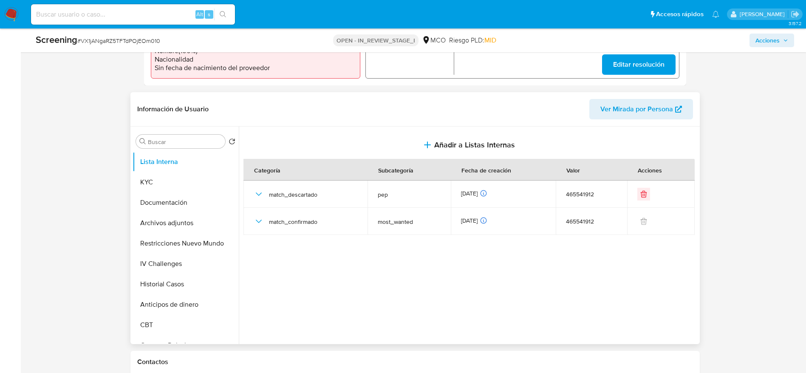
scroll to position [319, 0]
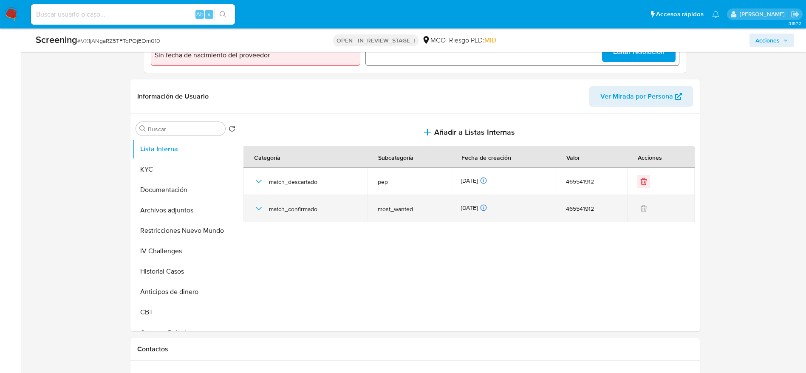
click at [264, 211] on icon "button" at bounding box center [259, 209] width 10 height 10
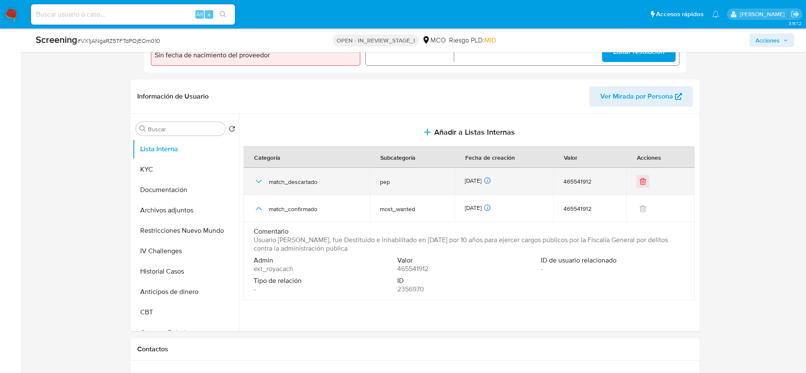
click at [258, 181] on icon "button" at bounding box center [258, 181] width 6 height 3
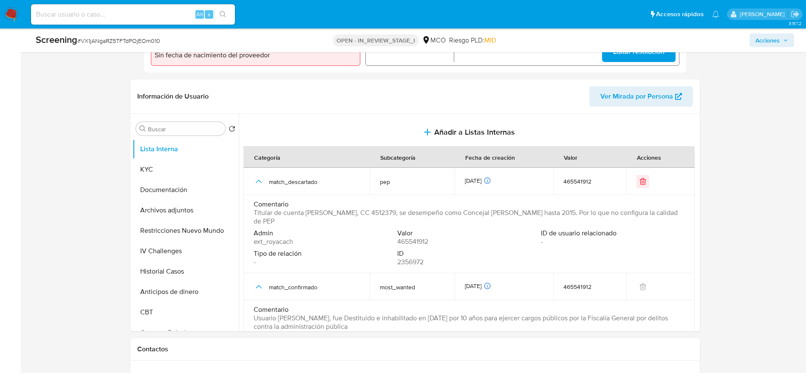
drag, startPoint x: 448, startPoint y: 213, endPoint x: 346, endPoint y: 228, distance: 103.9
click at [346, 228] on div "Comentario Titular de cuenta Fernando Antonio Pineda Tamayo, CC 4512379, se des…" at bounding box center [469, 214] width 431 height 29
click at [192, 218] on button "Archivos adjuntos" at bounding box center [182, 210] width 99 height 20
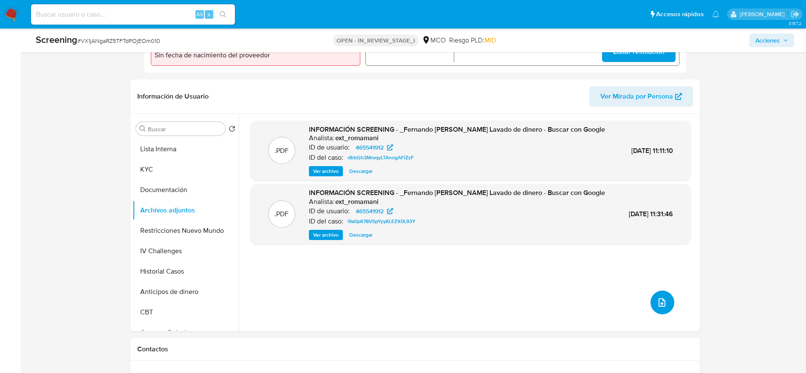
click at [651, 301] on button "upload-file" at bounding box center [663, 303] width 24 height 24
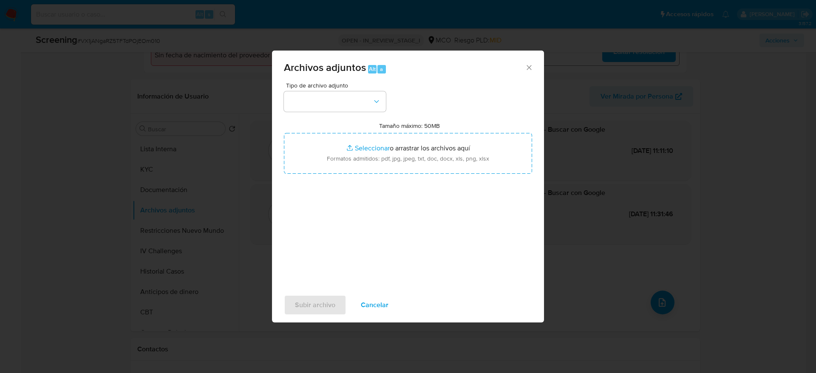
click at [650, 301] on div "Archivos adjuntos Alt a Tipo de archivo adjunto Tamaño máximo: 50MB Seleccionar…" at bounding box center [408, 186] width 816 height 373
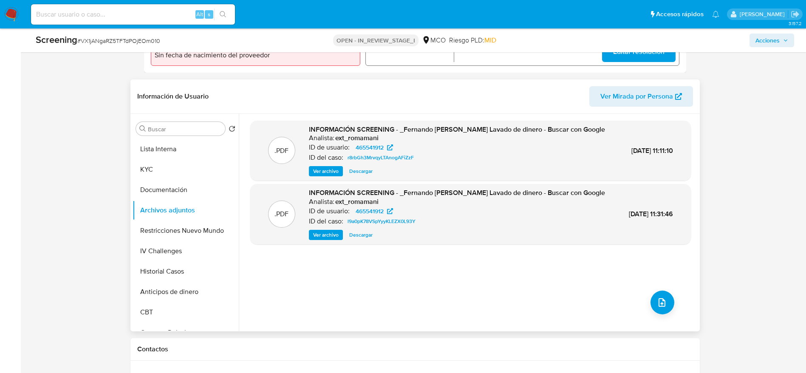
click at [646, 272] on div ".PDF INFORMACIÓN SCREENING - _Fernando Antonio Pineda Tamayo_ Lavado de dinero …" at bounding box center [470, 223] width 441 height 204
drag, startPoint x: 646, startPoint y: 273, endPoint x: 646, endPoint y: 287, distance: 13.6
click at [647, 284] on div ".PDF INFORMACIÓN SCREENING - _Fernando Antonio Pineda Tamayo_ Lavado de dinero …" at bounding box center [470, 223] width 441 height 204
click at [644, 292] on div ".PDF INFORMACIÓN SCREENING - _Fernando Antonio Pineda Tamayo_ Lavado de dinero …" at bounding box center [470, 223] width 441 height 204
click at [651, 302] on button "upload-file" at bounding box center [663, 303] width 24 height 24
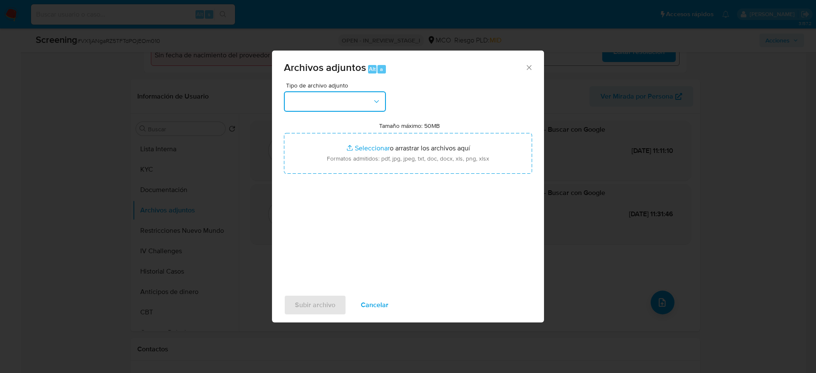
click at [351, 103] on button "button" at bounding box center [335, 101] width 102 height 20
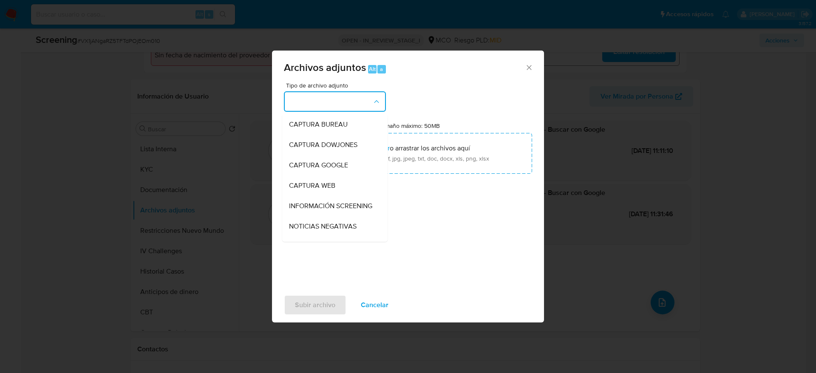
drag, startPoint x: 368, startPoint y: 219, endPoint x: 363, endPoint y: 195, distance: 24.8
click at [368, 216] on li "INFORMACIÓN SCREENING" at bounding box center [334, 206] width 105 height 20
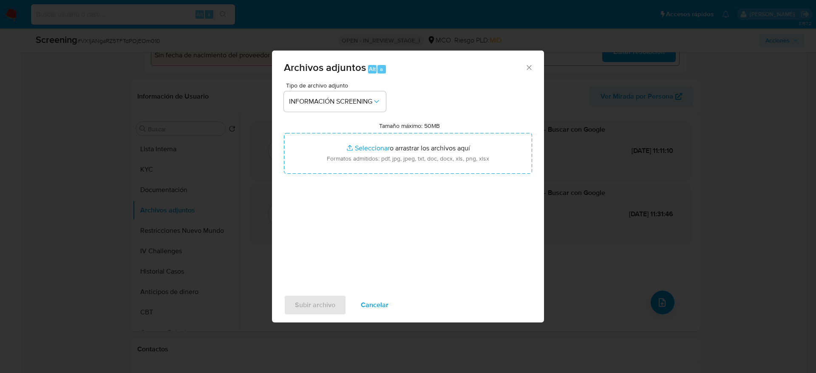
click at [359, 180] on div "Tipo de archivo adjunto INFORMACIÓN SCREENING Tamaño máximo: 50MB Seleccionar a…" at bounding box center [408, 182] width 248 height 201
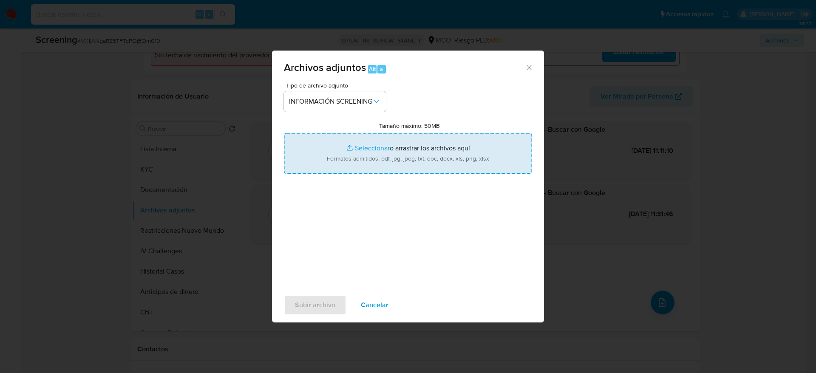
click at [373, 163] on input "Tamaño máximo: 50MB Seleccionar archivos" at bounding box center [408, 153] width 248 height 41
type input "C:\fakepath\_Fernando Antonio Pineda Tamayo_ - Buscar con Google.pdf"
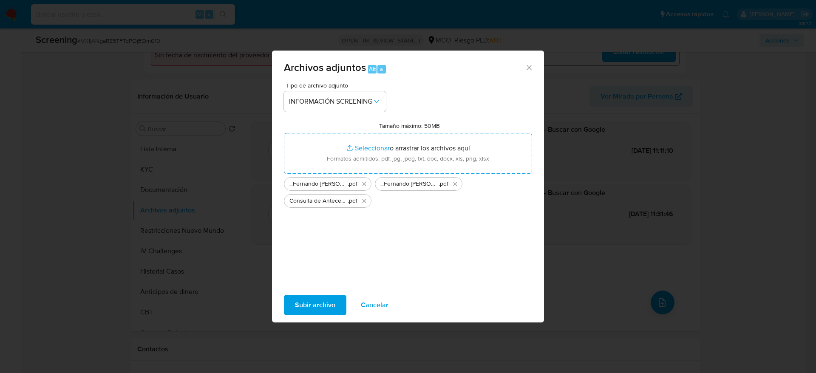
click at [336, 305] on button "Subir archivo" at bounding box center [315, 305] width 62 height 20
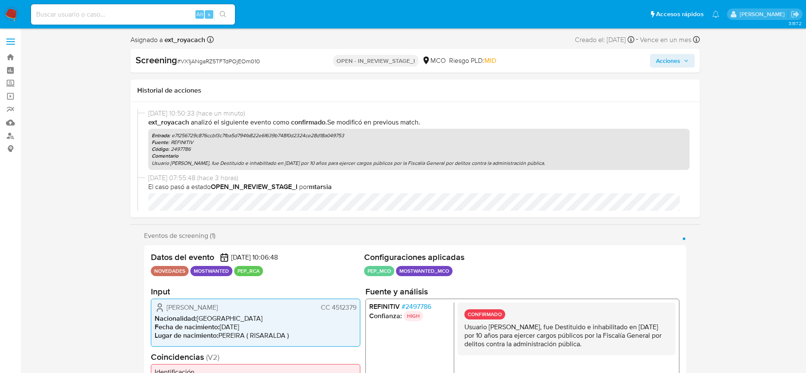
click at [569, 323] on p "Usuario Fernando Antonio Pineda Tamayo, fue Destituido e inhabilitado en marzo …" at bounding box center [566, 336] width 204 height 26
click at [570, 323] on p "Usuario Fernando Antonio Pineda Tamayo, fue Destituido e inhabilitado en marzo …" at bounding box center [566, 336] width 204 height 26
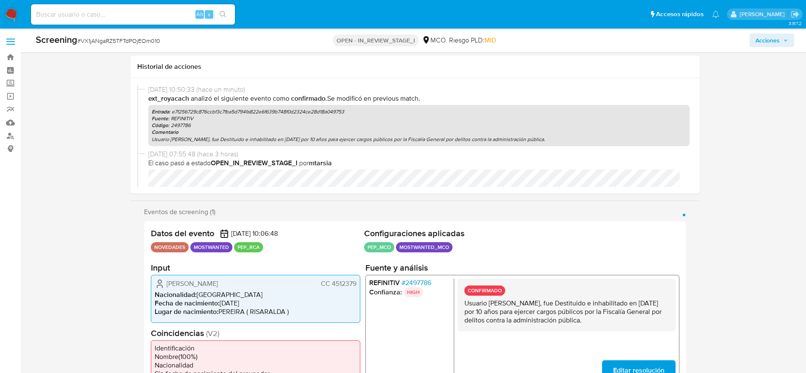
scroll to position [1292, 0]
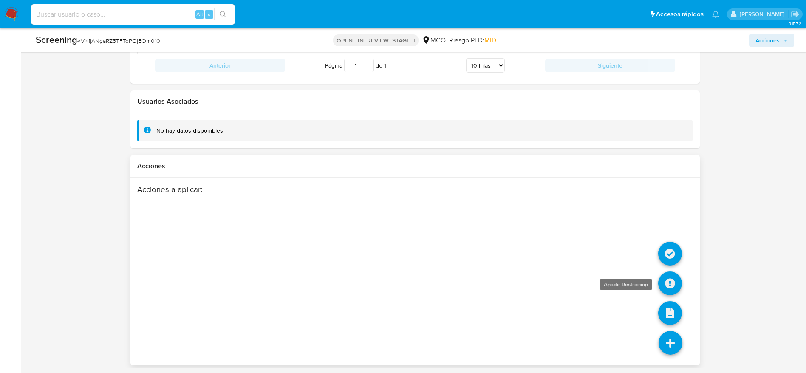
click at [670, 290] on icon at bounding box center [670, 284] width 24 height 24
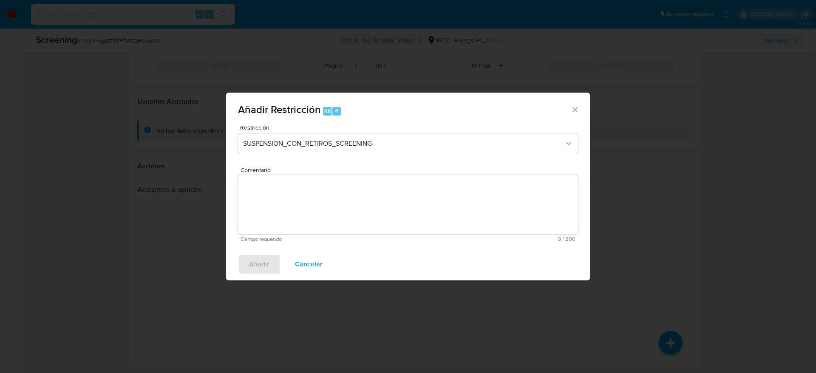
click at [405, 213] on textarea "Comentario" at bounding box center [408, 205] width 340 height 60
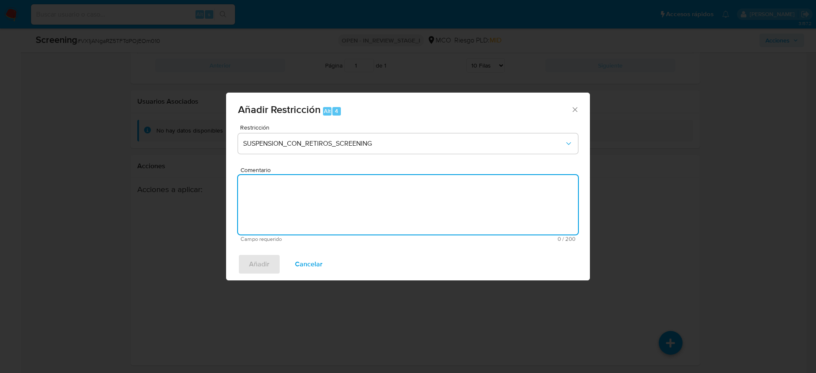
paste textarea "Usuario Fernando Antonio Pineda Tamayo, fue Destituido e inhabilitado en marzo …"
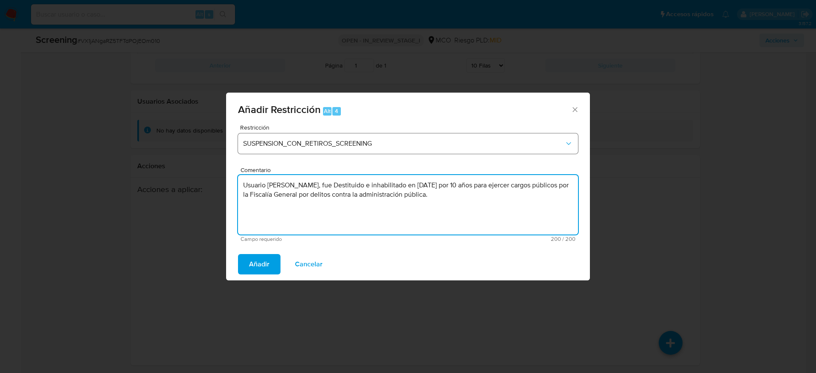
type textarea "Usuario Fernando Antonio Pineda Tamayo, fue Destituido e inhabilitado en marzo …"
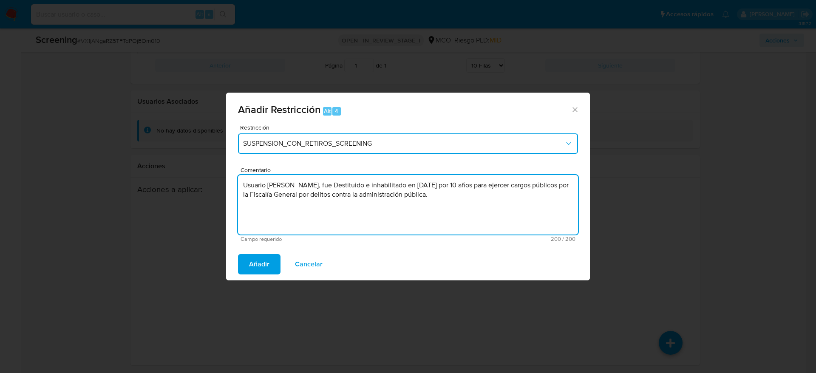
click at [382, 137] on button "SUSPENSION_CON_RETIROS_SCREENING" at bounding box center [408, 143] width 340 height 20
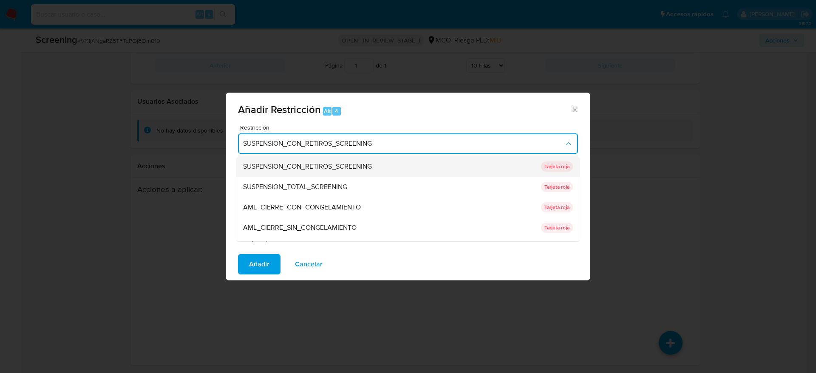
click at [380, 169] on div "SUSPENSION_CON_RETIROS_SCREENING" at bounding box center [389, 166] width 293 height 20
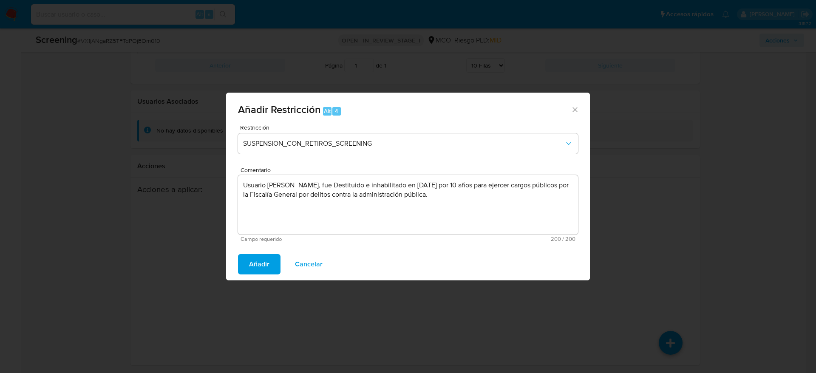
click at [331, 130] on span "Restricción" at bounding box center [410, 128] width 340 height 6
click at [341, 156] on div "Restricción SUSPENSION_CON_RETIROS_SCREENING" at bounding box center [408, 145] width 340 height 40
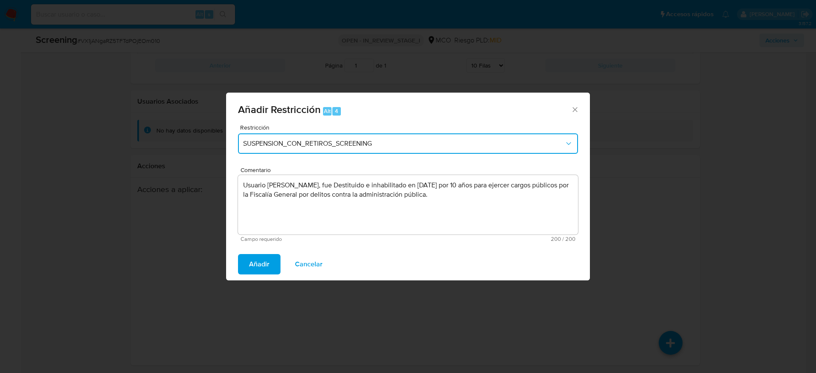
click at [332, 145] on span "SUSPENSION_CON_RETIROS_SCREENING" at bounding box center [403, 143] width 321 height 9
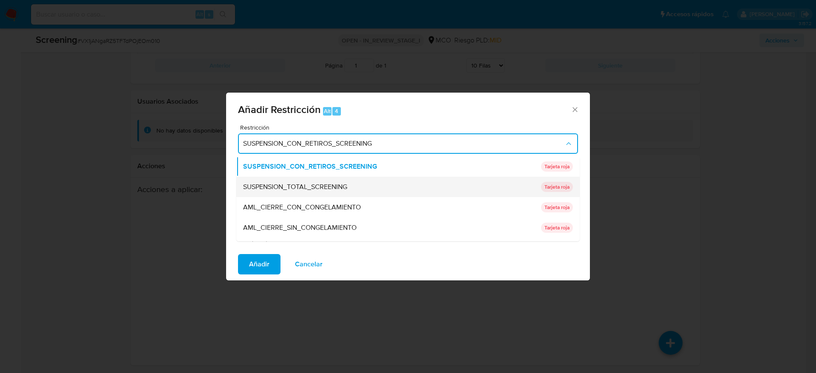
click at [329, 186] on span "SUSPENSION_TOTAL_SCREENING" at bounding box center [295, 187] width 104 height 9
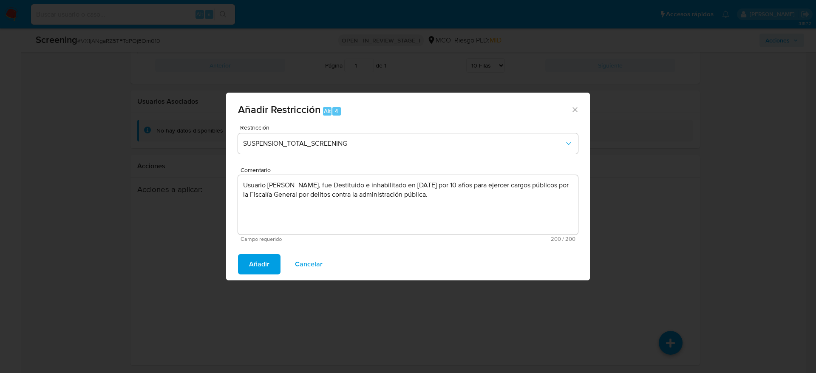
click at [252, 272] on span "Añadir" at bounding box center [259, 264] width 20 height 19
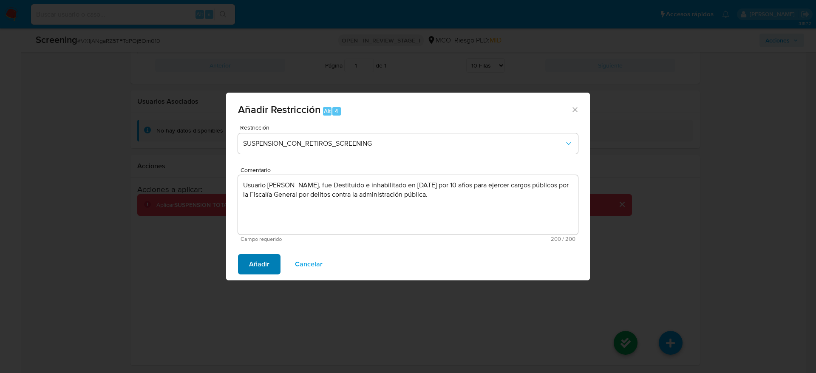
click at [254, 266] on div "Acciones a aplicar : Aplicar SUSPENSION TOTAL SCREENING Comentario Usuario Fern…" at bounding box center [384, 252] width 495 height 136
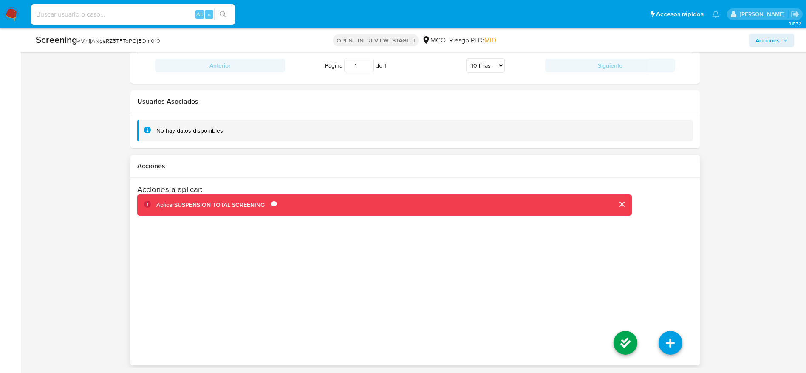
click at [612, 342] on li at bounding box center [625, 344] width 45 height 48
click at [622, 342] on icon at bounding box center [626, 343] width 24 height 24
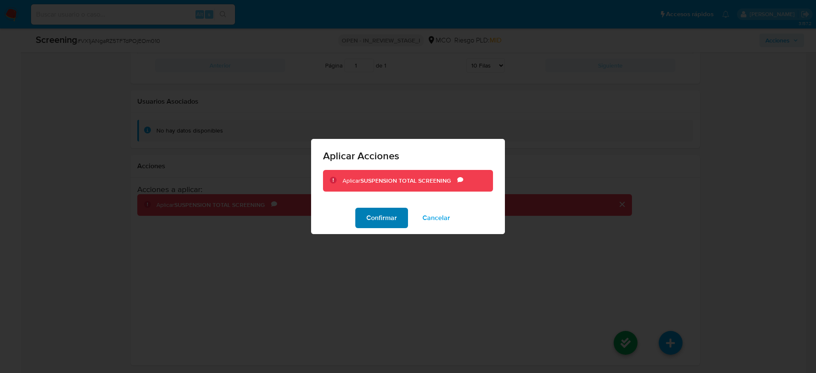
click at [376, 219] on span "Confirmar" at bounding box center [381, 218] width 31 height 19
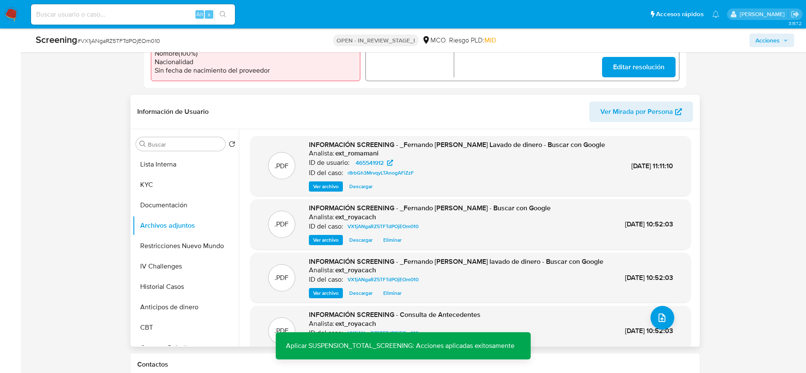
scroll to position [383, 0]
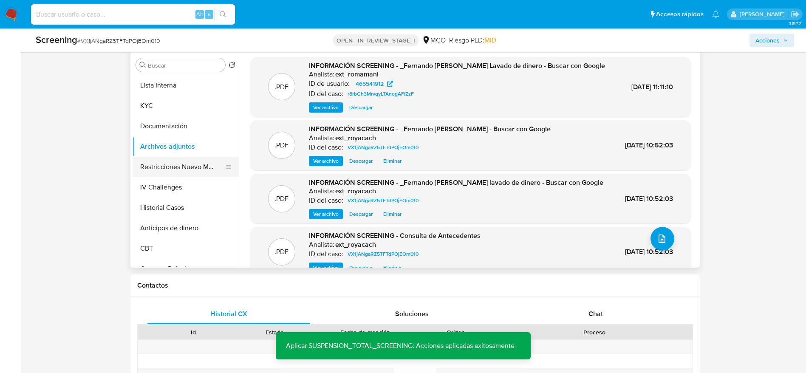
click at [181, 161] on button "Restricciones Nuevo Mundo" at bounding box center [182, 167] width 99 height 20
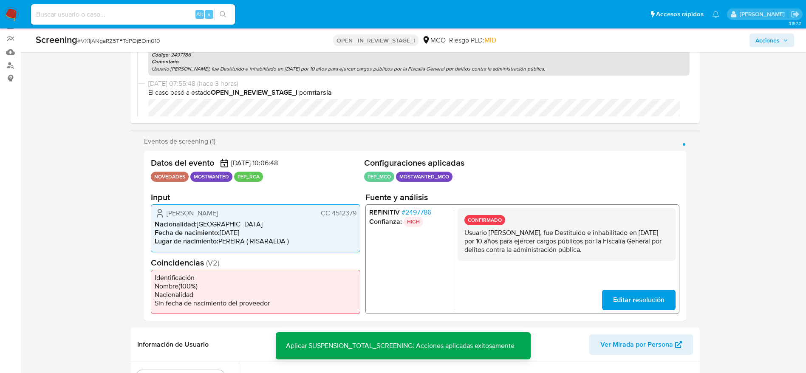
scroll to position [0, 0]
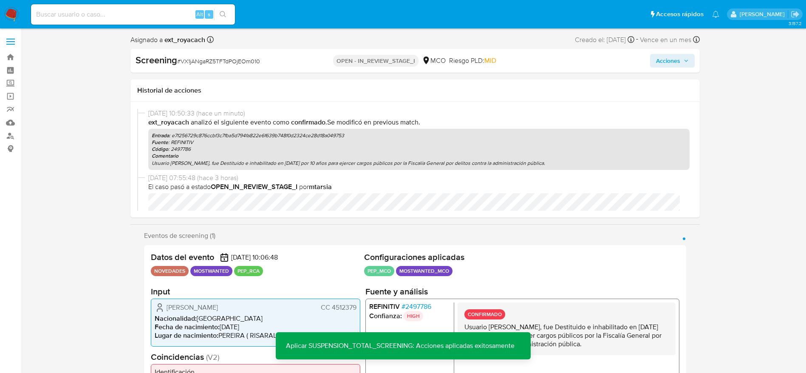
click at [653, 65] on button "Acciones" at bounding box center [672, 61] width 45 height 14
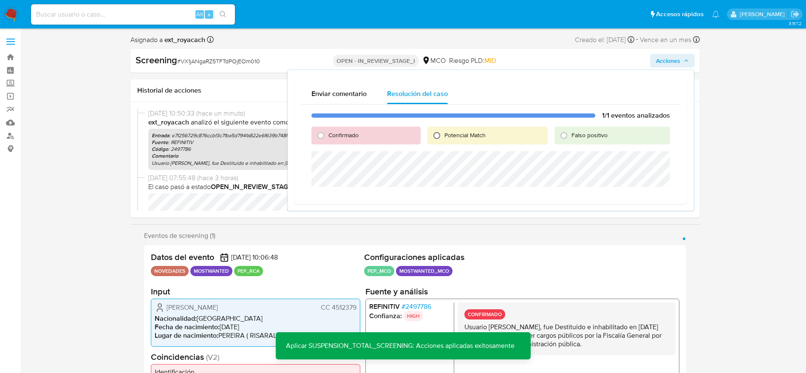
click at [438, 129] on input "Potencial Match" at bounding box center [437, 136] width 14 height 14
radio input "true"
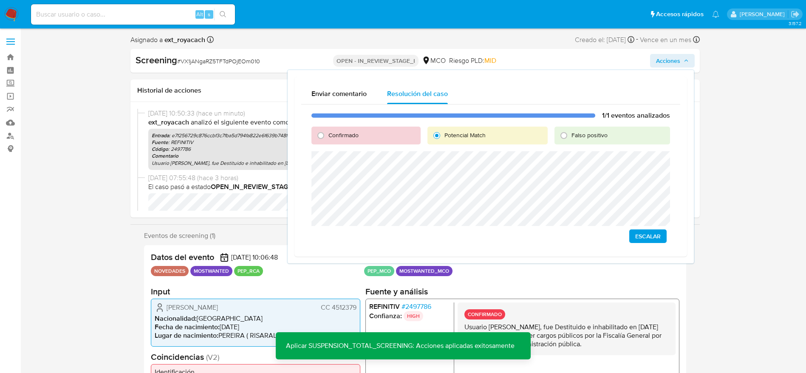
click at [642, 232] on span "Escalar" at bounding box center [648, 236] width 26 height 12
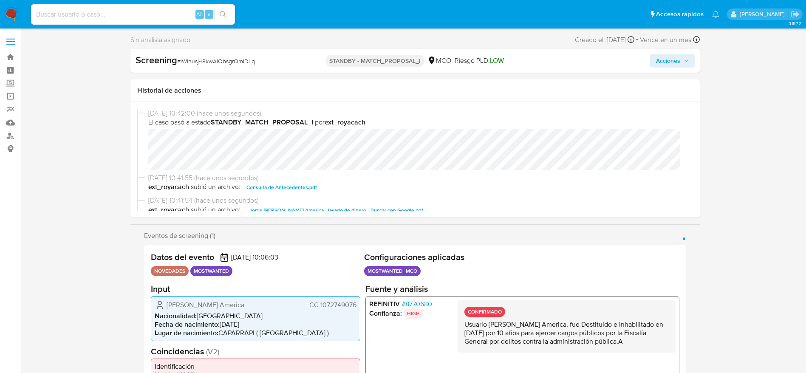
select select "10"
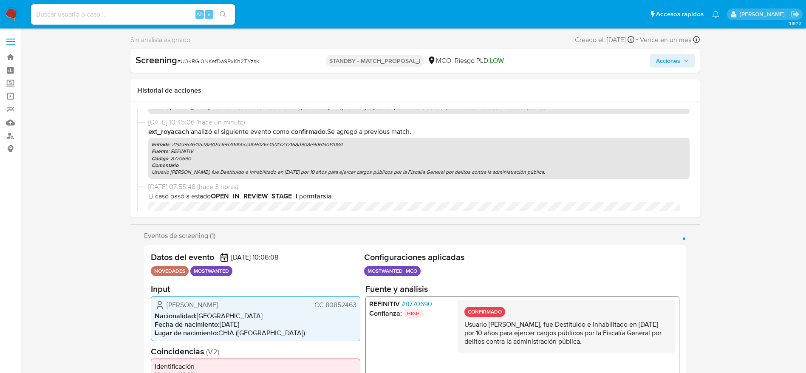
scroll to position [255, 0]
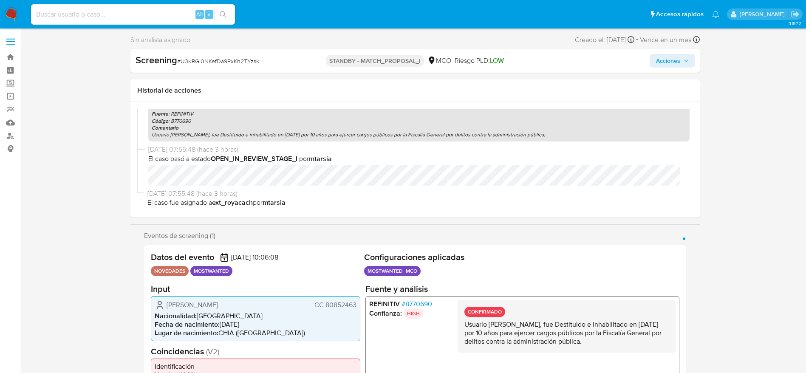
select select "10"
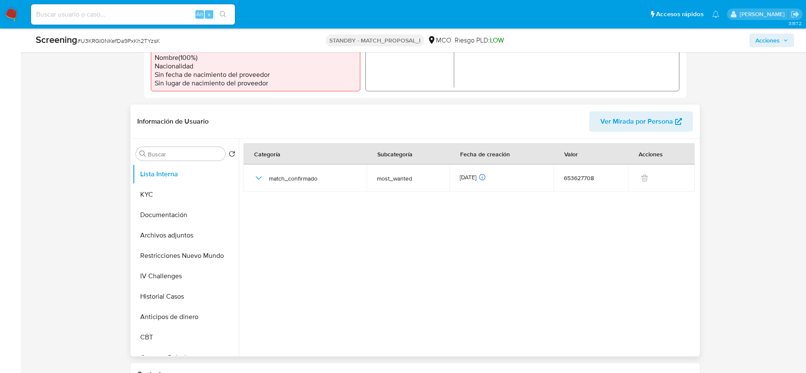
scroll to position [383, 0]
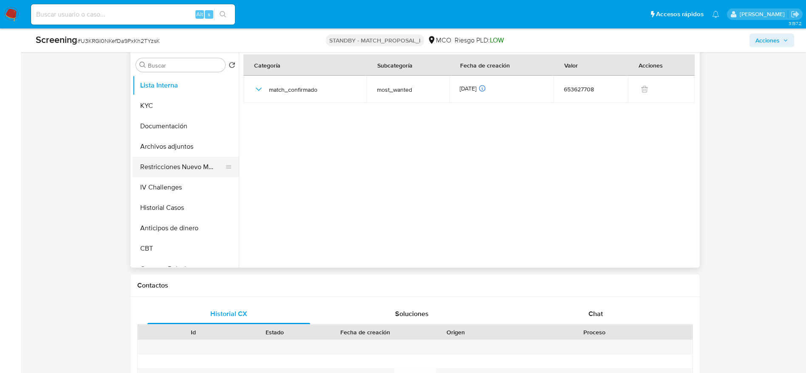
click at [187, 169] on button "Restricciones Nuevo Mundo" at bounding box center [182, 167] width 99 height 20
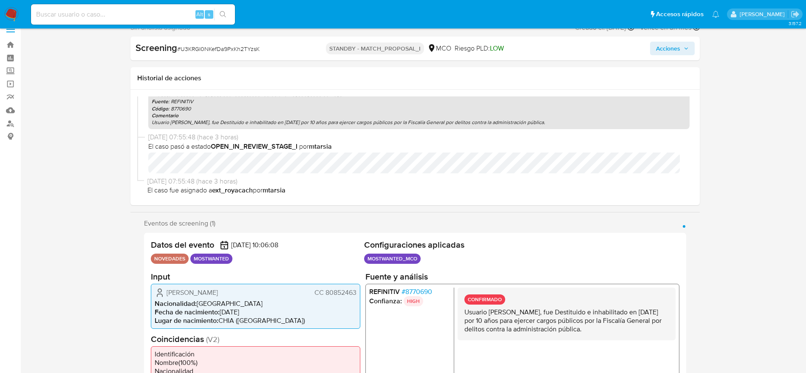
scroll to position [0, 0]
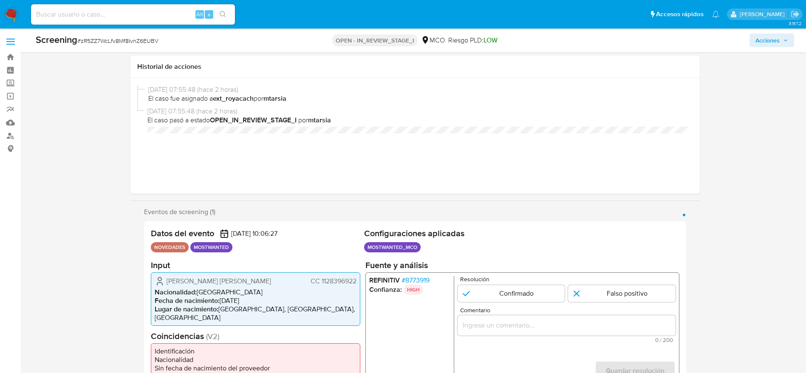
select select "10"
click at [520, 320] on input "Comentario" at bounding box center [566, 325] width 218 height 11
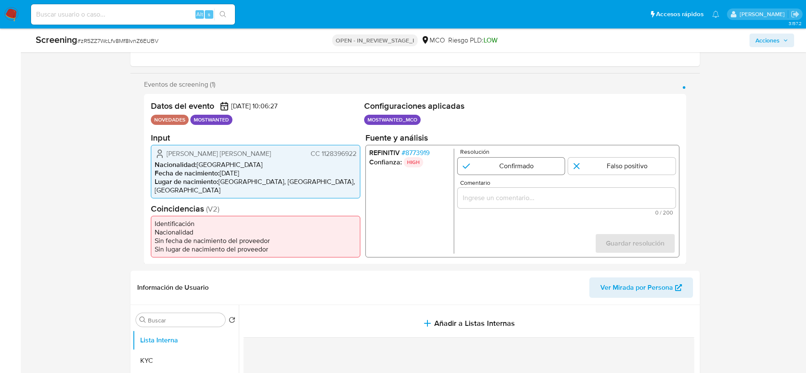
paste input "Usuario [PERSON_NAME], fue Destituido e inhabilitado en [DATE] por 10 años para…"
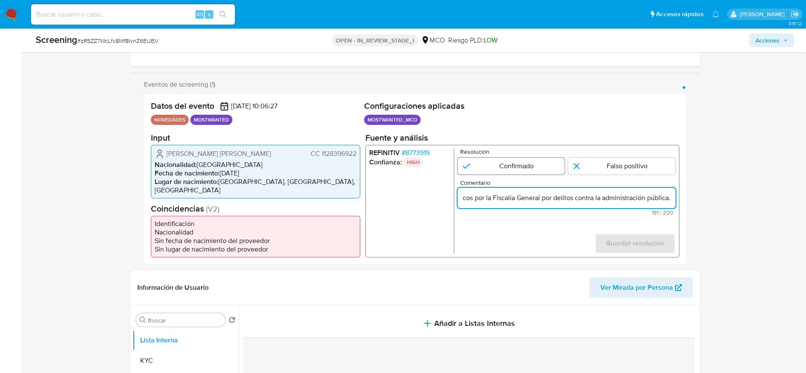
type input "Usuario [PERSON_NAME] [PERSON_NAME], fue Destituido e inhabilitado en abril de …"
click at [507, 172] on input "1 de 1" at bounding box center [511, 165] width 108 height 17
radio input "true"
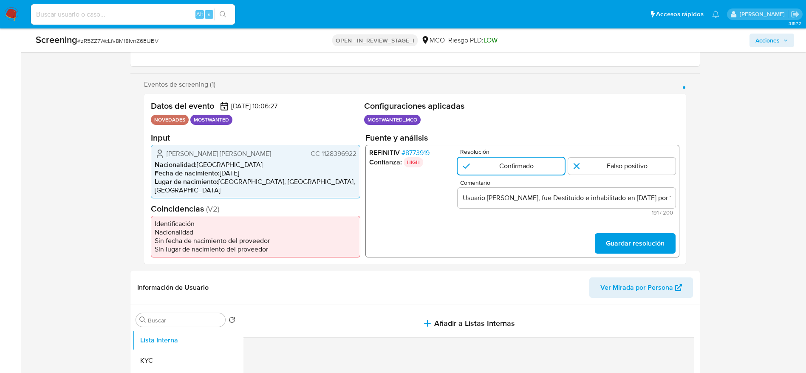
click at [627, 231] on form "Resolución Confirmado Falso positivo Comentario Usuario Juan Diego Cortes Osori…" at bounding box center [566, 200] width 218 height 105
click at [602, 247] on button "Guardar resolución" at bounding box center [635, 243] width 81 height 20
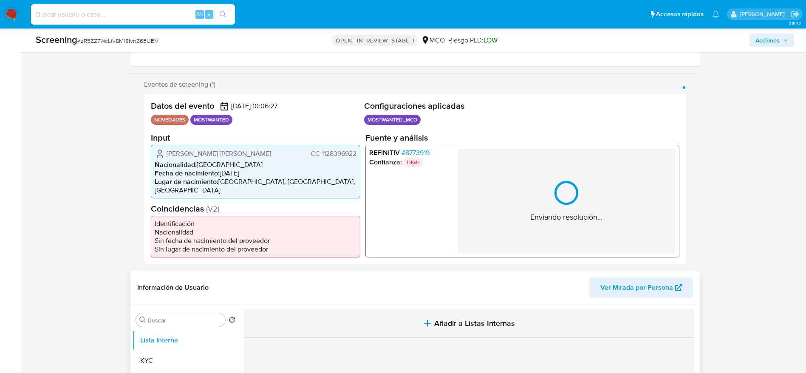
scroll to position [255, 0]
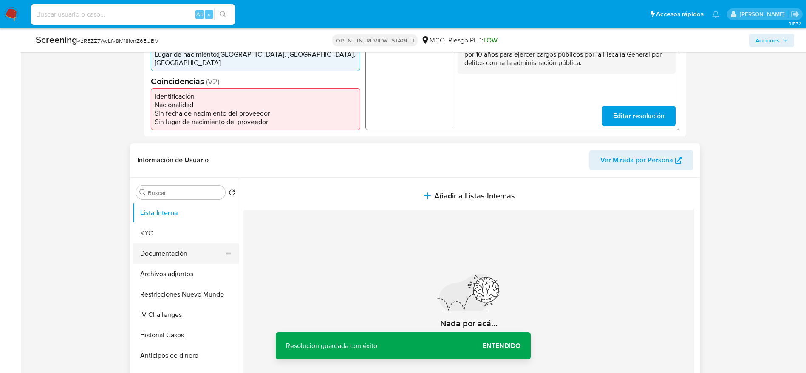
drag, startPoint x: 201, startPoint y: 250, endPoint x: 207, endPoint y: 252, distance: 5.8
click at [203, 252] on button "Documentación" at bounding box center [182, 254] width 99 height 20
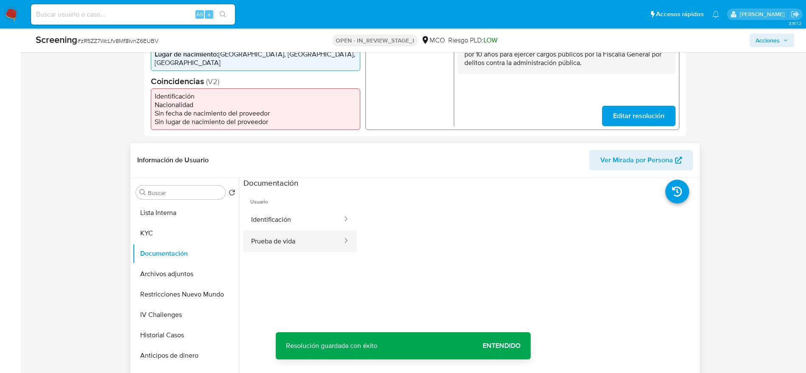
click at [316, 236] on button "Prueba de vida" at bounding box center [294, 241] width 100 height 22
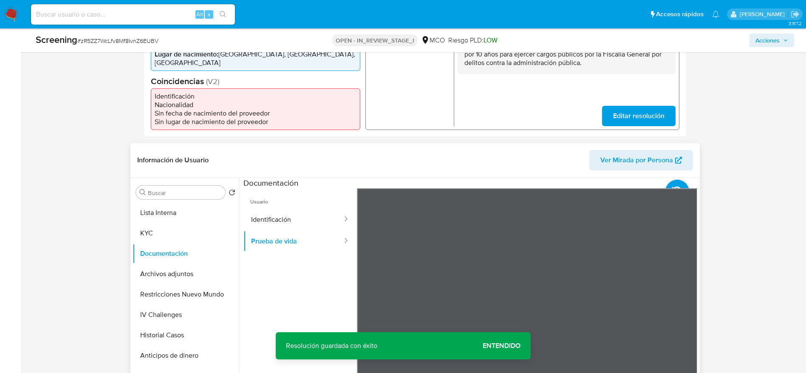
click at [248, 197] on span "Usuario" at bounding box center [300, 198] width 113 height 20
click at [260, 210] on button "Identificación" at bounding box center [294, 220] width 100 height 22
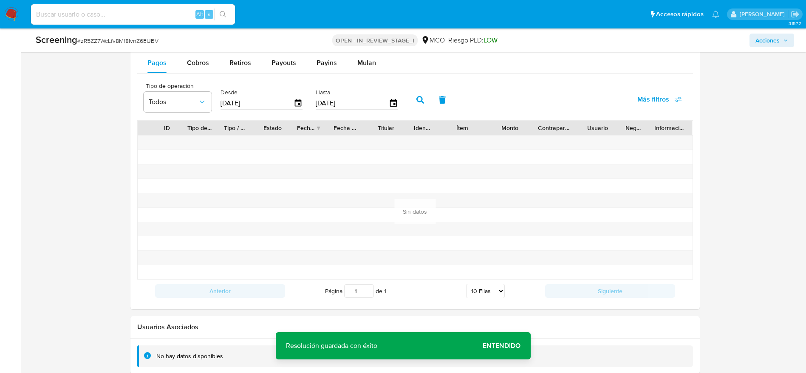
scroll to position [1261, 0]
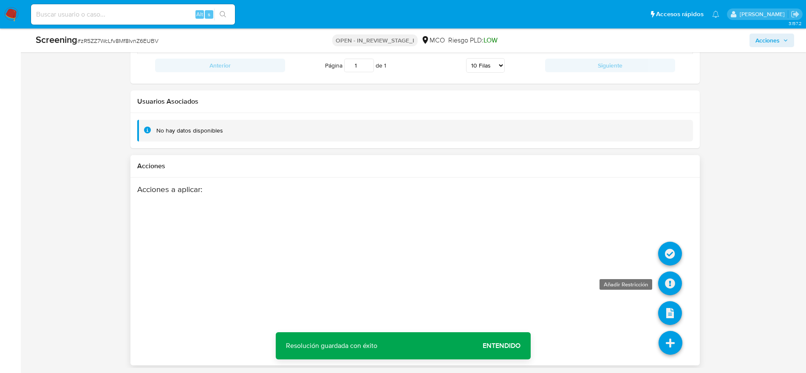
click at [663, 281] on icon at bounding box center [670, 284] width 24 height 24
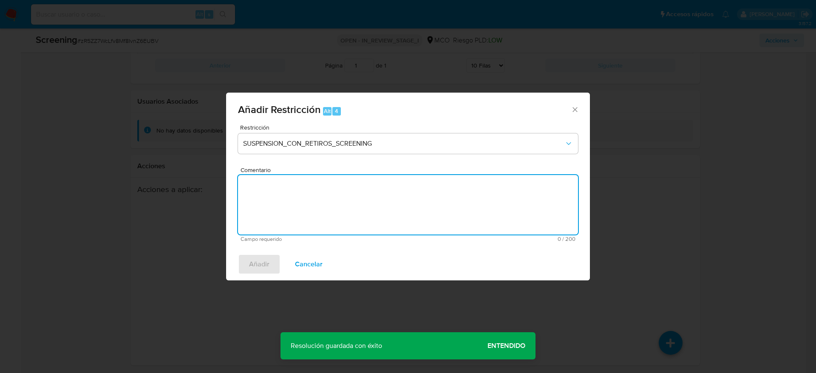
click at [433, 200] on textarea "Comentario" at bounding box center [408, 205] width 340 height 60
paste textarea "Usuario Juan Diego Cortes Osorio, fue Destituido e inhabilitado en abril de 202…"
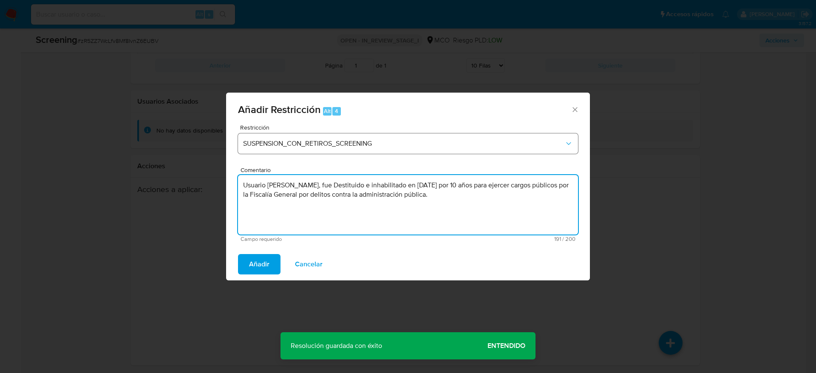
type textarea "Usuario Juan Diego Cortes Osorio, fue Destituido e inhabilitado en abril de 202…"
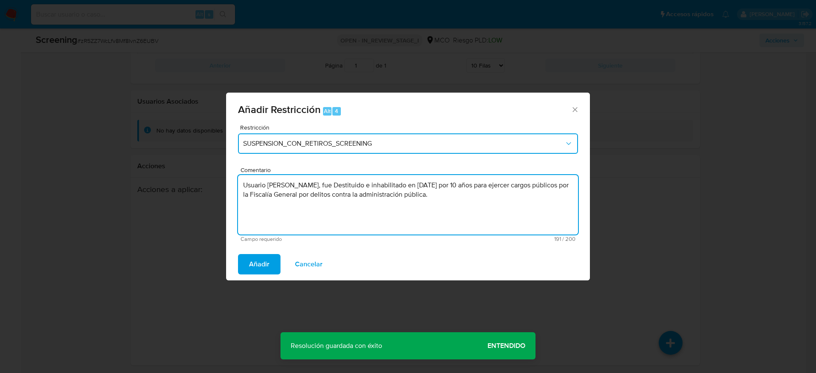
click at [412, 152] on button "SUSPENSION_CON_RETIROS_SCREENING" at bounding box center [408, 143] width 340 height 20
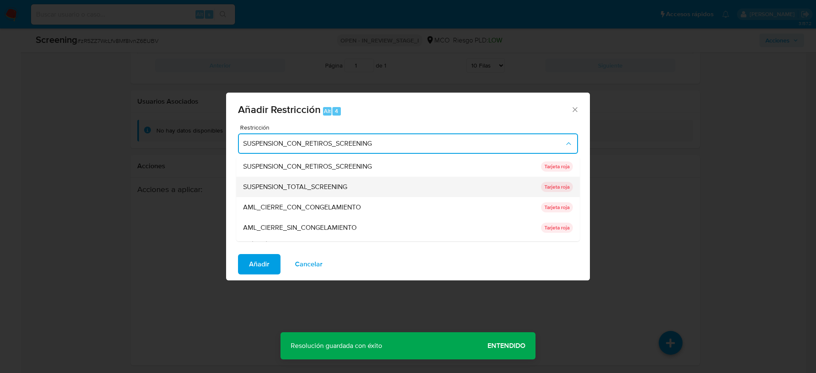
click at [385, 177] on div "SUSPENSION_TOTAL_SCREENING" at bounding box center [389, 187] width 293 height 20
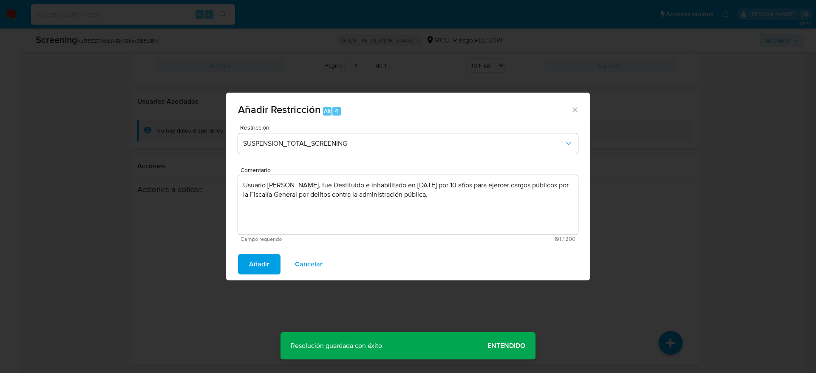
click at [271, 271] on button "Añadir" at bounding box center [259, 264] width 43 height 20
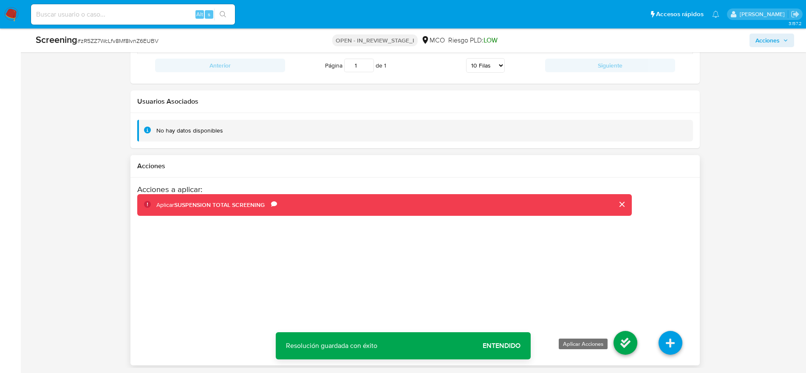
click at [632, 350] on icon at bounding box center [626, 343] width 24 height 24
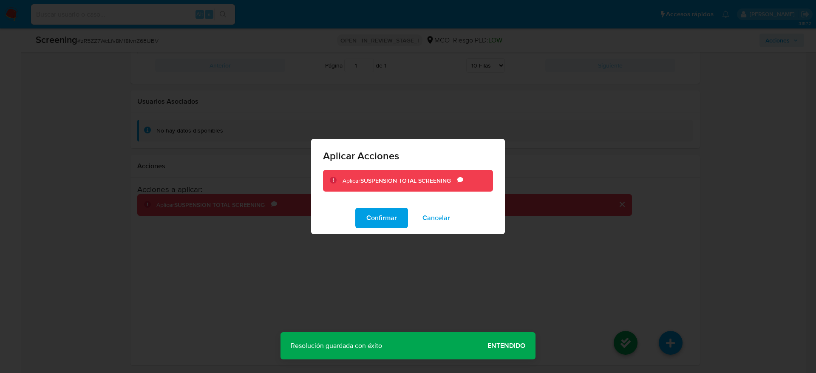
click at [367, 229] on div "Confirmar Cancelar" at bounding box center [408, 218] width 194 height 32
click at [369, 232] on div "Confirmar Cancelar" at bounding box center [408, 218] width 194 height 32
click at [373, 222] on span "Confirmar" at bounding box center [381, 218] width 31 height 19
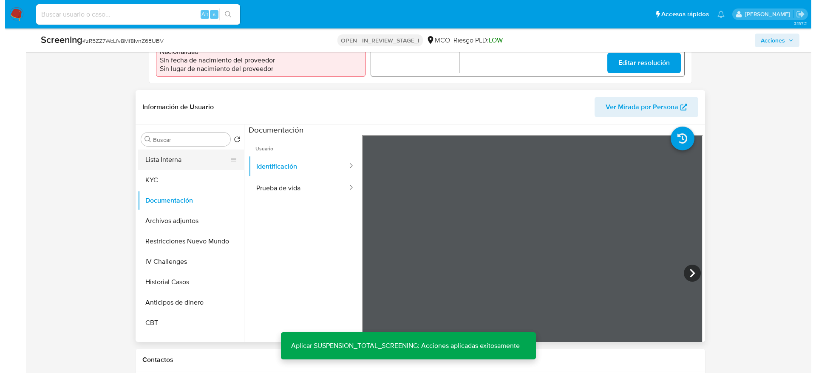
scroll to position [305, 0]
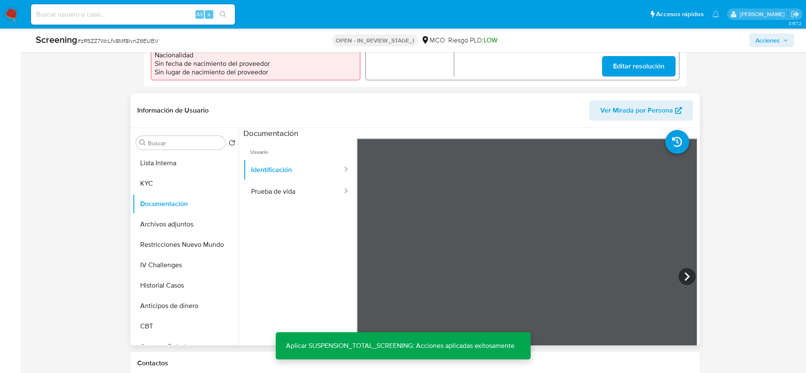
click at [175, 150] on div "Buscar Volver al orden por defecto Lista Interna KYC Documentación Archivos adj…" at bounding box center [186, 237] width 106 height 216
click at [176, 156] on button "Lista Interna" at bounding box center [182, 163] width 99 height 20
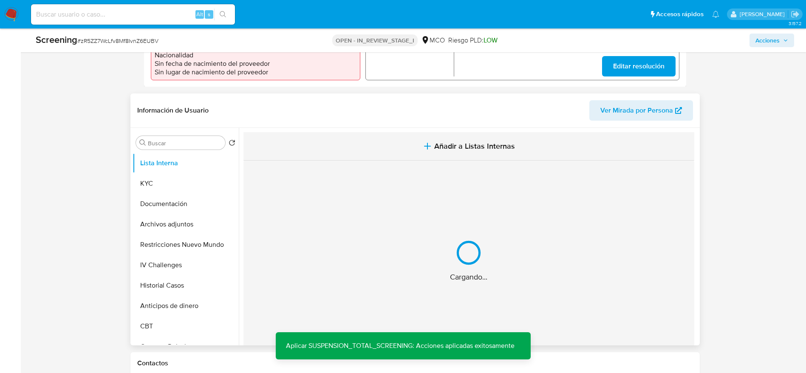
click at [383, 139] on button "Añadir a Listas Internas" at bounding box center [469, 146] width 451 height 28
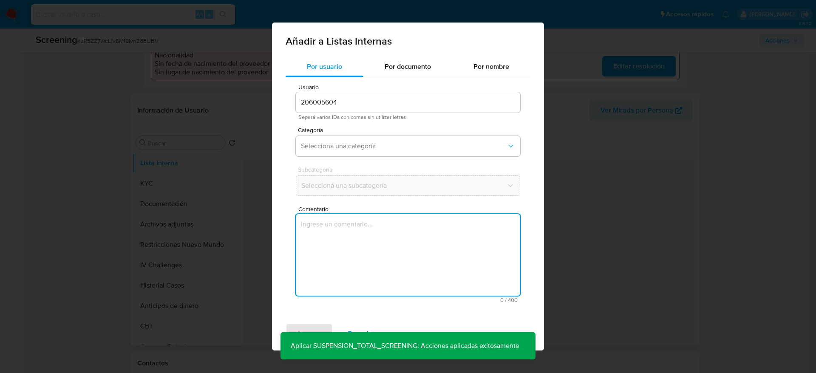
click at [455, 267] on textarea "Comentario" at bounding box center [408, 255] width 224 height 82
type textarea "Usuario Juan Diego Cortes Osorio, fue Destituido e inhabilitado en abril de 202…"
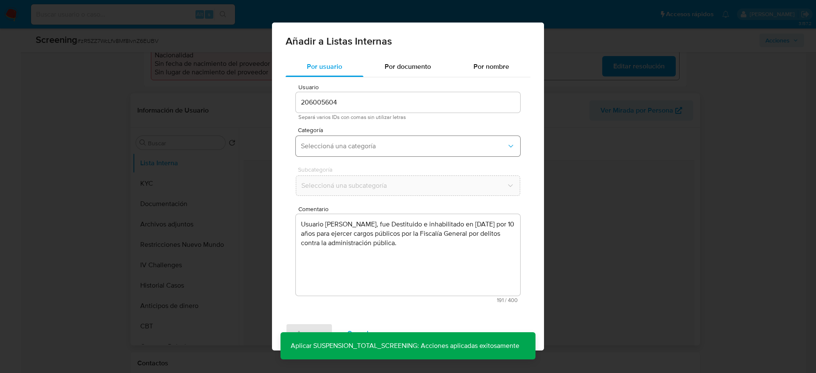
click at [415, 141] on button "Seleccioná una categoría" at bounding box center [408, 146] width 224 height 20
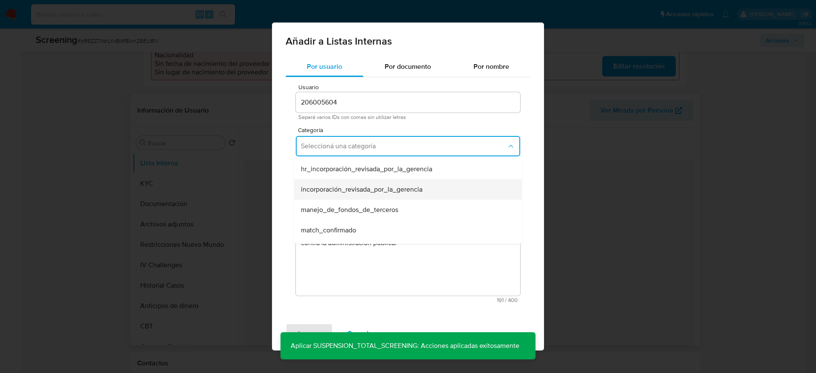
scroll to position [64, 0]
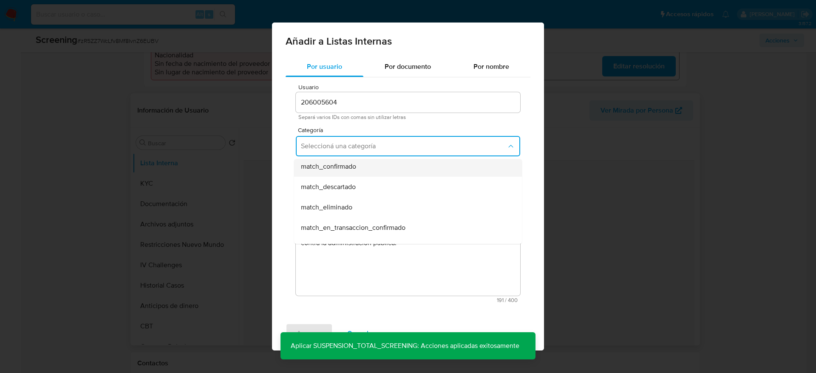
click at [389, 167] on div "match_confirmado" at bounding box center [405, 166] width 209 height 20
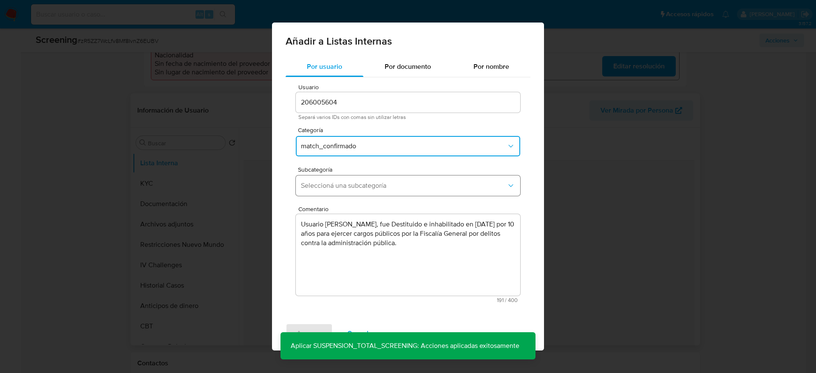
click at [395, 185] on span "Seleccioná una subcategoría" at bounding box center [404, 185] width 206 height 9
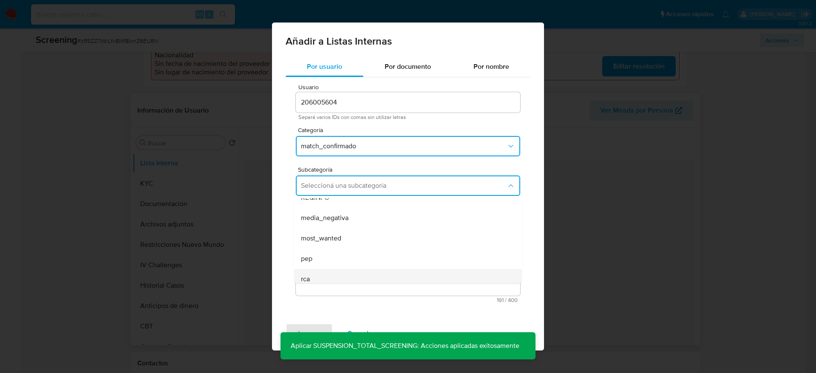
scroll to position [58, 0]
click at [343, 222] on div "pep" at bounding box center [405, 232] width 209 height 20
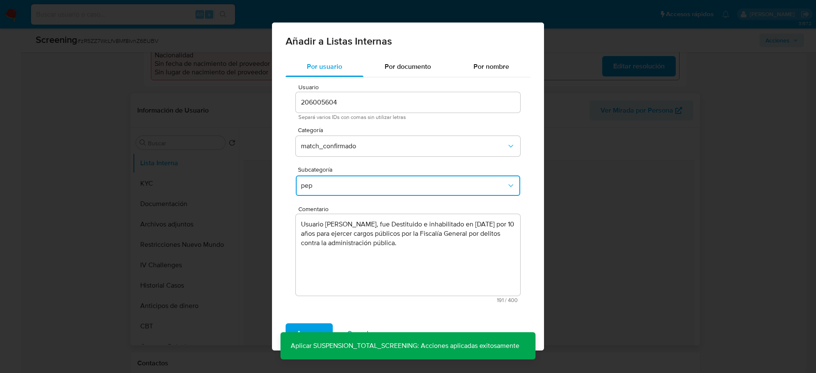
click at [335, 199] on div "Usuario 206005604 Separá varios IDs con comas sin utilizar letras Categoría mat…" at bounding box center [408, 193] width 245 height 232
click at [333, 192] on button "pep" at bounding box center [408, 186] width 224 height 20
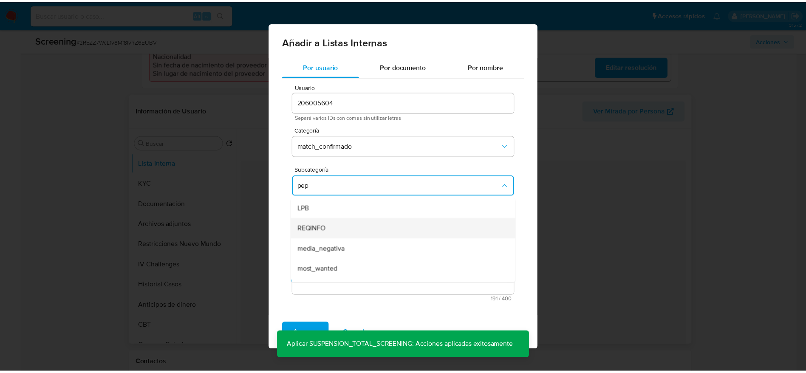
scroll to position [17, 0]
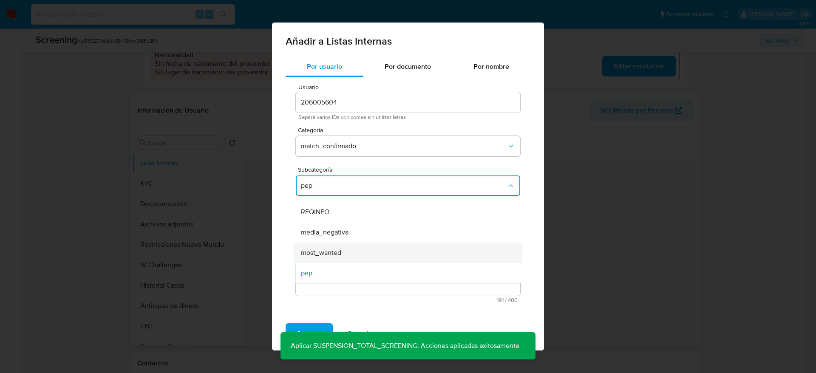
click at [333, 251] on span "most_wanted" at bounding box center [321, 253] width 40 height 9
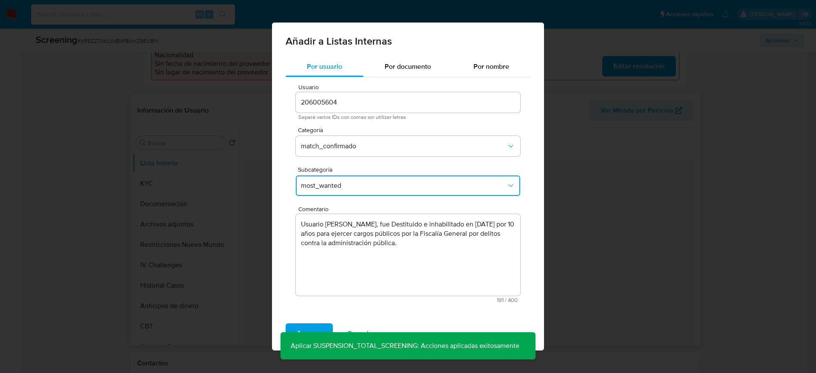
click at [306, 322] on div "Agregar Cancelar" at bounding box center [408, 334] width 272 height 34
click at [306, 324] on span "Agregar" at bounding box center [309, 333] width 25 height 19
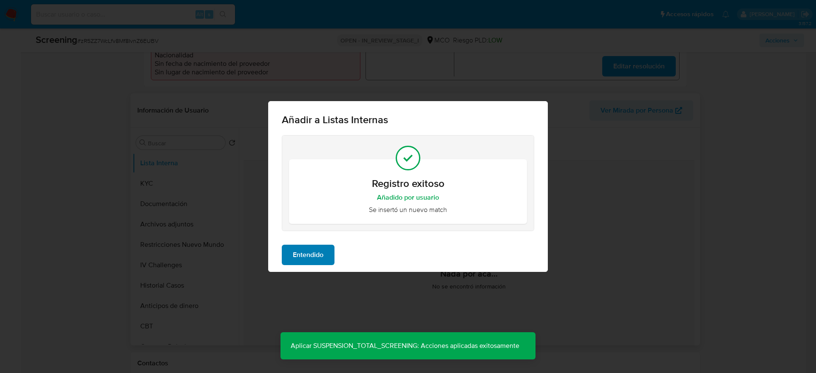
click at [324, 244] on div "Entendido" at bounding box center [408, 255] width 280 height 34
click at [321, 251] on span "Entendido" at bounding box center [308, 255] width 31 height 19
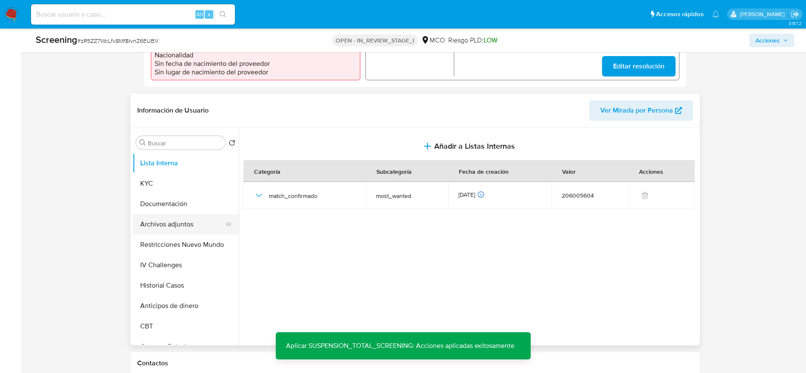
click at [169, 224] on button "Archivos adjuntos" at bounding box center [182, 224] width 99 height 20
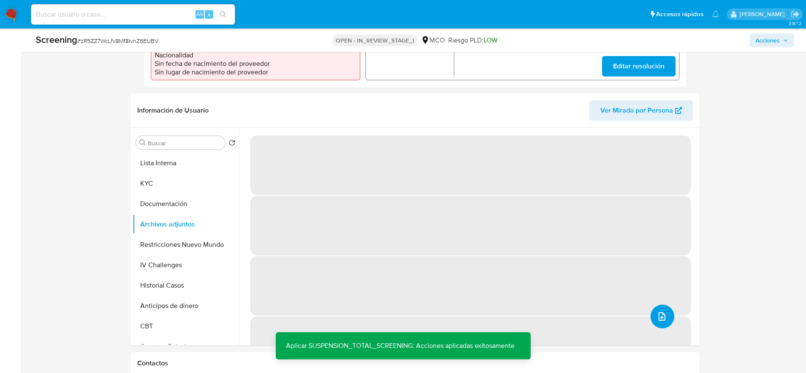
click at [652, 315] on button "upload-file" at bounding box center [663, 317] width 24 height 24
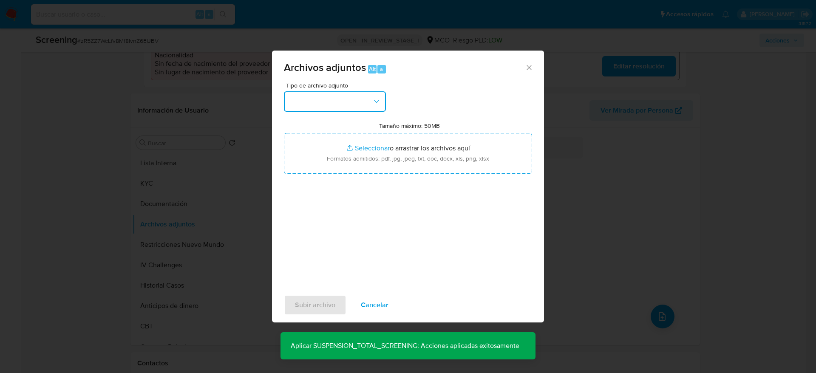
click at [353, 93] on button "button" at bounding box center [335, 101] width 102 height 20
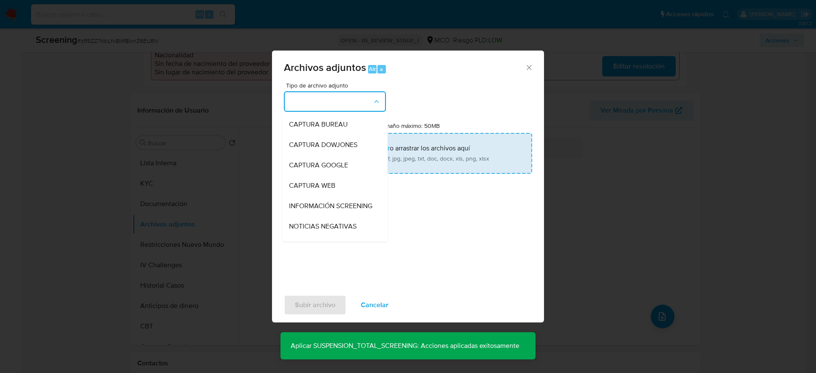
drag, startPoint x: 332, startPoint y: 199, endPoint x: 340, endPoint y: 164, distance: 36.2
click at [330, 199] on div "INFORMACIÓN SCREENING" at bounding box center [332, 206] width 87 height 20
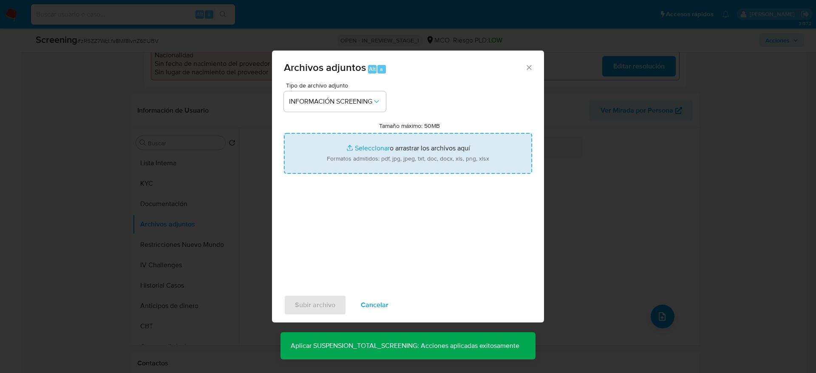
click at [340, 164] on input "Tamaño máximo: 50MB Seleccionar archivos" at bounding box center [408, 153] width 248 height 41
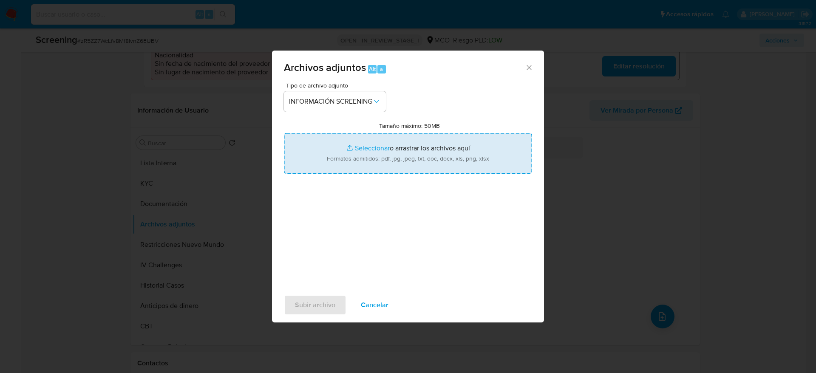
type input "C:\fakepath\_Juan Diego Cortes Osorio_ - Buscar con Google.pdf"
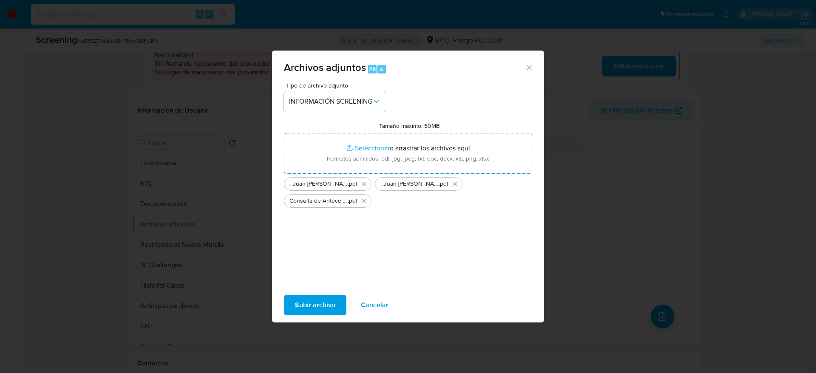
click at [317, 294] on div "Subir archivo Cancelar" at bounding box center [408, 305] width 272 height 32
click at [315, 296] on span "Subir archivo" at bounding box center [315, 305] width 40 height 19
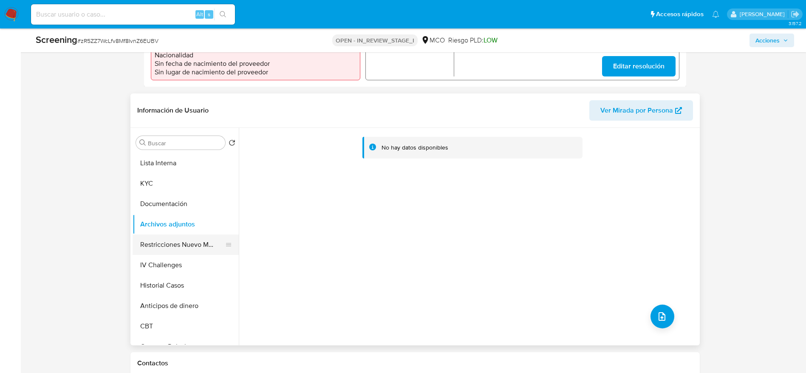
click at [154, 248] on button "Restricciones Nuevo Mundo" at bounding box center [182, 245] width 99 height 20
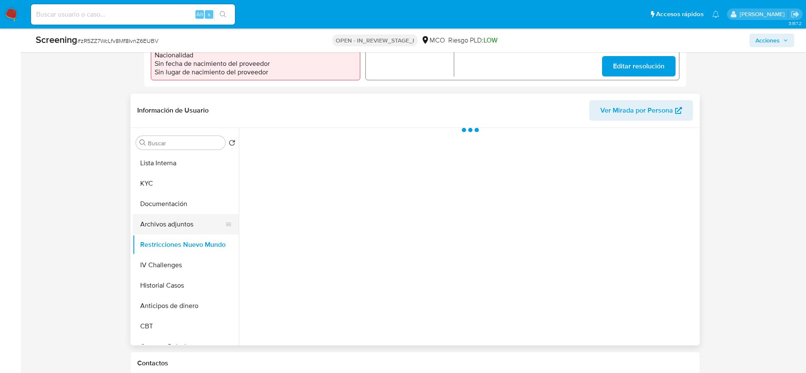
click at [162, 220] on button "Archivos adjuntos" at bounding box center [182, 224] width 99 height 20
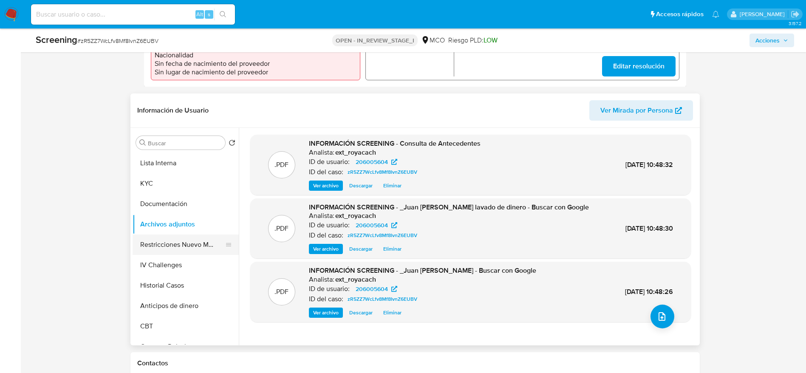
click at [177, 241] on button "Restricciones Nuevo Mundo" at bounding box center [182, 245] width 99 height 20
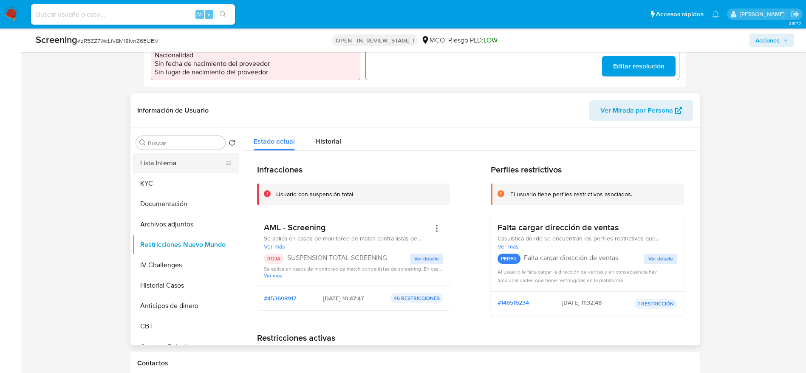
click at [170, 161] on button "Lista Interna" at bounding box center [182, 163] width 99 height 20
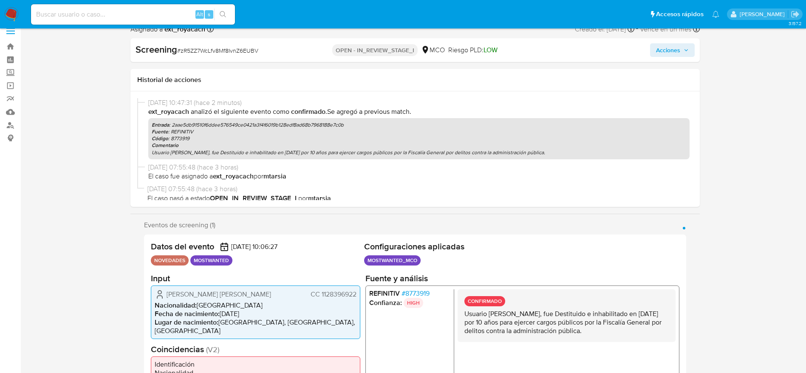
scroll to position [0, 0]
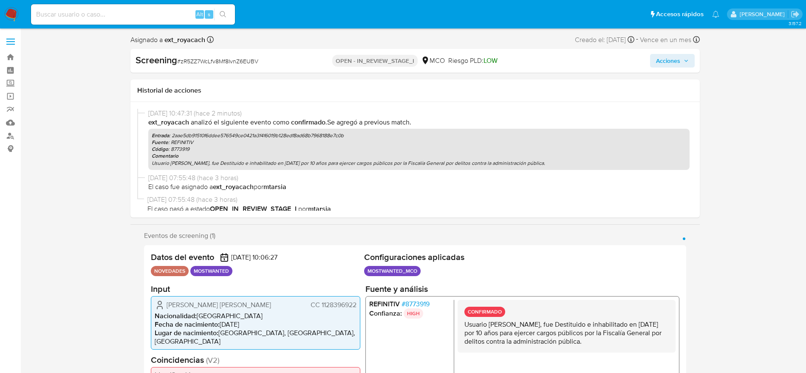
click at [658, 59] on span "Acciones" at bounding box center [668, 61] width 24 height 14
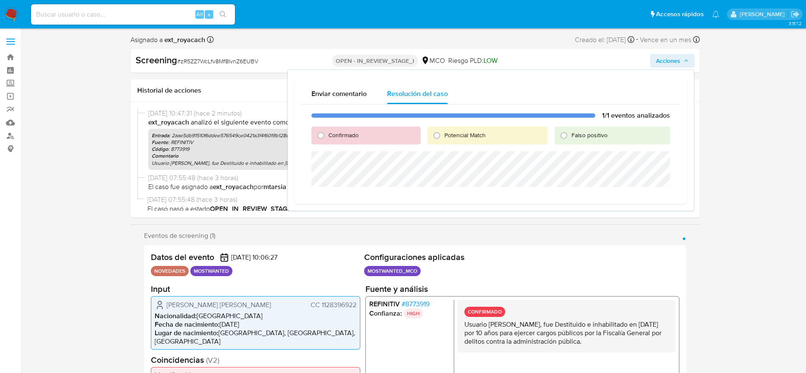
drag, startPoint x: 470, startPoint y: 143, endPoint x: 468, endPoint y: 139, distance: 5.3
click at [470, 143] on div "Potencial Match" at bounding box center [488, 136] width 120 height 18
click at [465, 136] on span "Potencial Match" at bounding box center [465, 135] width 41 height 9
click at [444, 136] on input "Potencial Match" at bounding box center [437, 136] width 14 height 14
radio input "true"
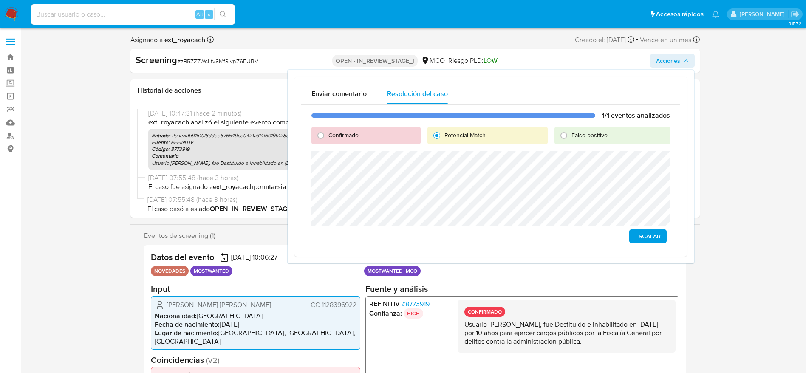
click at [635, 235] on span "Escalar" at bounding box center [648, 236] width 26 height 12
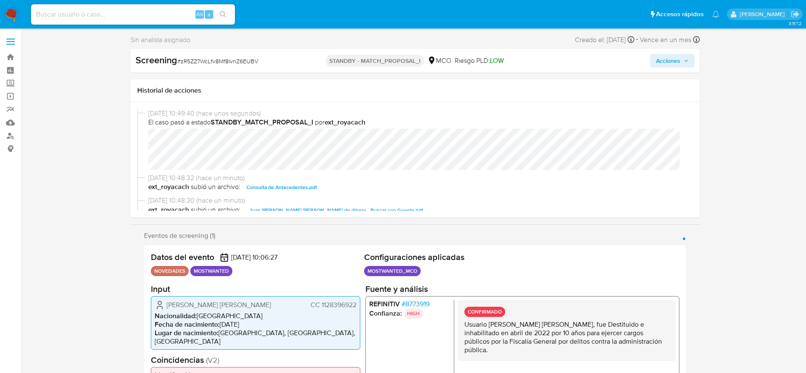
select select "10"
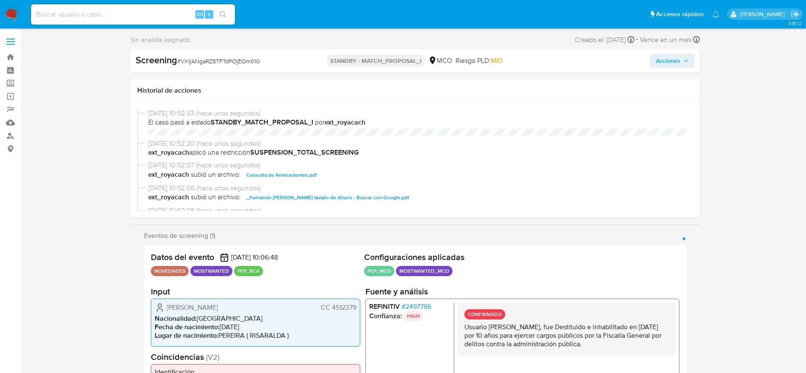
select select "10"
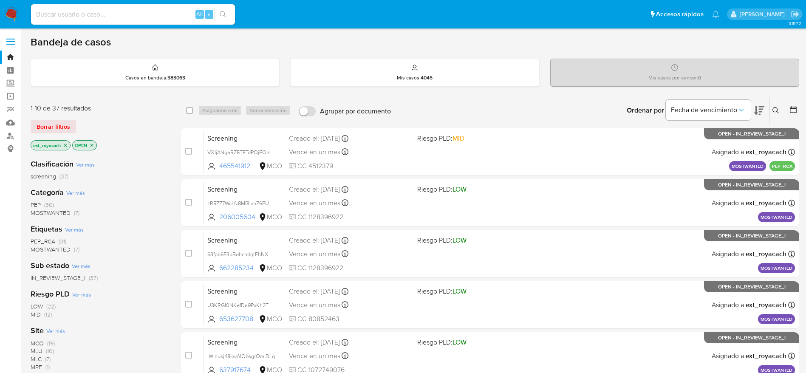
scroll to position [81, 0]
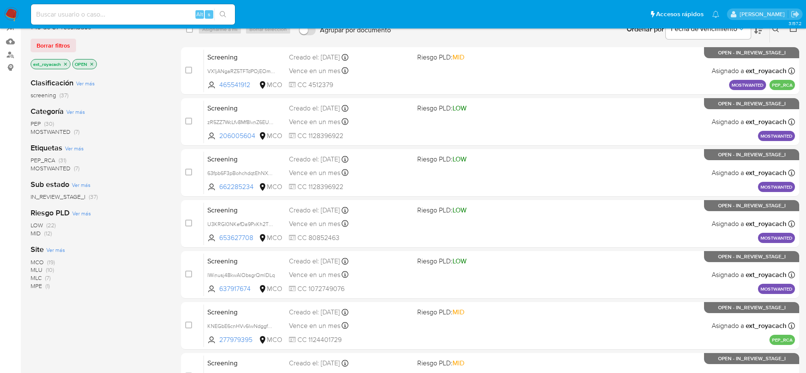
click at [24, 13] on nav "Pausado Ver notificaciones Alt s Accesos rápidos Presiona las siguientes teclas…" at bounding box center [403, 14] width 806 height 28
click at [8, 11] on img at bounding box center [11, 14] width 14 height 14
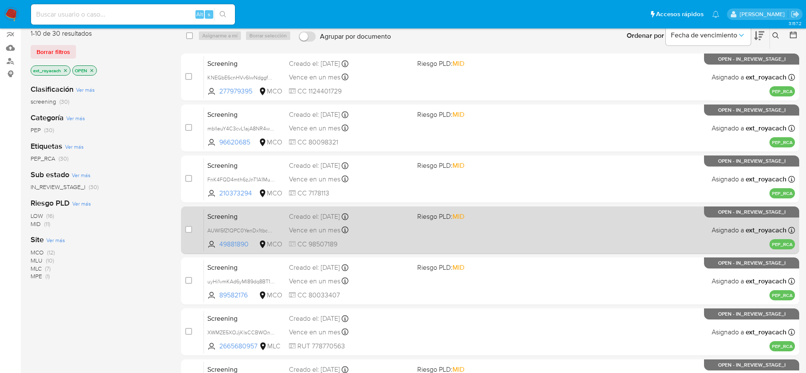
scroll to position [298, 0]
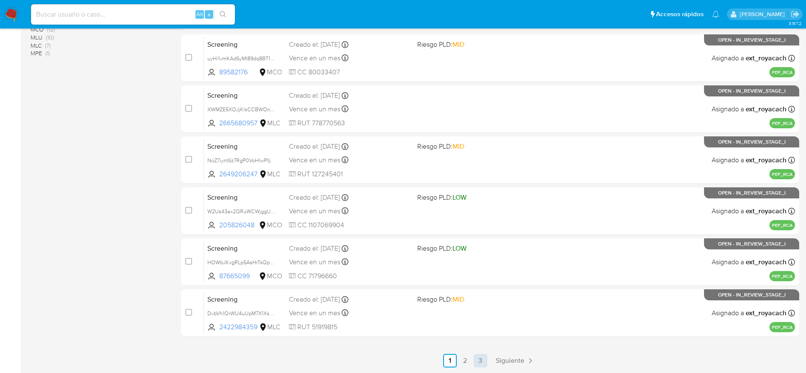
click at [483, 362] on link "3" at bounding box center [481, 361] width 14 height 14
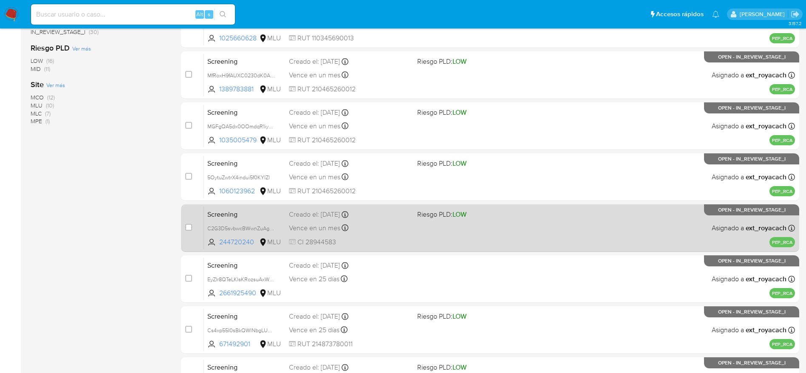
scroll to position [298, 0]
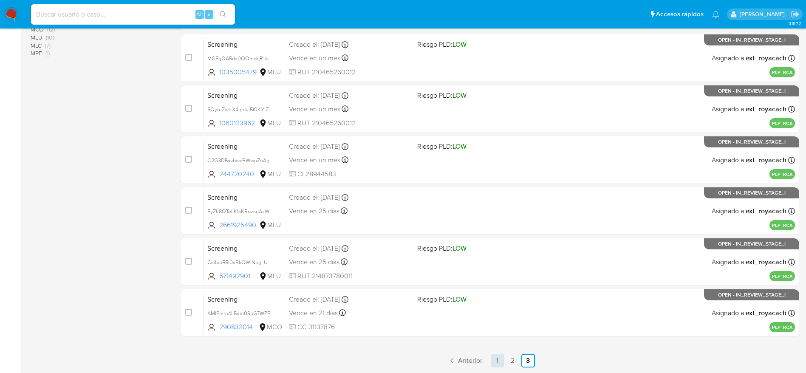
click at [496, 357] on link "1" at bounding box center [498, 361] width 14 height 14
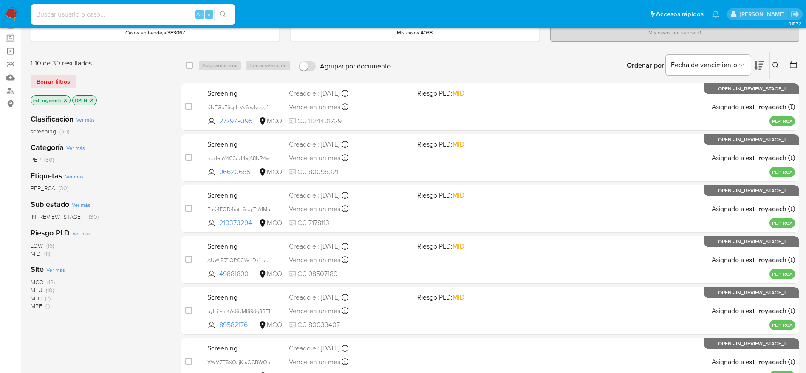
scroll to position [64, 0]
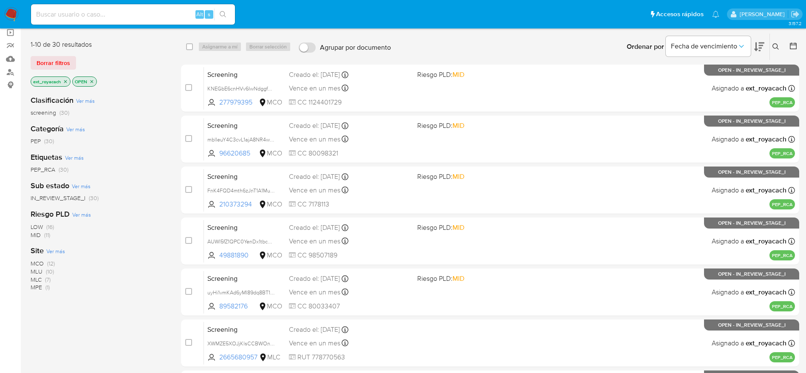
click at [33, 260] on span "MCO" at bounding box center [37, 263] width 13 height 9
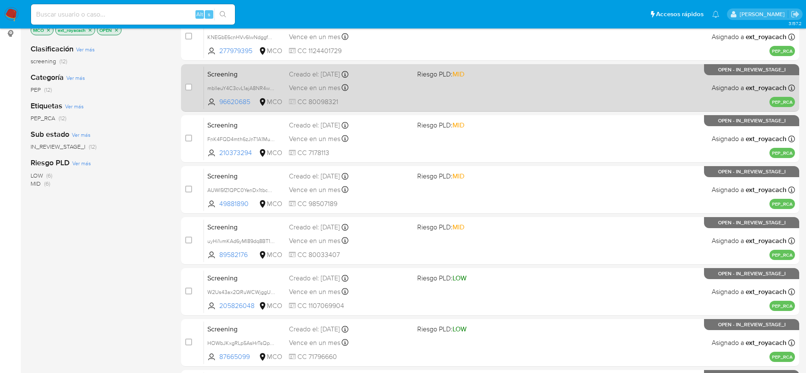
scroll to position [298, 0]
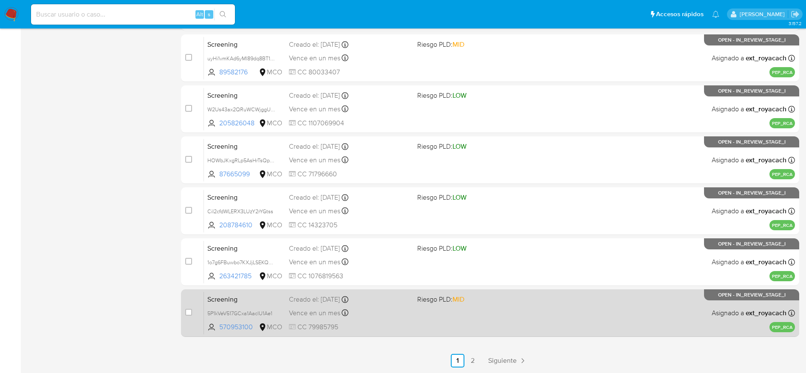
click at [461, 313] on div "Screening 5P1kVeV517GCxa1AaclU1Ae1 570953100 MCO Riesgo PLD: MID Creado el: [DA…" at bounding box center [499, 313] width 591 height 43
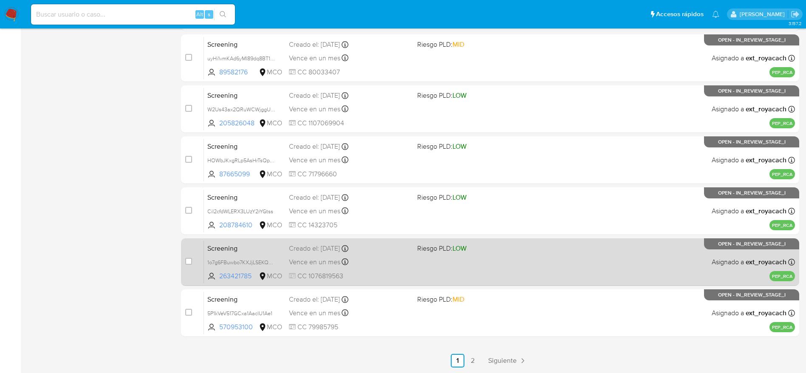
click at [369, 245] on div "Creado el: [DATE] Creado el: [DATE] 13:52:48" at bounding box center [350, 248] width 122 height 9
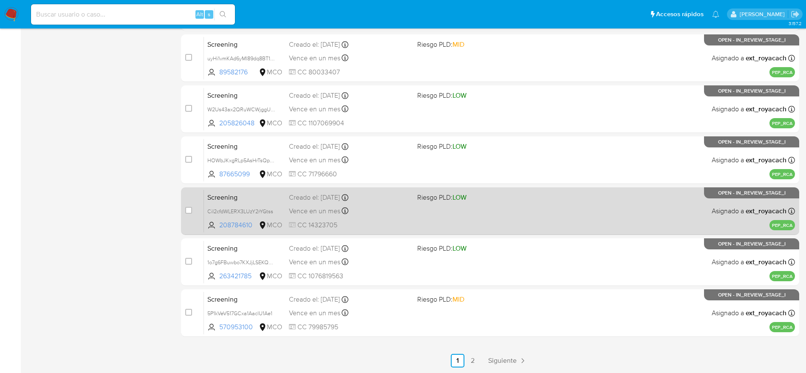
click at [319, 218] on div "Screening CiI2cfdWLERX3LUzY2rYGtss 208784610 MCO Riesgo PLD: LOW Creado el: [DA…" at bounding box center [499, 211] width 591 height 43
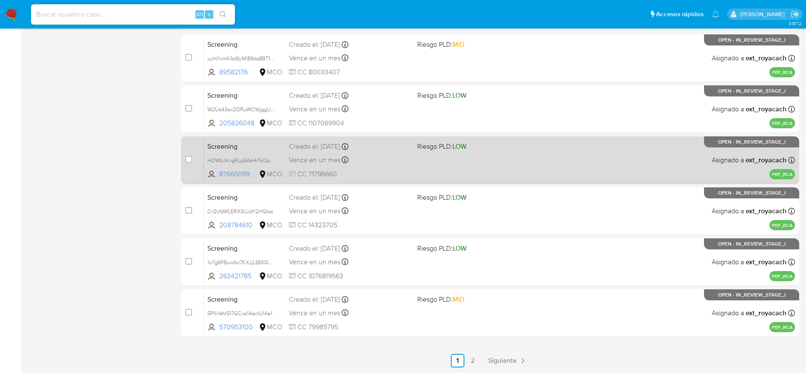
click at [306, 160] on span "Vence en un mes" at bounding box center [314, 160] width 51 height 9
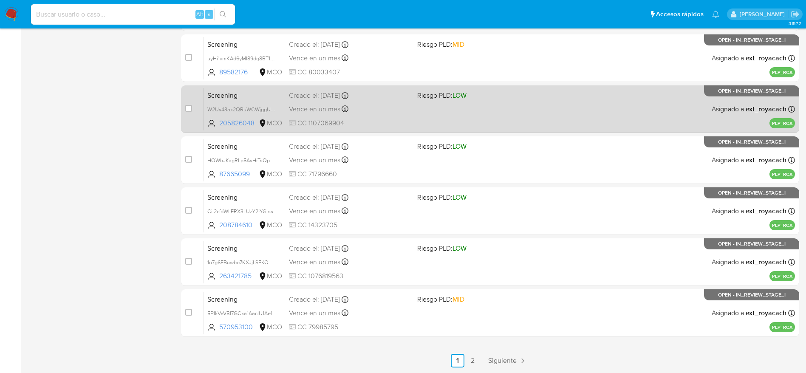
click at [359, 128] on span "CC 1107069904" at bounding box center [350, 123] width 122 height 9
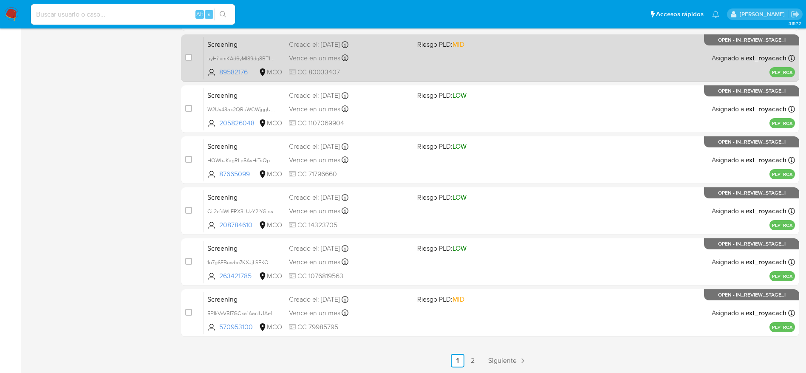
click at [344, 66] on div "Screening uyHi1vmKAd6yMI89dq8BT1ge 89582176 MCO Riesgo PLD: MID Creado el: 04/0…" at bounding box center [499, 58] width 591 height 43
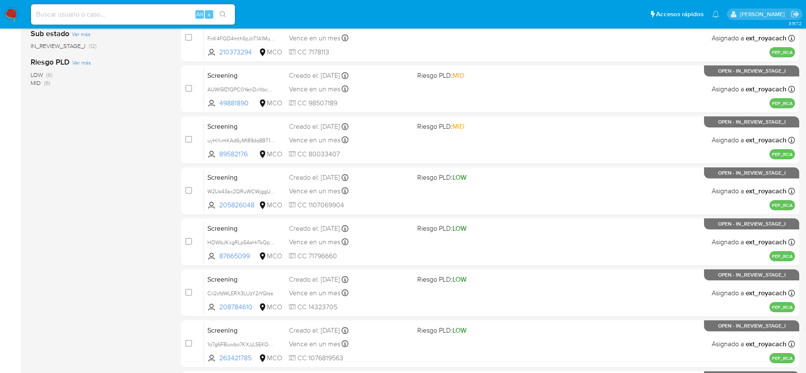
scroll to position [43, 0]
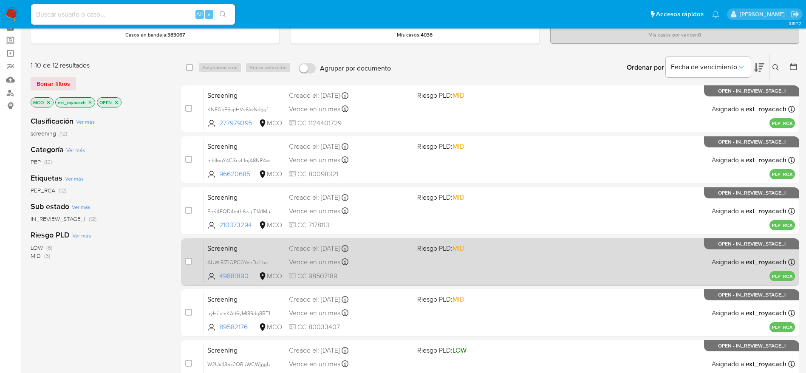
click at [312, 249] on div "Creado el: 04/09/2025 Creado el: 04/09/2025 07:05:42" at bounding box center [350, 248] width 122 height 9
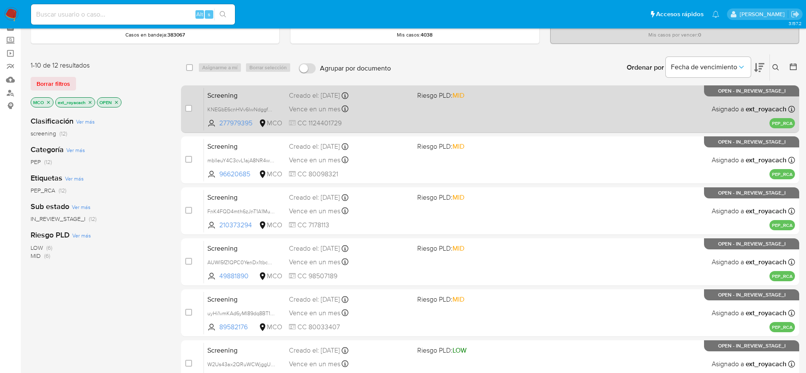
drag, startPoint x: 279, startPoint y: 161, endPoint x: 216, endPoint y: 116, distance: 77.7
click at [279, 162] on span "mblIeuY4C3cvL1ajA8NR4w7M" at bounding box center [244, 160] width 75 height 9
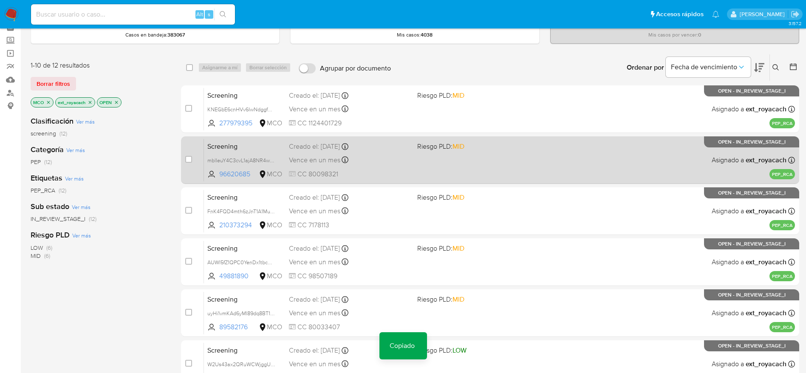
click at [441, 164] on div "Screening mblIeuY4C3cvL1ajA8NR4w7M Copiado Copiado 96620685 MCO Riesgo PLD: MID…" at bounding box center [499, 160] width 591 height 43
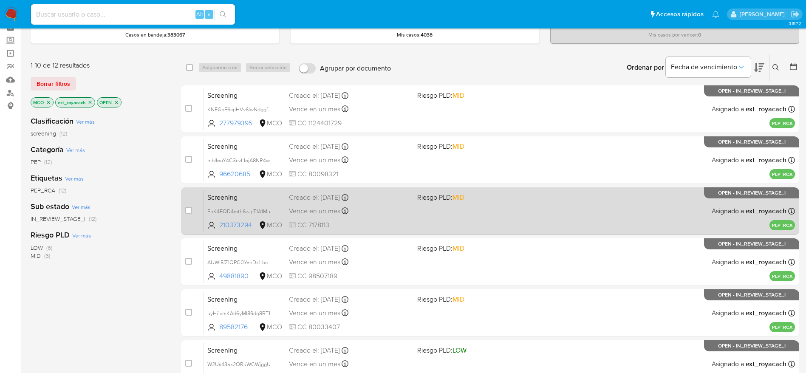
click at [363, 218] on div "Screening FnK4FQD4mth6zJnT1A1Mux2o 210373294 MCO Riesgo PLD: MID Creado el: 04/…" at bounding box center [499, 211] width 591 height 43
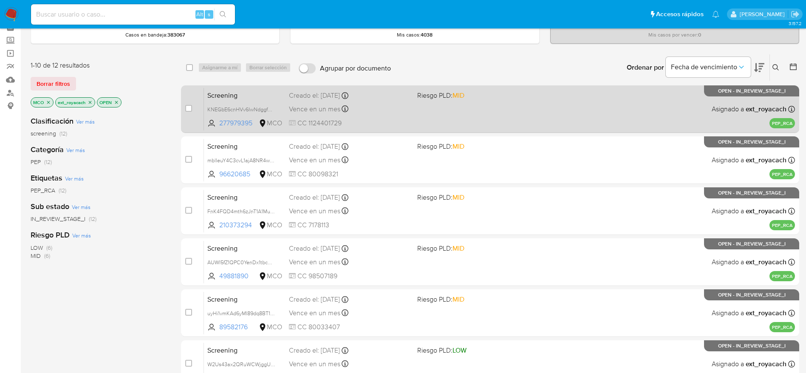
click at [396, 100] on div "Creado el: 04/09/2025 Creado el: 04/09/2025 07:05:46" at bounding box center [350, 95] width 122 height 9
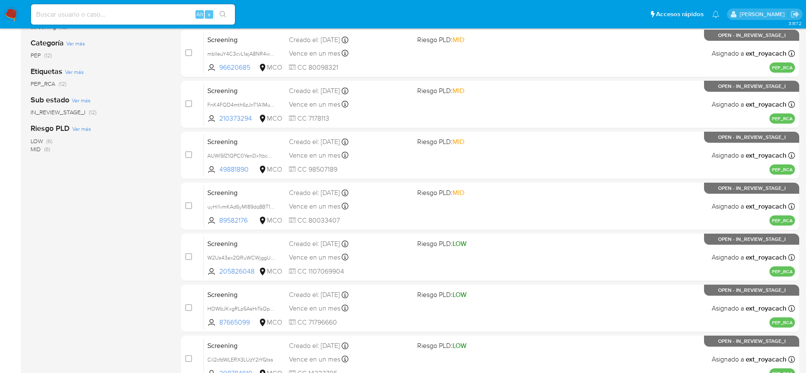
scroll to position [298, 0]
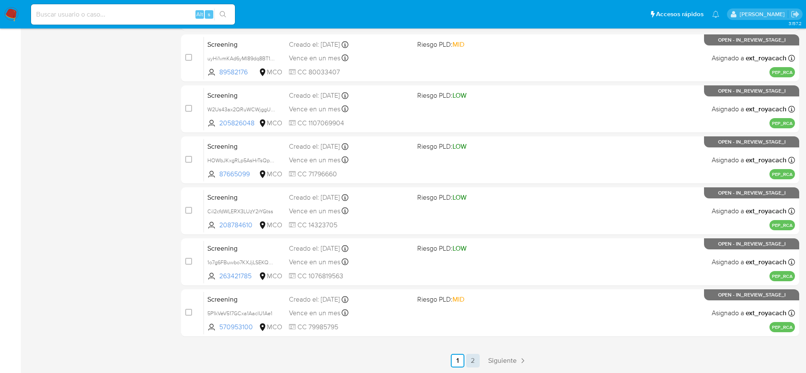
click at [469, 359] on link "2" at bounding box center [473, 361] width 14 height 14
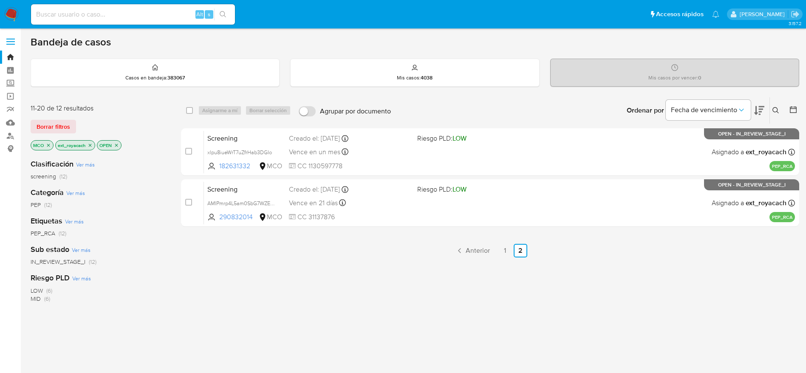
click at [411, 201] on div "Screening AMIPmrp4L5am0SbG7WZE9DGB 290832014 MCO Riesgo PLD: LOW Creado el: 26/…" at bounding box center [499, 202] width 591 height 43
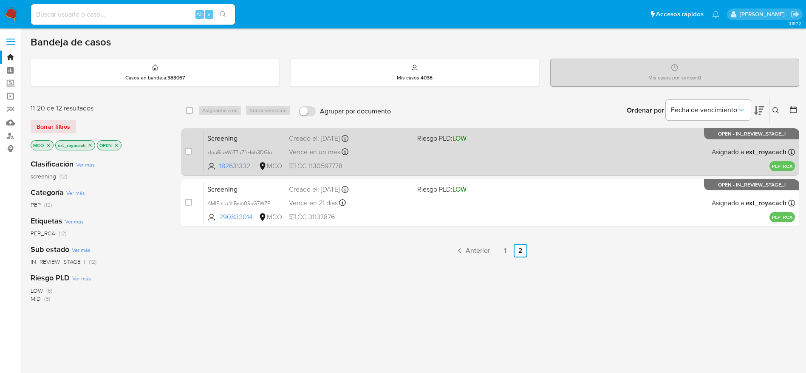
click at [347, 151] on icon at bounding box center [345, 151] width 7 height 7
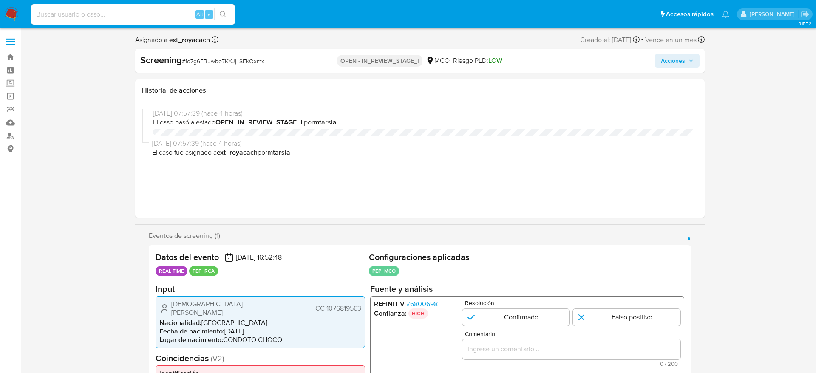
select select "10"
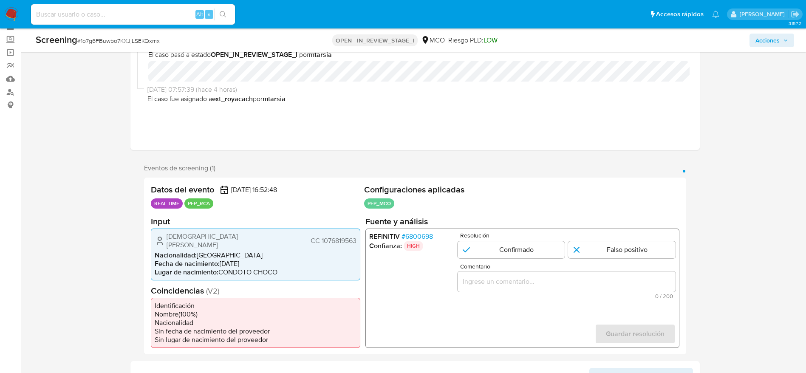
scroll to position [64, 0]
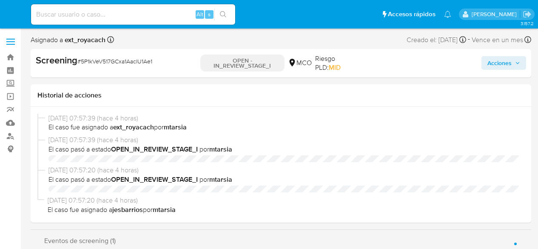
select select "10"
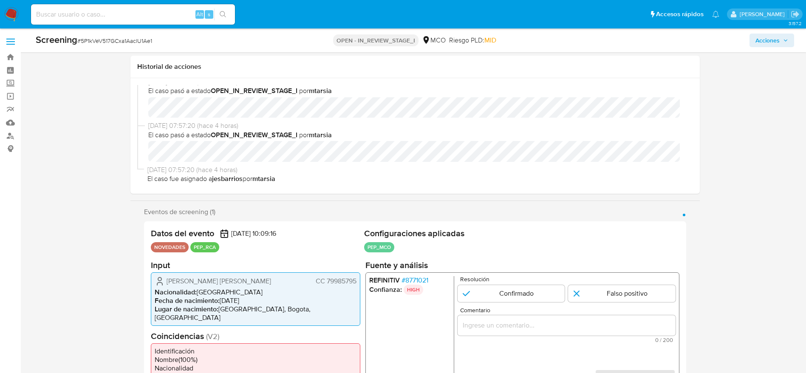
scroll to position [191, 0]
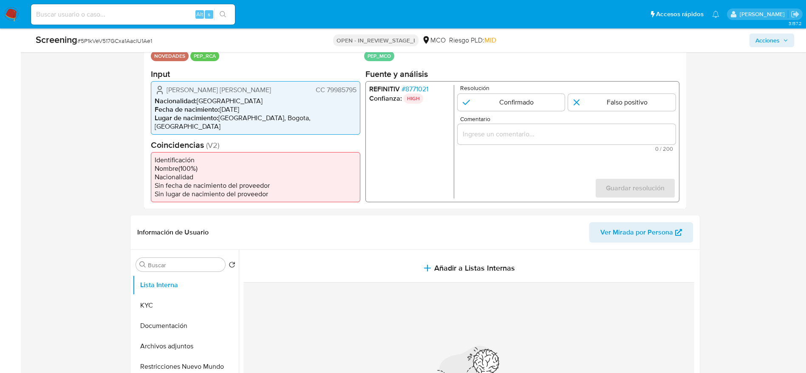
click at [421, 91] on span "# 8771021" at bounding box center [414, 89] width 27 height 9
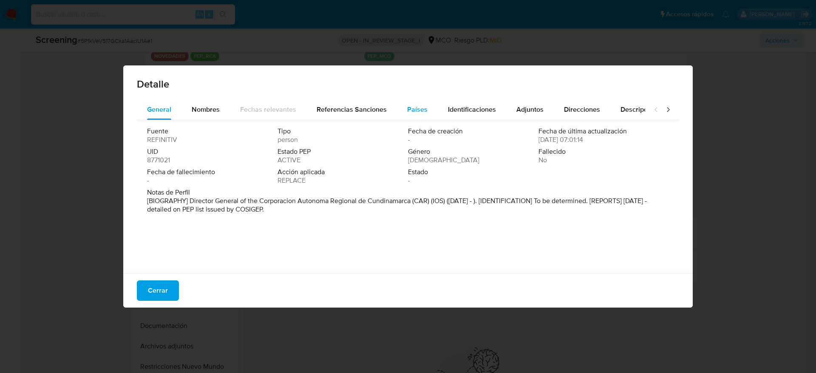
click at [427, 101] on button "Países" at bounding box center [417, 109] width 41 height 20
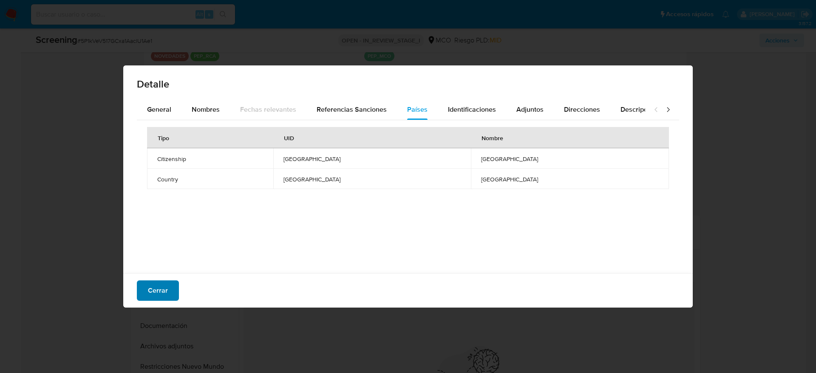
click at [174, 248] on button "Cerrar" at bounding box center [158, 291] width 42 height 20
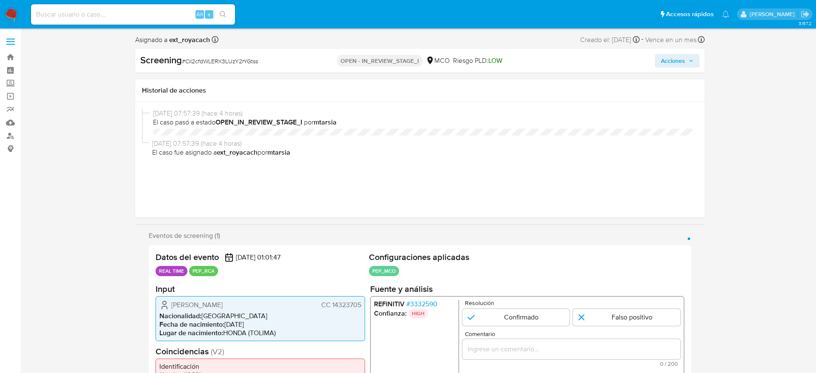
select select "10"
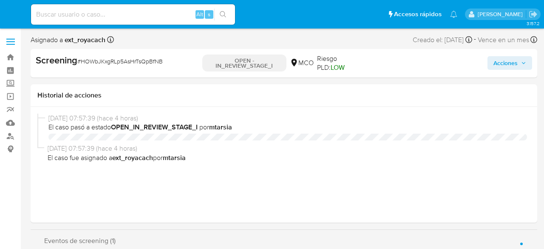
select select "10"
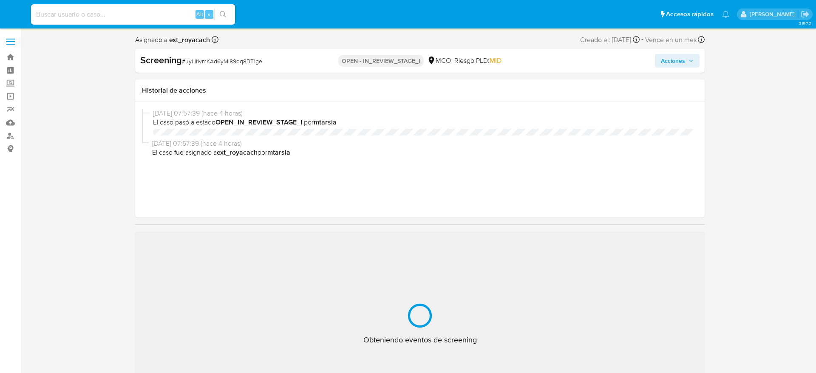
select select "10"
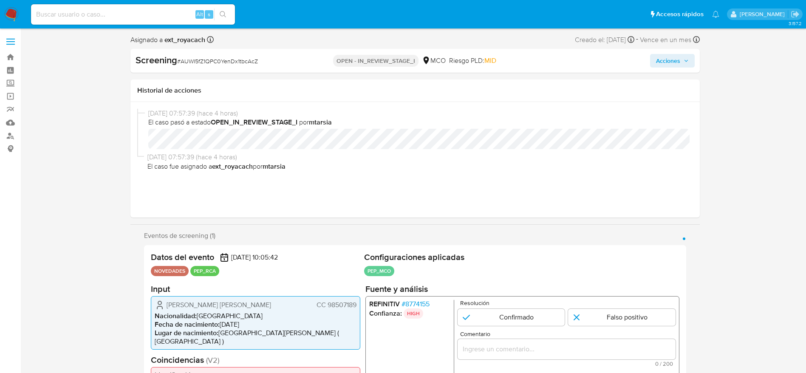
select select "10"
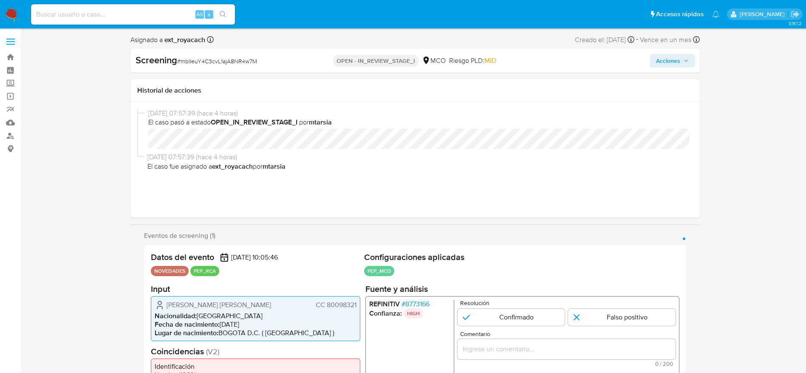
select select "10"
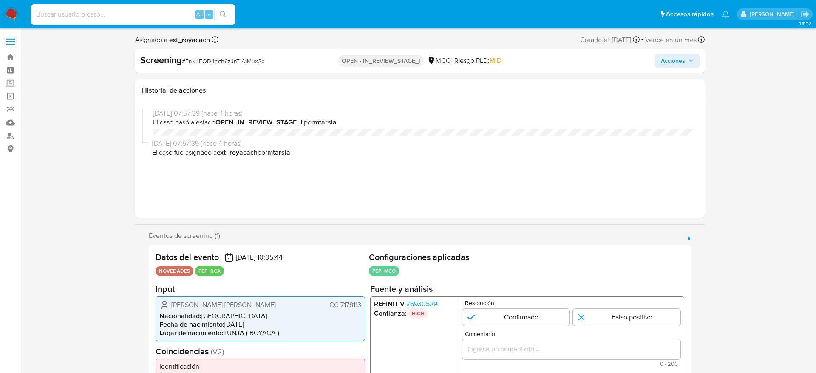
select select "10"
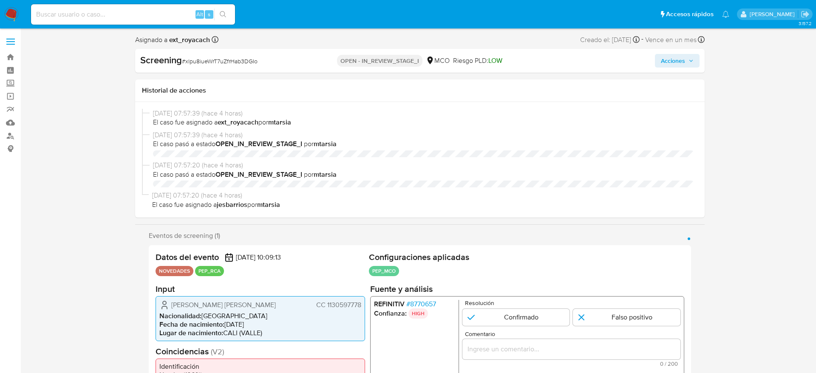
select select "10"
